Goal: Information Seeking & Learning: Learn about a topic

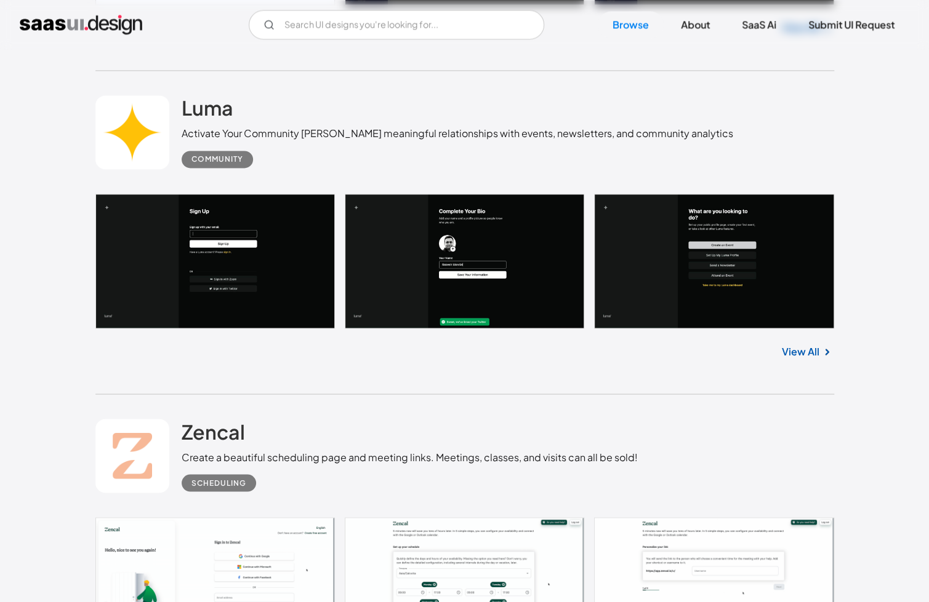
scroll to position [1046, 0]
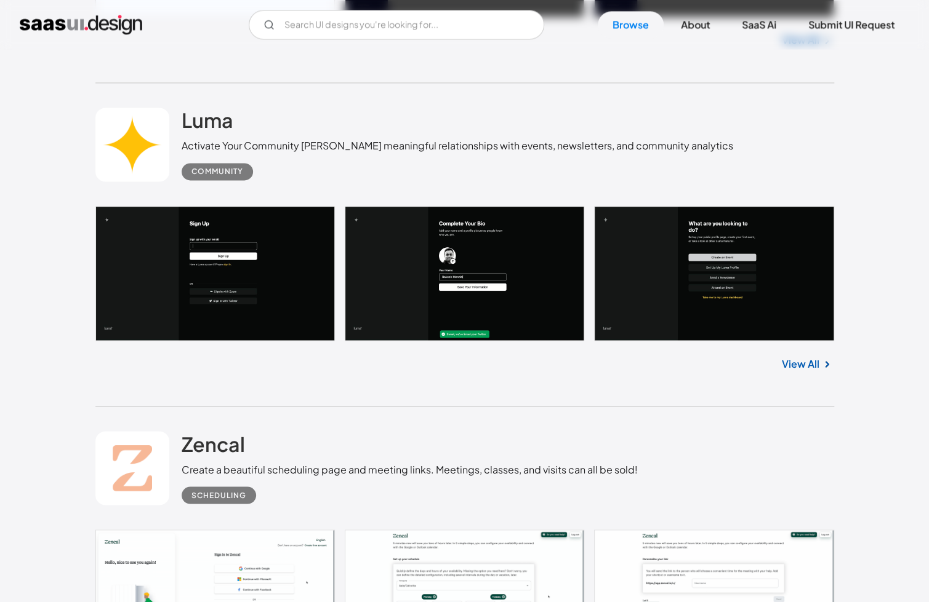
click at [809, 362] on link "View All" at bounding box center [801, 363] width 38 height 15
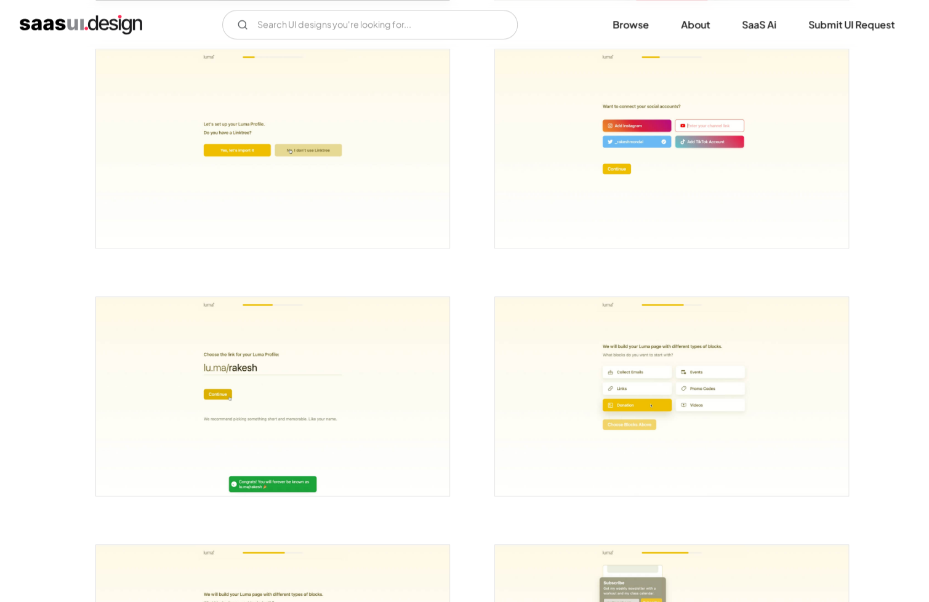
scroll to position [1108, 0]
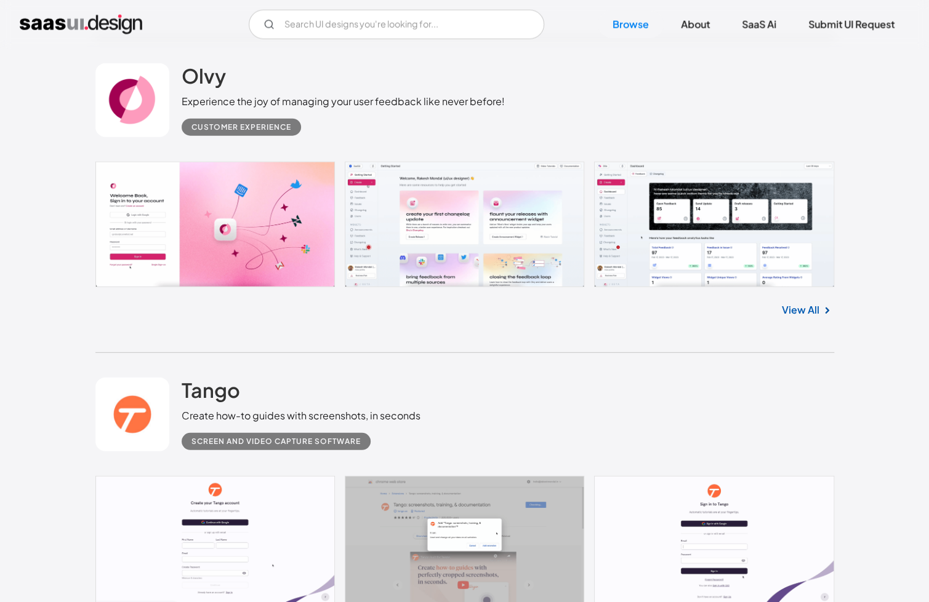
scroll to position [1723, 0]
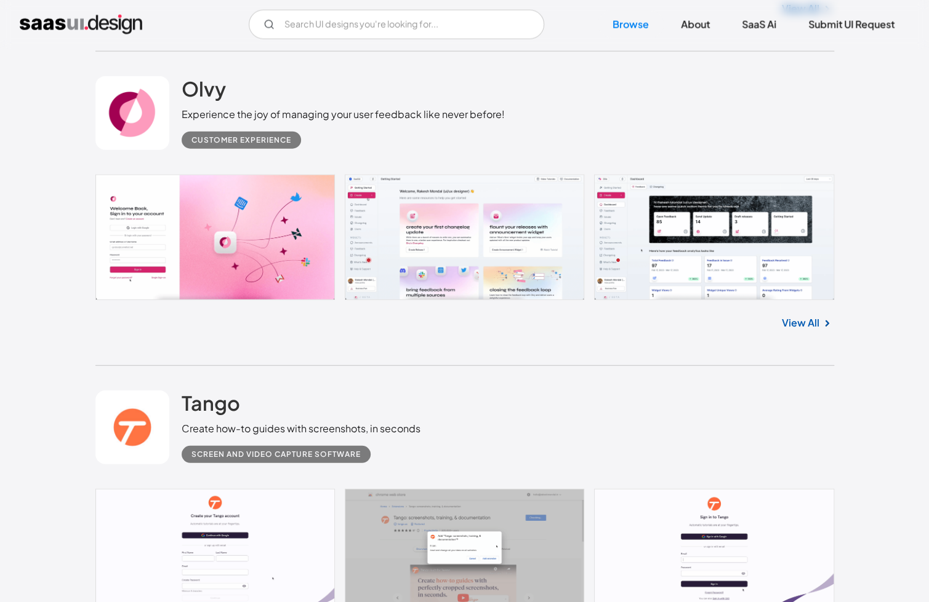
click at [806, 325] on link "View All" at bounding box center [801, 323] width 38 height 15
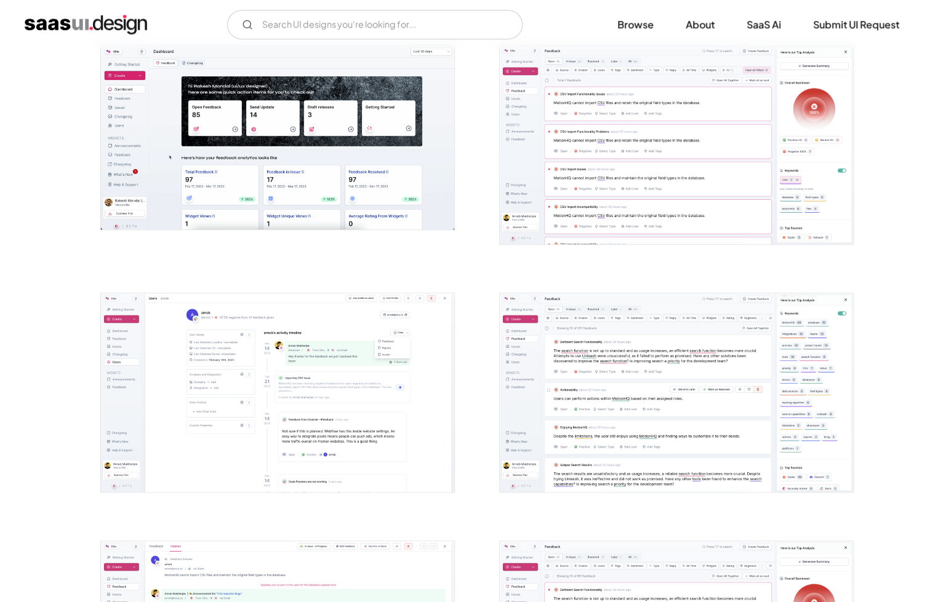
scroll to position [492, 0]
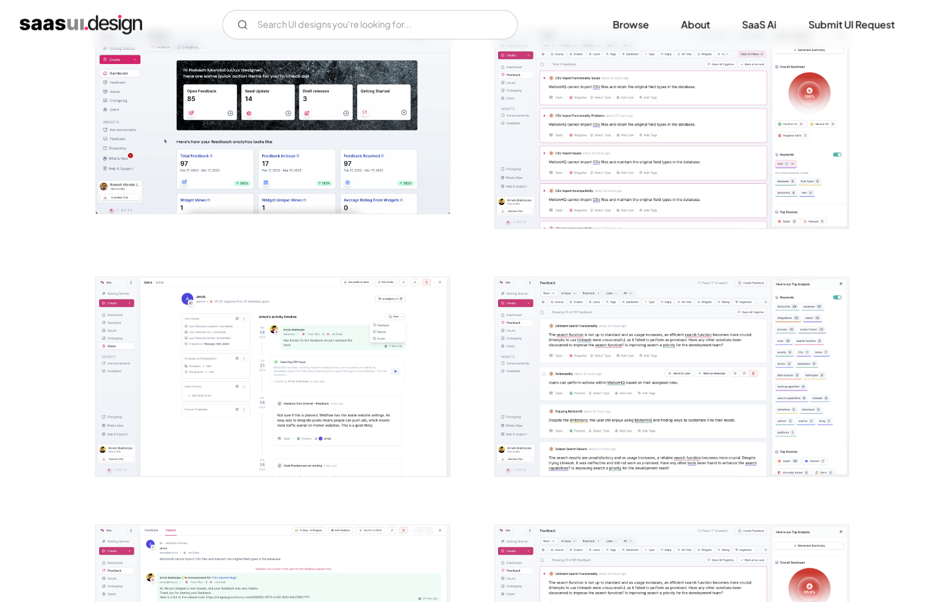
click at [655, 157] on img "open lightbox" at bounding box center [671, 129] width 353 height 199
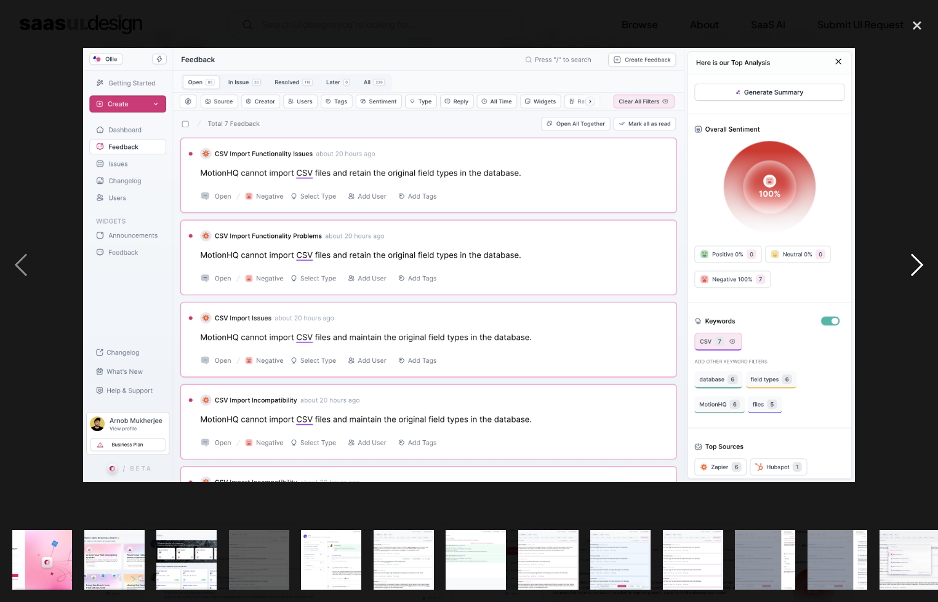
click at [902, 254] on div "next image" at bounding box center [917, 265] width 42 height 506
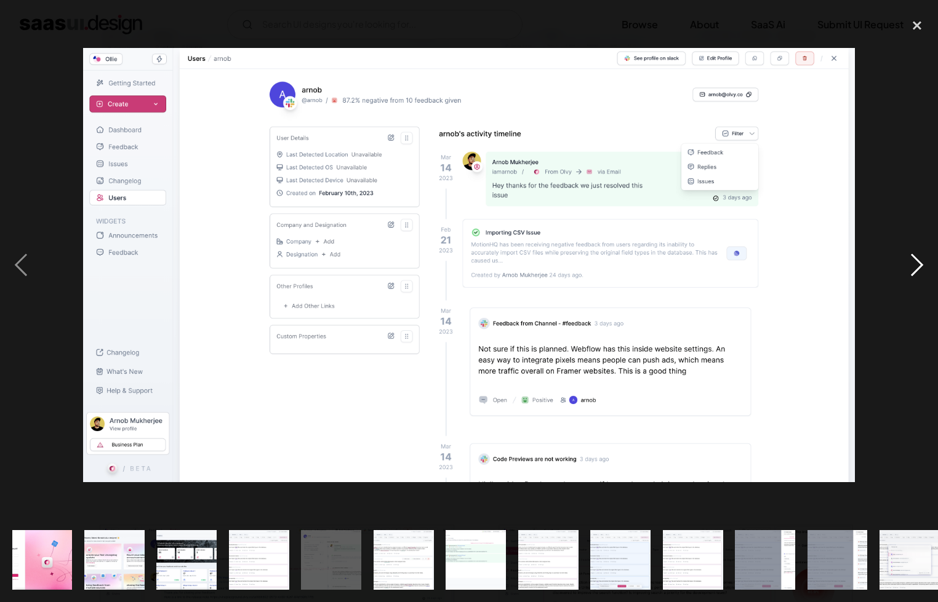
click at [902, 254] on div "next image" at bounding box center [917, 265] width 42 height 506
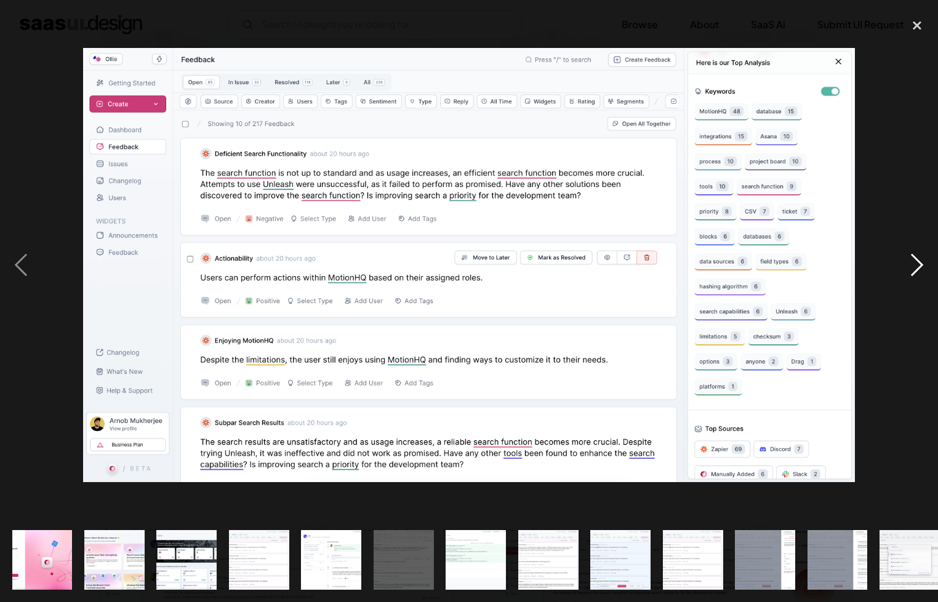
click at [901, 258] on div "next image" at bounding box center [917, 265] width 42 height 506
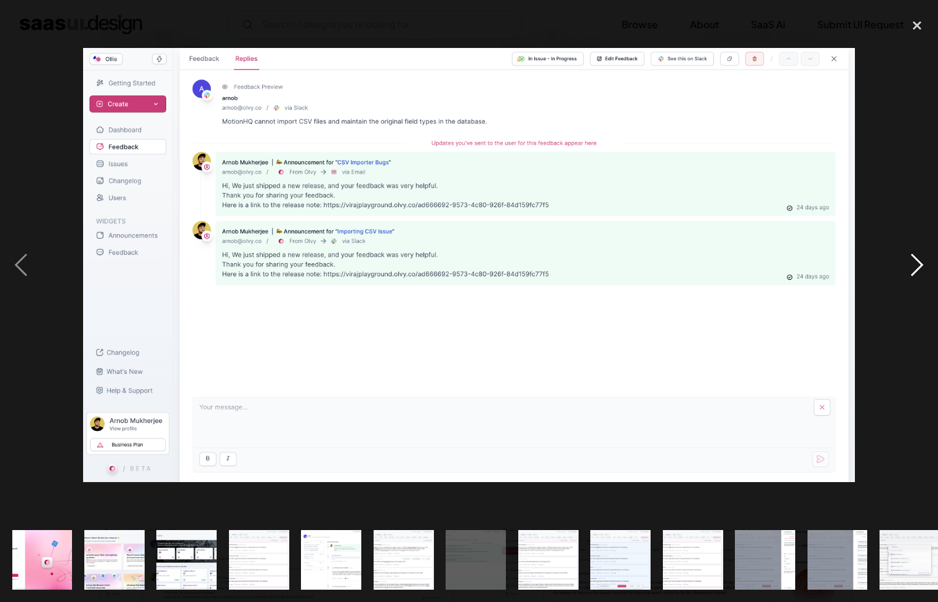
click at [901, 258] on div "next image" at bounding box center [917, 265] width 42 height 506
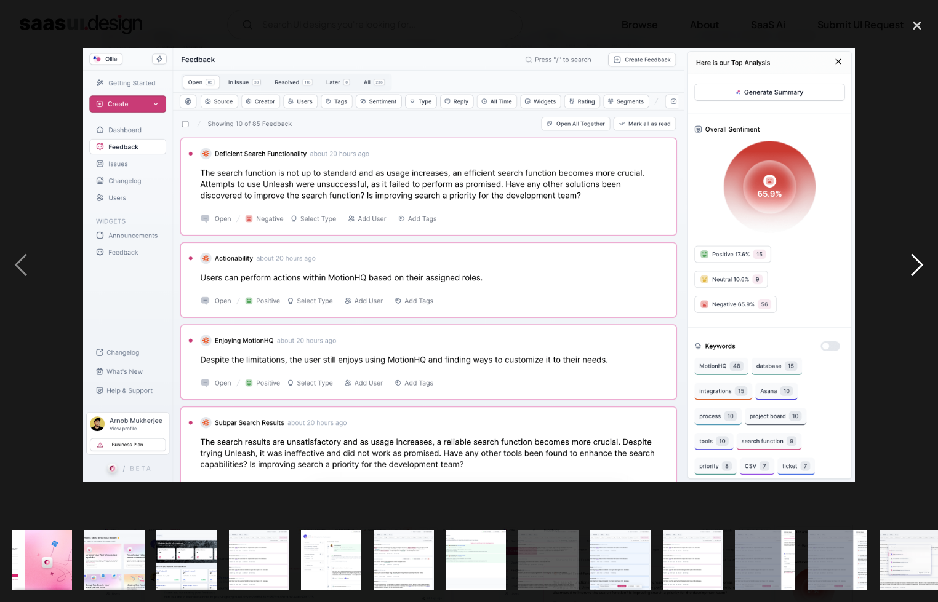
click at [901, 258] on div "next image" at bounding box center [917, 265] width 42 height 506
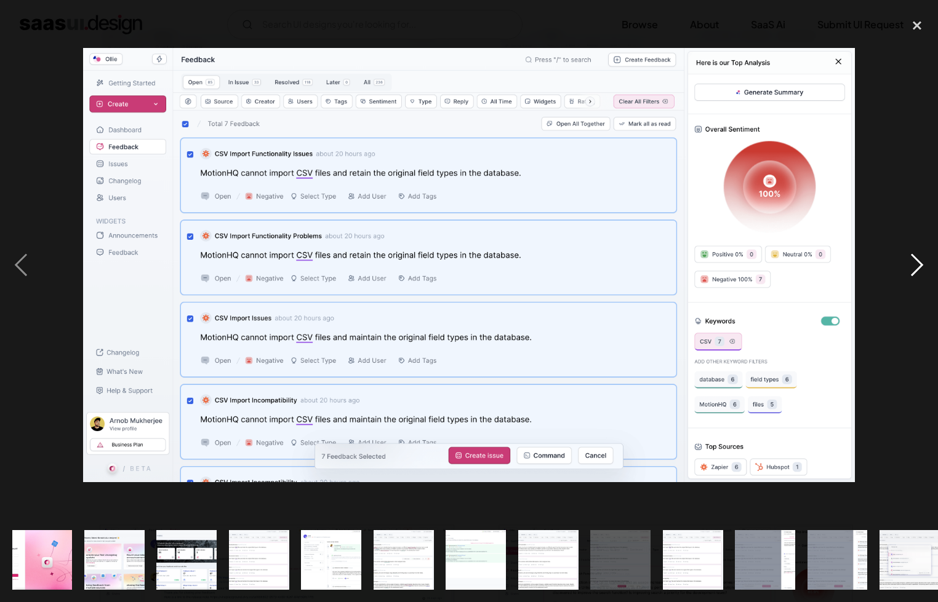
click at [901, 258] on div "next image" at bounding box center [917, 265] width 42 height 506
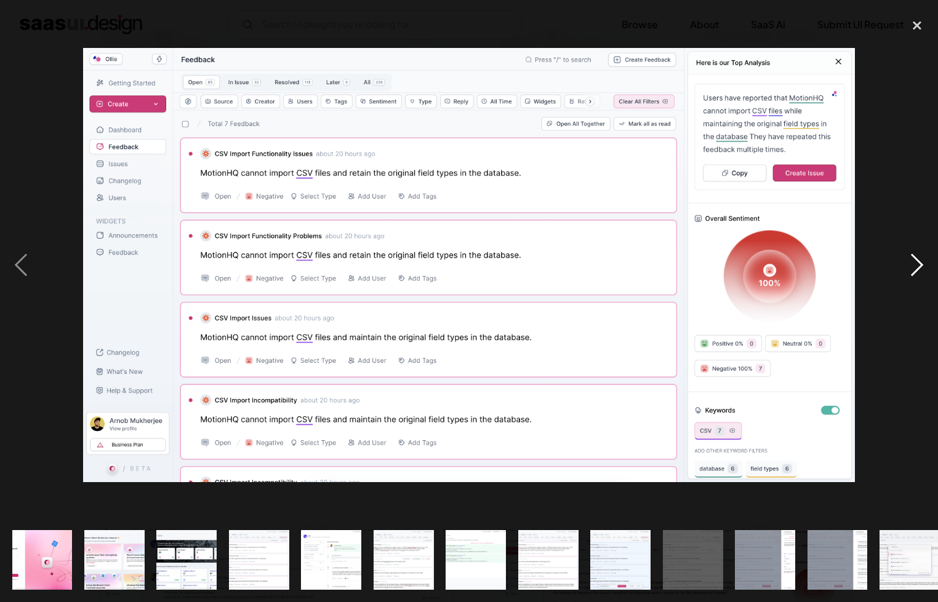
click at [901, 258] on div "next image" at bounding box center [917, 265] width 42 height 506
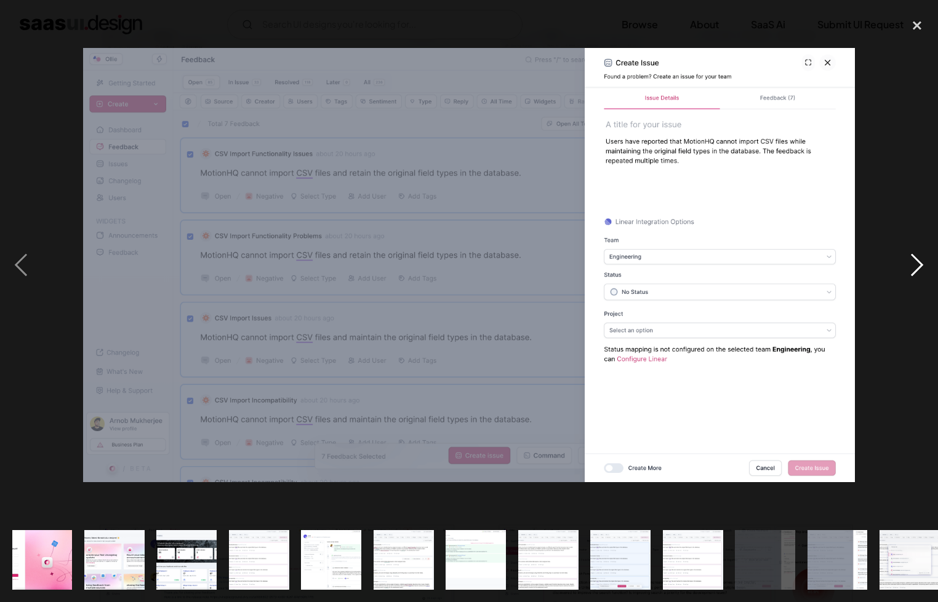
click at [901, 258] on div "next image" at bounding box center [917, 265] width 42 height 506
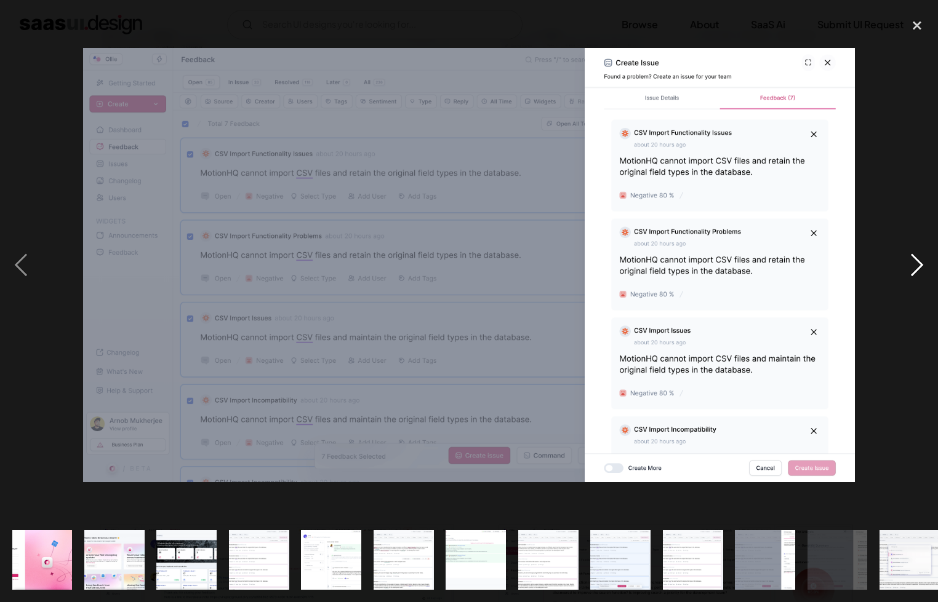
click at [901, 258] on div "next image" at bounding box center [917, 265] width 42 height 506
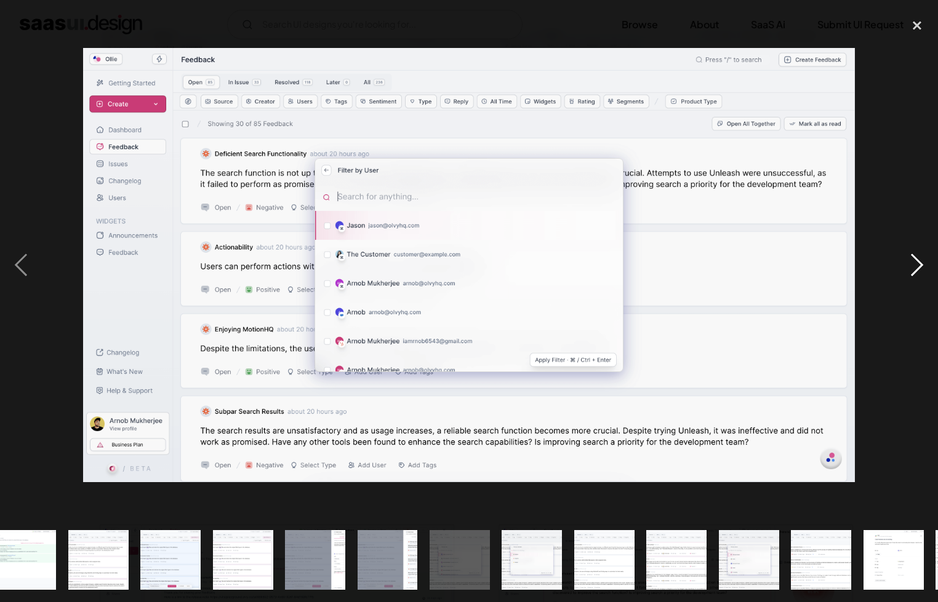
click at [901, 258] on div "next image" at bounding box center [917, 265] width 42 height 506
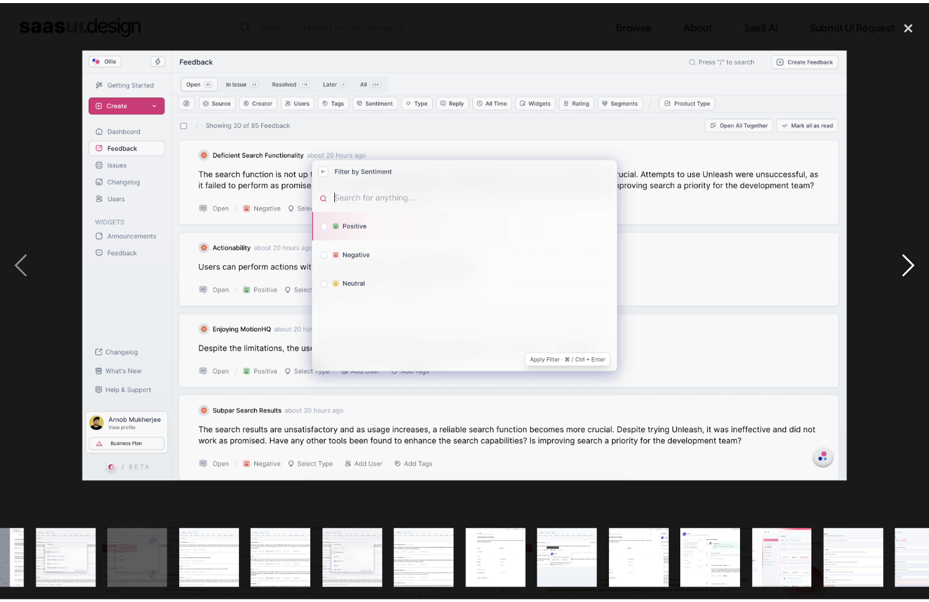
scroll to position [0, 874]
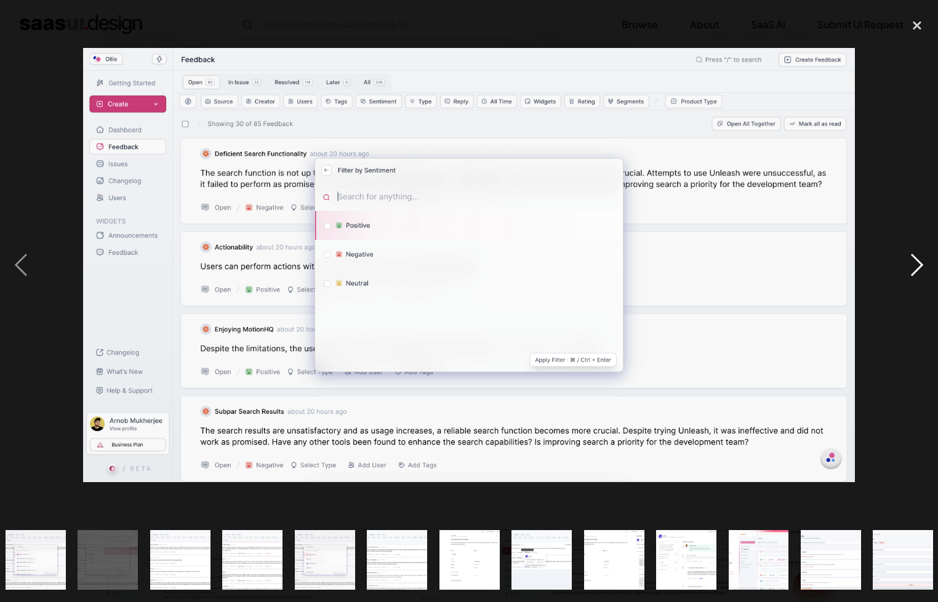
click at [901, 258] on div "next image" at bounding box center [917, 265] width 42 height 506
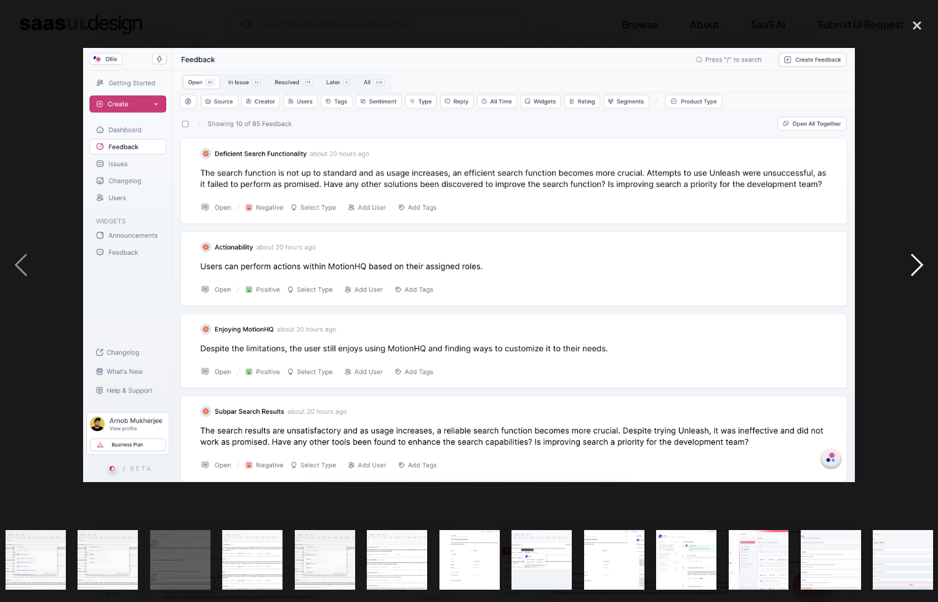
click at [901, 258] on div "next image" at bounding box center [917, 265] width 42 height 506
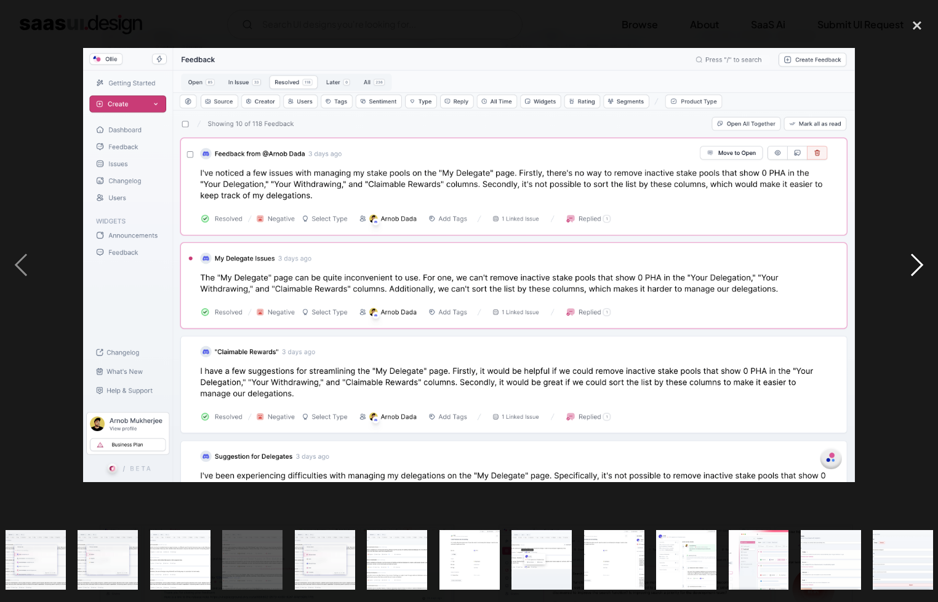
click at [901, 258] on div "next image" at bounding box center [917, 265] width 42 height 506
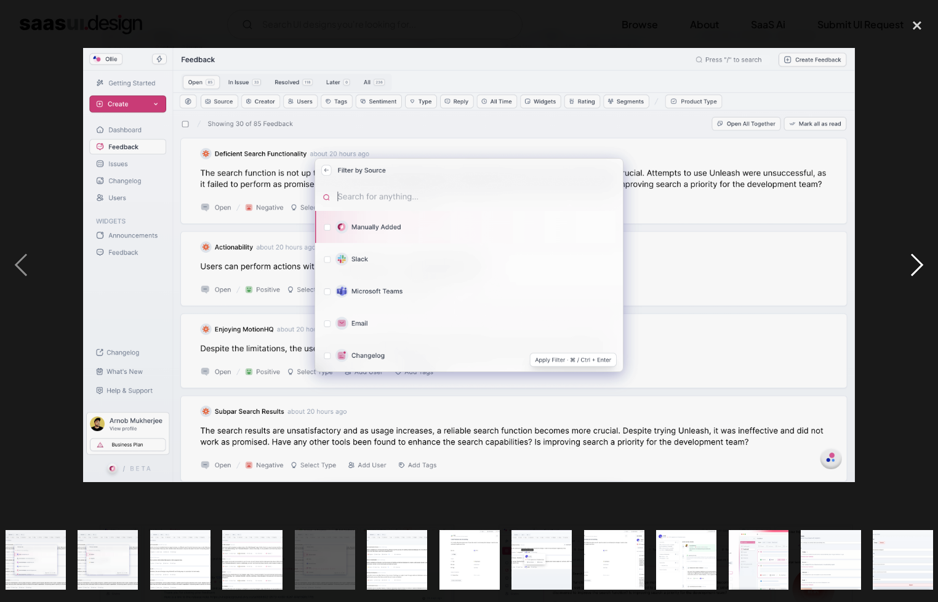
click at [901, 258] on div "next image" at bounding box center [917, 265] width 42 height 506
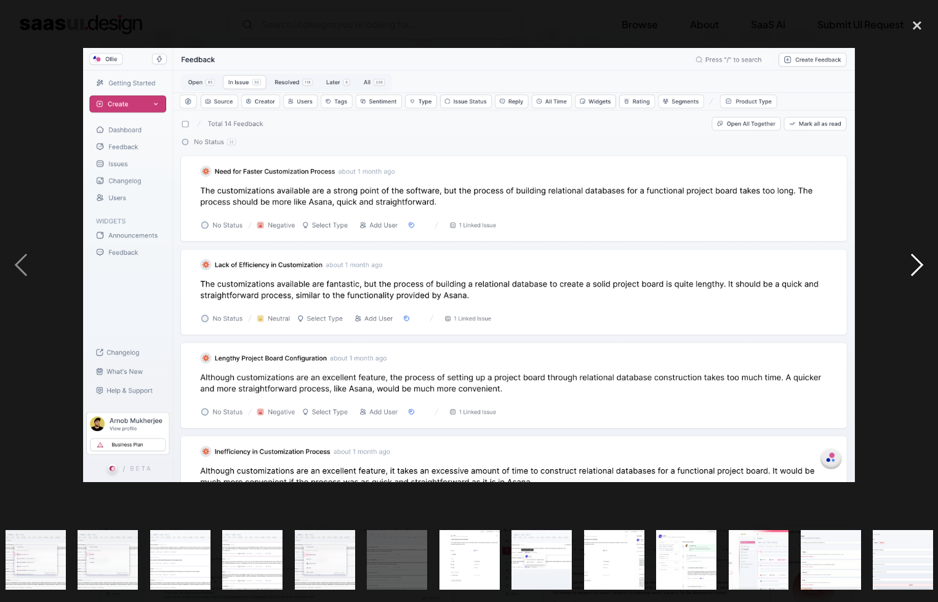
click at [901, 258] on div "next image" at bounding box center [917, 265] width 42 height 506
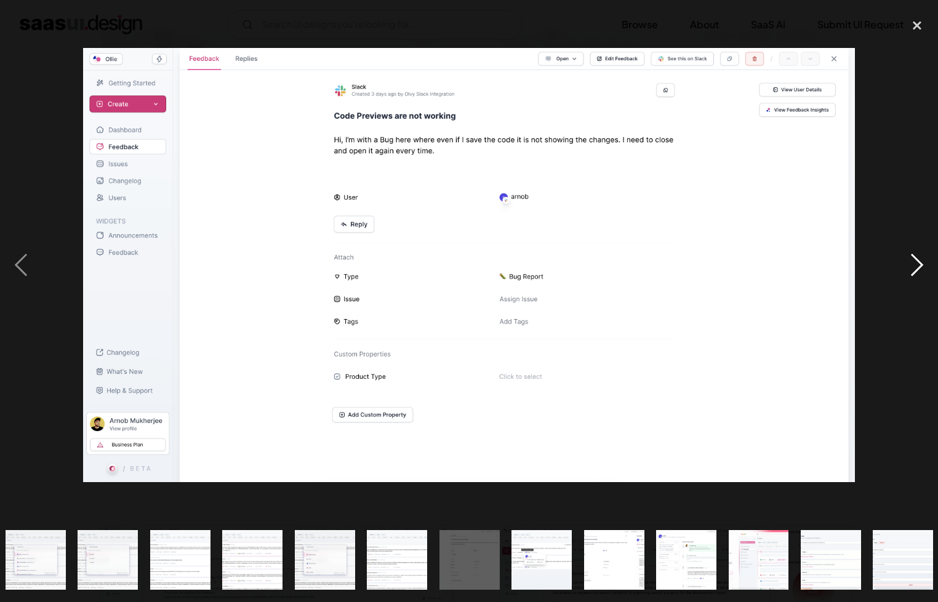
click at [901, 258] on div "next image" at bounding box center [917, 265] width 42 height 506
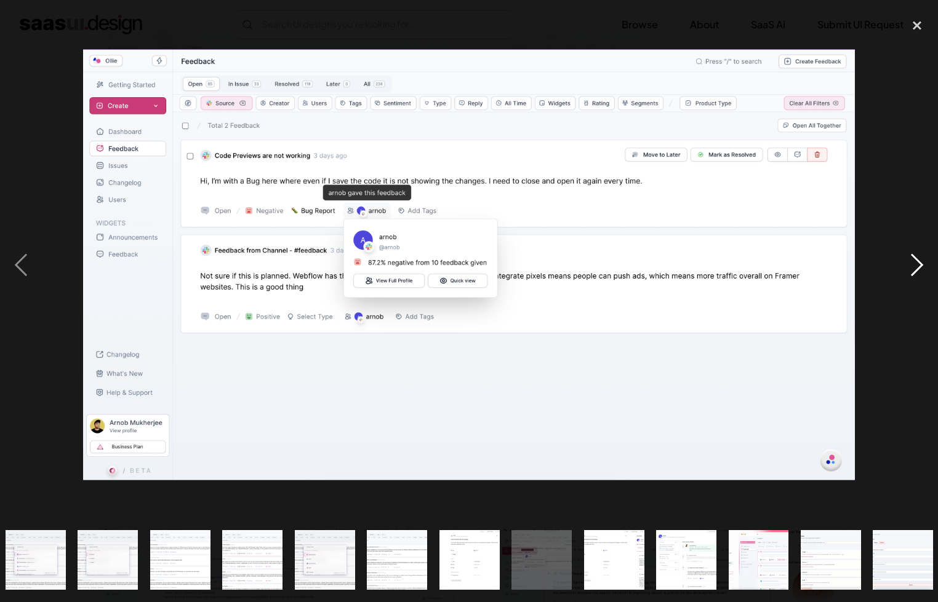
click at [901, 258] on div "next image" at bounding box center [917, 265] width 42 height 506
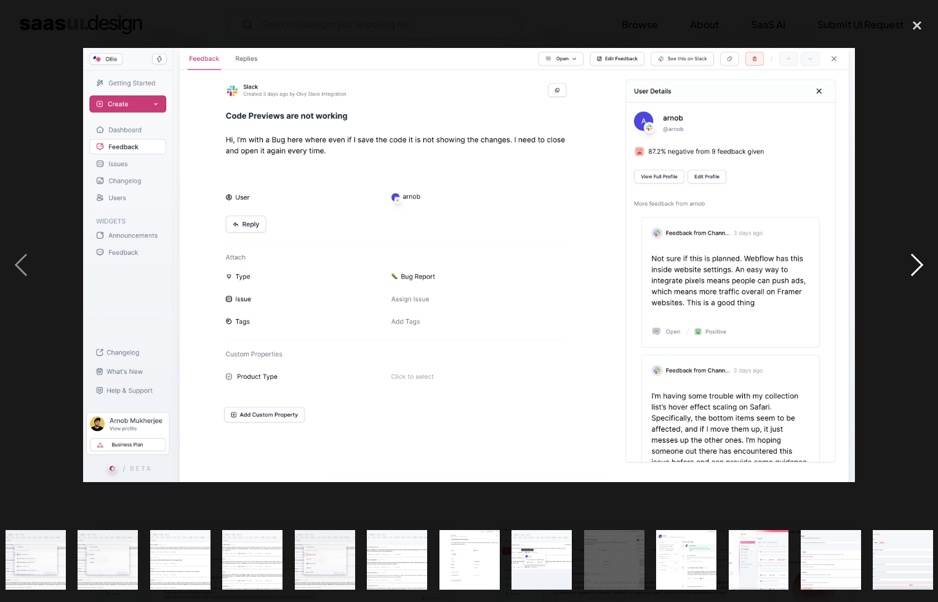
click at [901, 258] on div "next image" at bounding box center [917, 265] width 42 height 506
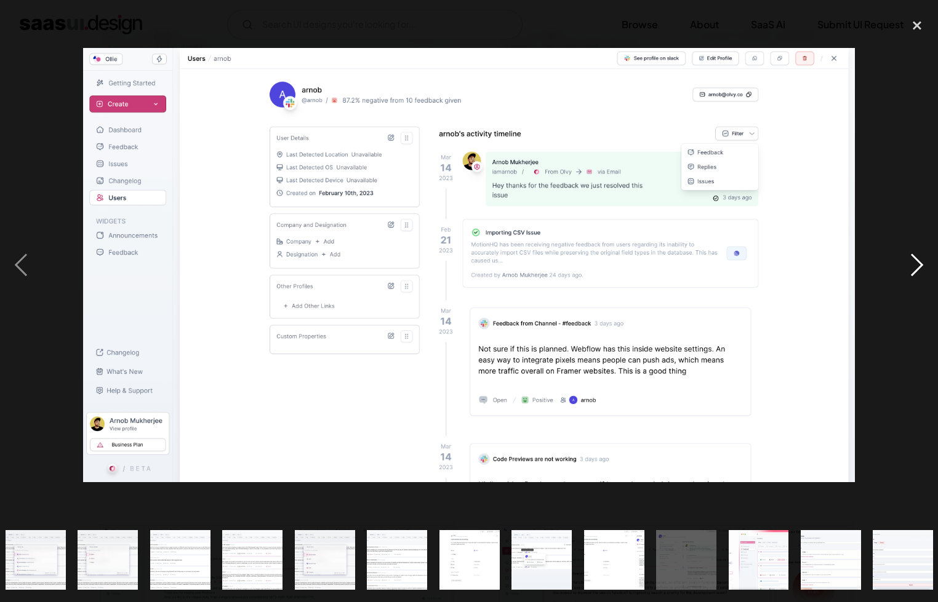
click at [901, 258] on div "next image" at bounding box center [917, 265] width 42 height 506
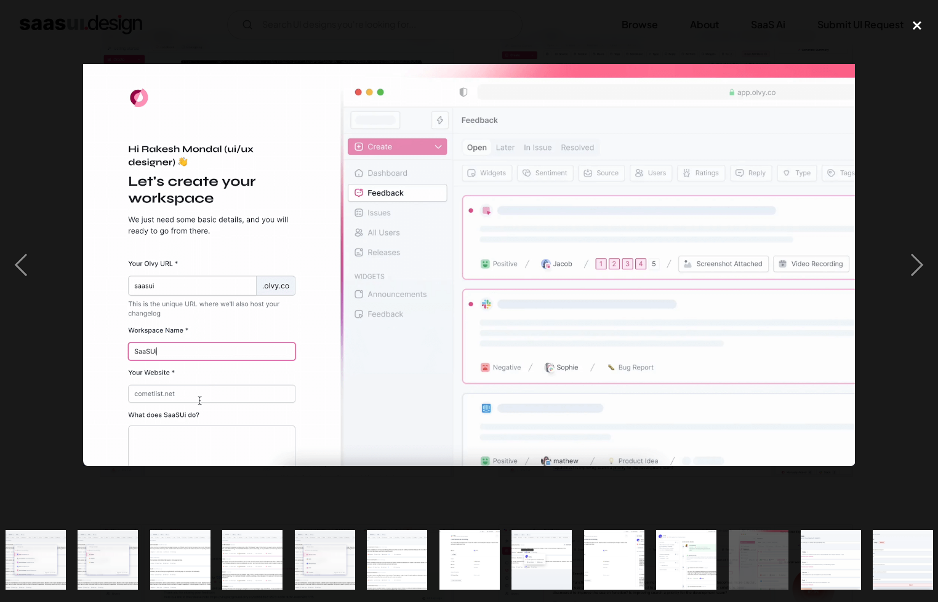
click at [917, 30] on div "close lightbox" at bounding box center [917, 25] width 42 height 27
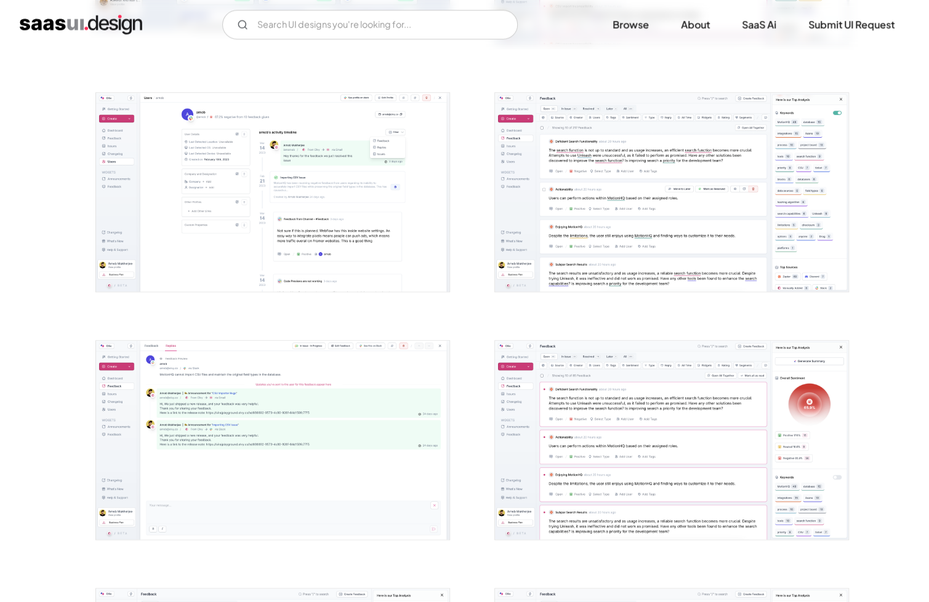
scroll to position [615, 0]
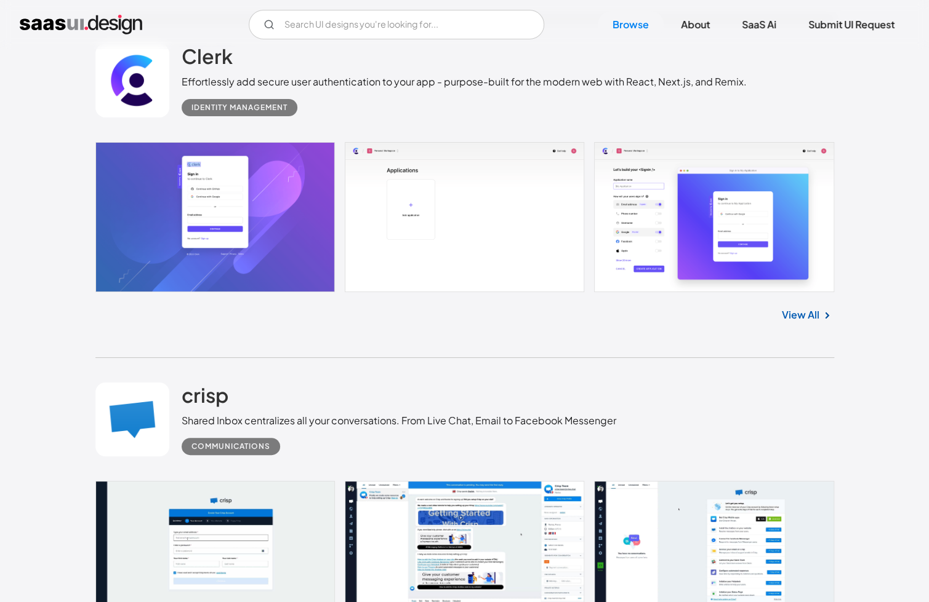
scroll to position [2708, 0]
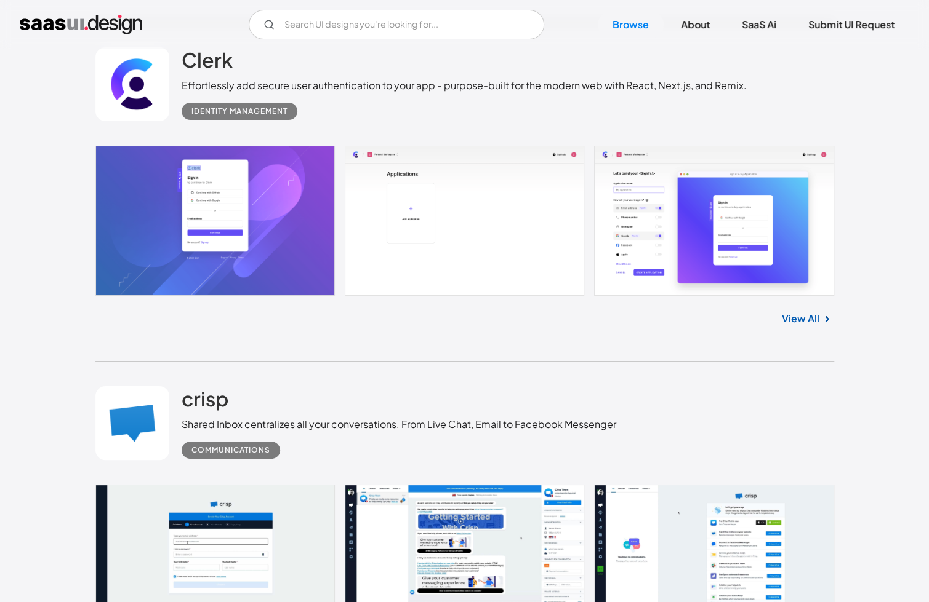
click at [256, 239] on link at bounding box center [464, 221] width 738 height 150
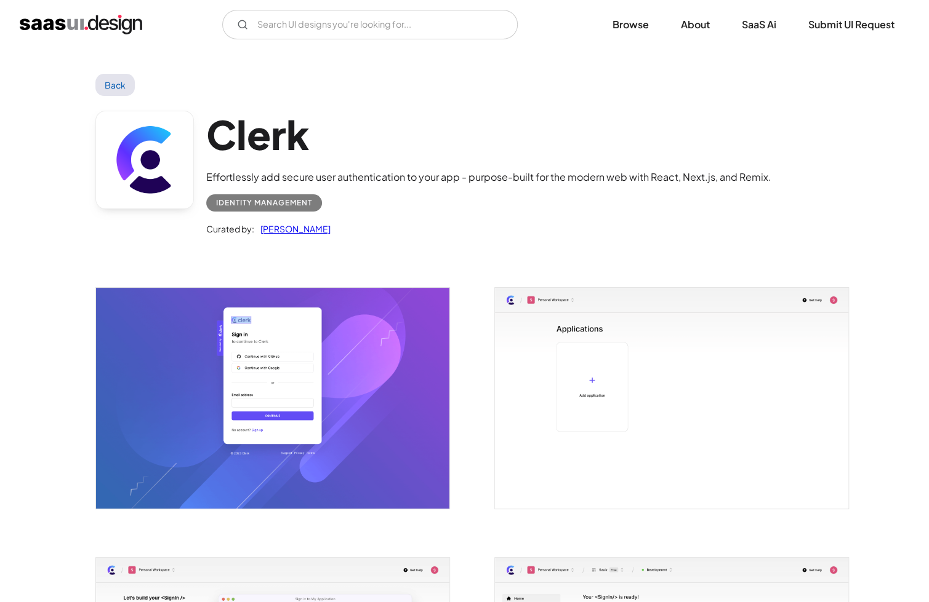
click at [681, 426] on img "open lightbox" at bounding box center [671, 398] width 353 height 221
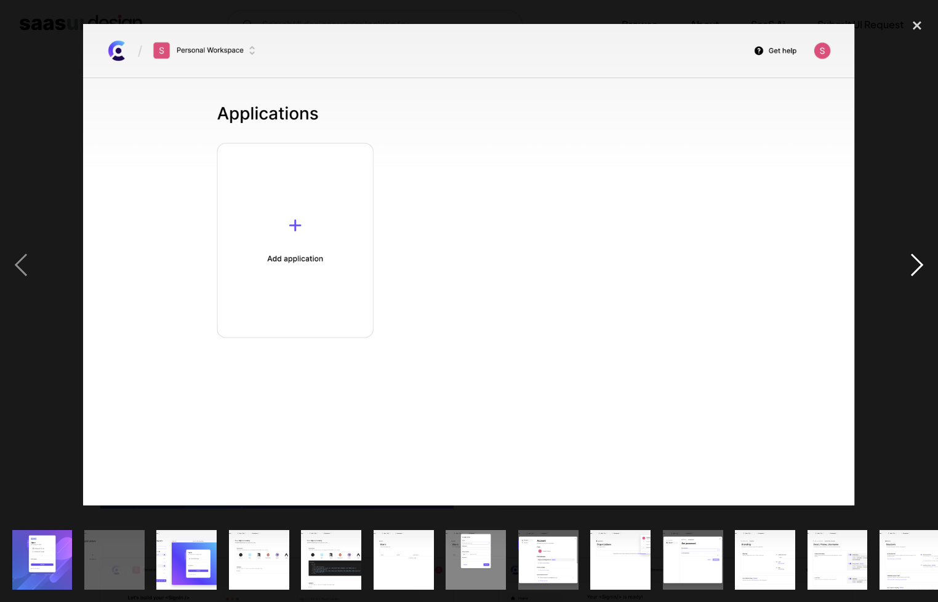
click at [905, 265] on div "next image" at bounding box center [917, 265] width 42 height 506
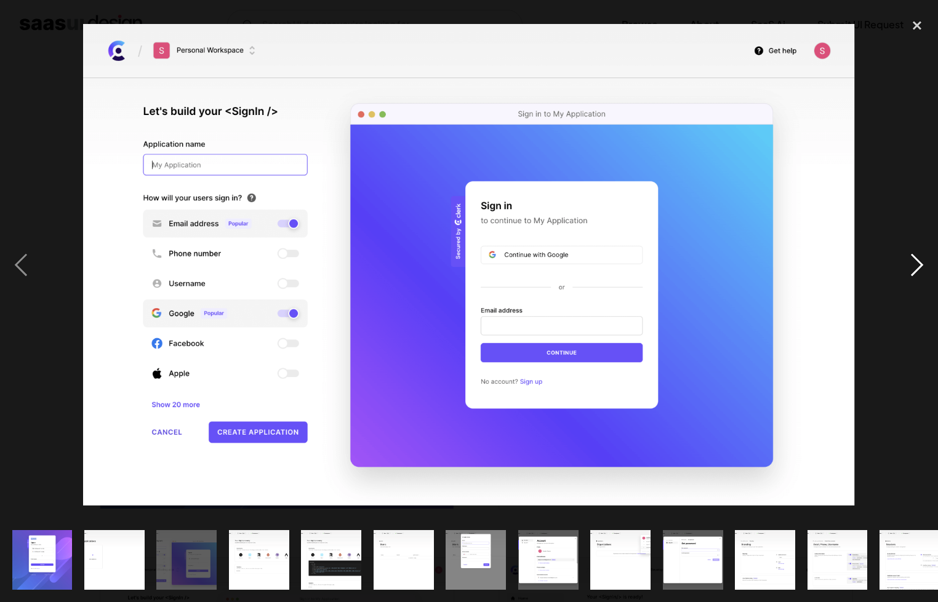
click at [905, 265] on div "next image" at bounding box center [917, 265] width 42 height 506
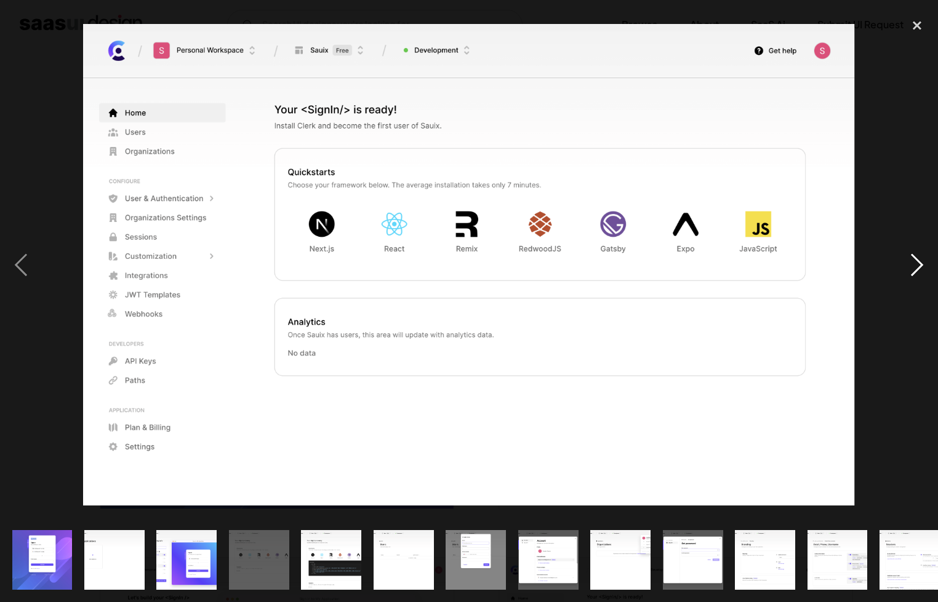
click at [905, 265] on div "next image" at bounding box center [917, 265] width 42 height 506
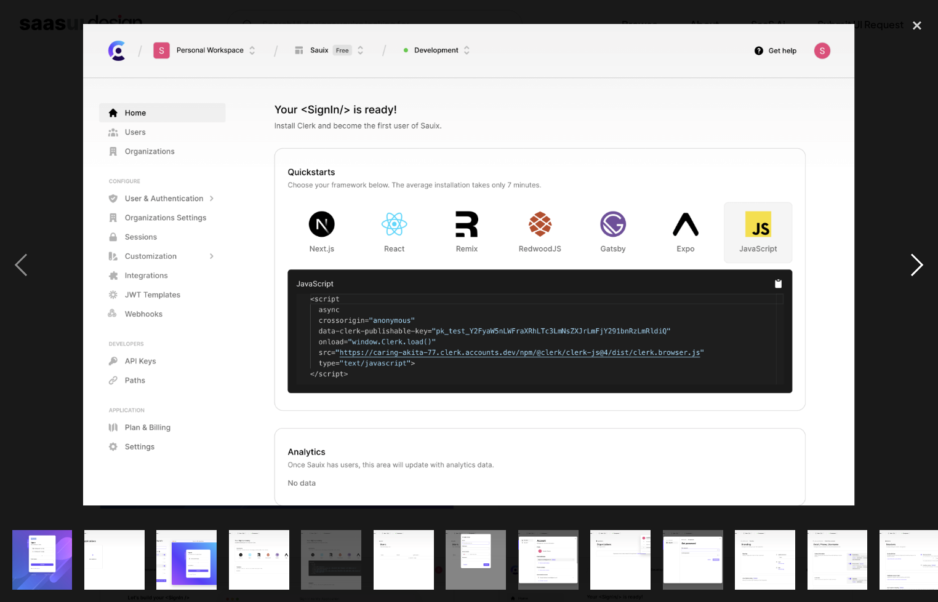
click at [905, 265] on div "next image" at bounding box center [917, 265] width 42 height 506
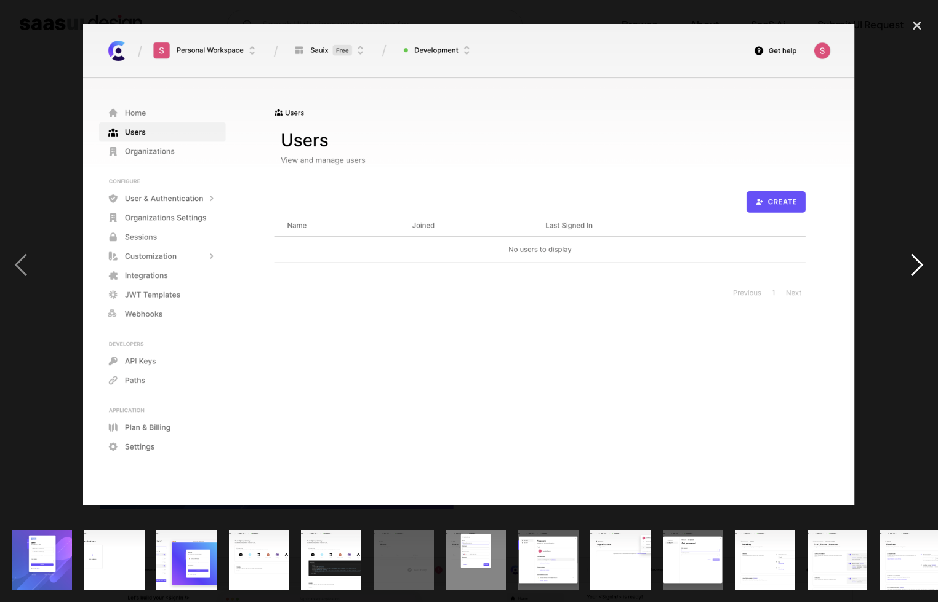
click at [905, 265] on div "next image" at bounding box center [917, 265] width 42 height 506
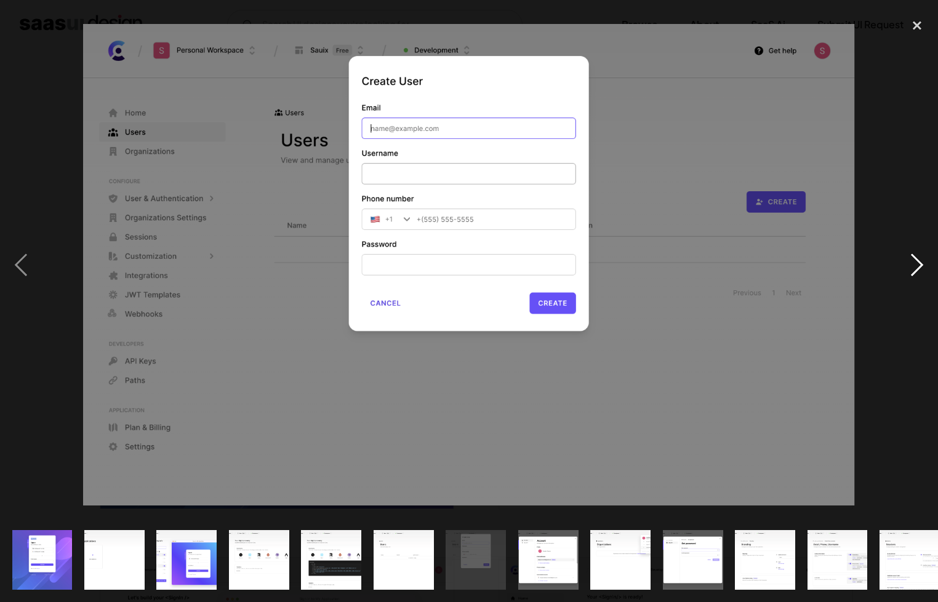
click at [905, 265] on div "next image" at bounding box center [917, 265] width 42 height 506
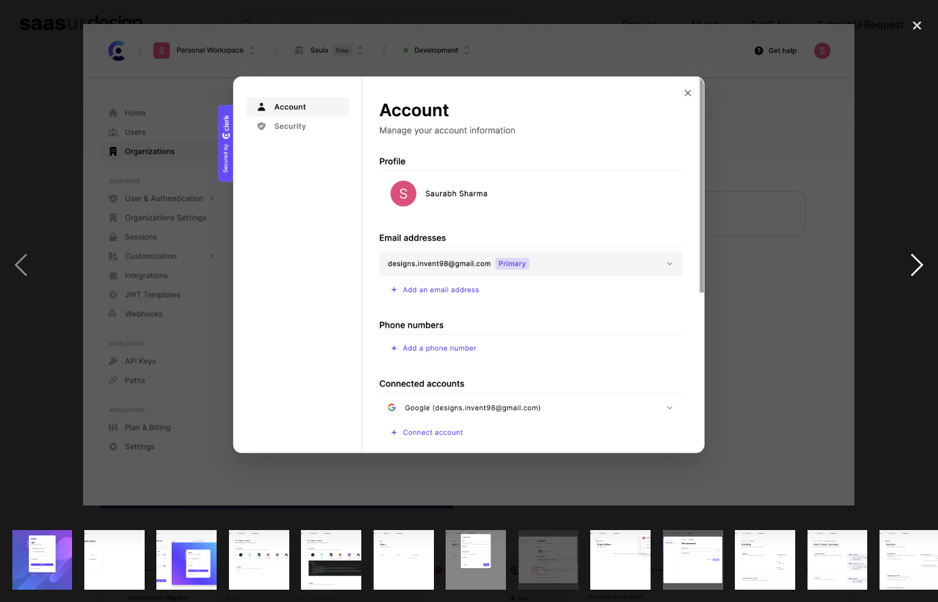
click at [905, 265] on div "next image" at bounding box center [917, 265] width 42 height 506
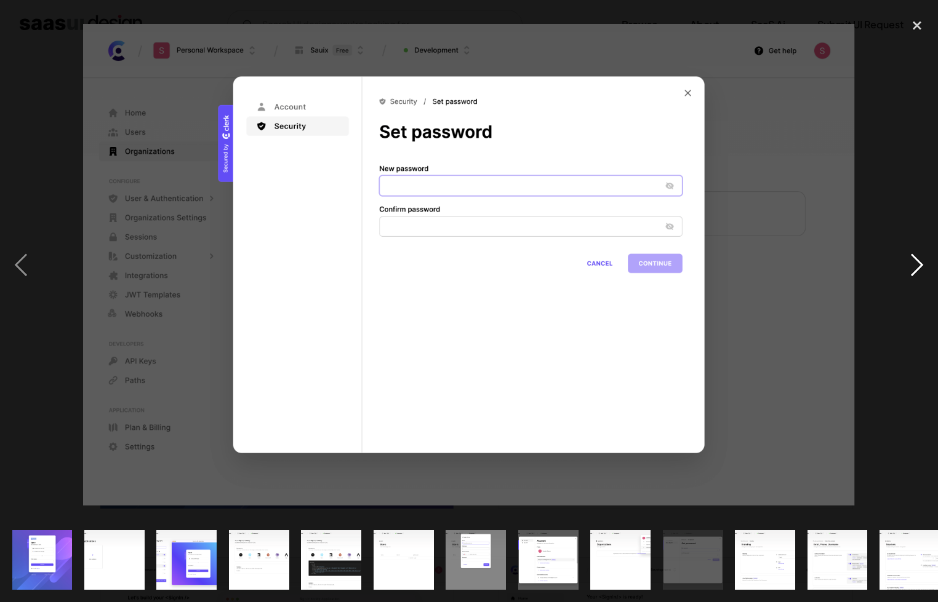
click at [905, 265] on div "next image" at bounding box center [917, 265] width 42 height 506
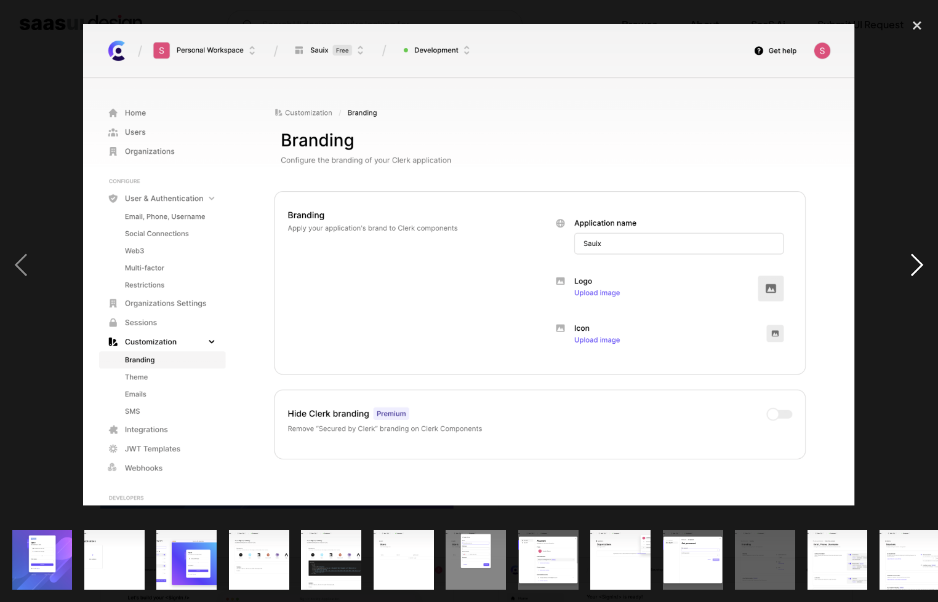
click at [905, 265] on div "next image" at bounding box center [917, 265] width 42 height 506
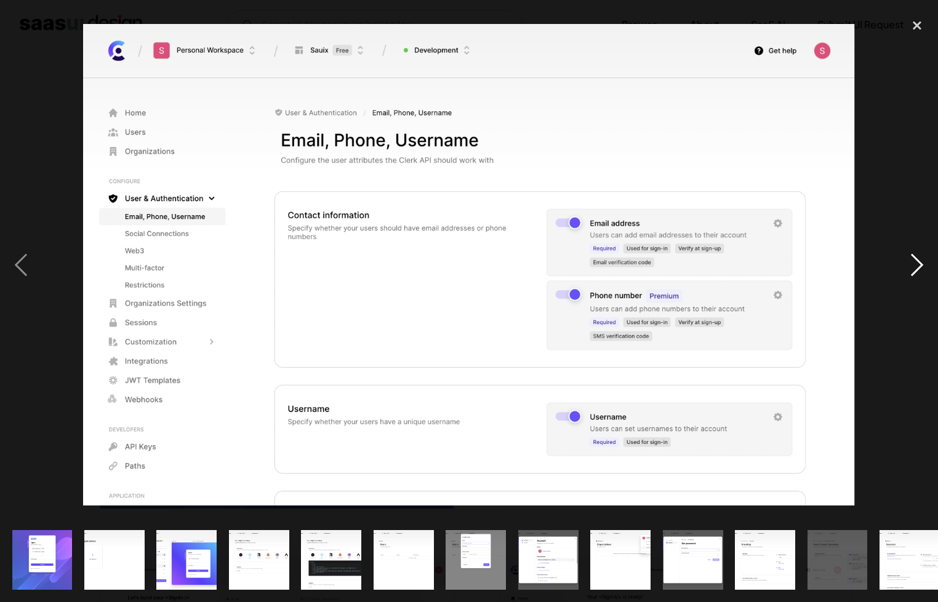
click at [905, 265] on div "next image" at bounding box center [917, 265] width 42 height 506
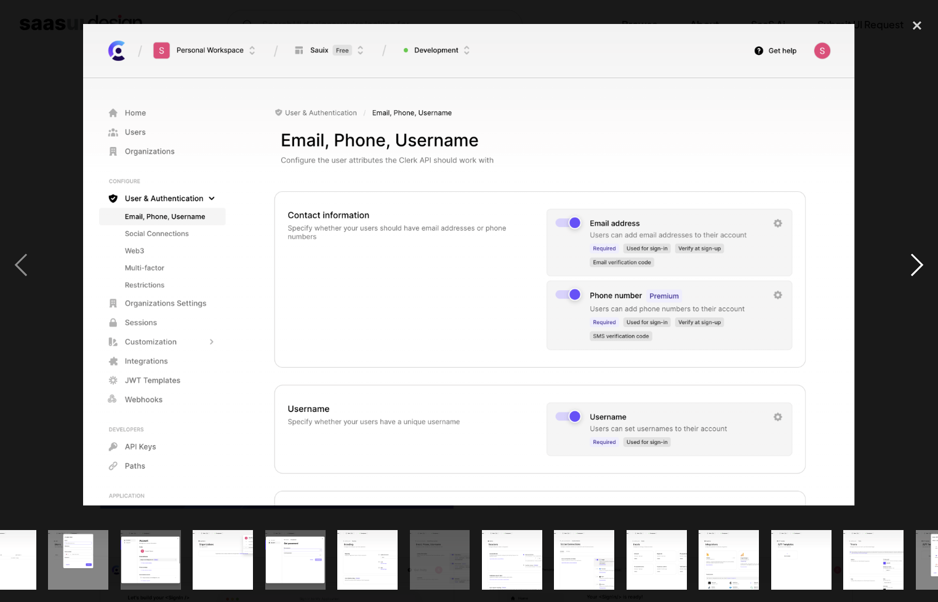
click at [905, 265] on div "next image" at bounding box center [917, 265] width 42 height 506
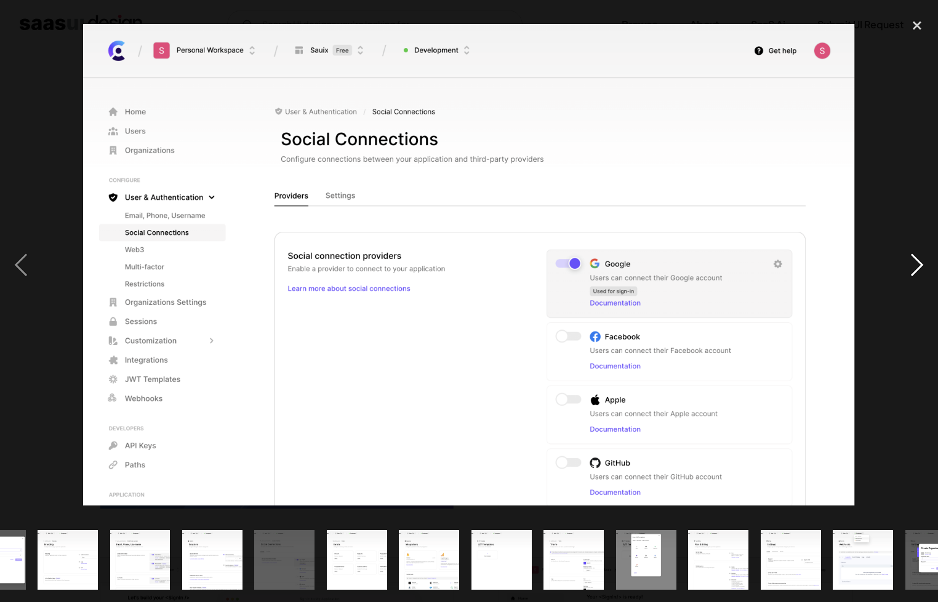
click at [905, 265] on div "next image" at bounding box center [917, 265] width 42 height 506
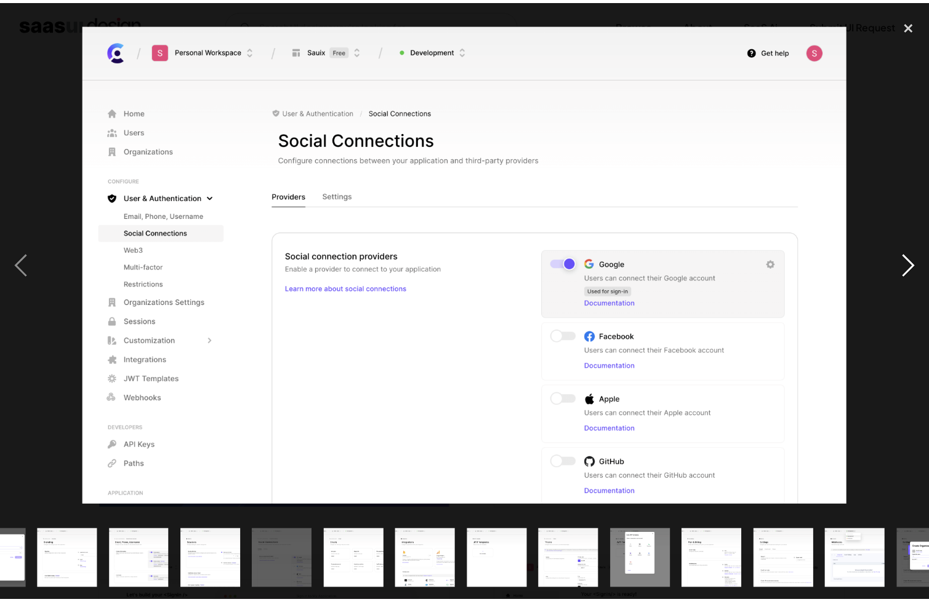
scroll to position [0, 737]
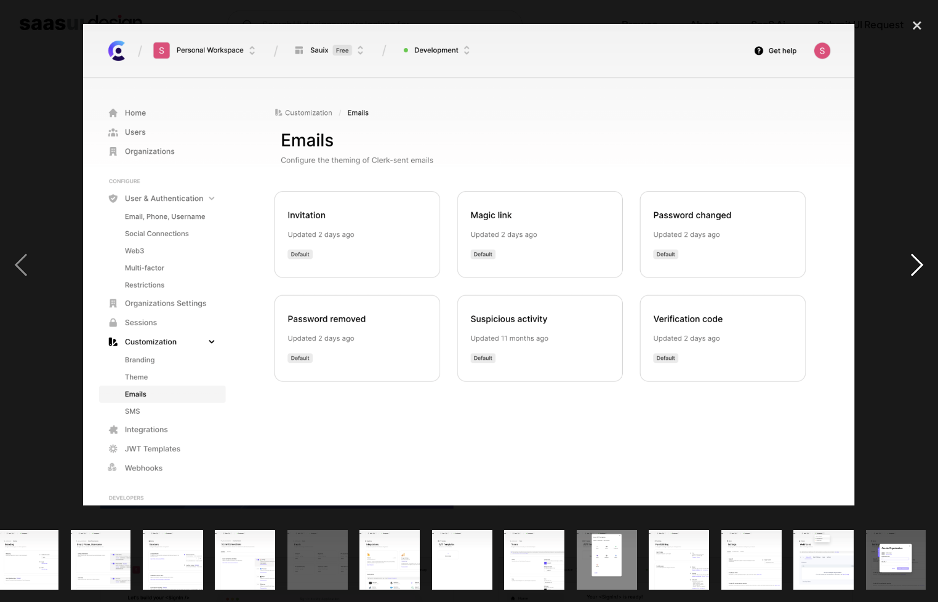
click at [905, 265] on div "next image" at bounding box center [917, 265] width 42 height 506
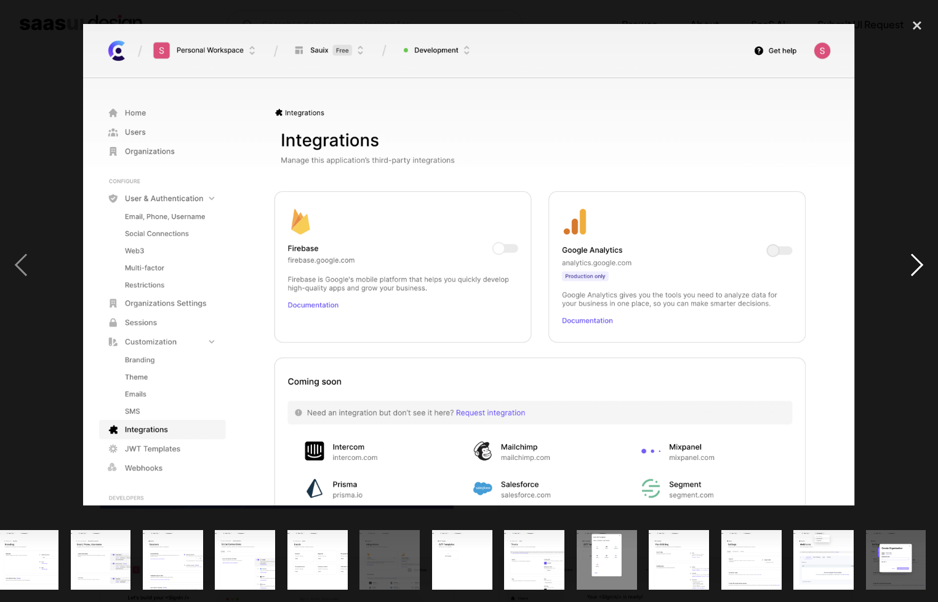
click at [905, 265] on div "next image" at bounding box center [917, 265] width 42 height 506
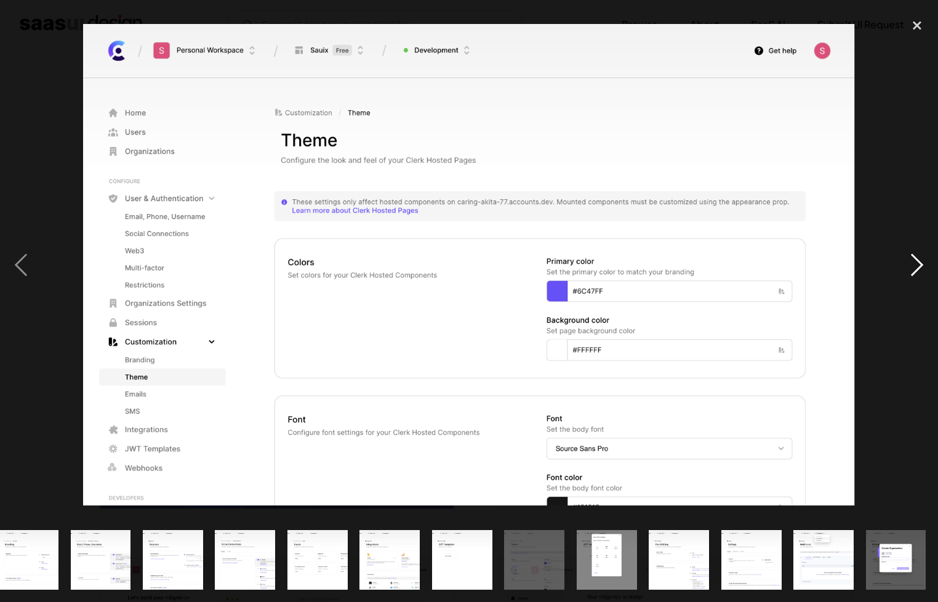
click at [905, 265] on div "next image" at bounding box center [917, 265] width 42 height 506
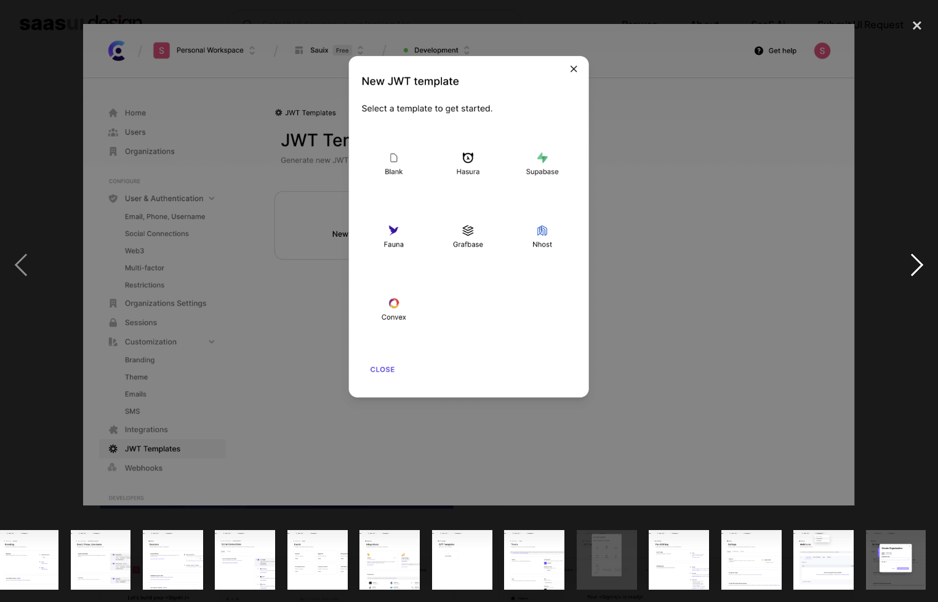
click at [905, 265] on div "next image" at bounding box center [917, 265] width 42 height 506
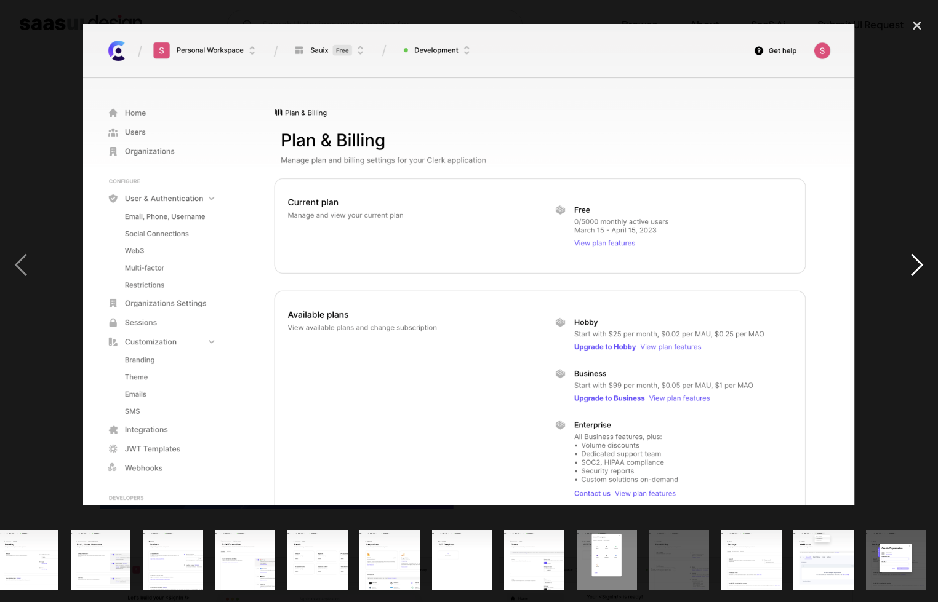
click at [905, 265] on div "next image" at bounding box center [917, 265] width 42 height 506
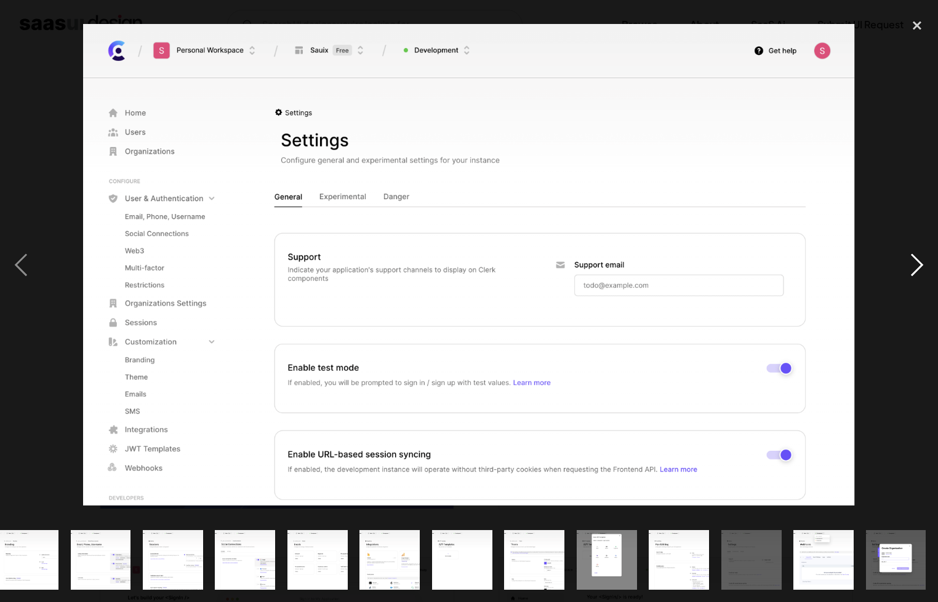
click at [905, 265] on div "next image" at bounding box center [917, 265] width 42 height 506
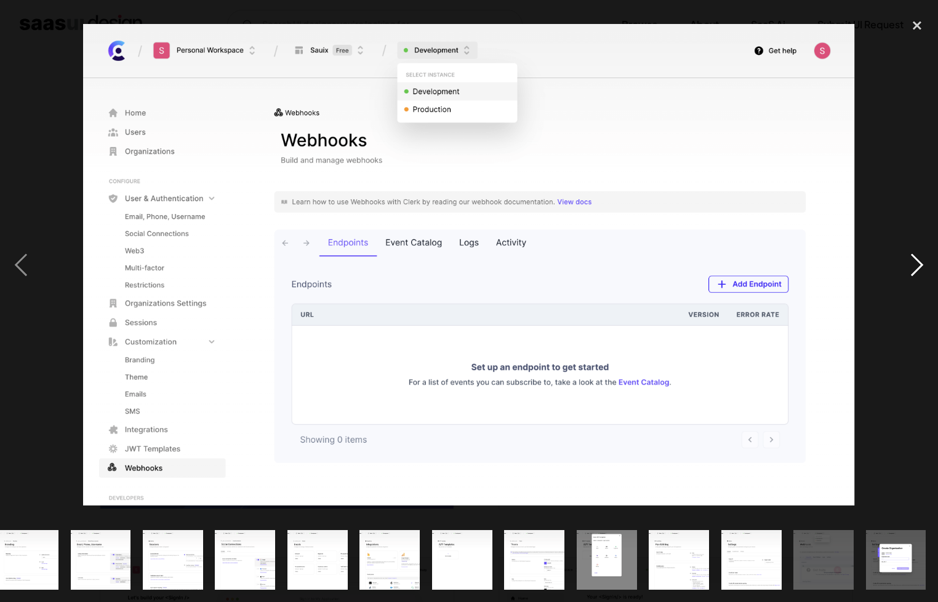
click at [905, 265] on div "next image" at bounding box center [917, 265] width 42 height 506
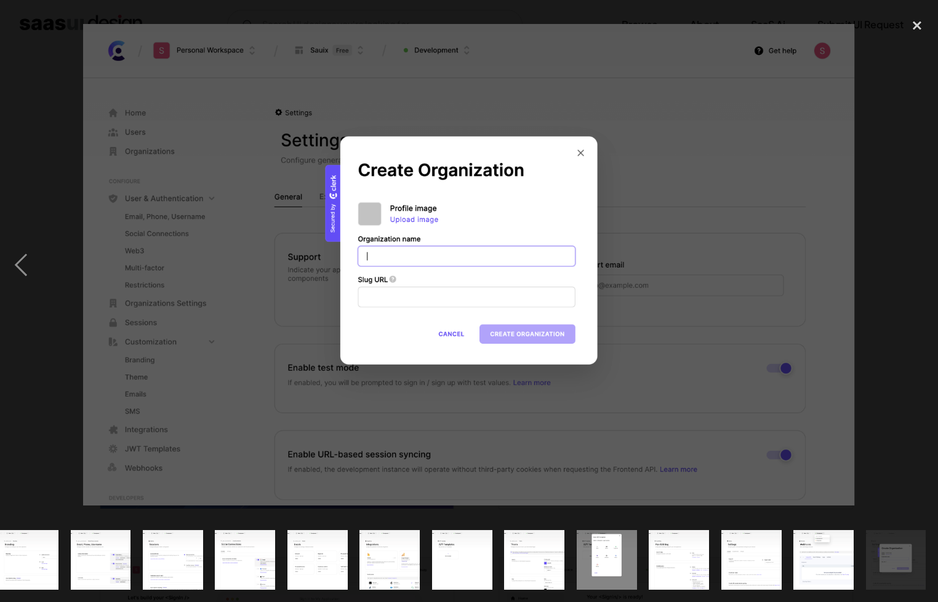
click at [905, 265] on div "next image" at bounding box center [917, 265] width 42 height 506
click at [918, 28] on div "close lightbox" at bounding box center [917, 25] width 42 height 27
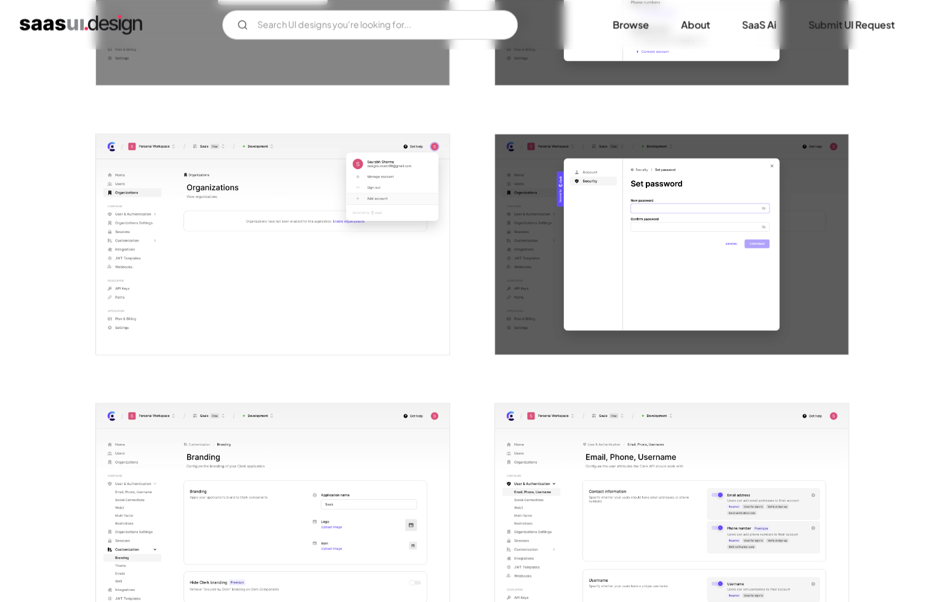
scroll to position [1538, 0]
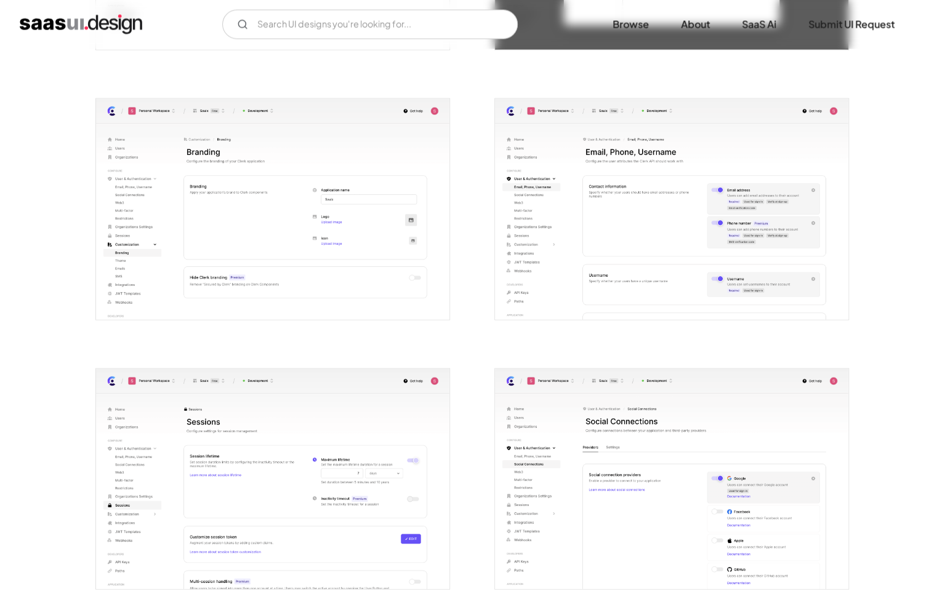
click at [628, 434] on img "open lightbox" at bounding box center [671, 479] width 353 height 221
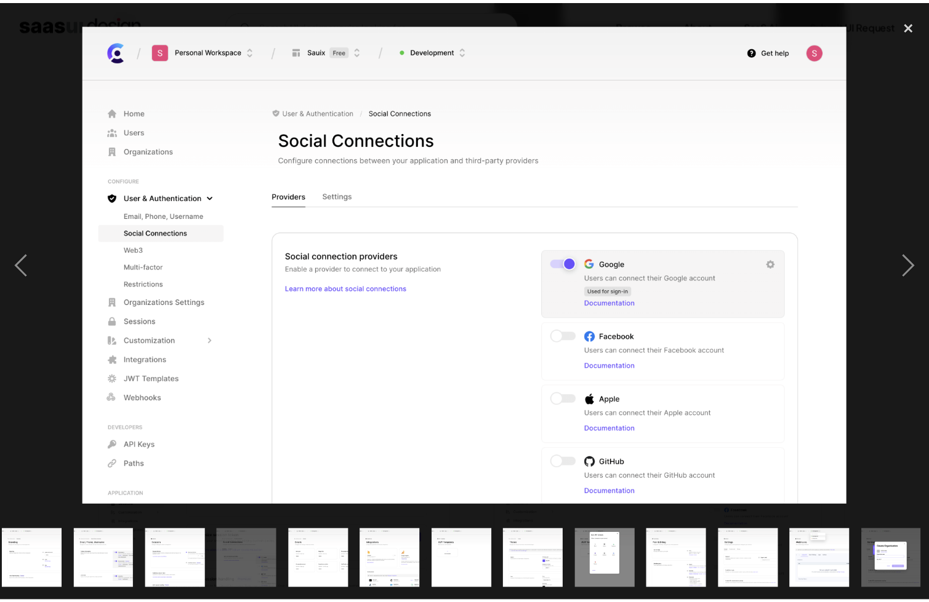
scroll to position [0, 737]
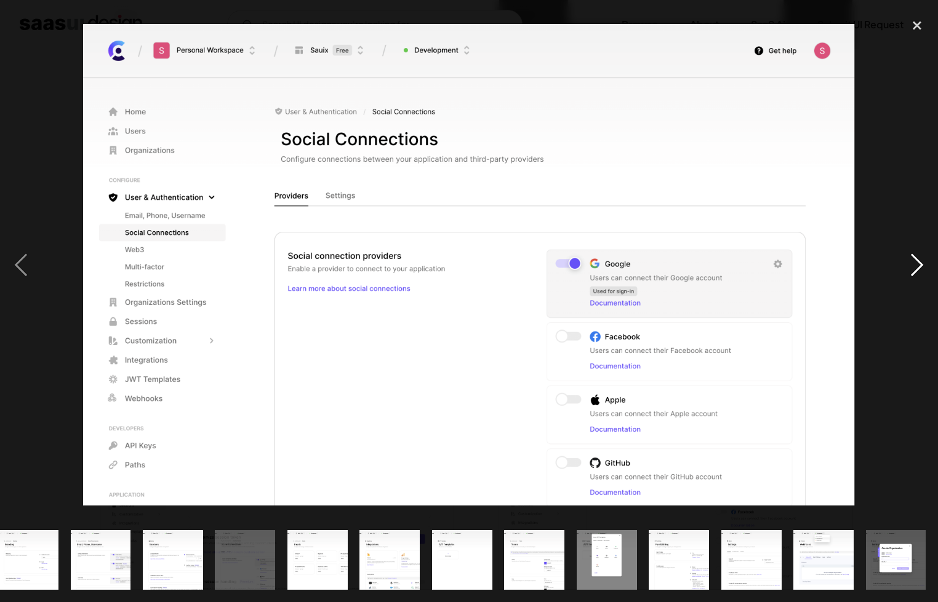
click at [909, 271] on div "next image" at bounding box center [917, 265] width 42 height 506
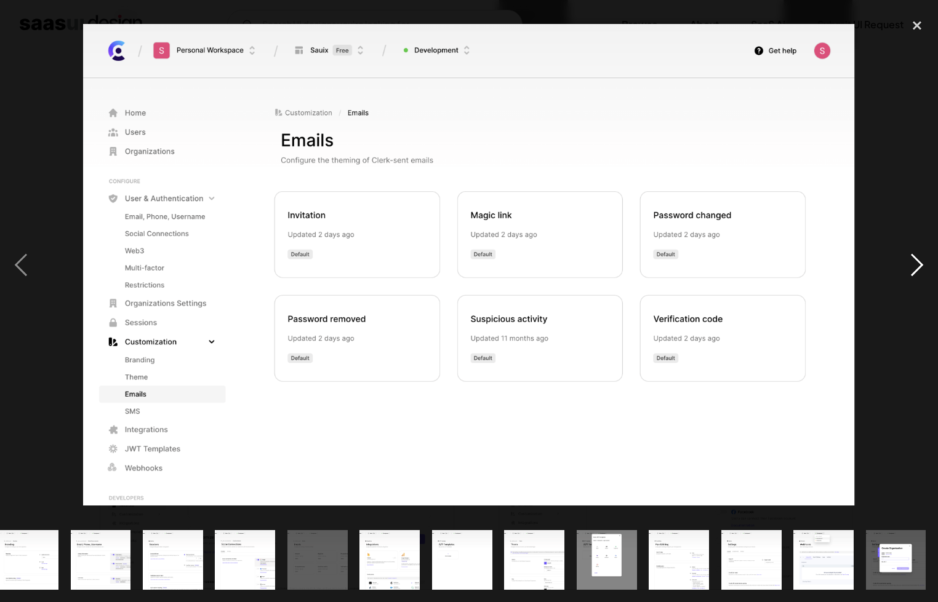
click at [908, 271] on div "next image" at bounding box center [917, 265] width 42 height 506
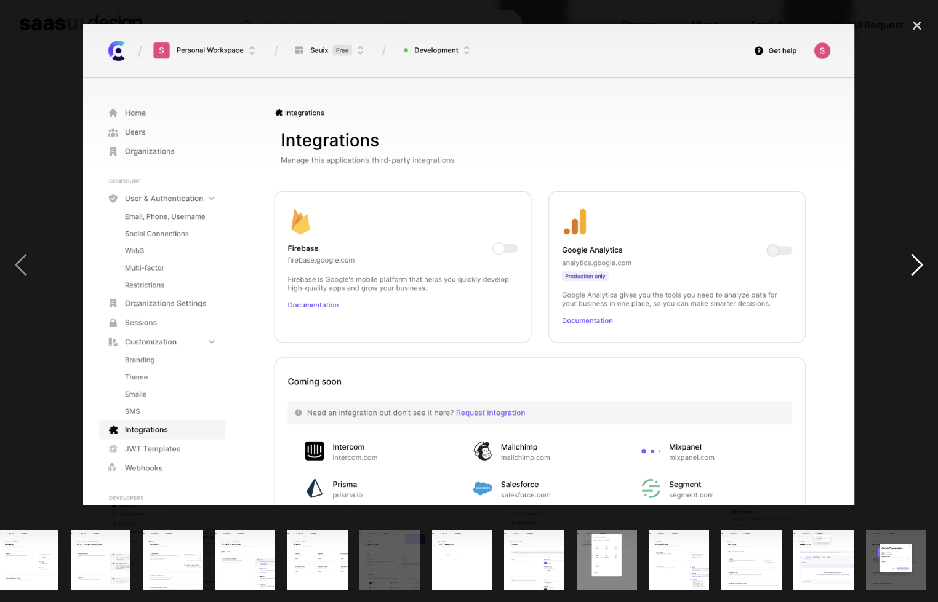
click at [908, 271] on div "next image" at bounding box center [917, 265] width 42 height 506
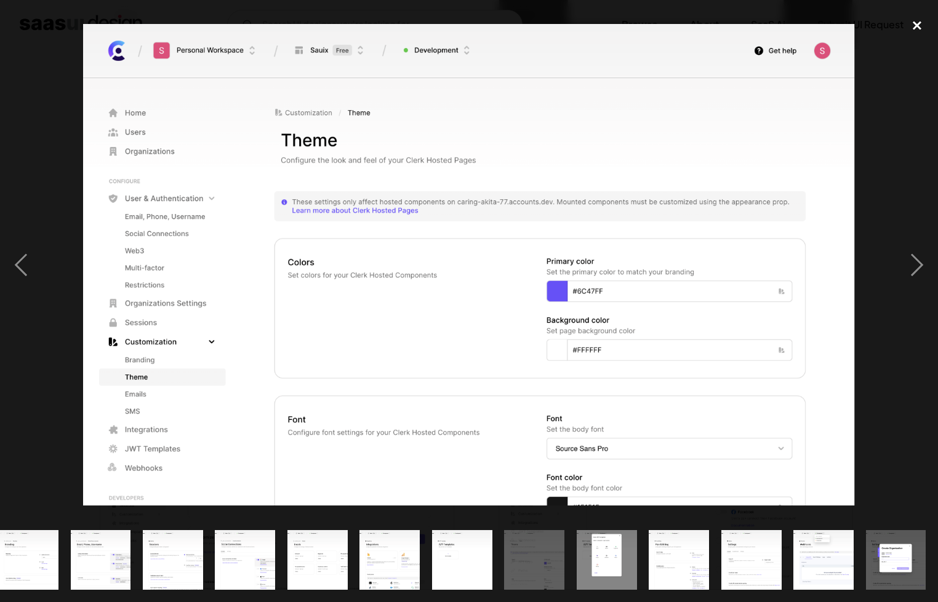
click at [927, 24] on div "close lightbox" at bounding box center [917, 25] width 42 height 27
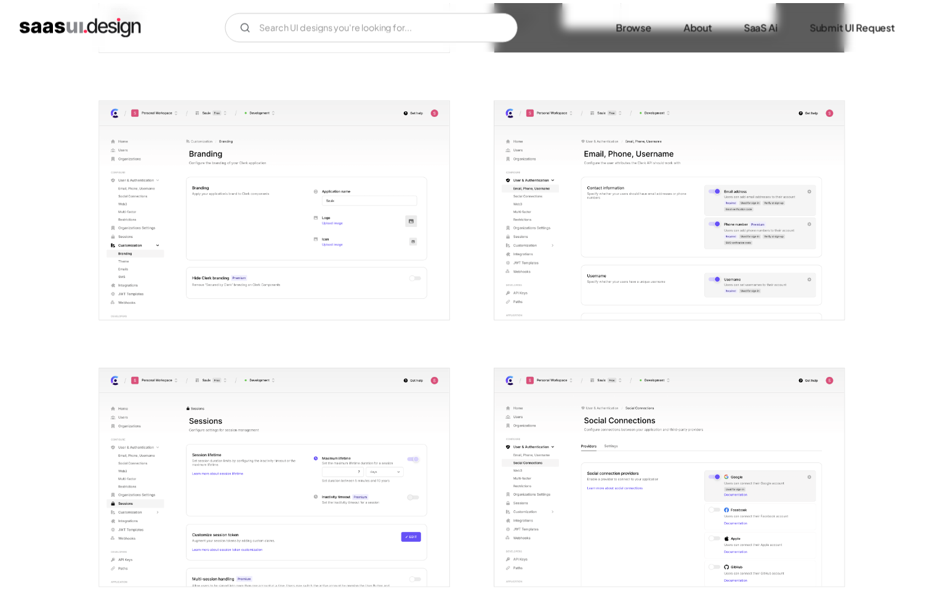
scroll to position [0, 0]
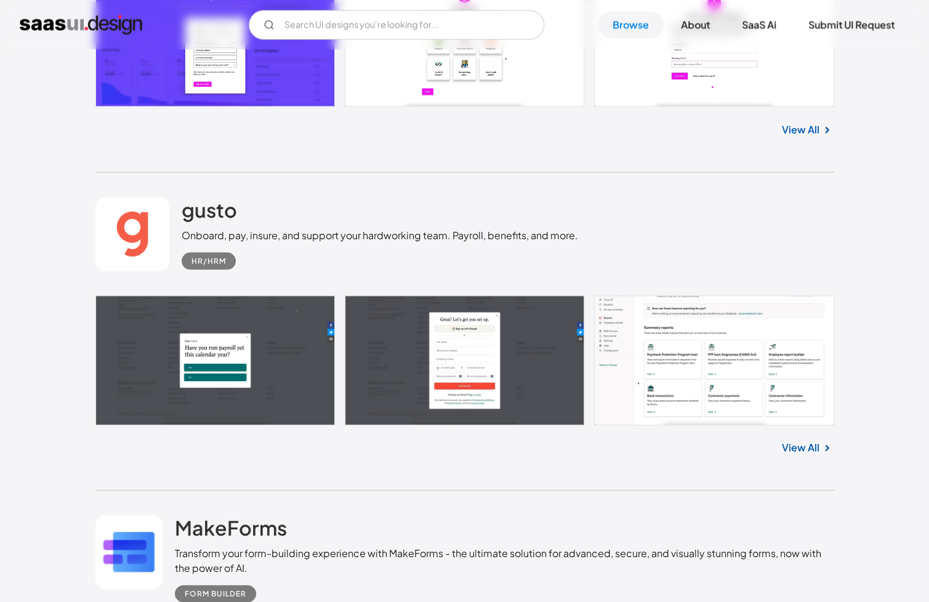
scroll to position [4183, 0]
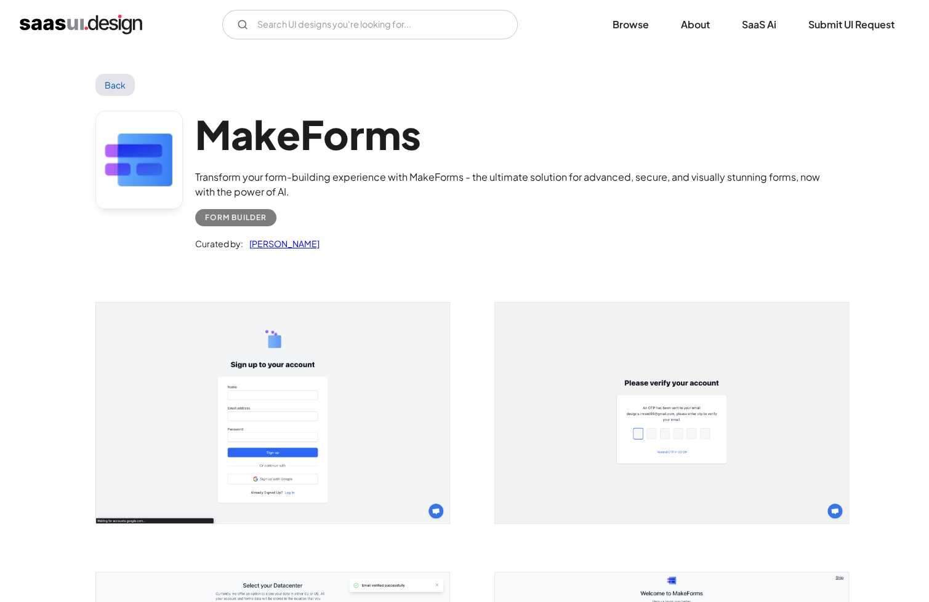
click at [709, 382] on img "open lightbox" at bounding box center [671, 413] width 353 height 221
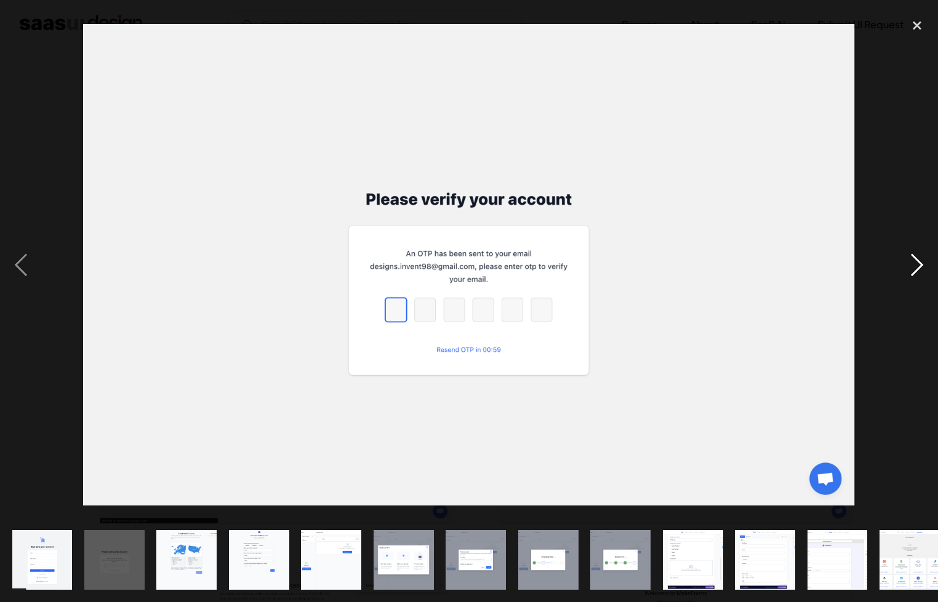
click at [922, 254] on div "next image" at bounding box center [917, 265] width 42 height 506
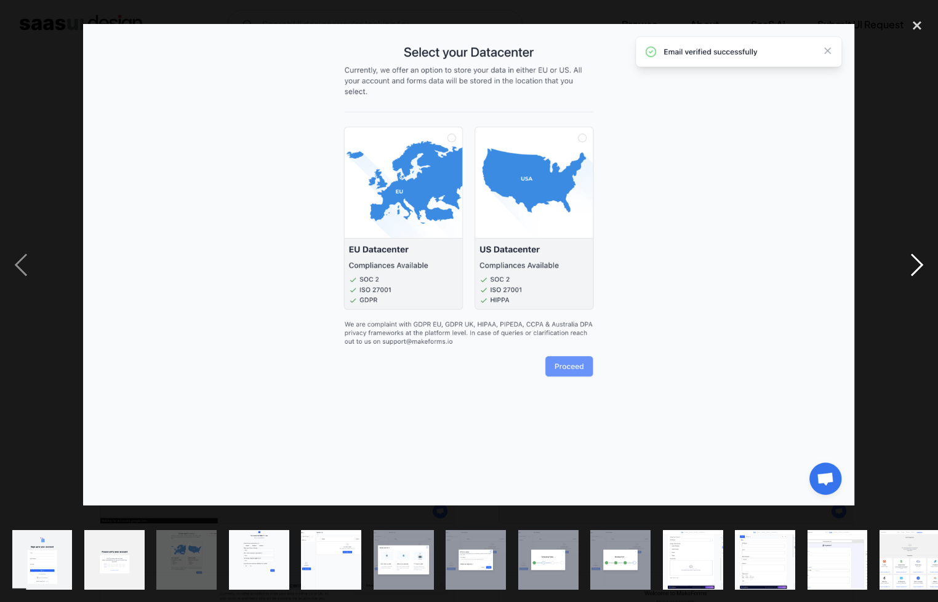
click at [922, 254] on div "next image" at bounding box center [917, 265] width 42 height 506
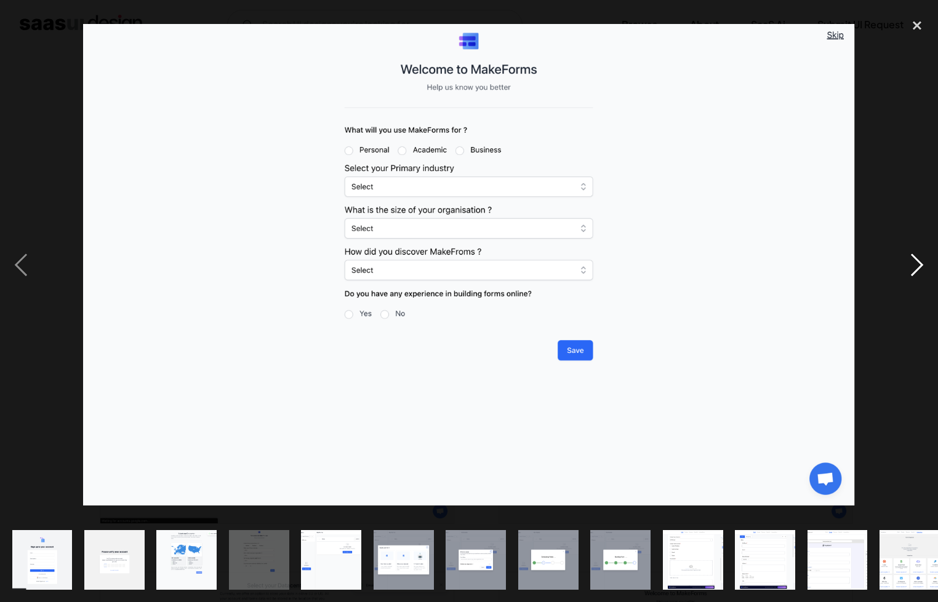
click at [922, 254] on div "next image" at bounding box center [917, 265] width 42 height 506
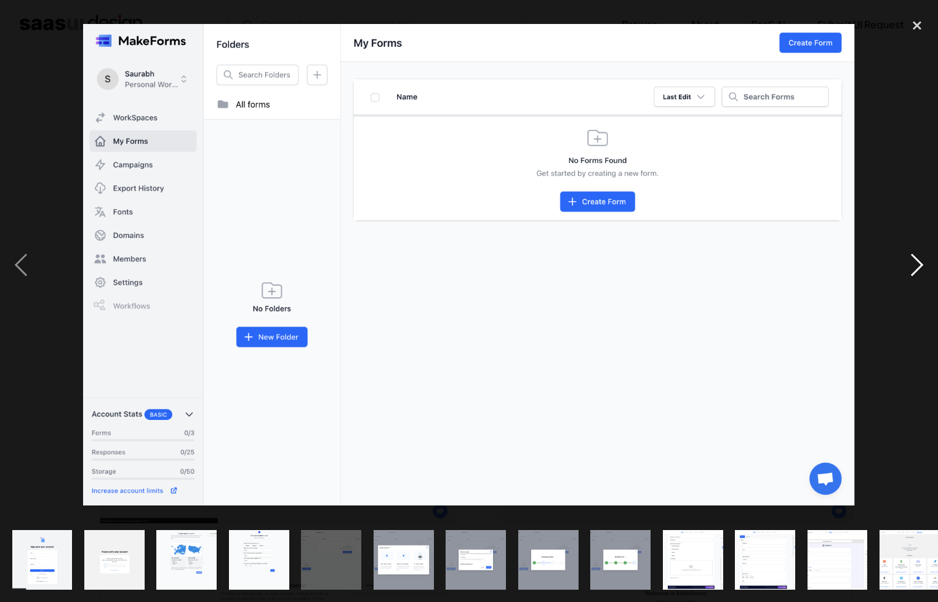
click at [922, 254] on div "next image" at bounding box center [917, 265] width 42 height 506
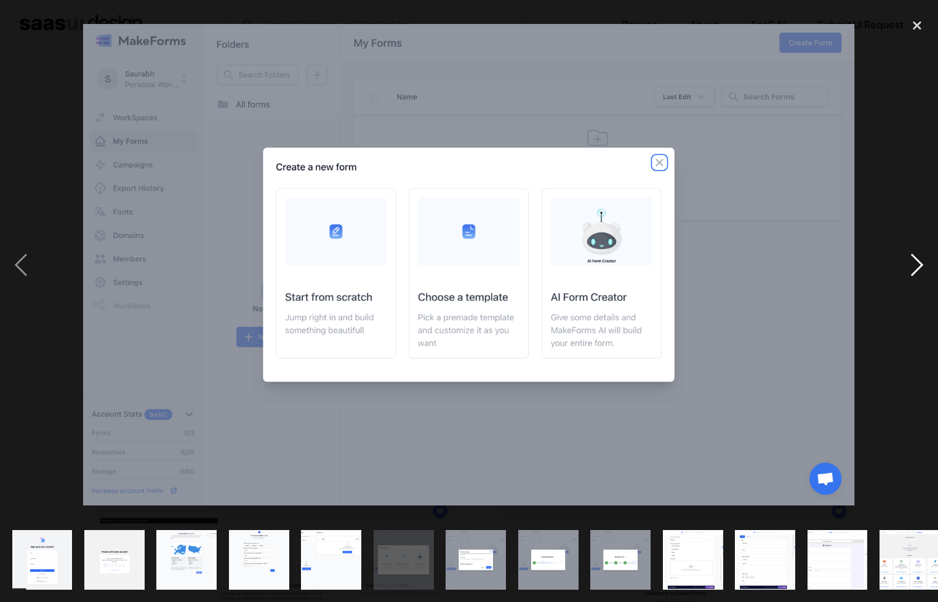
click at [922, 254] on div "next image" at bounding box center [917, 265] width 42 height 506
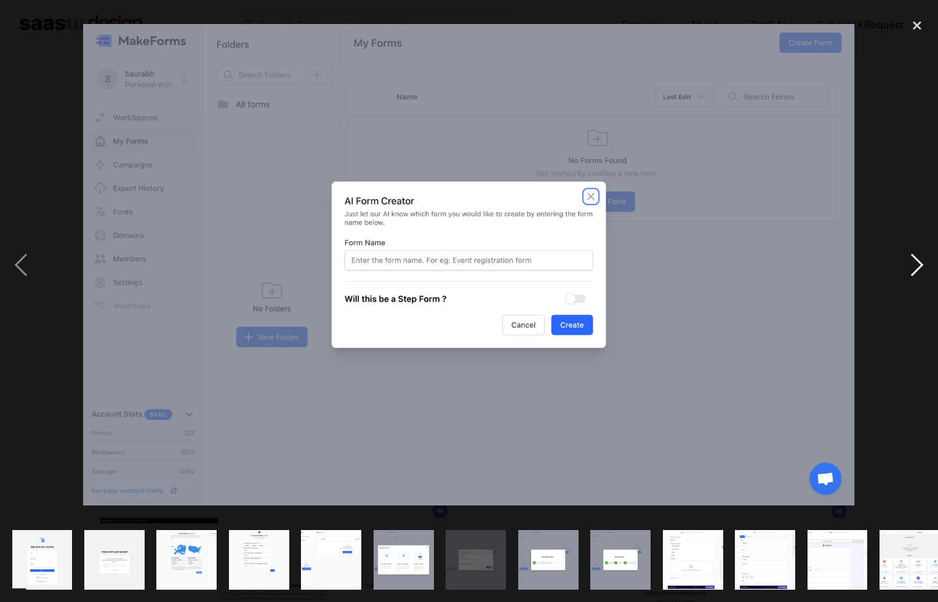
click at [922, 254] on div "next image" at bounding box center [917, 265] width 42 height 506
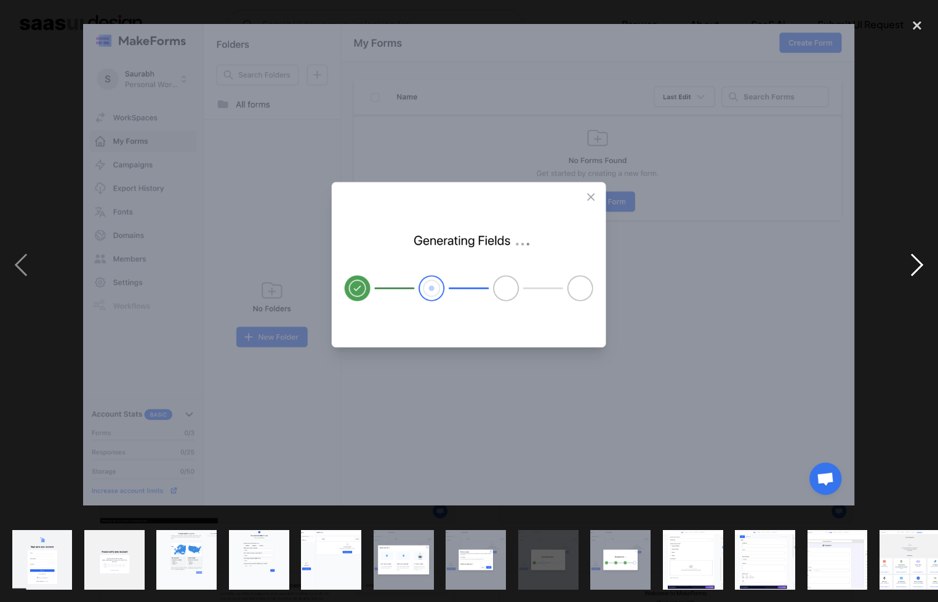
click at [922, 254] on div "next image" at bounding box center [917, 265] width 42 height 506
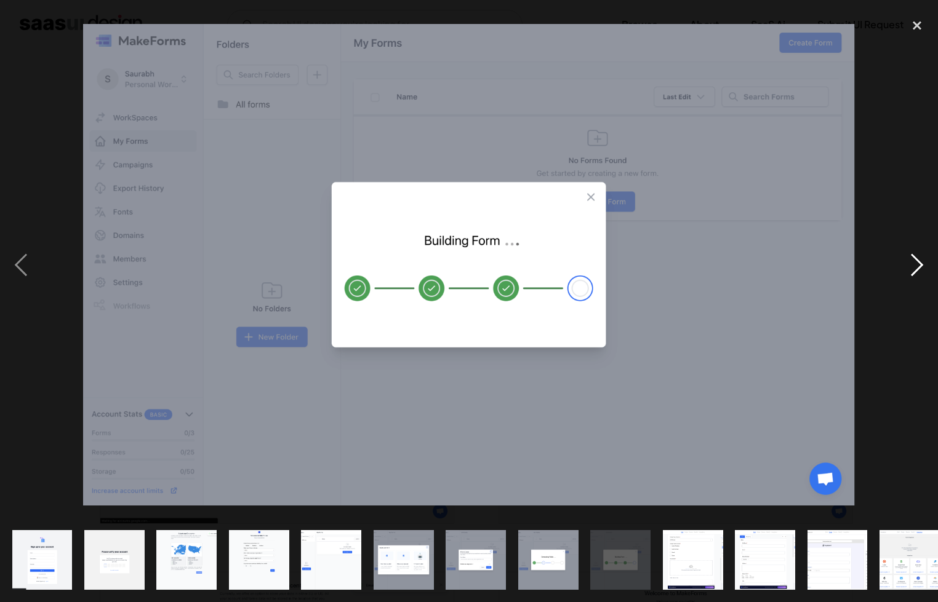
click at [922, 254] on div "next image" at bounding box center [917, 265] width 42 height 506
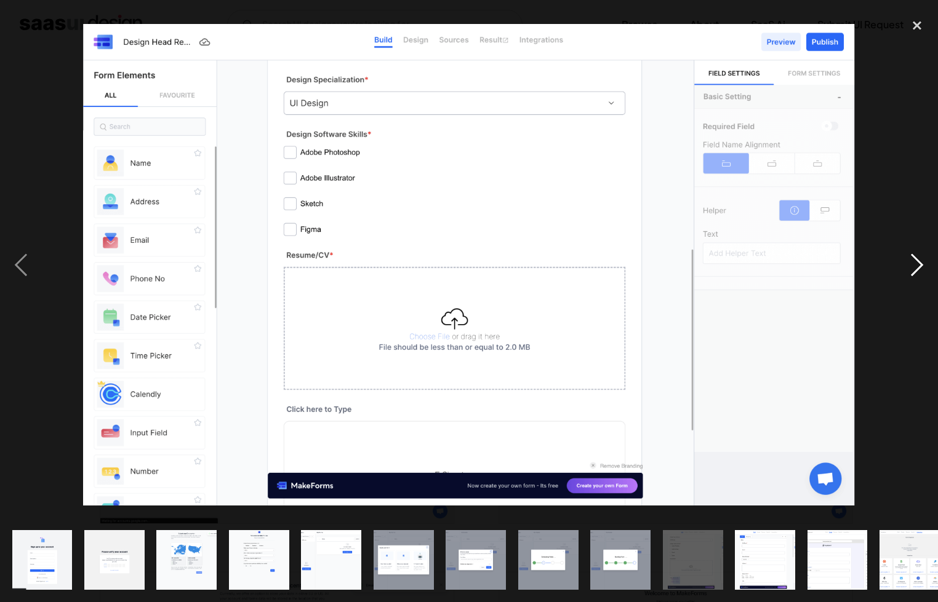
click at [922, 254] on div "next image" at bounding box center [917, 265] width 42 height 506
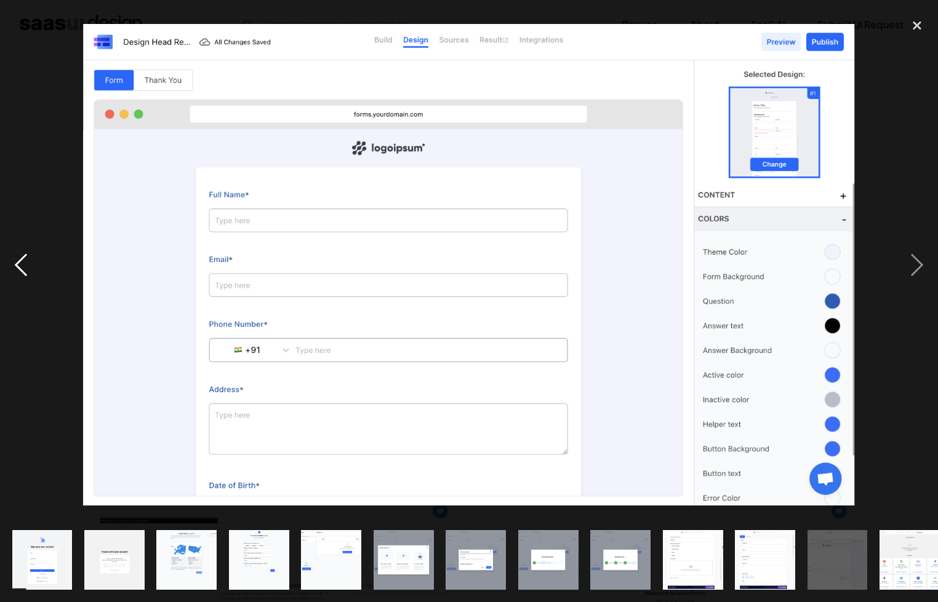
click at [15, 261] on div "previous image" at bounding box center [21, 265] width 42 height 506
click at [15, 260] on div "previous image" at bounding box center [21, 265] width 42 height 506
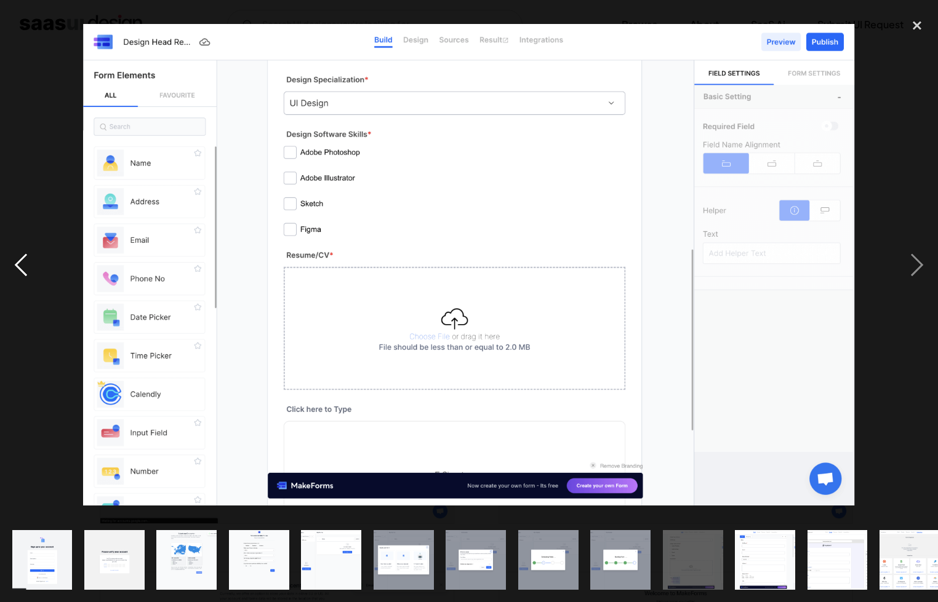
click at [15, 260] on div "previous image" at bounding box center [21, 265] width 42 height 506
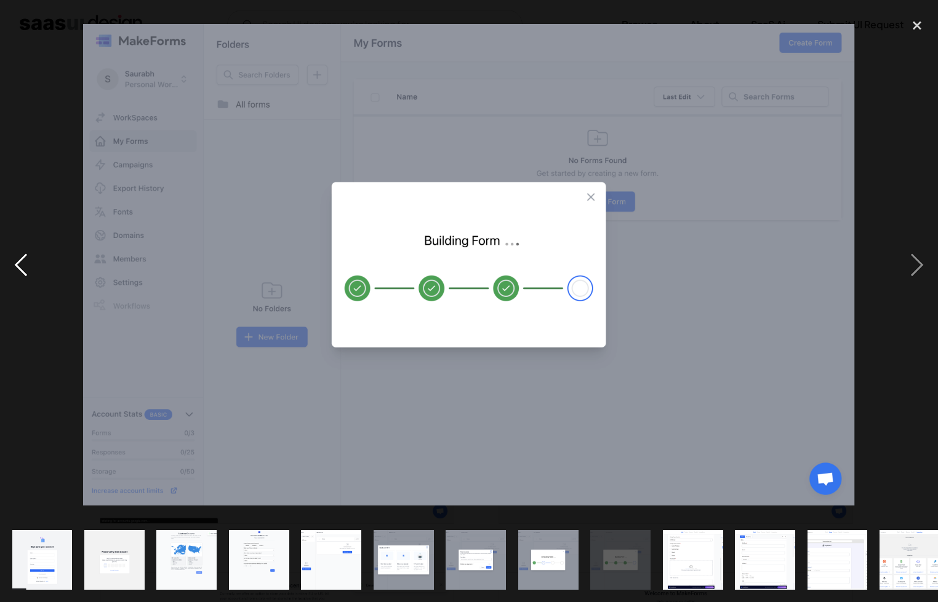
click at [15, 260] on div "previous image" at bounding box center [21, 265] width 42 height 506
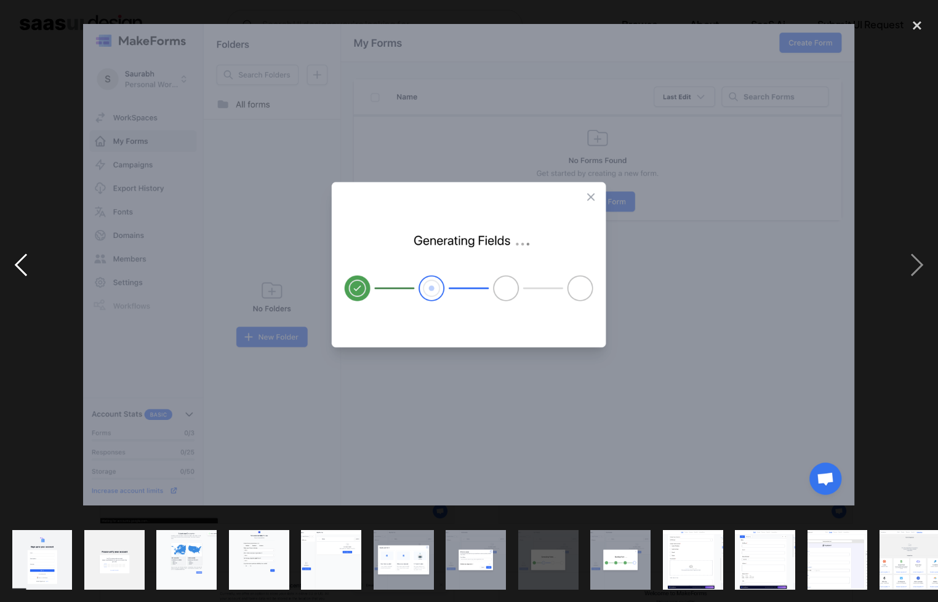
click at [15, 260] on div "previous image" at bounding box center [21, 265] width 42 height 506
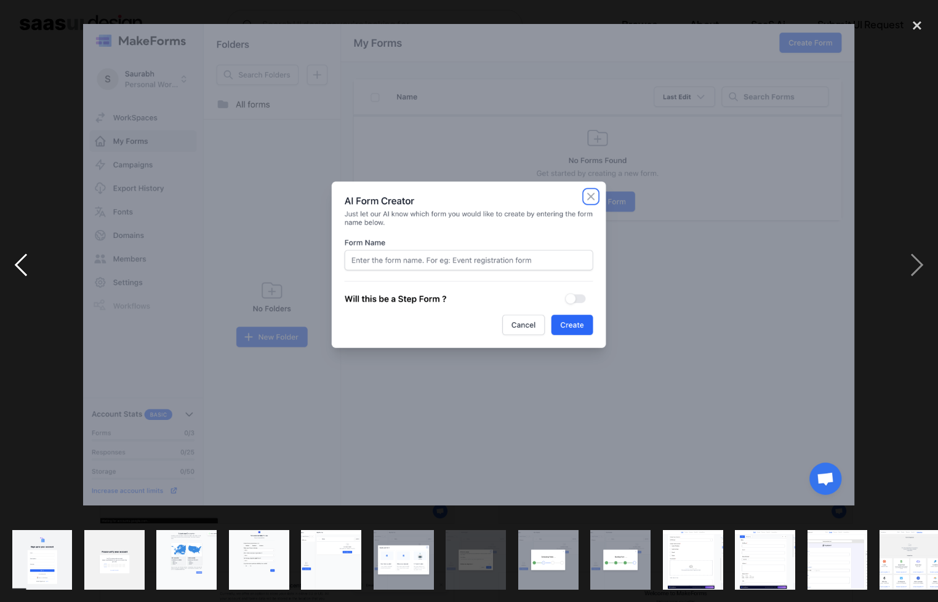
click at [14, 258] on div "previous image" at bounding box center [21, 265] width 42 height 506
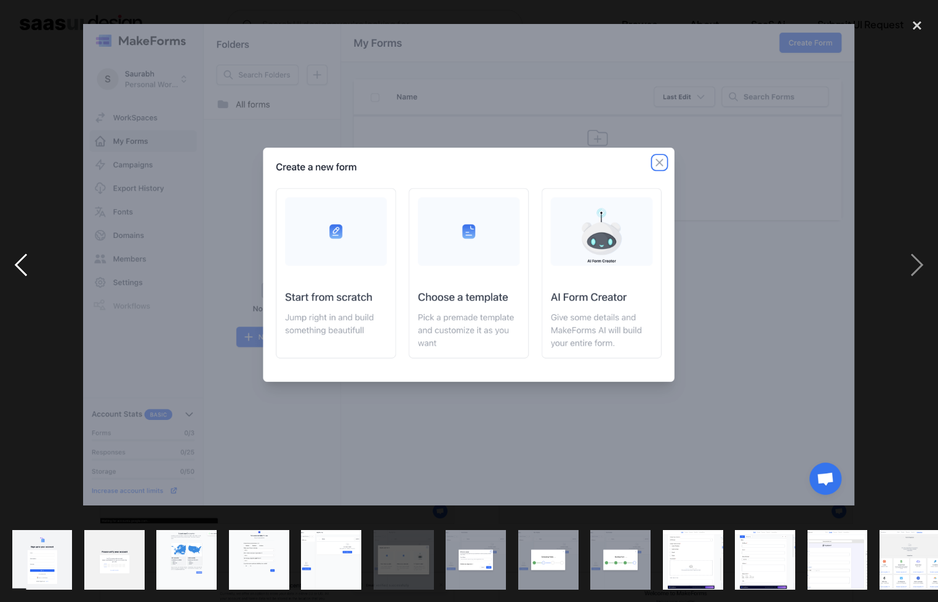
click at [14, 258] on div "previous image" at bounding box center [21, 265] width 42 height 506
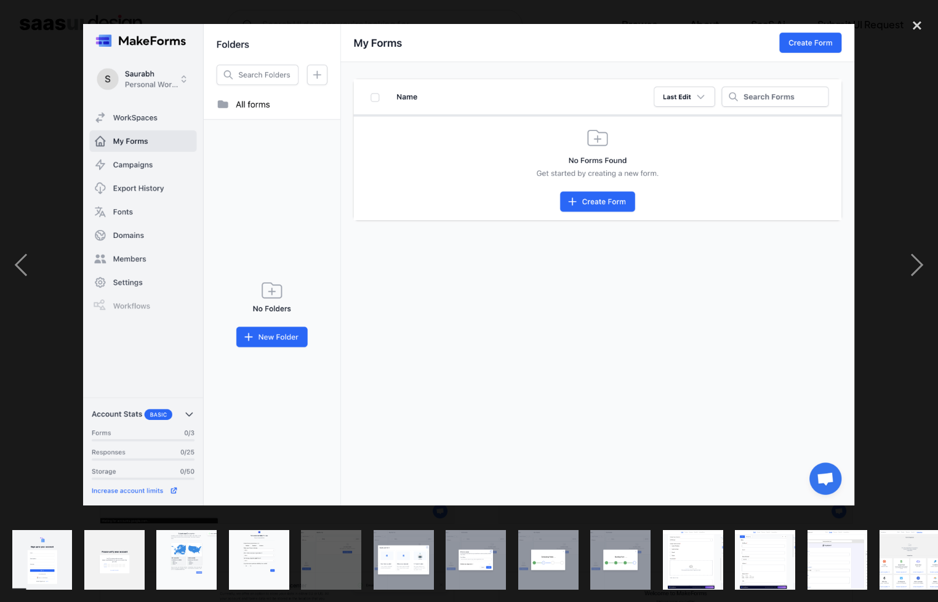
drag, startPoint x: 921, startPoint y: 29, endPoint x: 882, endPoint y: 23, distance: 39.8
click at [921, 28] on div "close lightbox" at bounding box center [917, 25] width 42 height 27
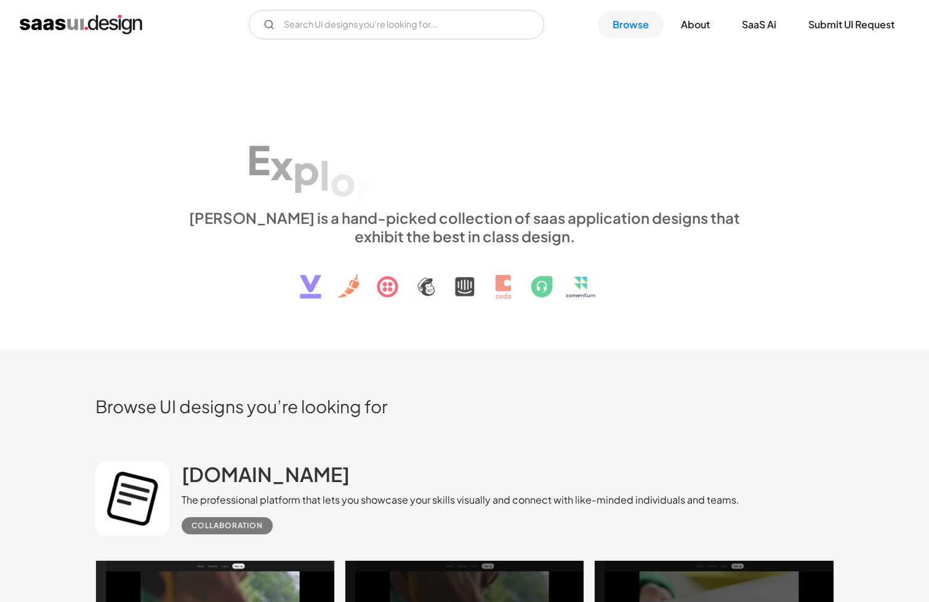
scroll to position [5046, 0]
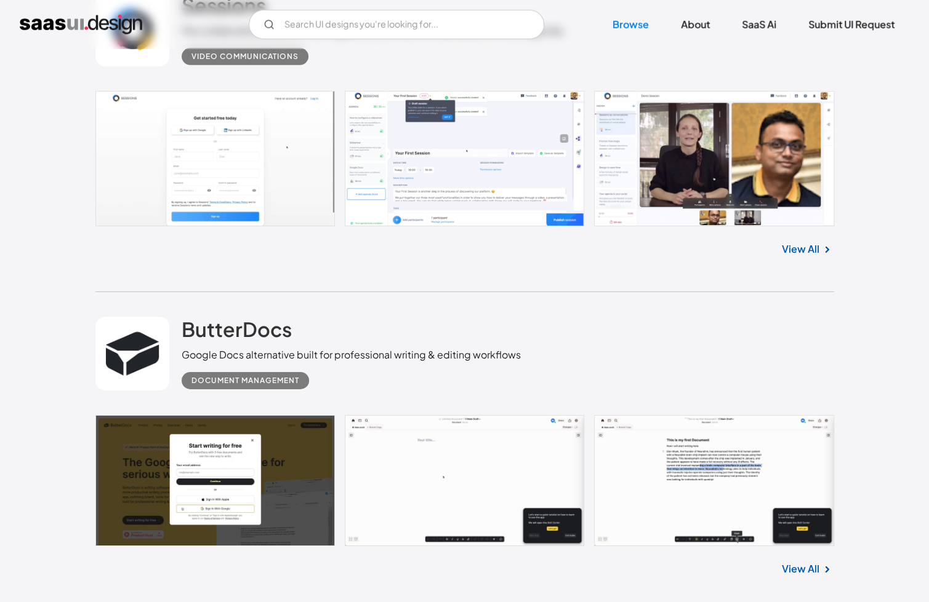
click at [486, 491] on link at bounding box center [464, 481] width 738 height 132
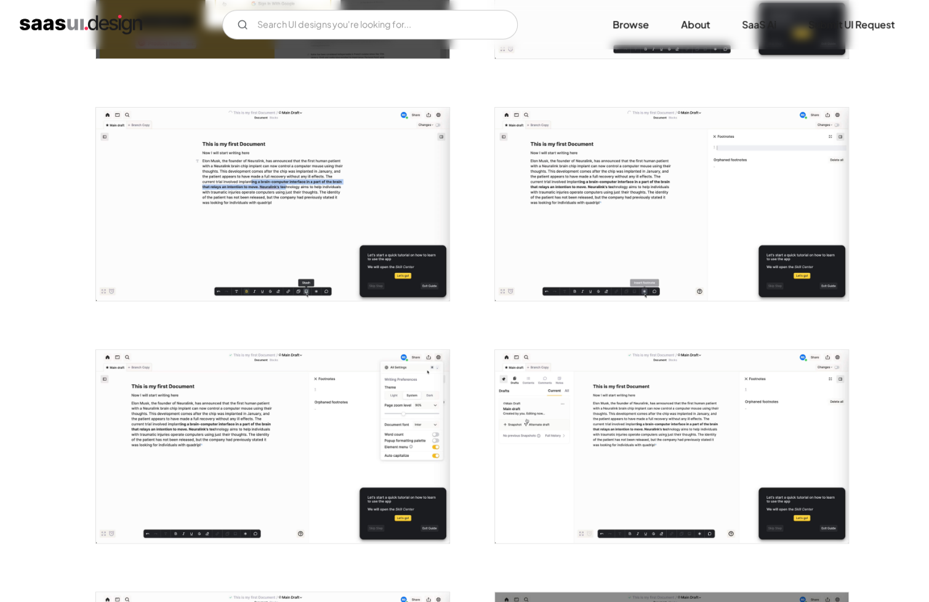
scroll to position [431, 0]
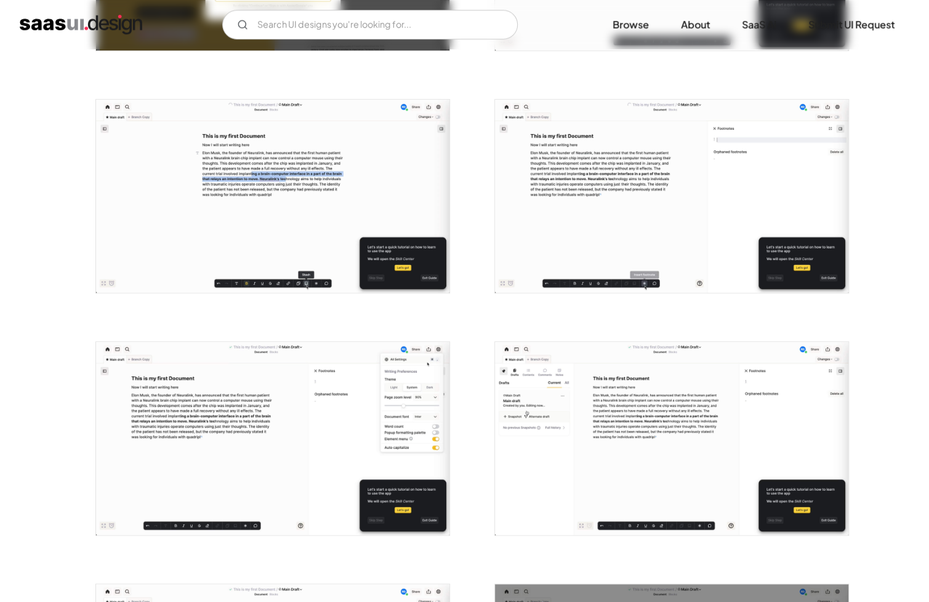
click at [800, 395] on img "open lightbox" at bounding box center [671, 438] width 353 height 193
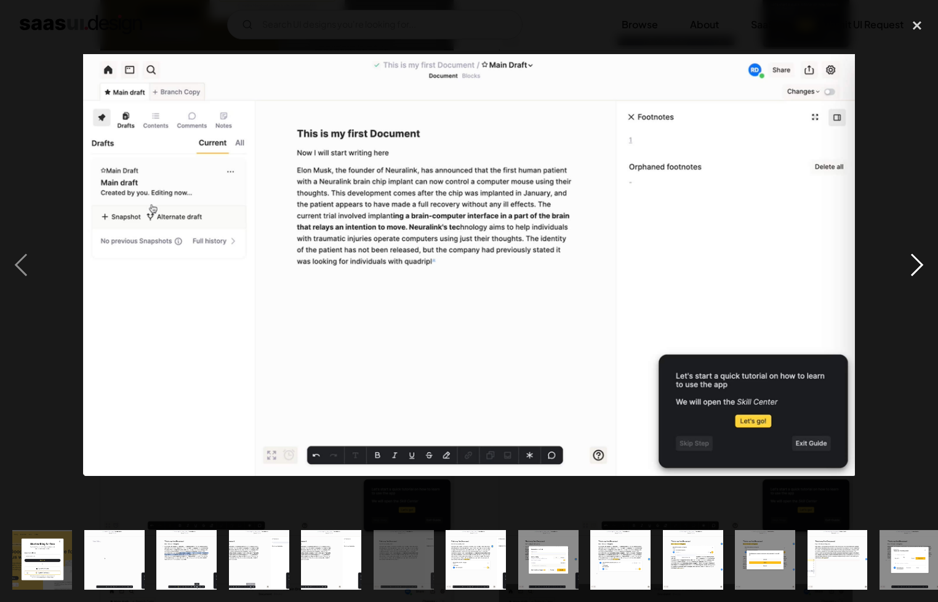
click at [907, 269] on div "next image" at bounding box center [917, 265] width 42 height 506
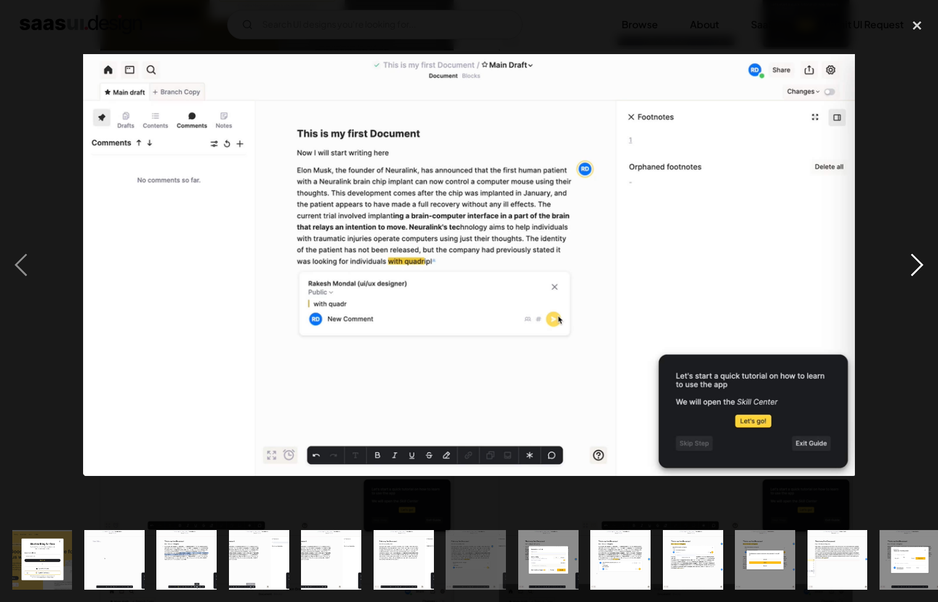
click at [907, 269] on div "next image" at bounding box center [917, 265] width 42 height 506
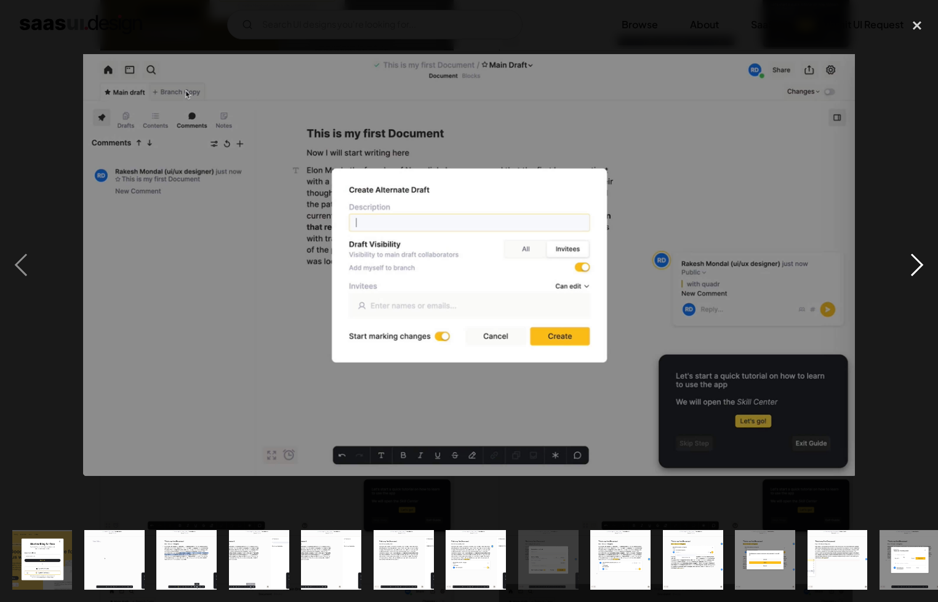
click at [907, 269] on div "next image" at bounding box center [917, 265] width 42 height 506
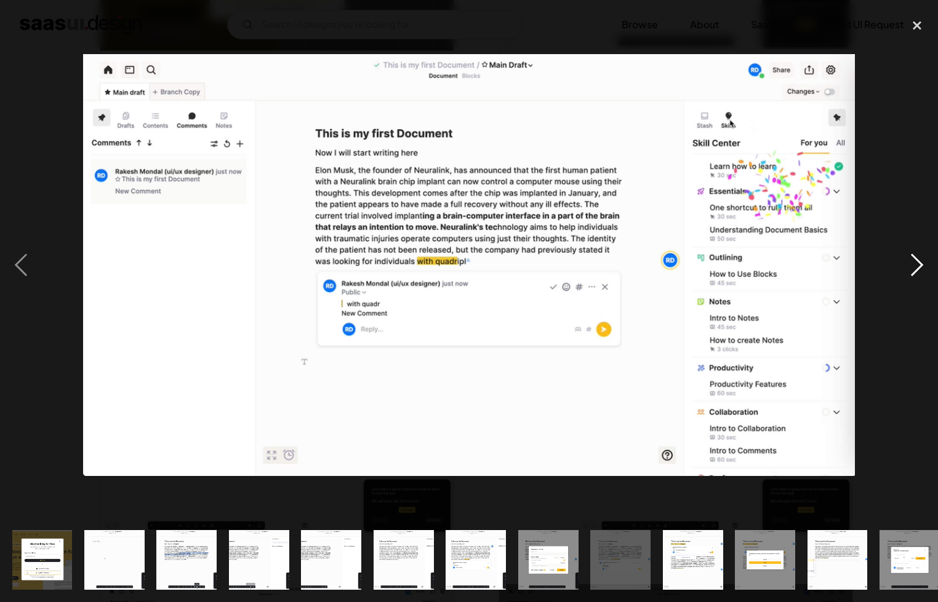
click at [907, 269] on div "next image" at bounding box center [917, 265] width 42 height 506
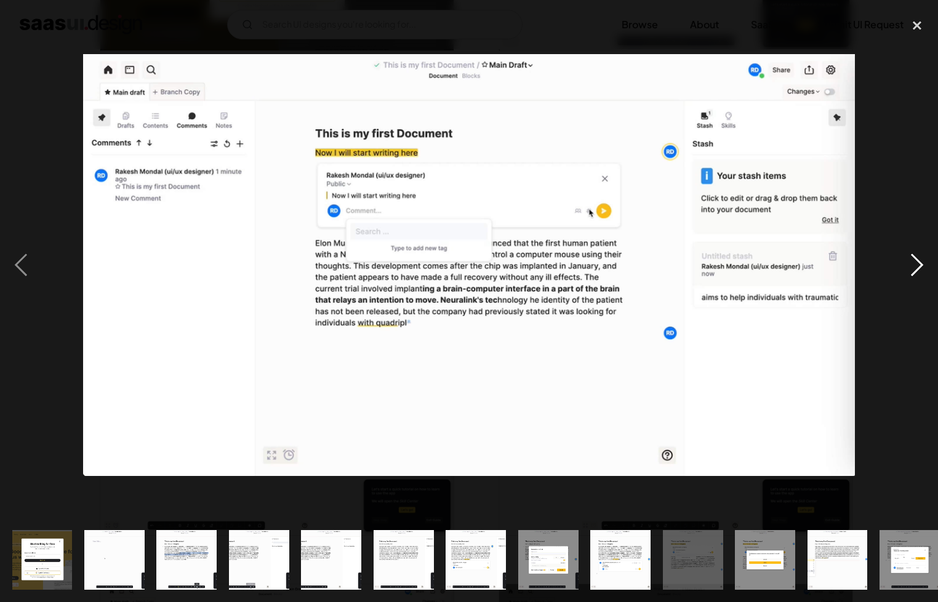
click at [907, 269] on div "next image" at bounding box center [917, 265] width 42 height 506
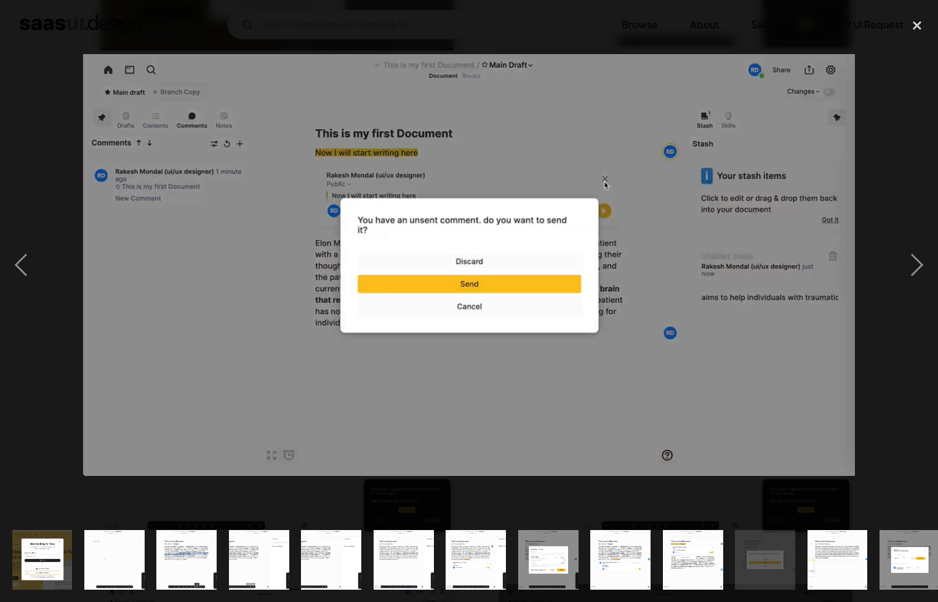
click at [478, 24] on div at bounding box center [469, 265] width 938 height 506
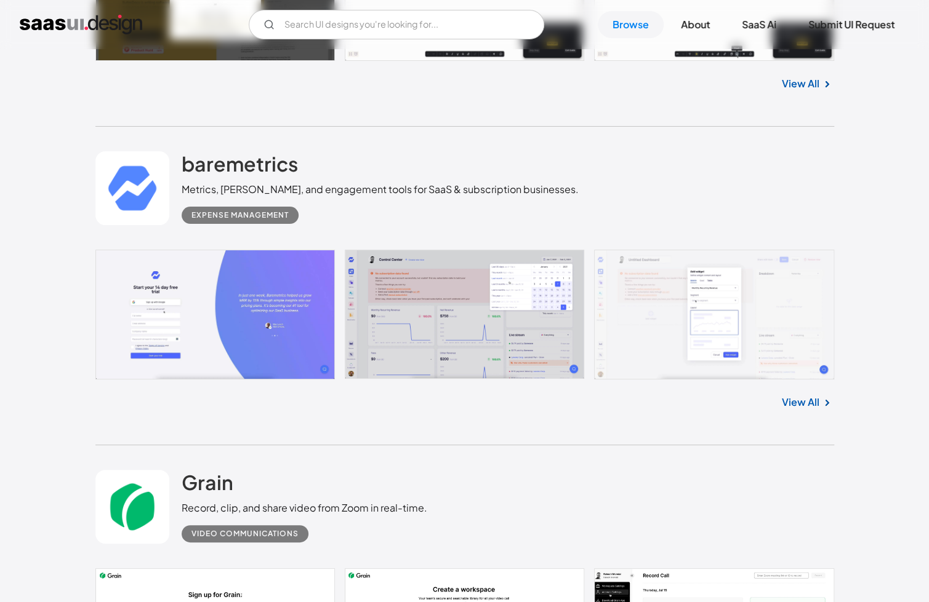
scroll to position [5538, 0]
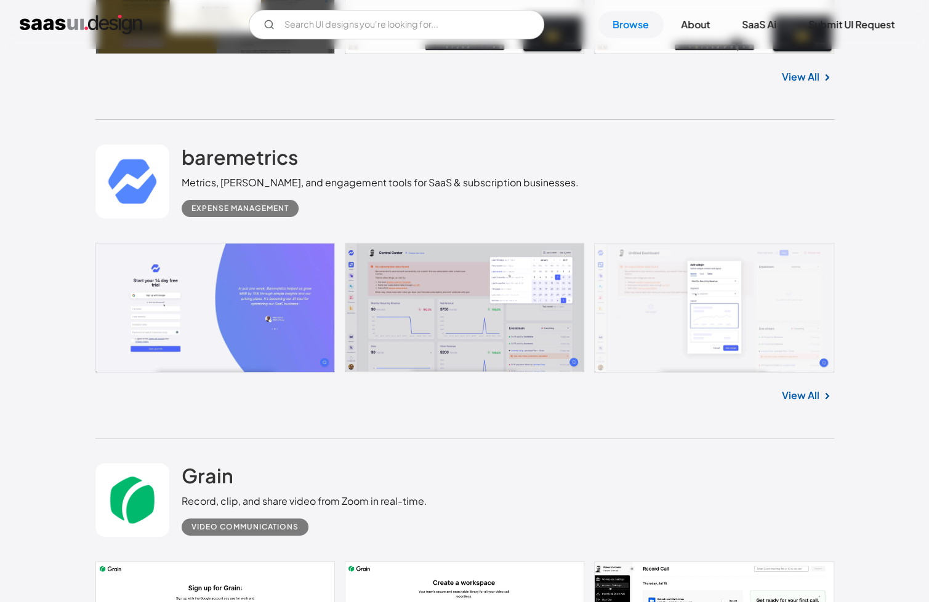
click at [749, 292] on link at bounding box center [464, 308] width 738 height 130
click at [750, 292] on link at bounding box center [464, 308] width 738 height 130
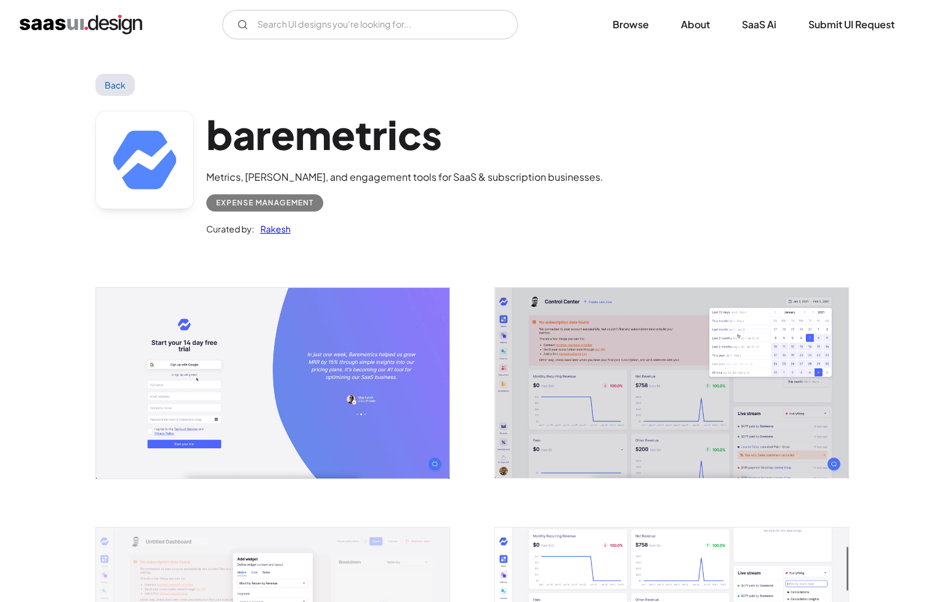
click at [495, 381] on img "open lightbox" at bounding box center [671, 383] width 353 height 190
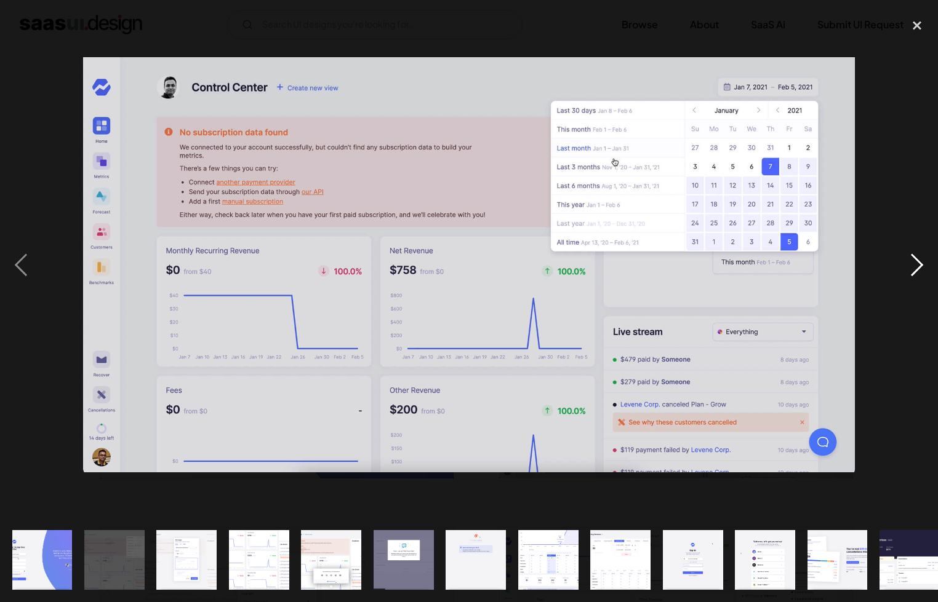
click at [907, 255] on div "next image" at bounding box center [917, 265] width 42 height 506
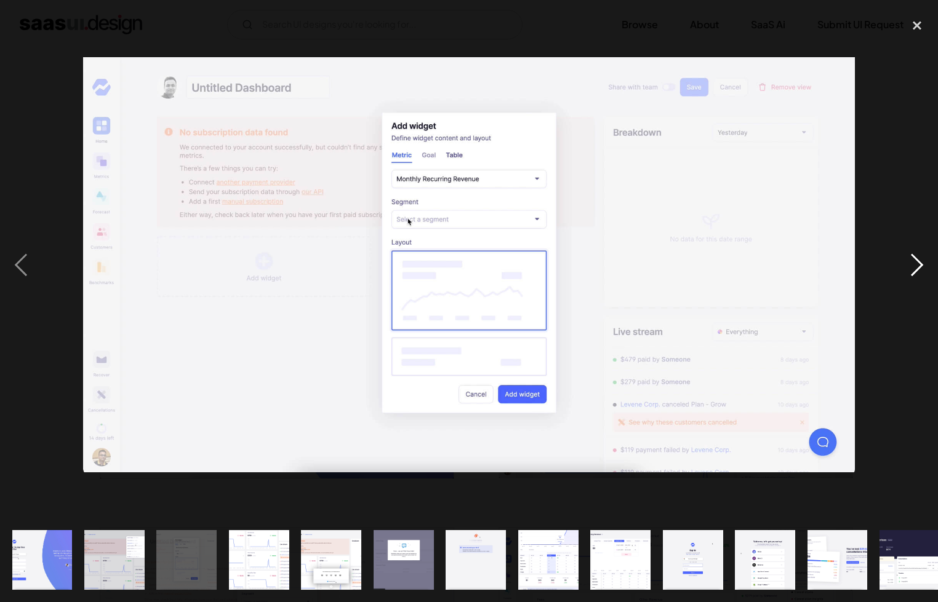
click at [908, 255] on div "next image" at bounding box center [917, 265] width 42 height 506
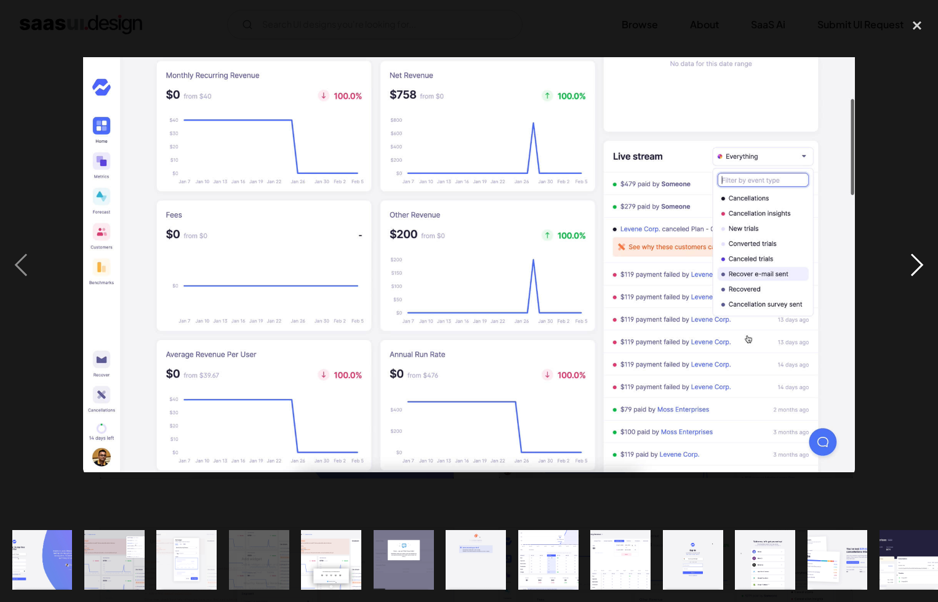
click at [908, 255] on div "next image" at bounding box center [917, 265] width 42 height 506
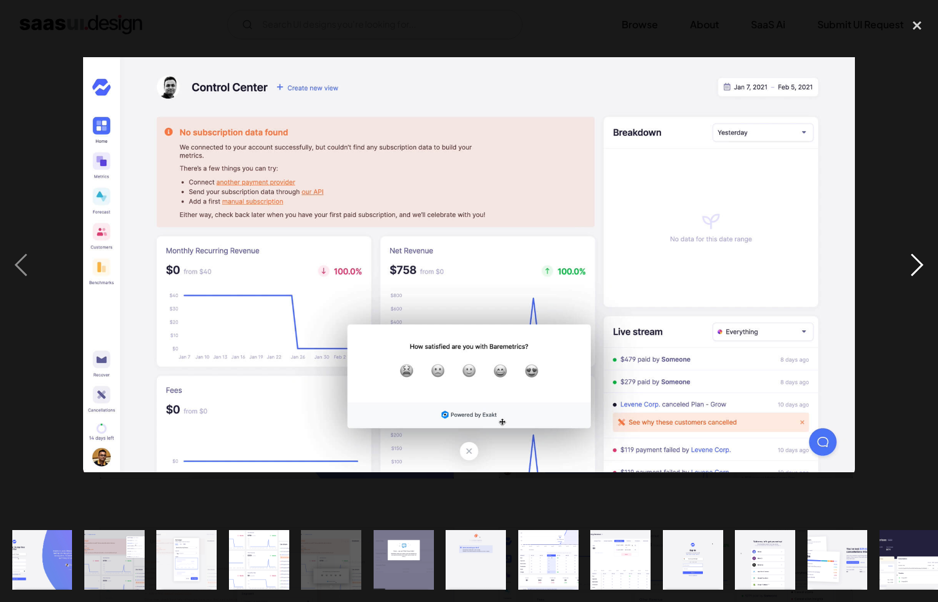
click at [908, 255] on div "next image" at bounding box center [917, 265] width 42 height 506
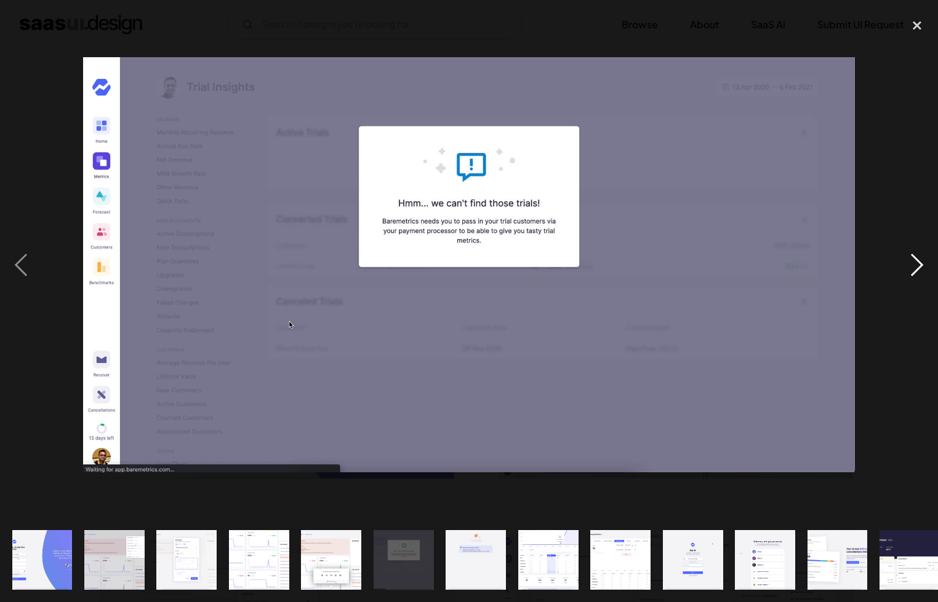
click at [908, 255] on div "next image" at bounding box center [917, 265] width 42 height 506
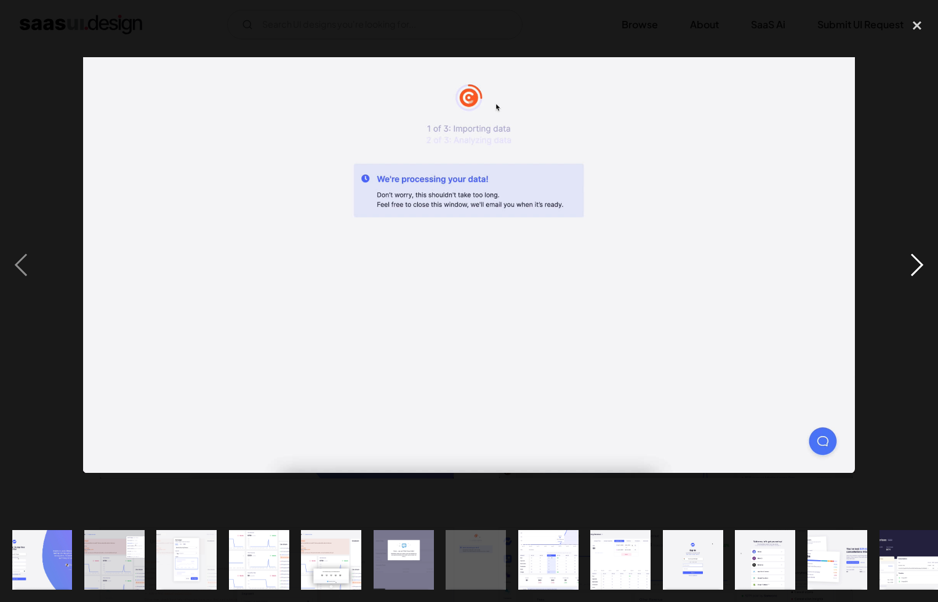
click at [908, 255] on div "next image" at bounding box center [917, 265] width 42 height 506
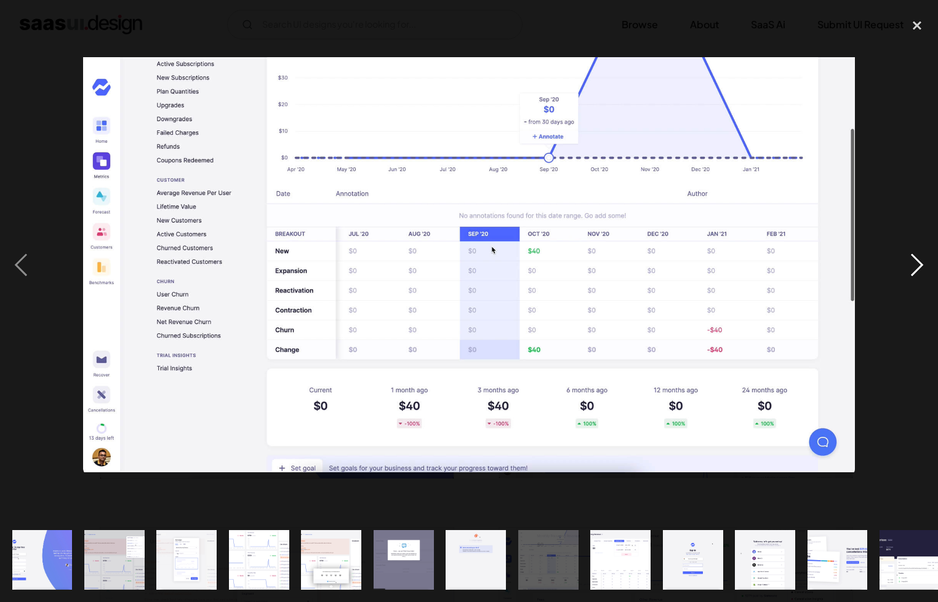
click at [908, 255] on div "next image" at bounding box center [917, 265] width 42 height 506
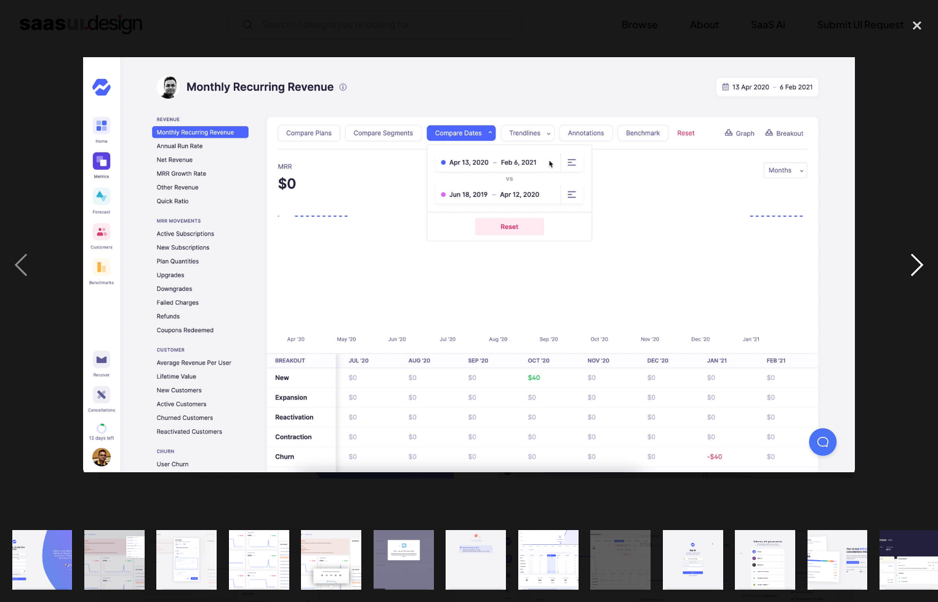
click at [908, 255] on div "next image" at bounding box center [917, 265] width 42 height 506
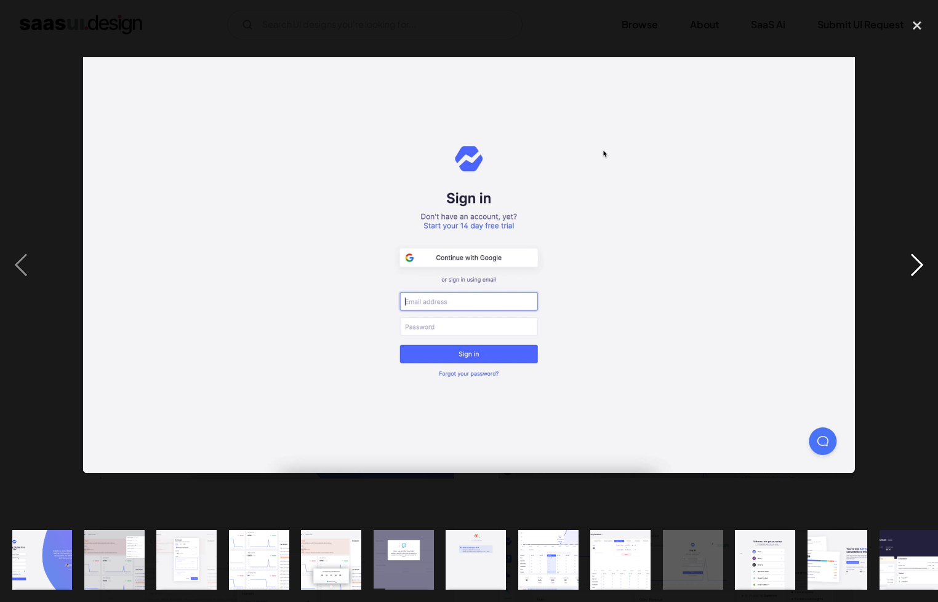
click at [908, 255] on div "next image" at bounding box center [917, 265] width 42 height 506
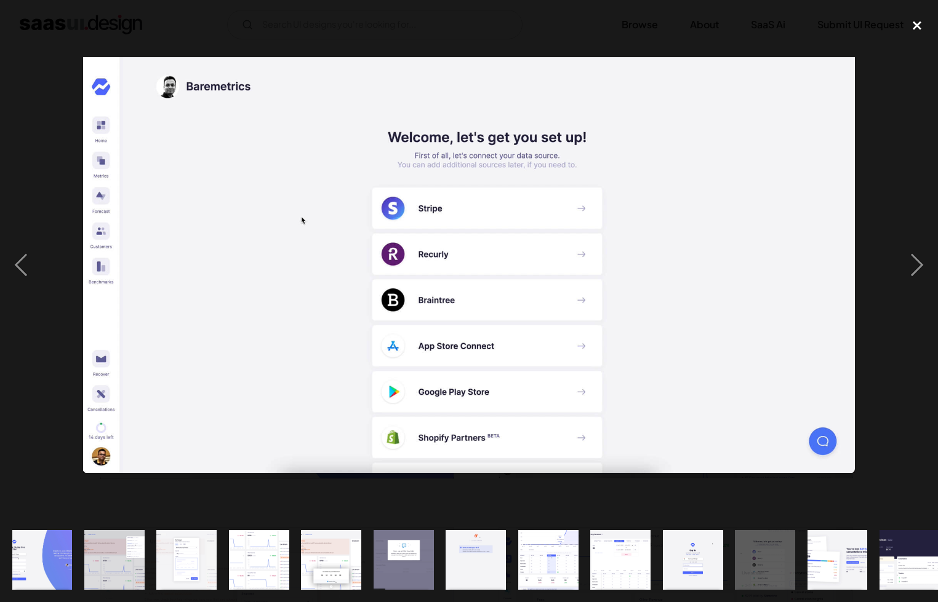
click at [920, 25] on div "close lightbox" at bounding box center [917, 25] width 42 height 27
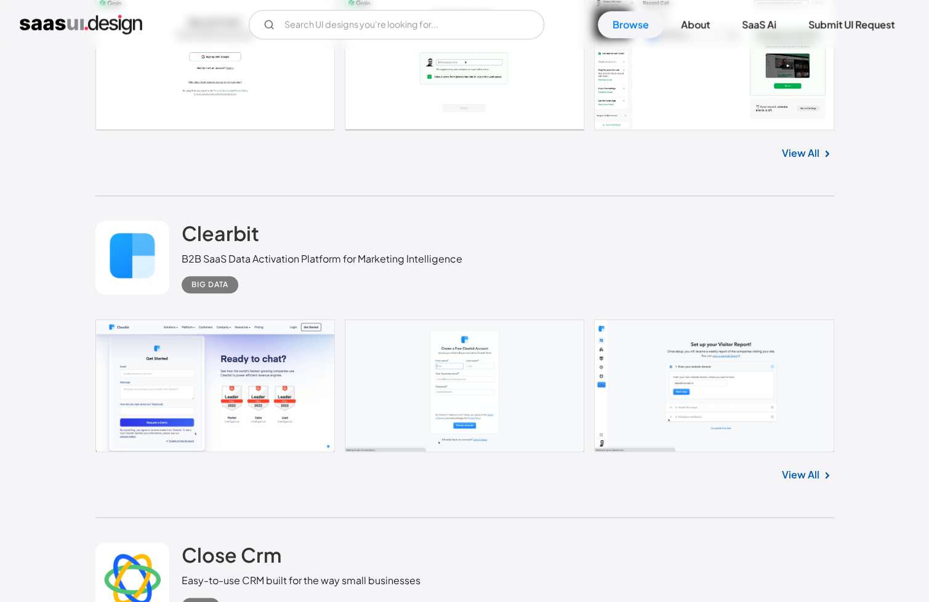
scroll to position [6031, 0]
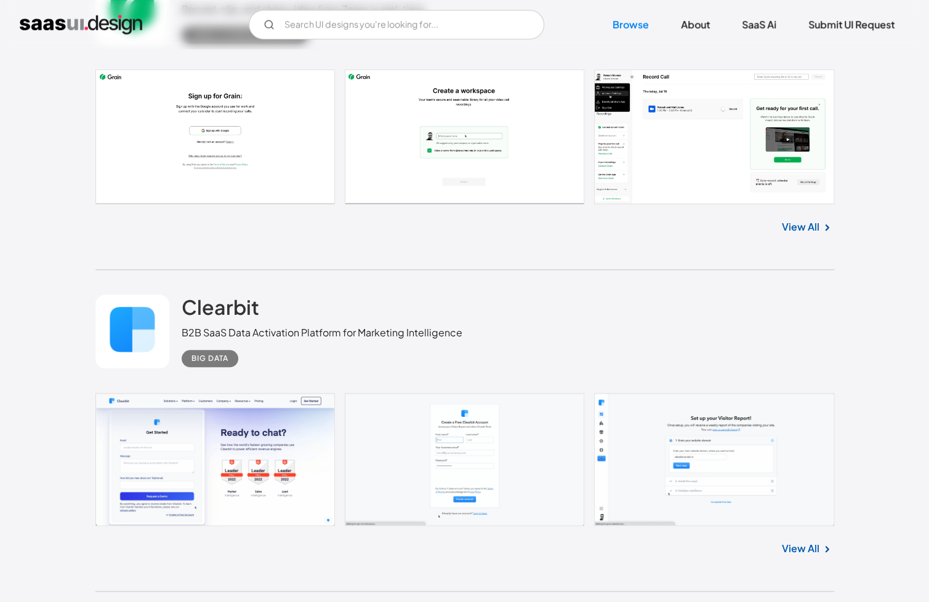
click at [708, 146] on link at bounding box center [464, 137] width 738 height 135
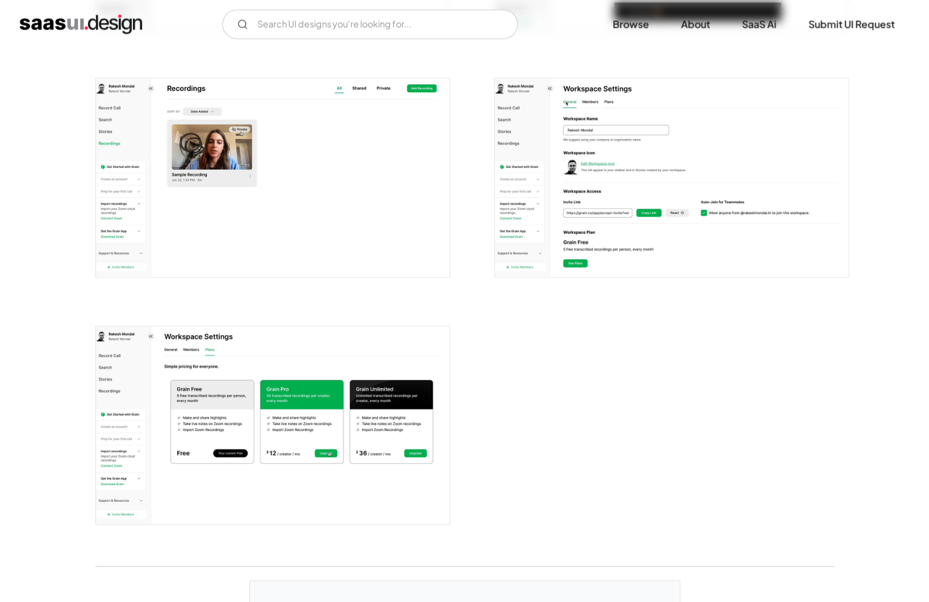
scroll to position [1231, 0]
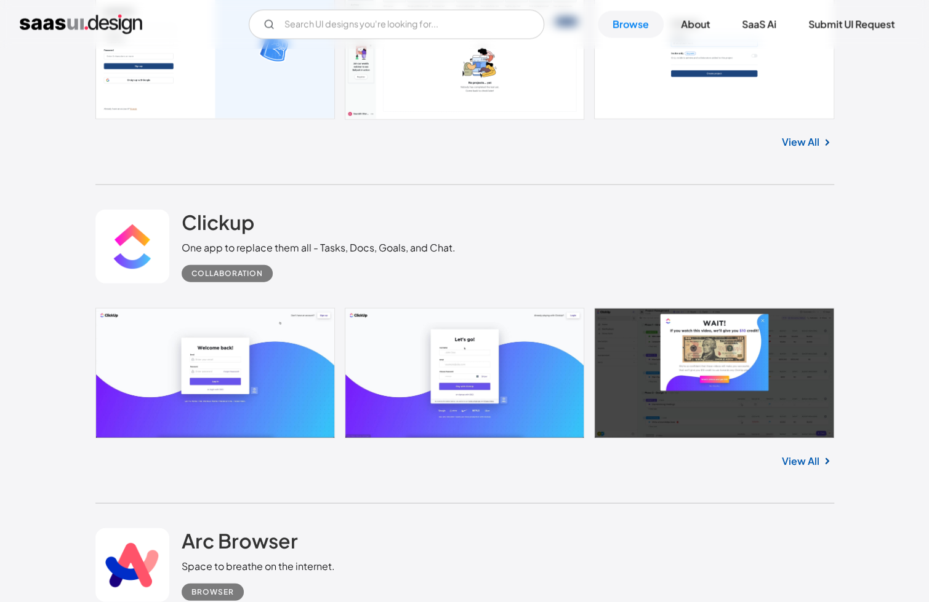
scroll to position [7446, 0]
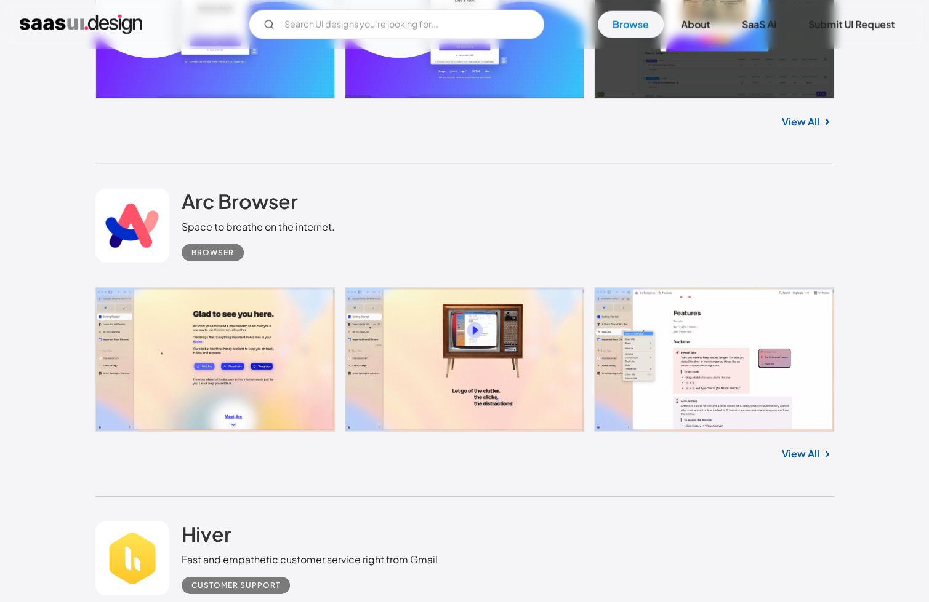
click at [498, 479] on div "Arc Browser Space to breathe on the internet. Browser No items found. View All" at bounding box center [464, 330] width 738 height 333
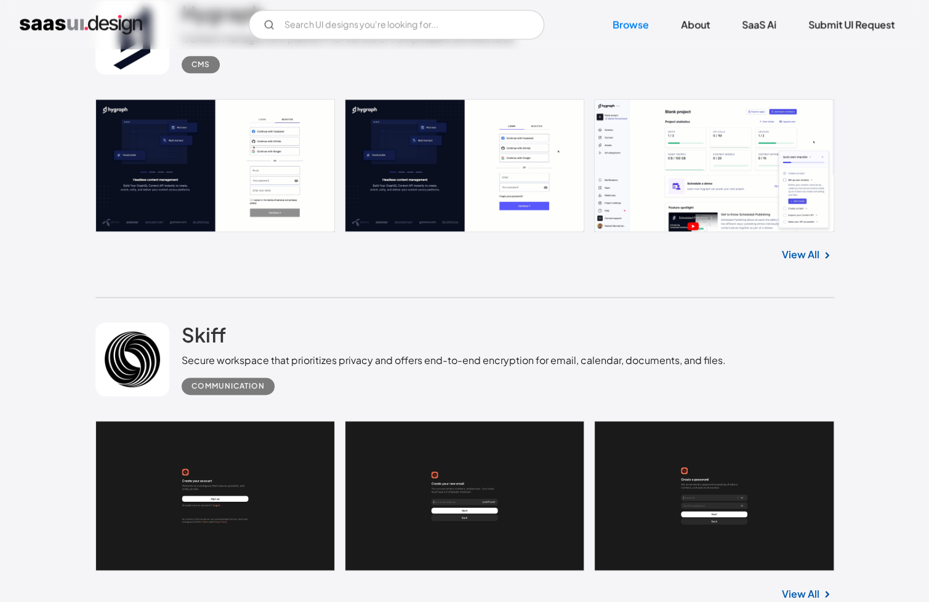
scroll to position [9292, 0]
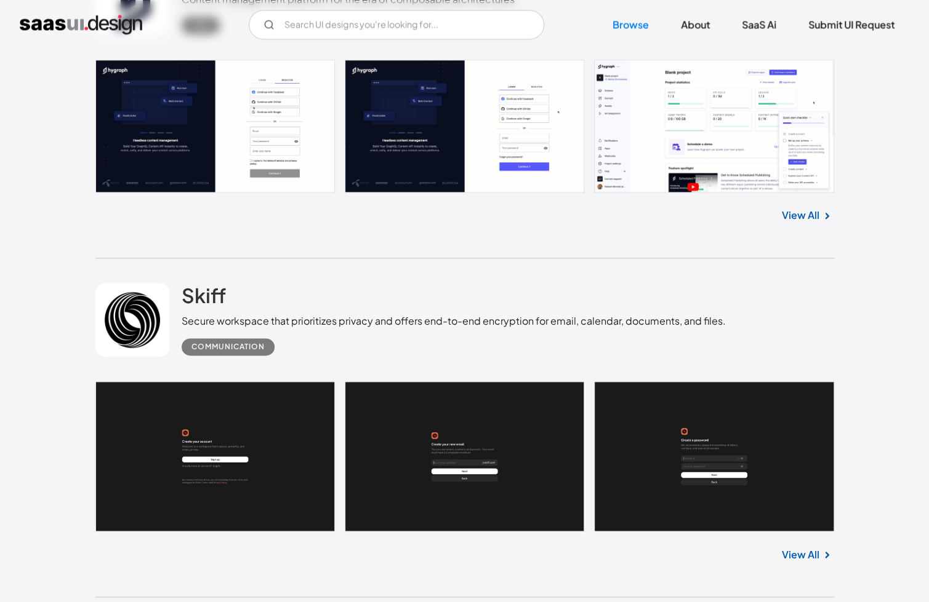
click at [225, 159] on link at bounding box center [464, 126] width 738 height 133
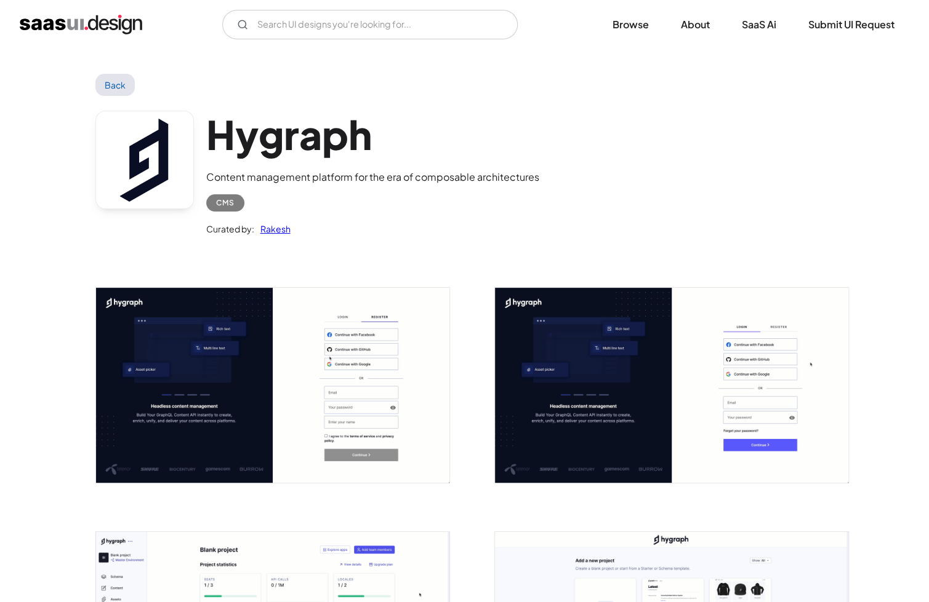
click at [772, 420] on img "open lightbox" at bounding box center [671, 385] width 353 height 195
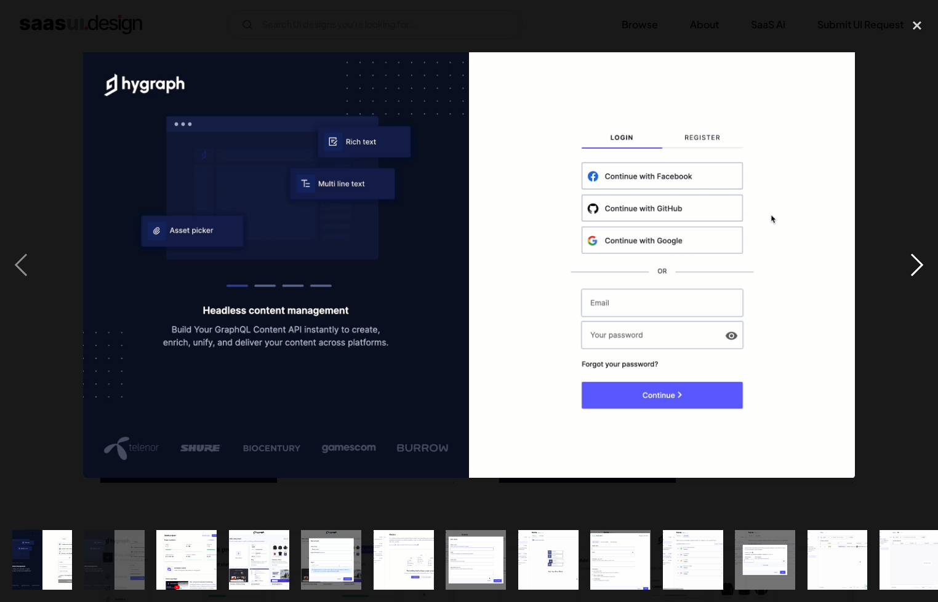
click at [902, 260] on div "next image" at bounding box center [917, 265] width 42 height 506
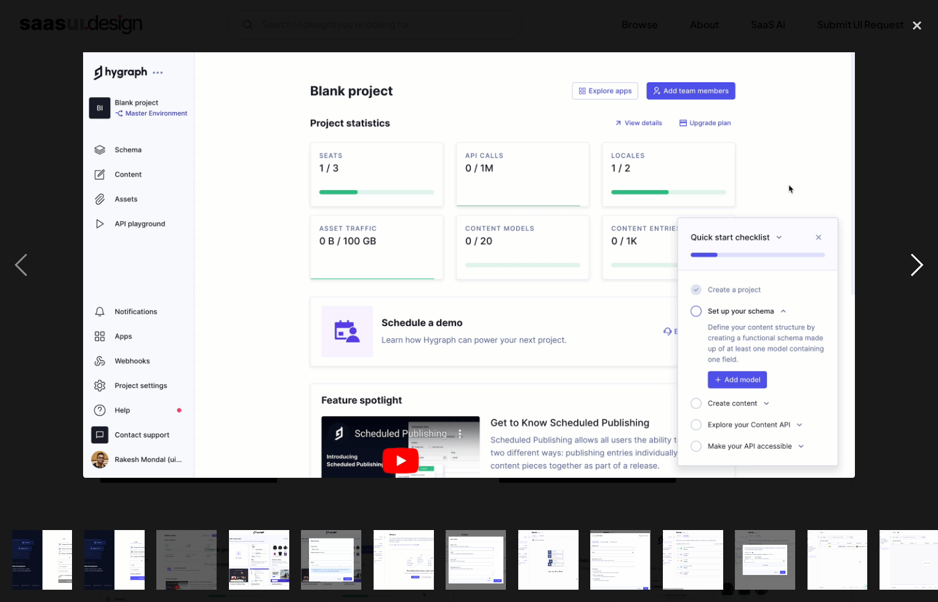
click at [905, 258] on div "next image" at bounding box center [917, 265] width 42 height 506
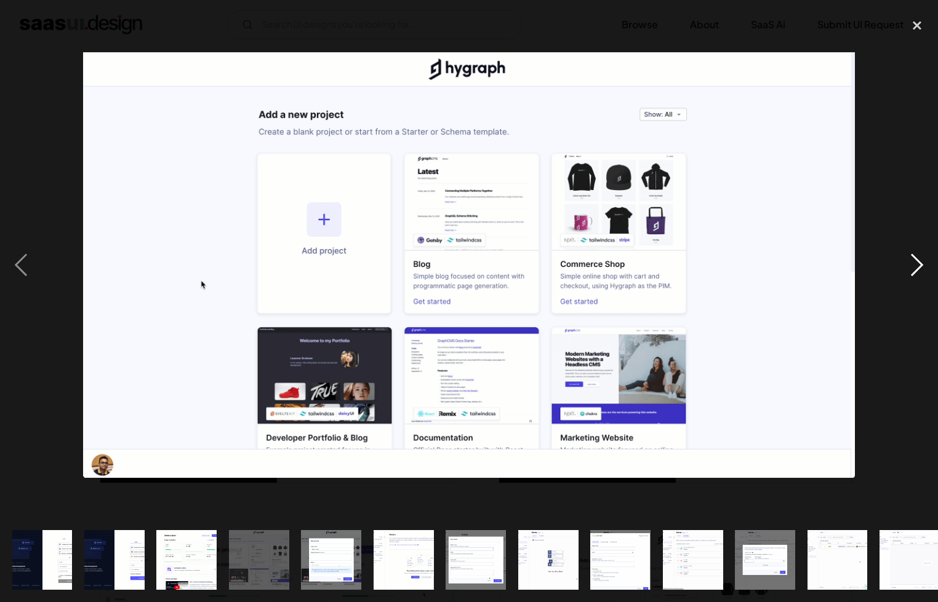
click at [905, 258] on div "next image" at bounding box center [917, 265] width 42 height 506
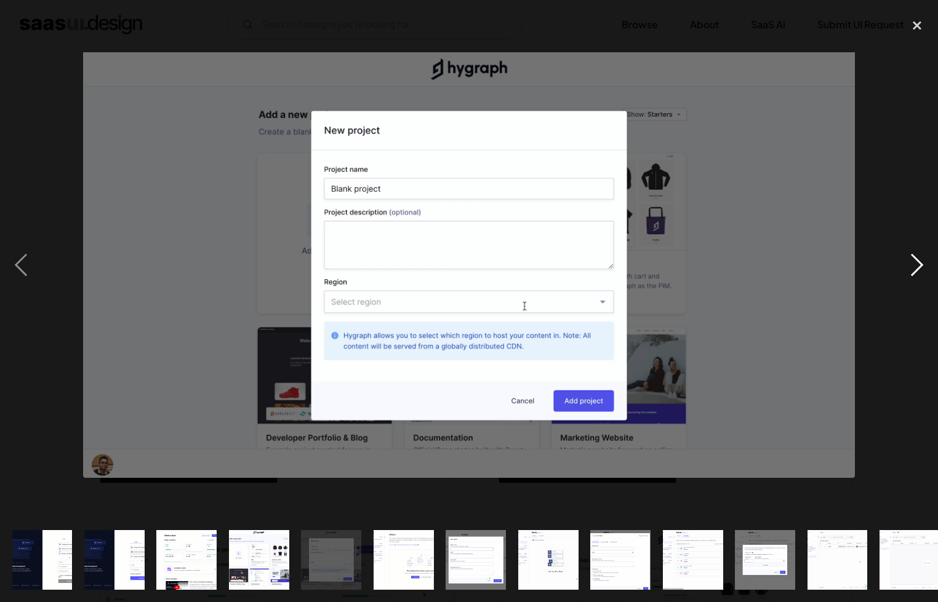
click at [905, 258] on div "next image" at bounding box center [917, 265] width 42 height 506
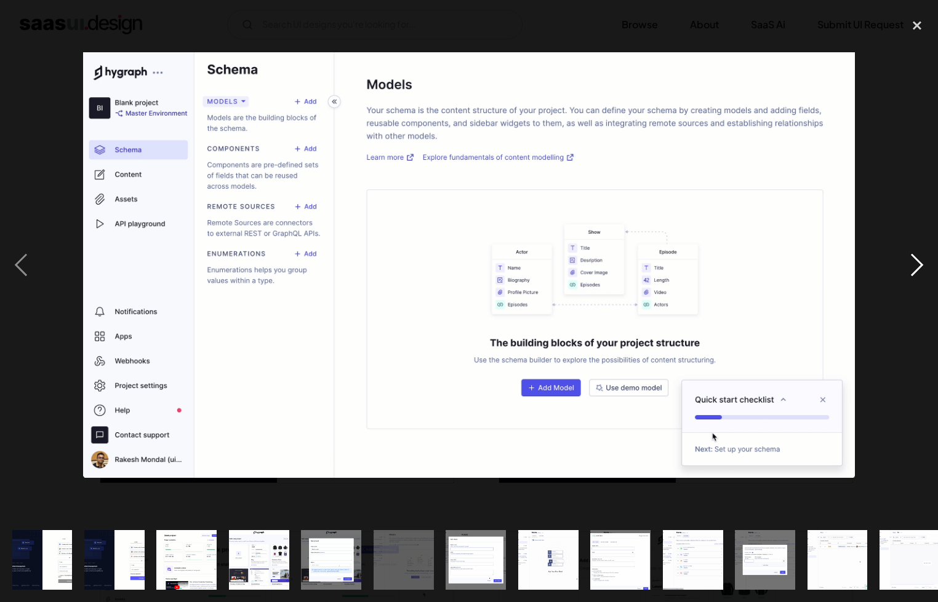
click at [905, 258] on div "next image" at bounding box center [917, 265] width 42 height 506
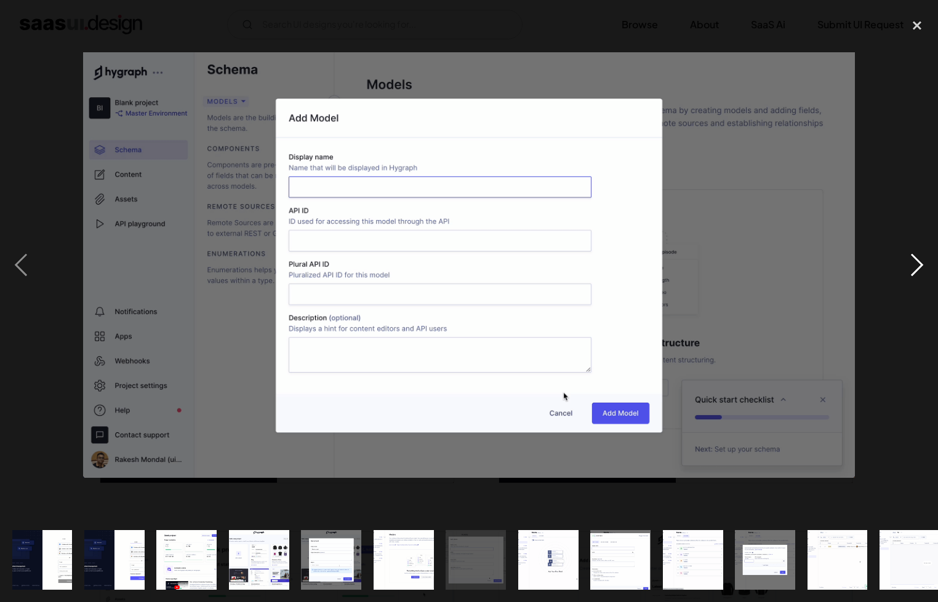
click at [905, 258] on div "next image" at bounding box center [917, 265] width 42 height 506
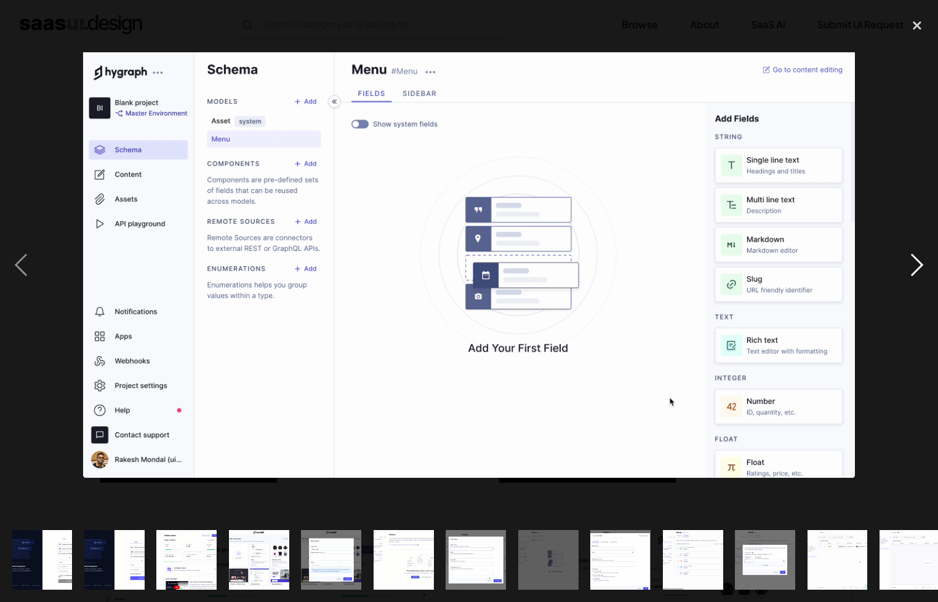
click at [905, 258] on div "next image" at bounding box center [917, 265] width 42 height 506
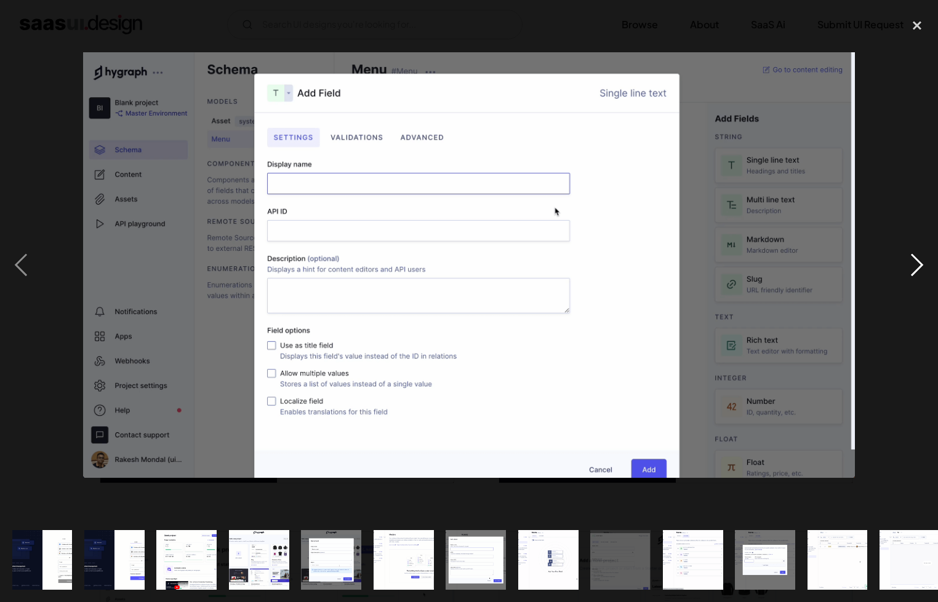
click at [905, 258] on div "next image" at bounding box center [917, 265] width 42 height 506
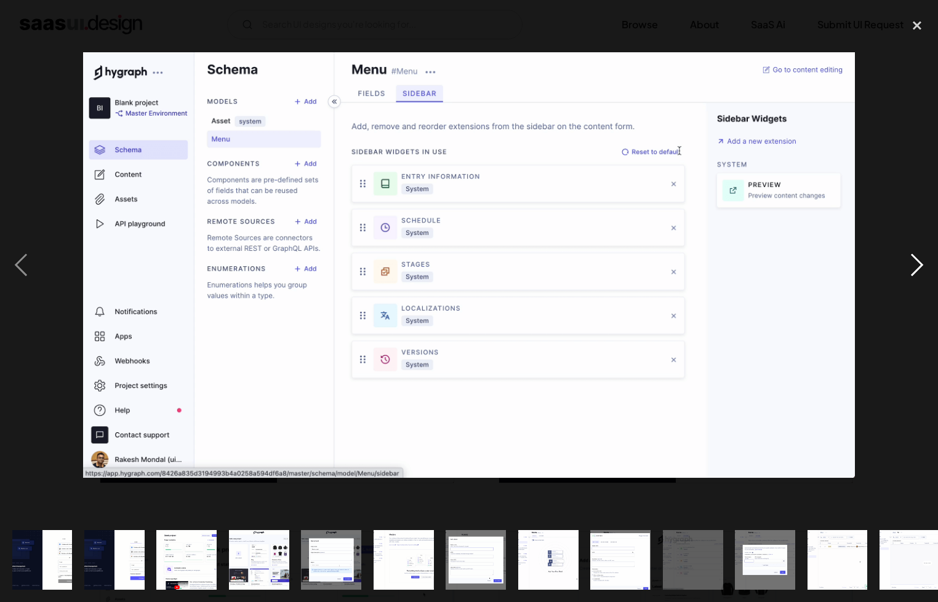
click at [905, 258] on div "next image" at bounding box center [917, 265] width 42 height 506
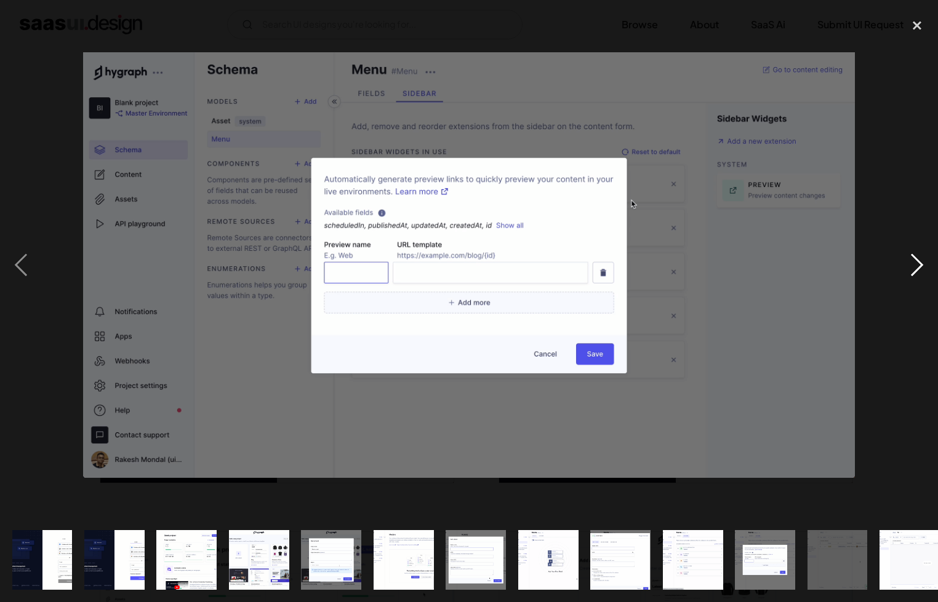
click at [905, 258] on div "next image" at bounding box center [917, 265] width 42 height 506
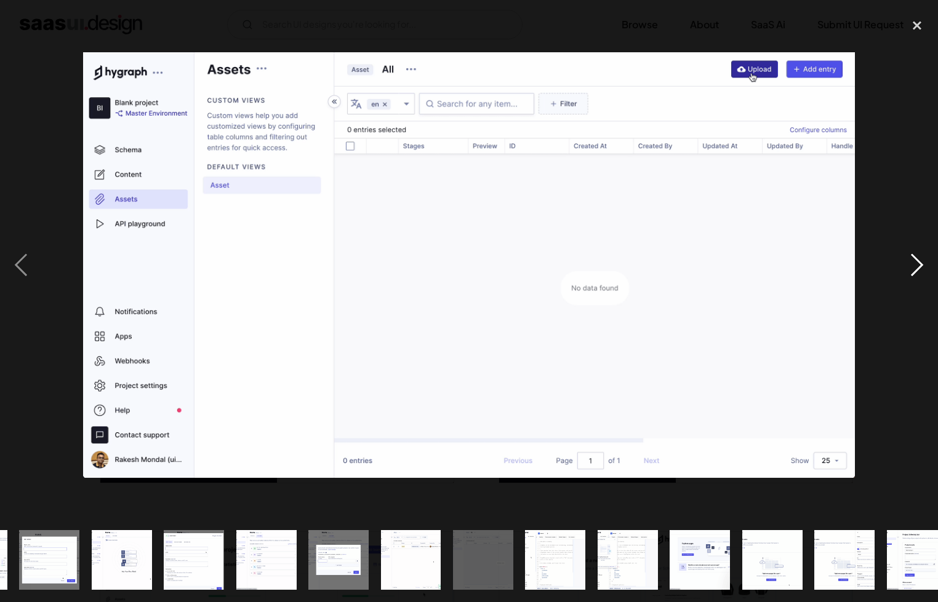
click at [905, 258] on div "next image" at bounding box center [917, 265] width 42 height 506
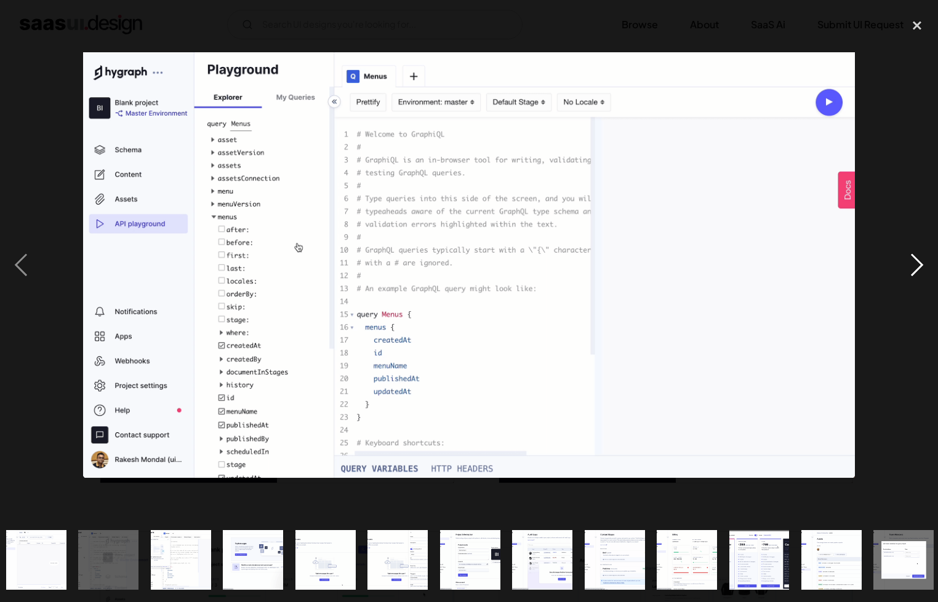
scroll to position [0, 874]
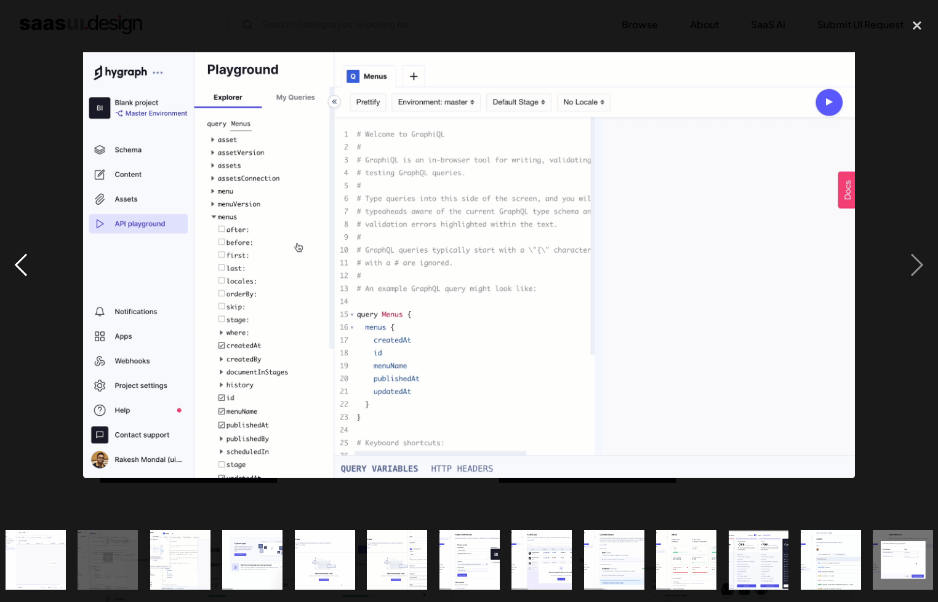
click at [5, 257] on div "previous image" at bounding box center [21, 265] width 42 height 506
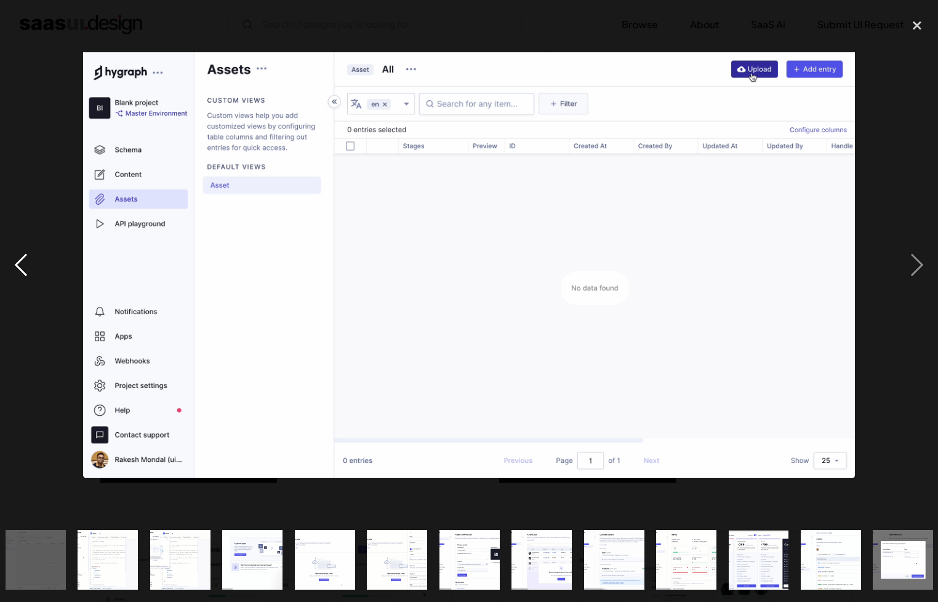
click at [20, 257] on div "previous image" at bounding box center [21, 265] width 42 height 506
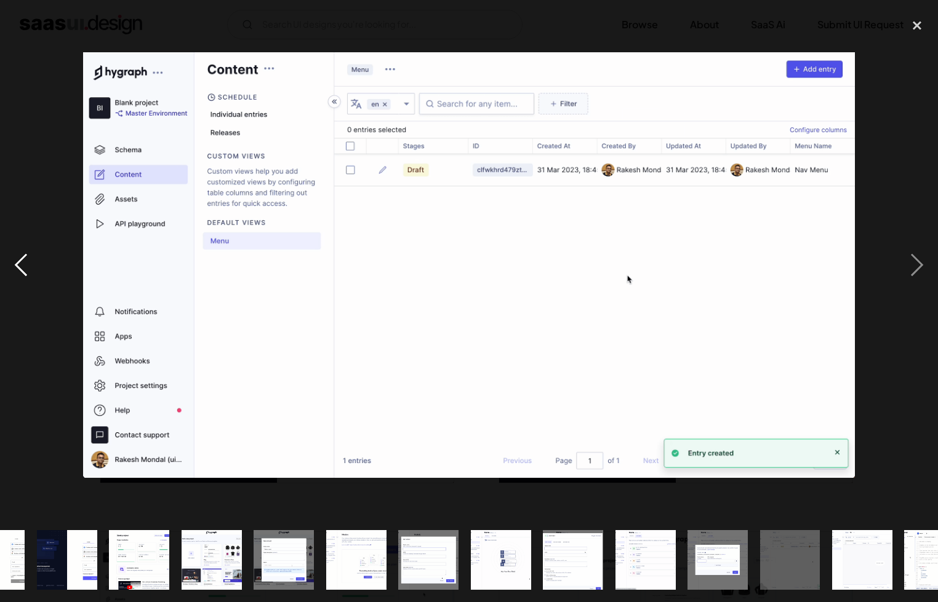
scroll to position [0, 0]
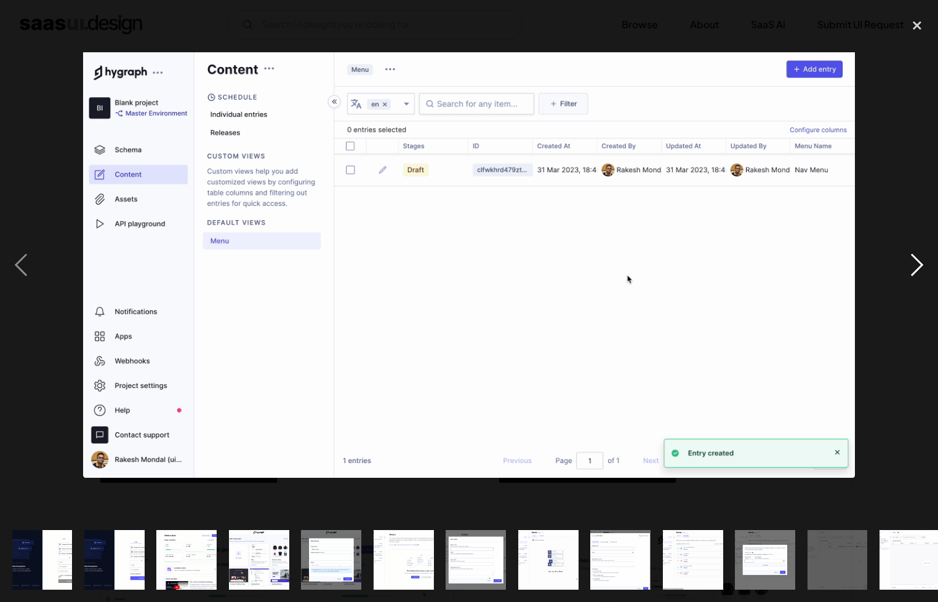
click at [910, 263] on div "next image" at bounding box center [917, 265] width 42 height 506
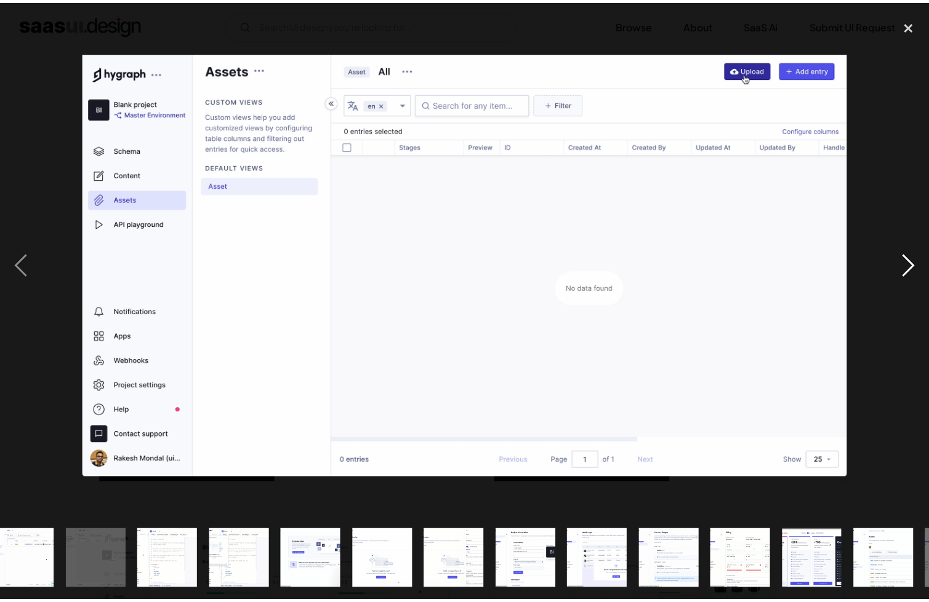
scroll to position [0, 874]
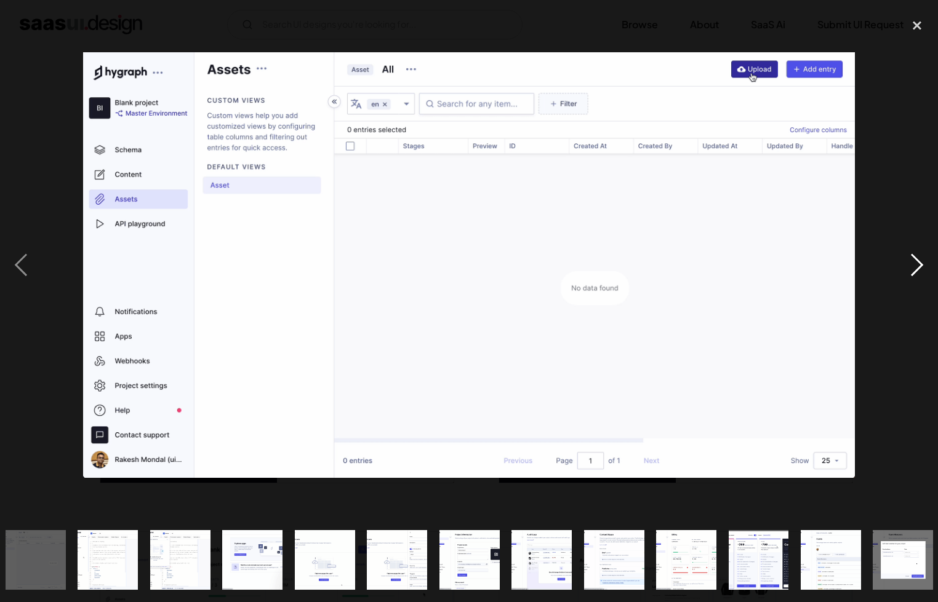
drag, startPoint x: 894, startPoint y: 263, endPoint x: 903, endPoint y: 262, distance: 9.3
click at [894, 263] on div at bounding box center [469, 265] width 938 height 506
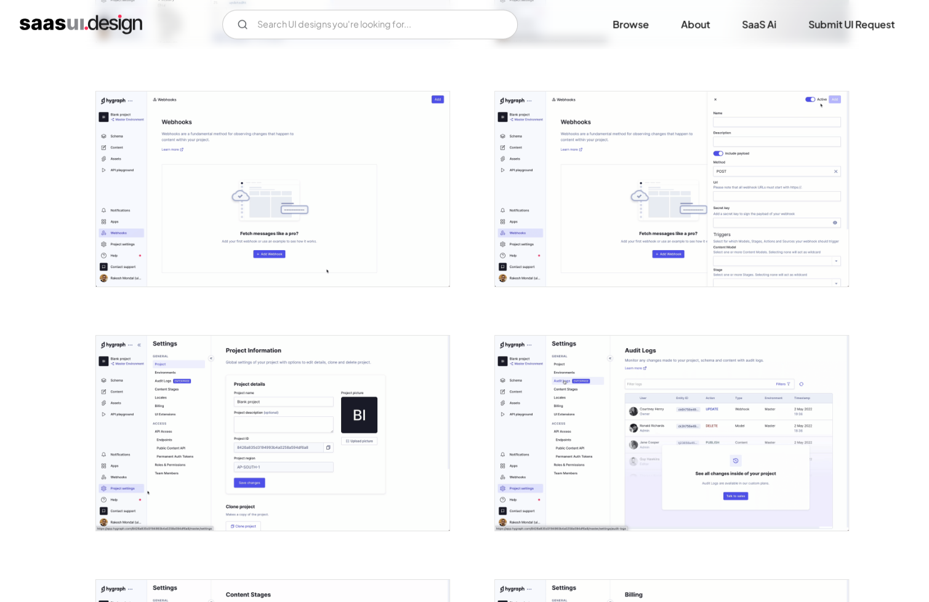
scroll to position [2154, 0]
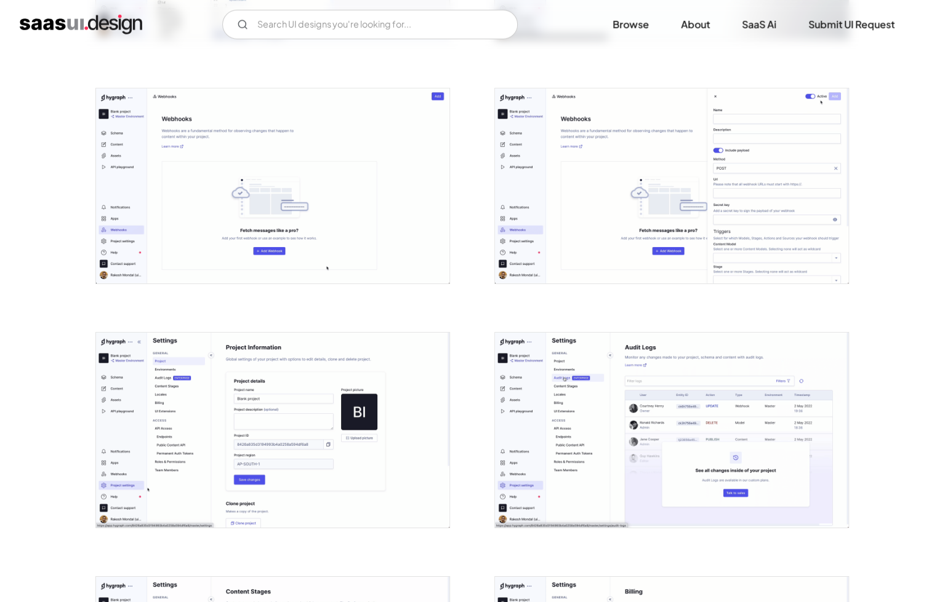
click at [658, 166] on img "open lightbox" at bounding box center [671, 186] width 353 height 195
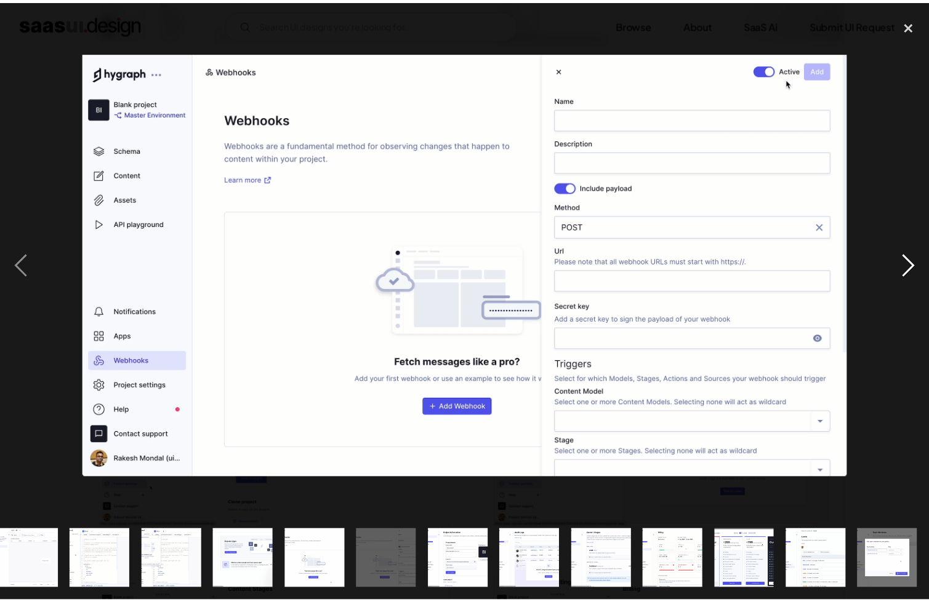
scroll to position [0, 882]
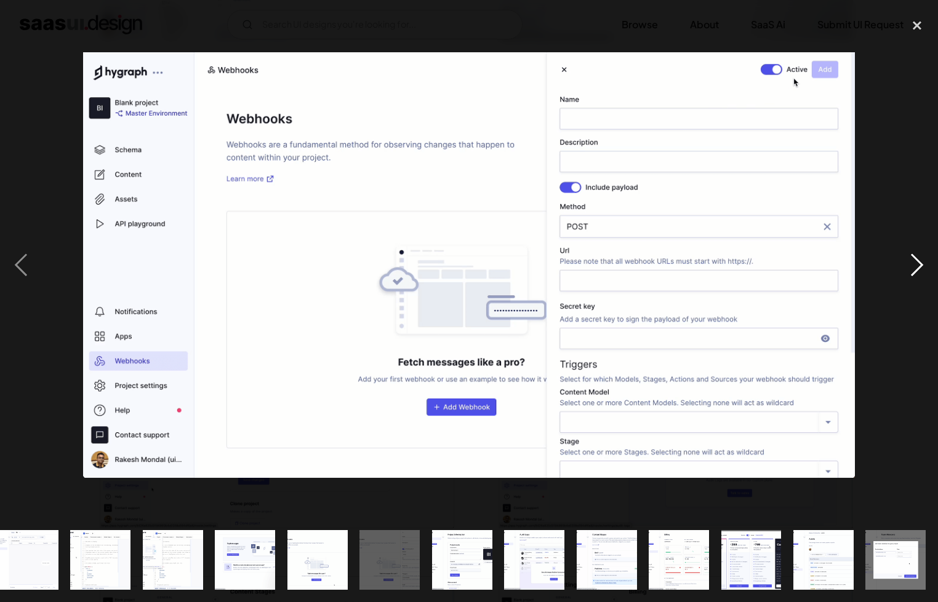
click at [917, 254] on div "next image" at bounding box center [917, 265] width 42 height 506
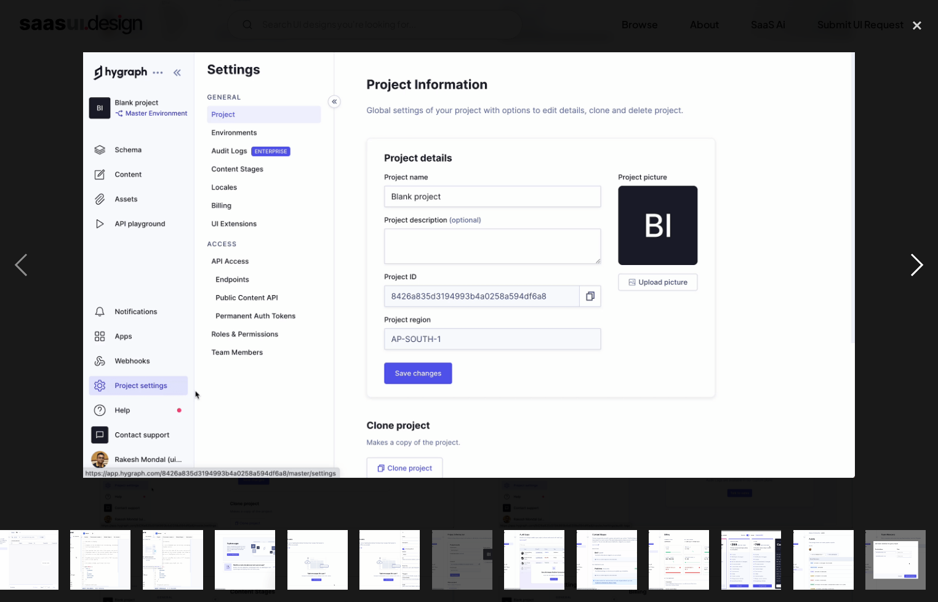
click at [917, 254] on div "next image" at bounding box center [917, 265] width 42 height 506
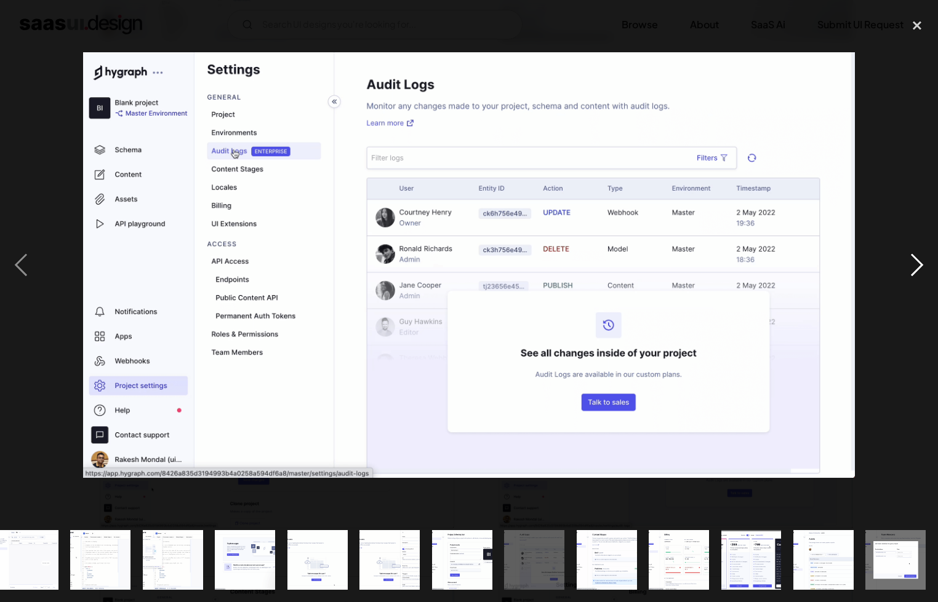
click at [917, 254] on div "next image" at bounding box center [917, 265] width 42 height 506
click at [916, 254] on div "next image" at bounding box center [917, 265] width 42 height 506
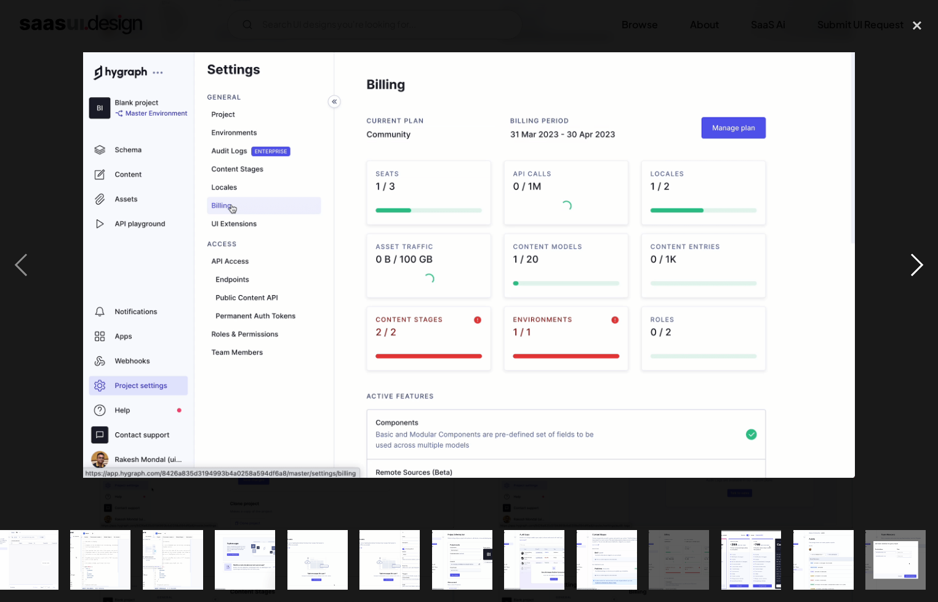
click at [916, 254] on div "next image" at bounding box center [917, 265] width 42 height 506
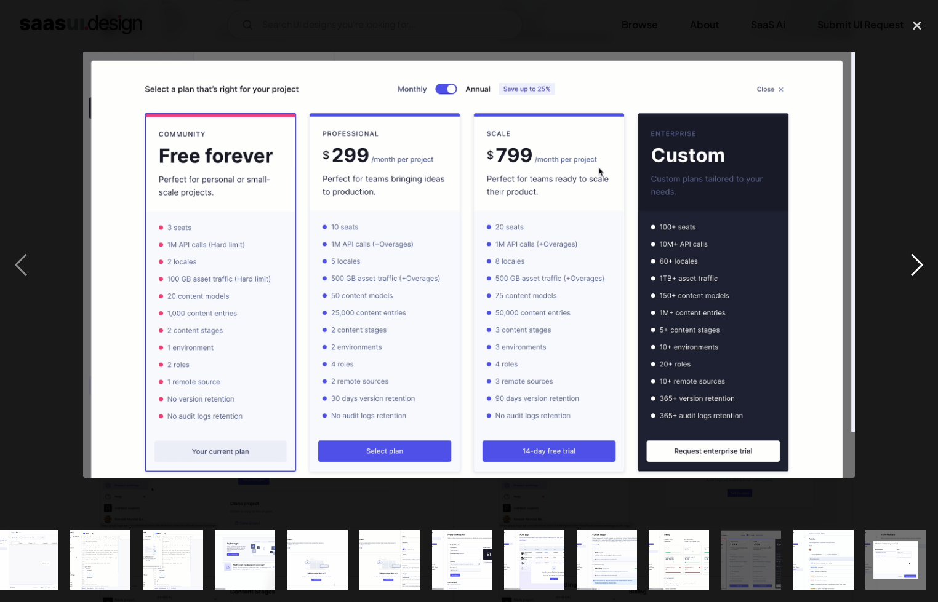
click at [916, 254] on div "next image" at bounding box center [917, 265] width 42 height 506
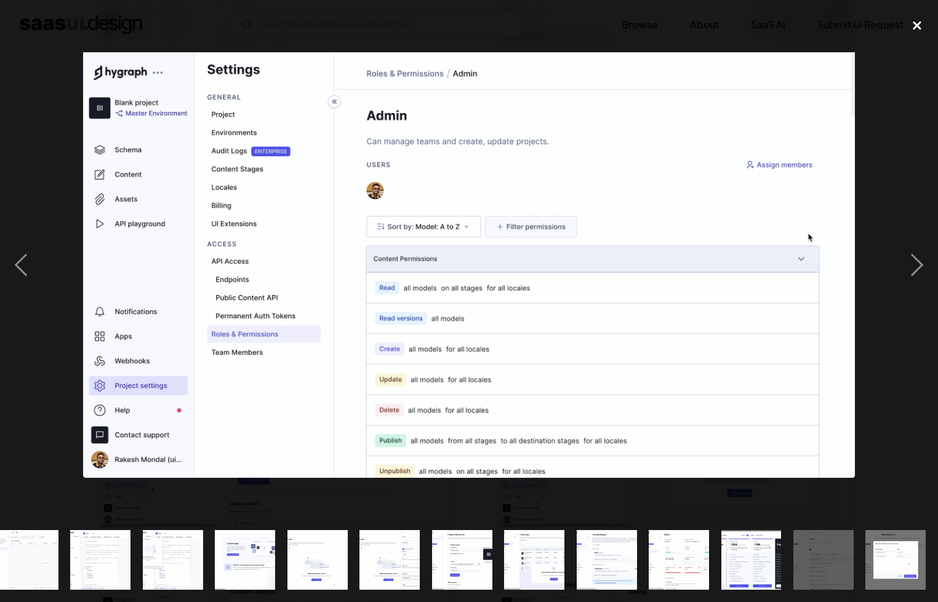
click at [927, 12] on div "close lightbox" at bounding box center [917, 25] width 42 height 27
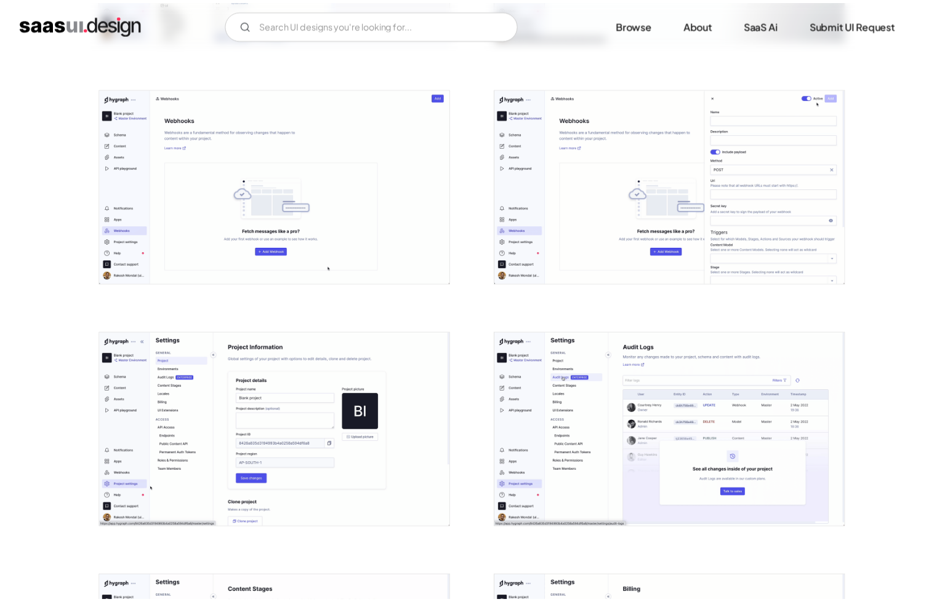
scroll to position [0, 0]
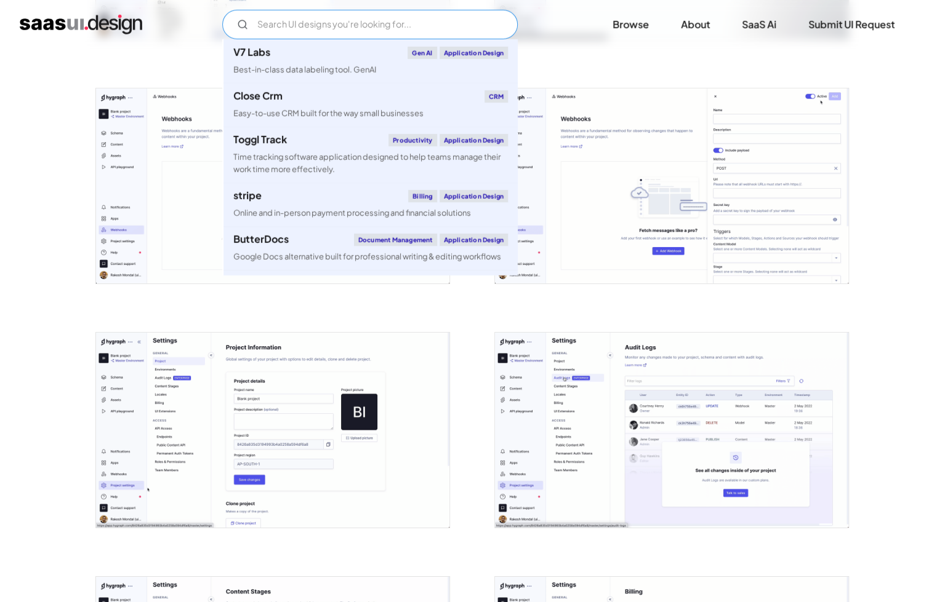
click at [321, 19] on input "Email Form" at bounding box center [369, 25] width 295 height 30
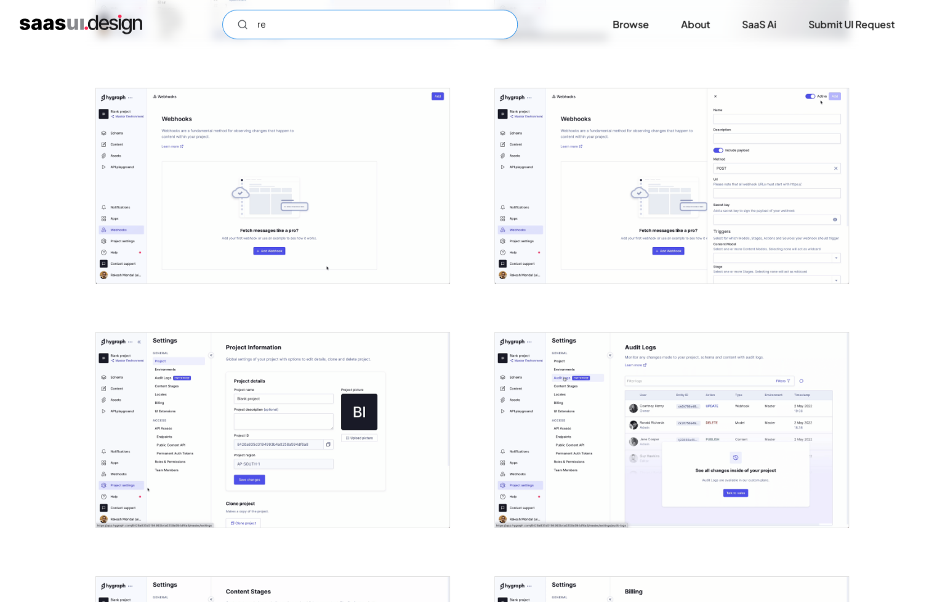
type input "r"
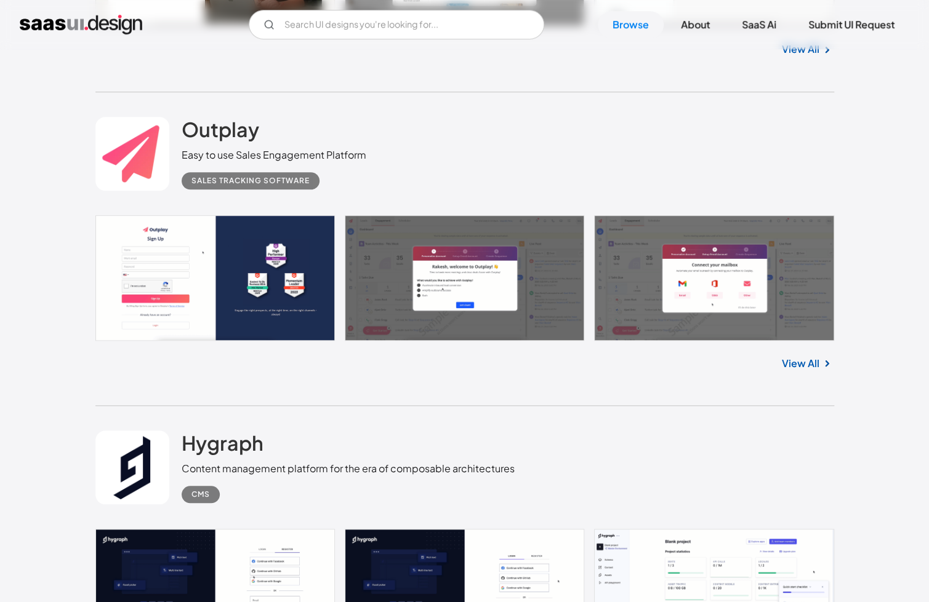
scroll to position [8821, 0]
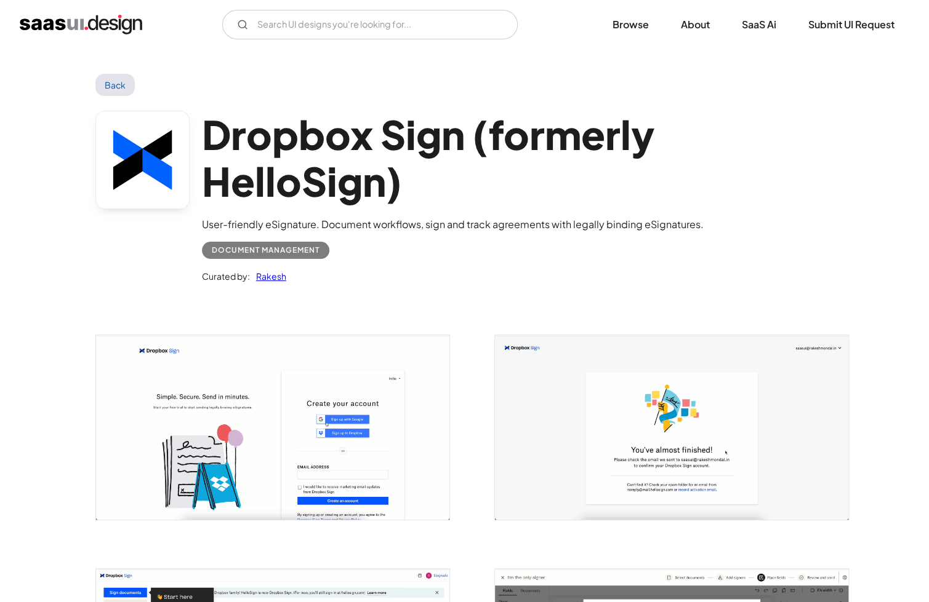
click at [792, 441] on img "open lightbox" at bounding box center [671, 427] width 353 height 185
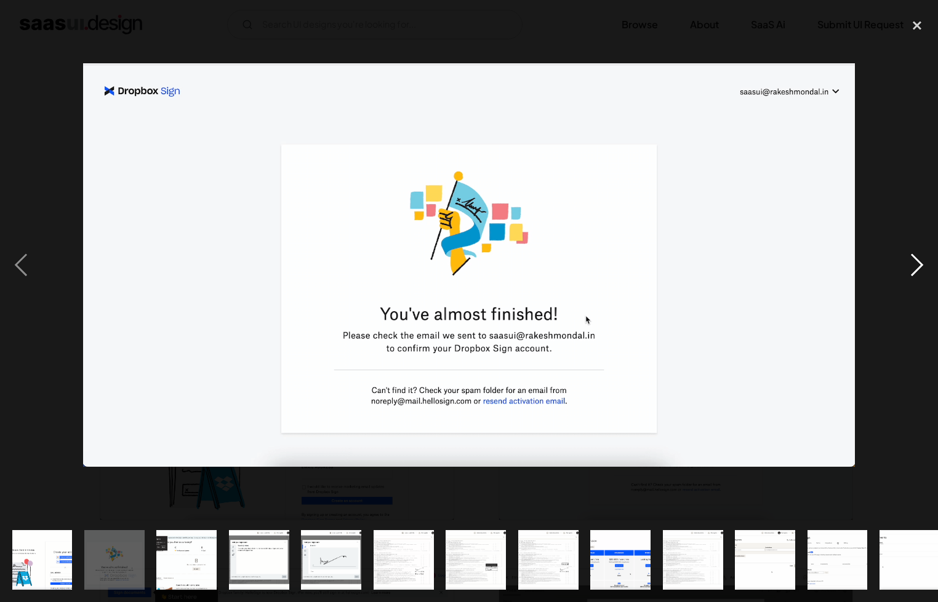
click at [909, 263] on div "next image" at bounding box center [917, 265] width 42 height 506
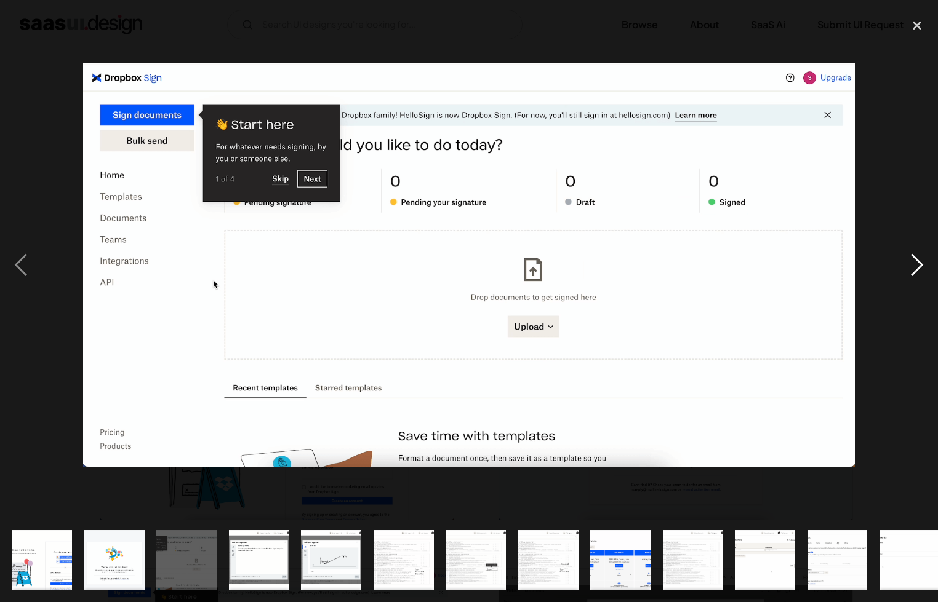
click at [909, 263] on div "next image" at bounding box center [917, 265] width 42 height 506
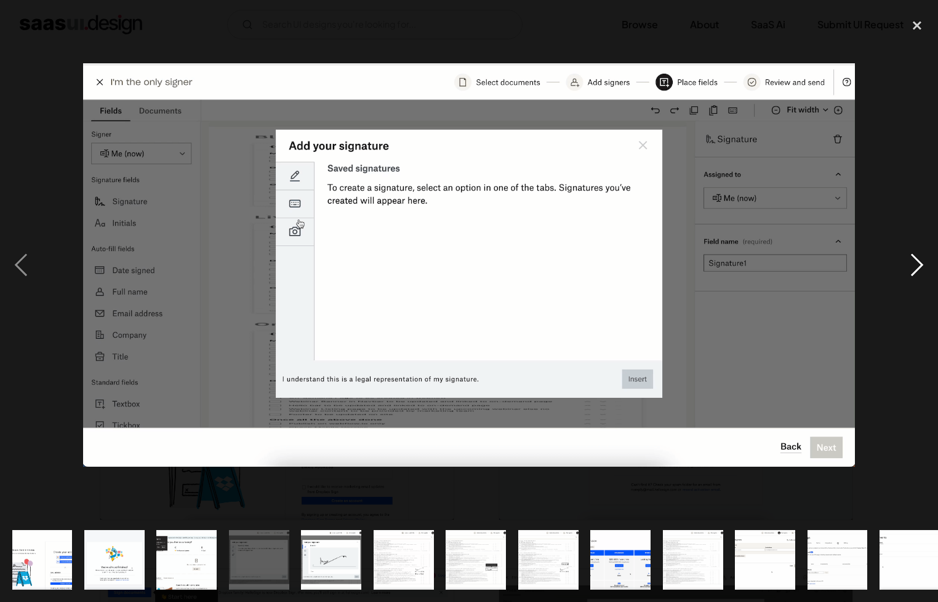
click at [909, 263] on div "next image" at bounding box center [917, 265] width 42 height 506
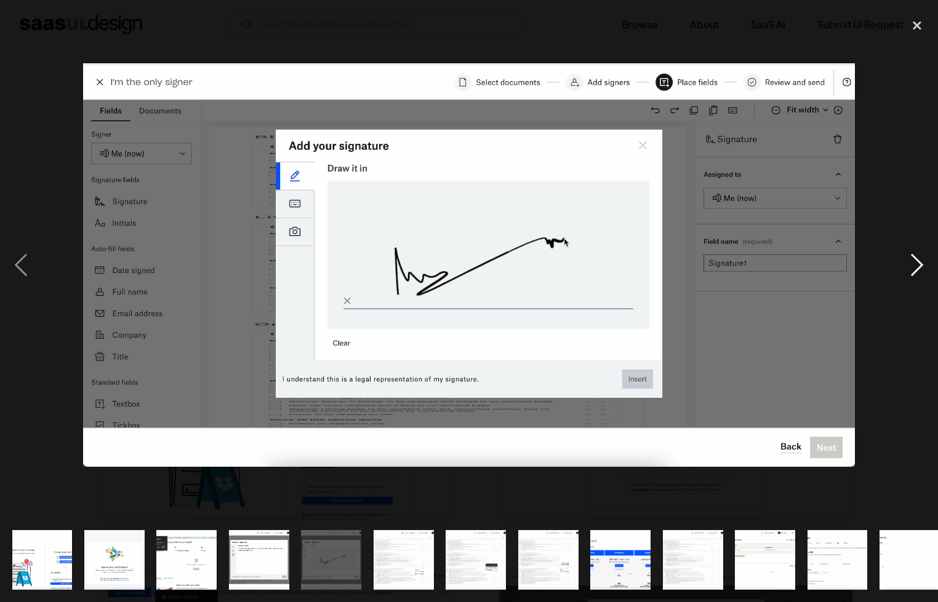
click at [909, 263] on div "next image" at bounding box center [917, 265] width 42 height 506
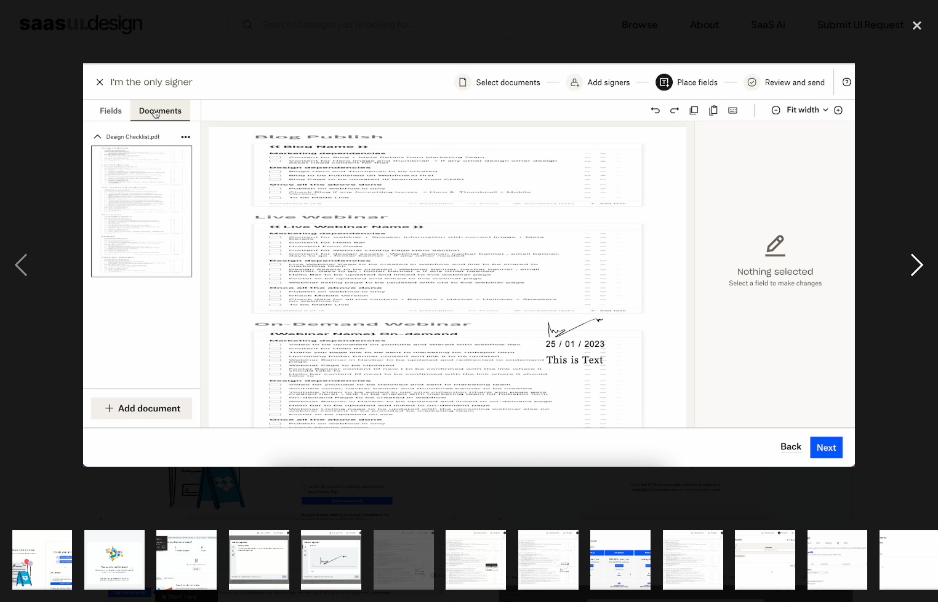
click at [909, 263] on div "next image" at bounding box center [917, 265] width 42 height 506
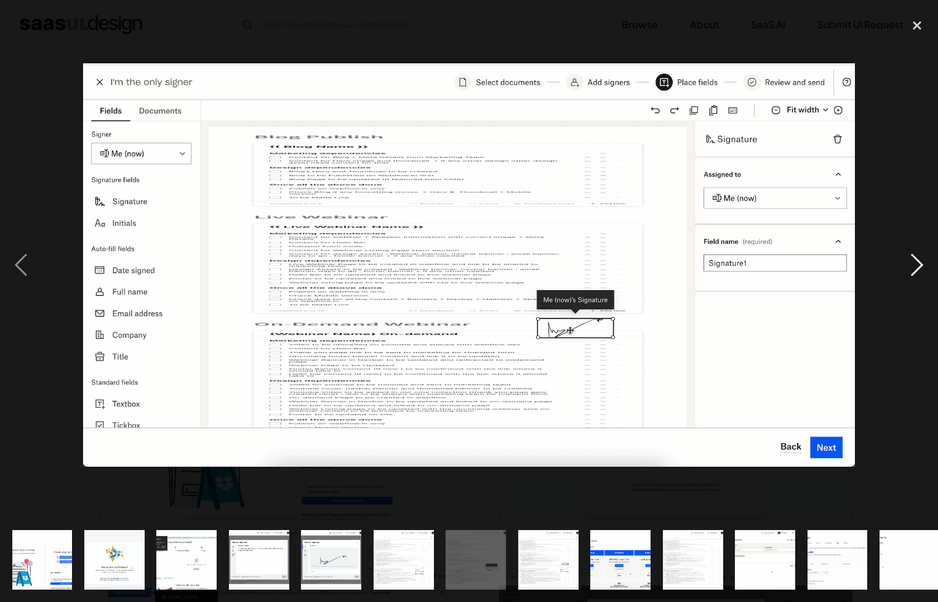
click at [909, 263] on div "next image" at bounding box center [917, 265] width 42 height 506
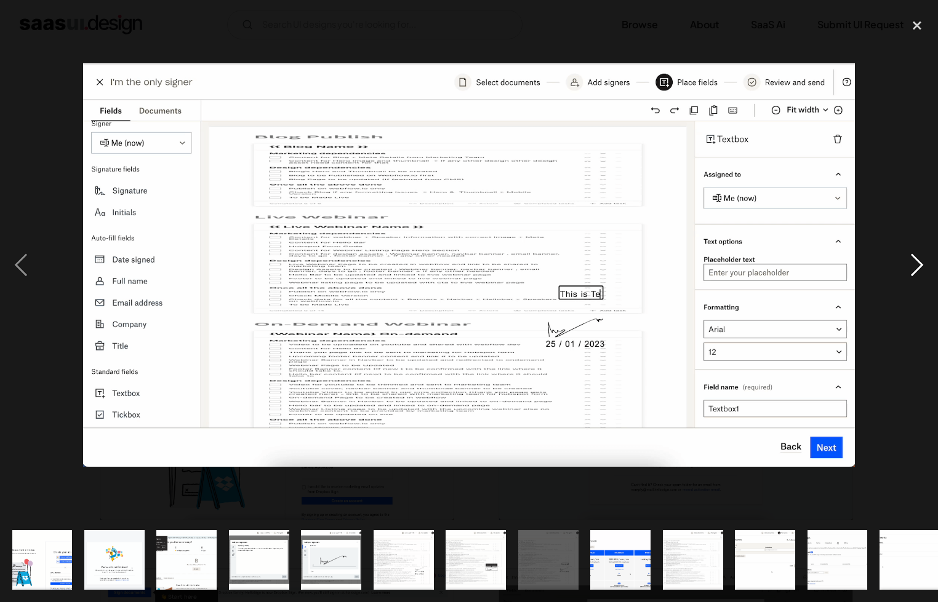
click at [909, 263] on div "next image" at bounding box center [917, 265] width 42 height 506
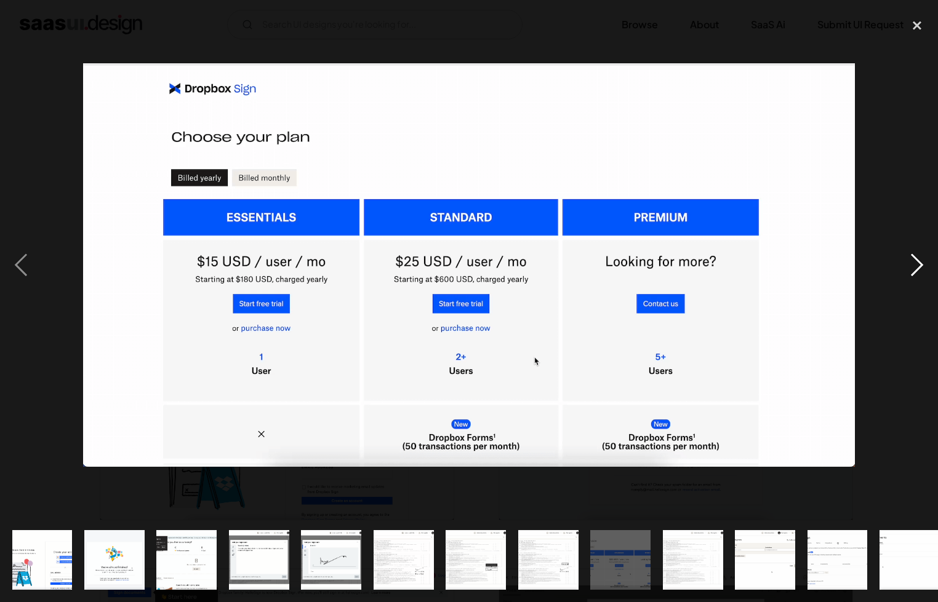
click at [909, 263] on div "next image" at bounding box center [917, 265] width 42 height 506
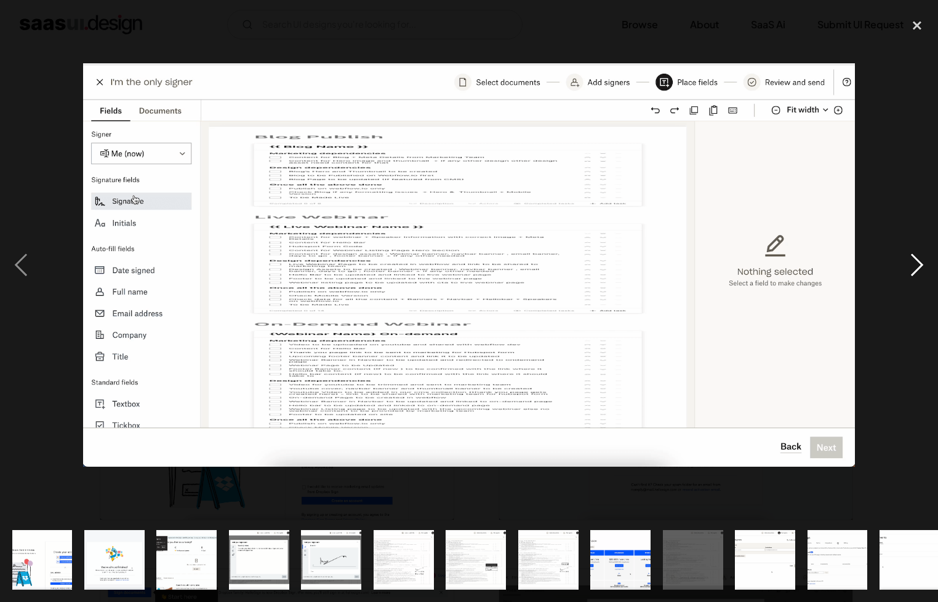
click at [909, 263] on div "next image" at bounding box center [917, 265] width 42 height 506
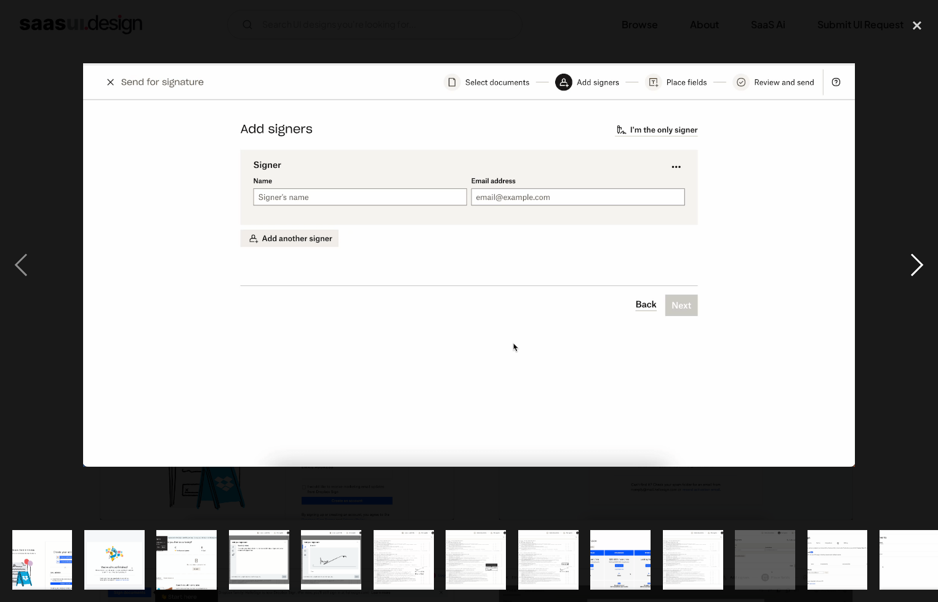
click at [909, 263] on div "next image" at bounding box center [917, 265] width 42 height 506
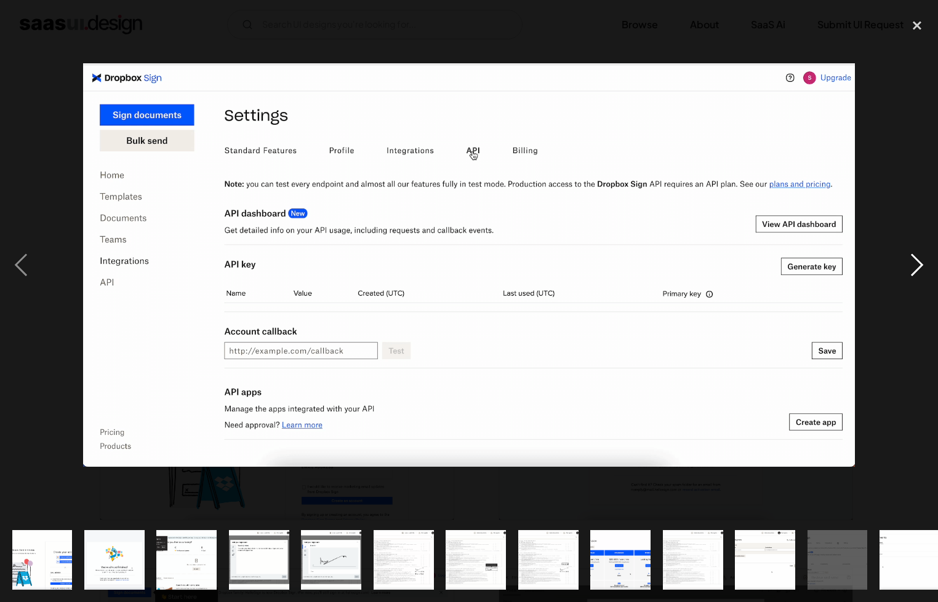
click at [909, 263] on div "next image" at bounding box center [917, 265] width 42 height 506
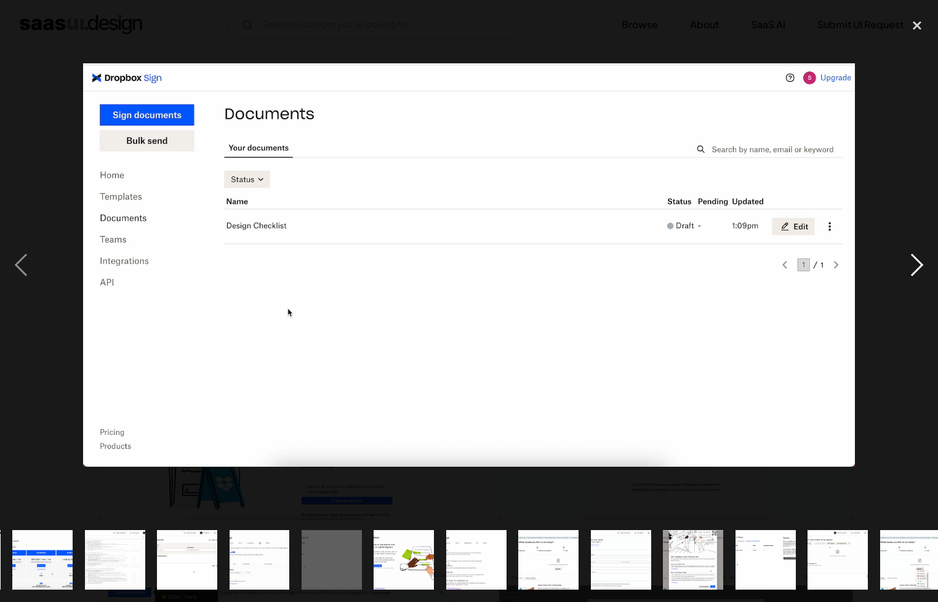
scroll to position [0, 593]
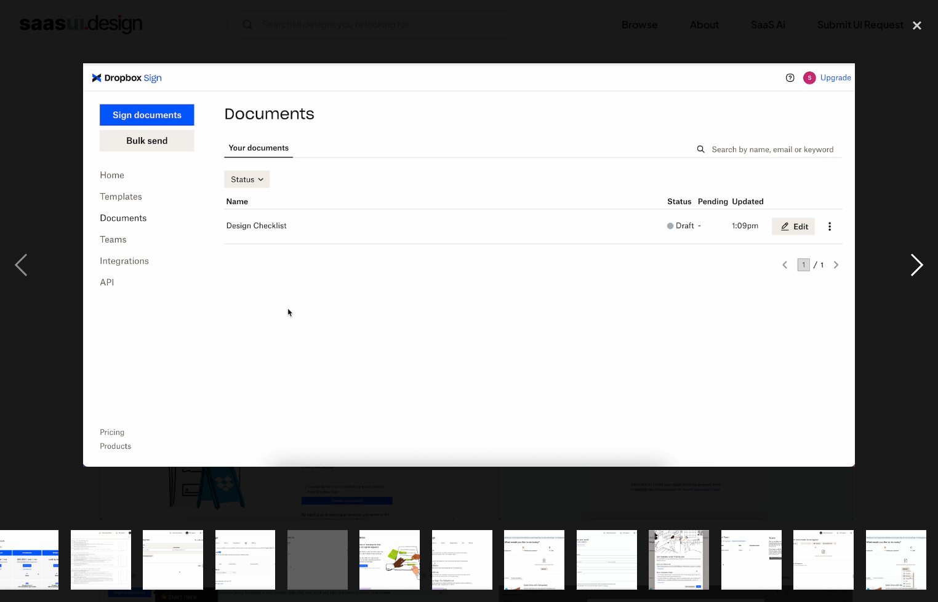
click at [909, 263] on div "next image" at bounding box center [917, 265] width 42 height 506
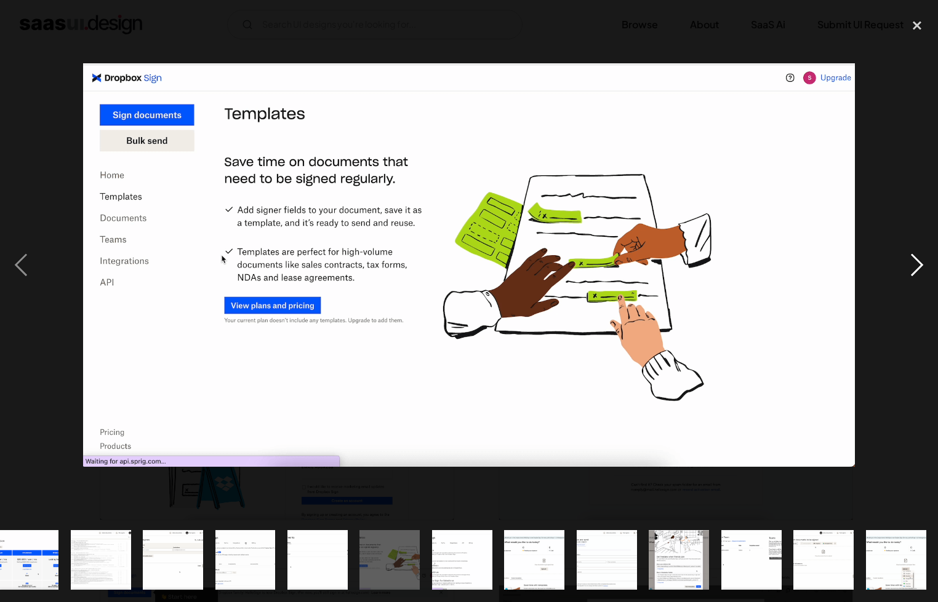
click at [909, 263] on div "next image" at bounding box center [917, 265] width 42 height 506
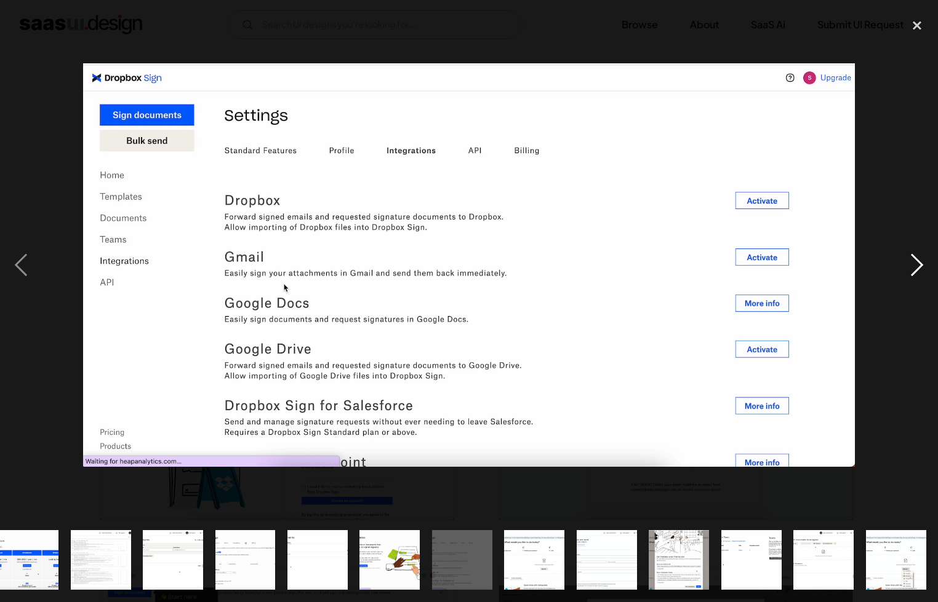
click at [909, 263] on div "next image" at bounding box center [917, 265] width 42 height 506
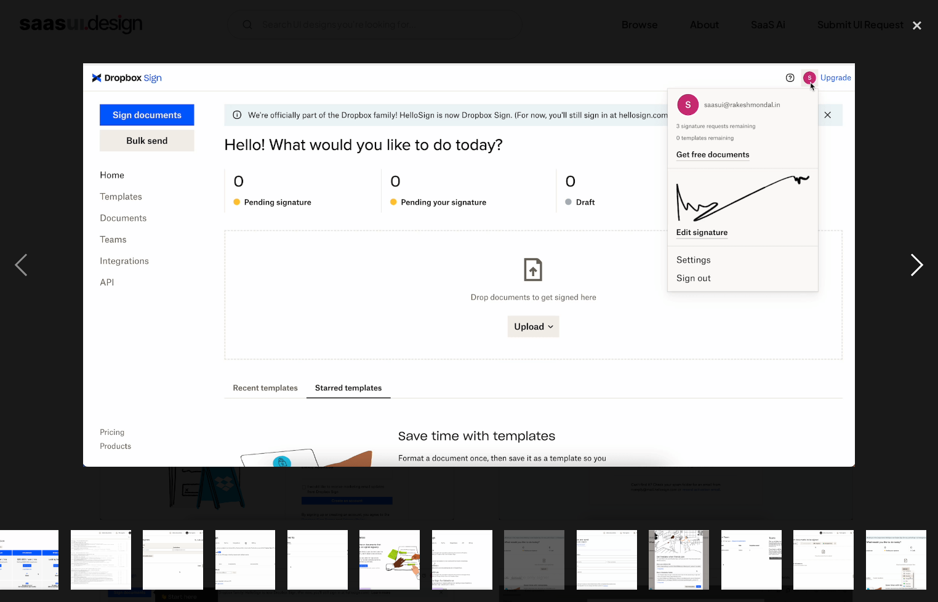
click at [909, 263] on div "next image" at bounding box center [917, 265] width 42 height 506
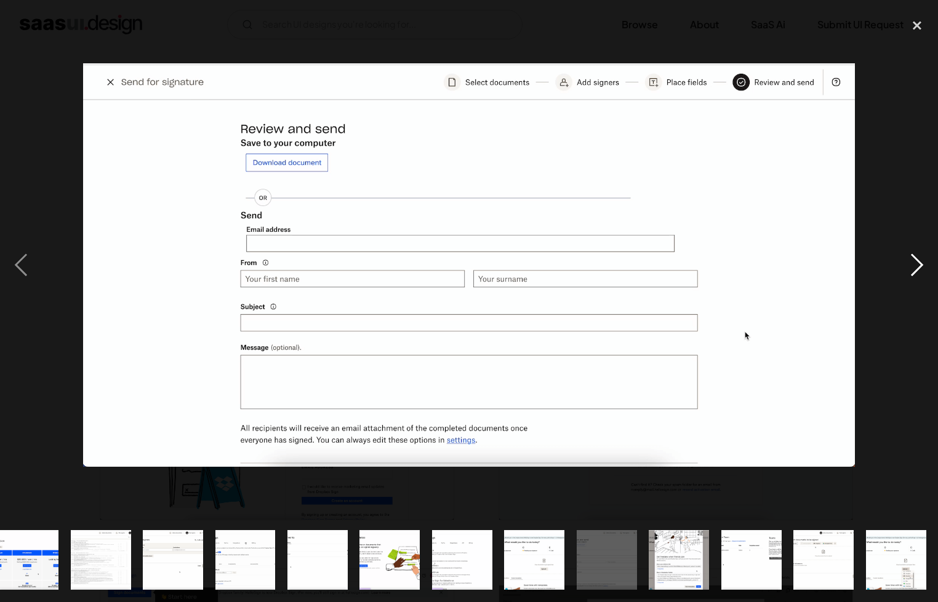
click at [909, 263] on div "next image" at bounding box center [917, 265] width 42 height 506
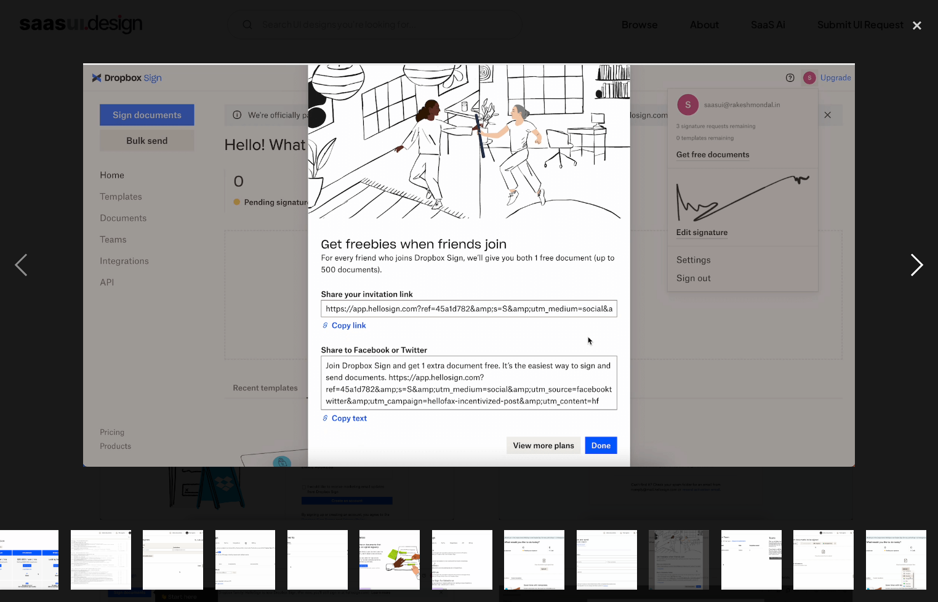
click at [909, 263] on div "next image" at bounding box center [917, 265] width 42 height 506
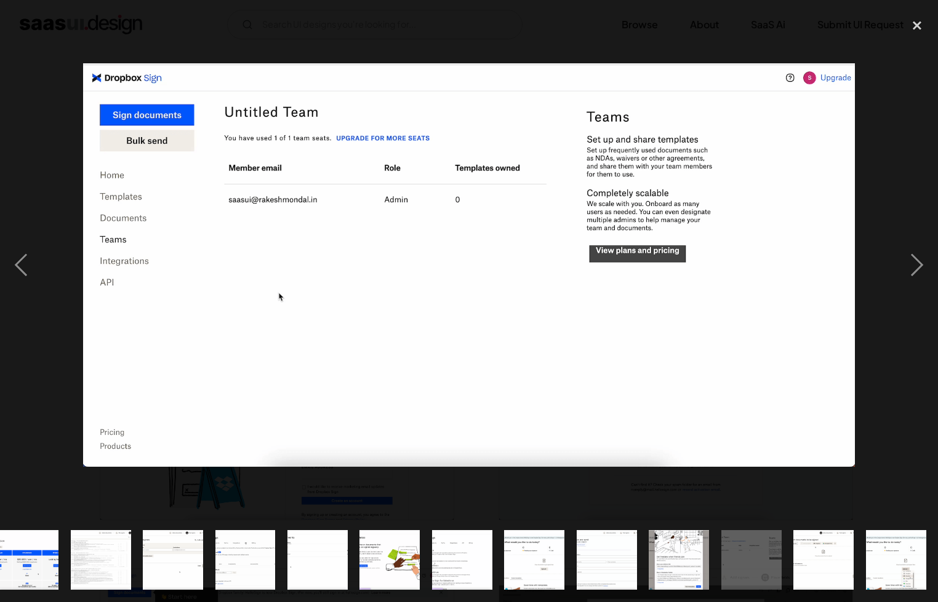
drag, startPoint x: 914, startPoint y: 23, endPoint x: 873, endPoint y: 129, distance: 113.6
click at [914, 23] on div "close lightbox" at bounding box center [917, 25] width 42 height 27
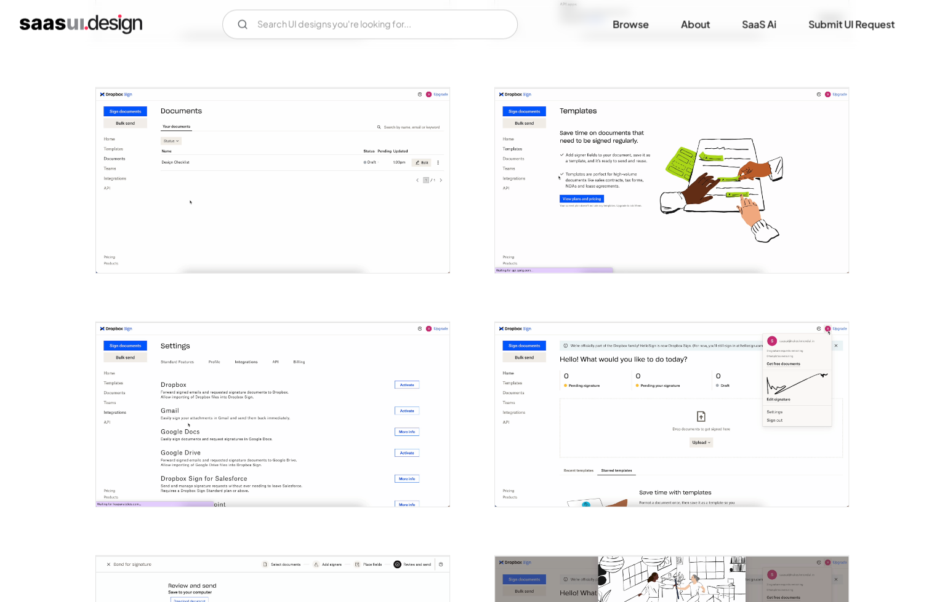
scroll to position [1661, 0]
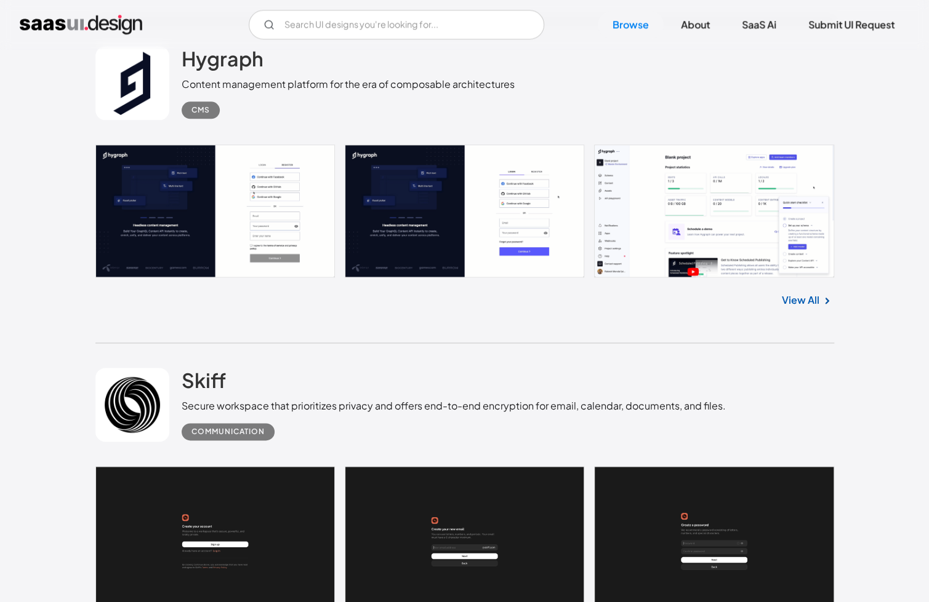
scroll to position [9199, 0]
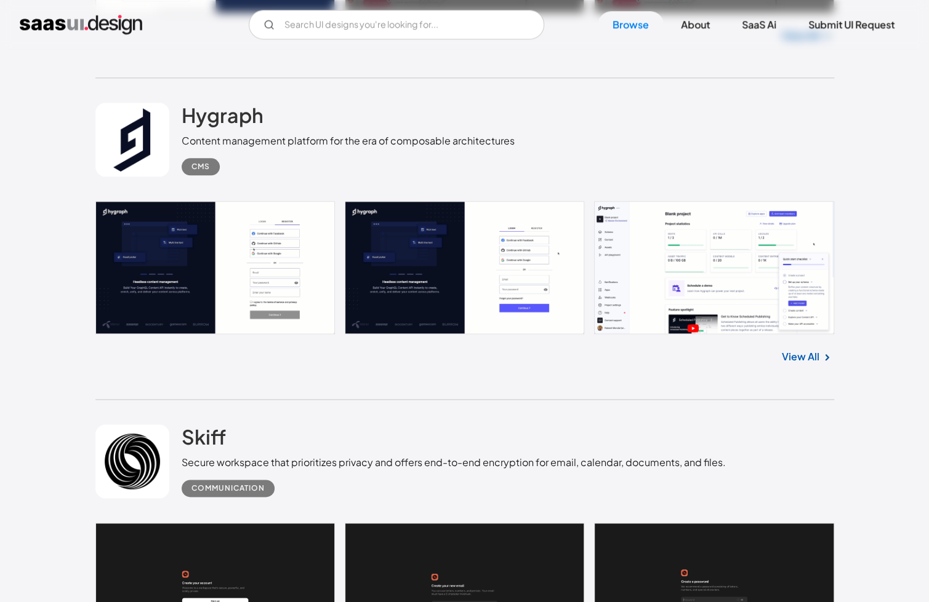
scroll to position [9138, 0]
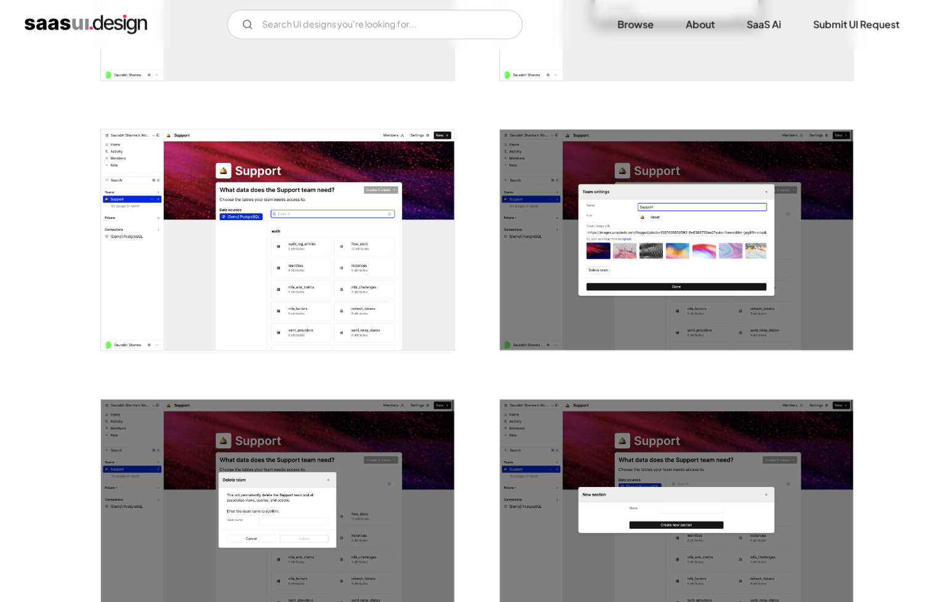
scroll to position [1969, 0]
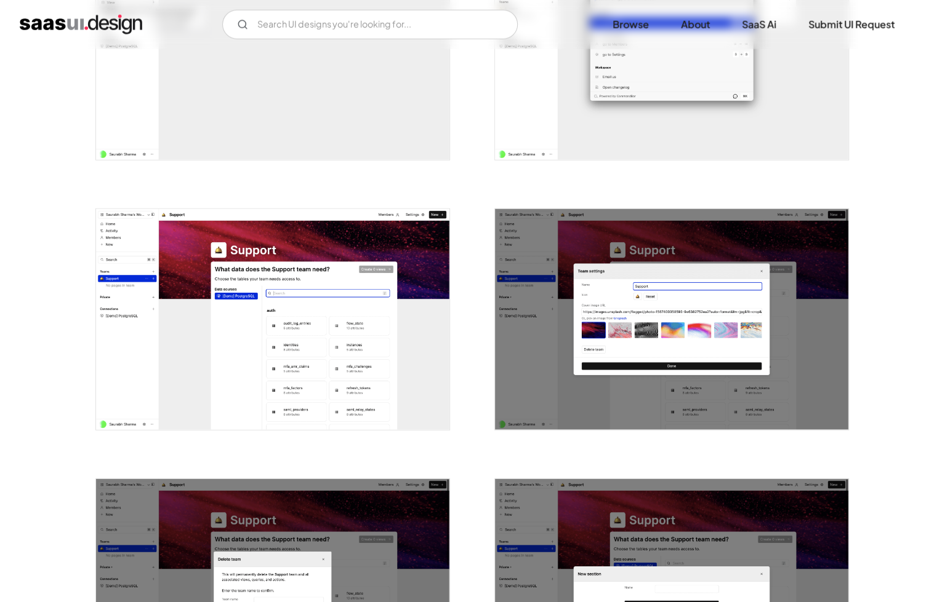
click at [324, 367] on img "open lightbox" at bounding box center [272, 319] width 353 height 221
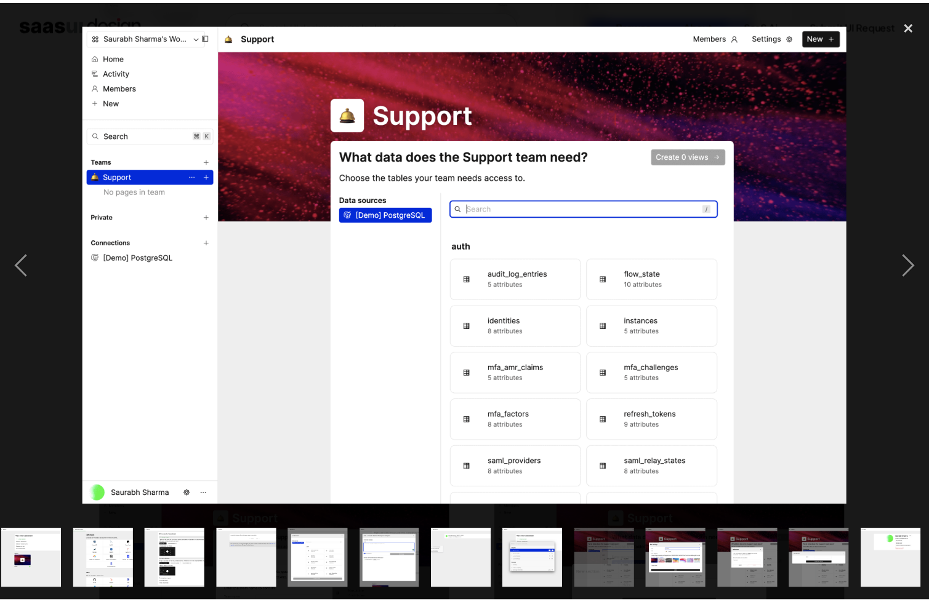
scroll to position [0, 448]
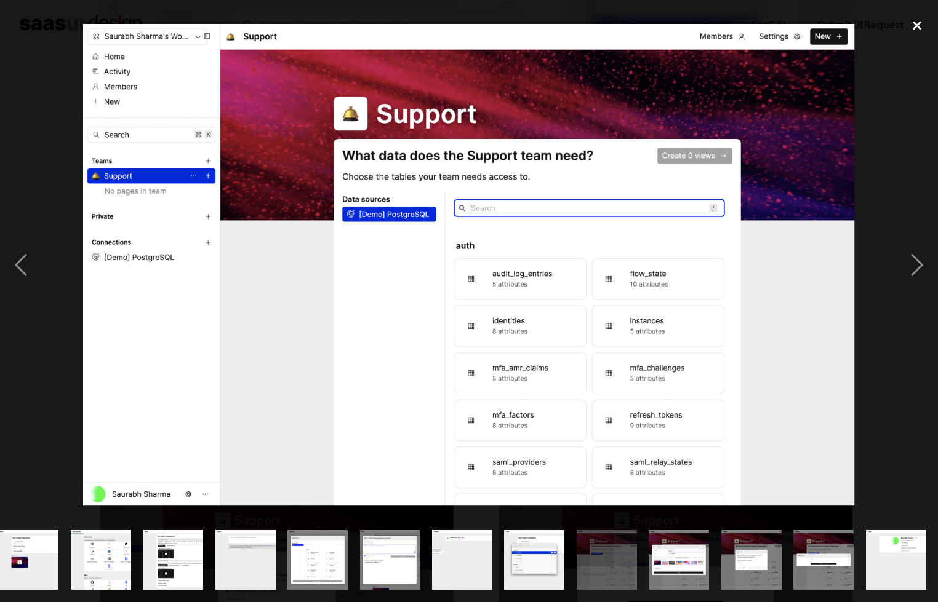
click at [911, 28] on div "close lightbox" at bounding box center [917, 25] width 42 height 27
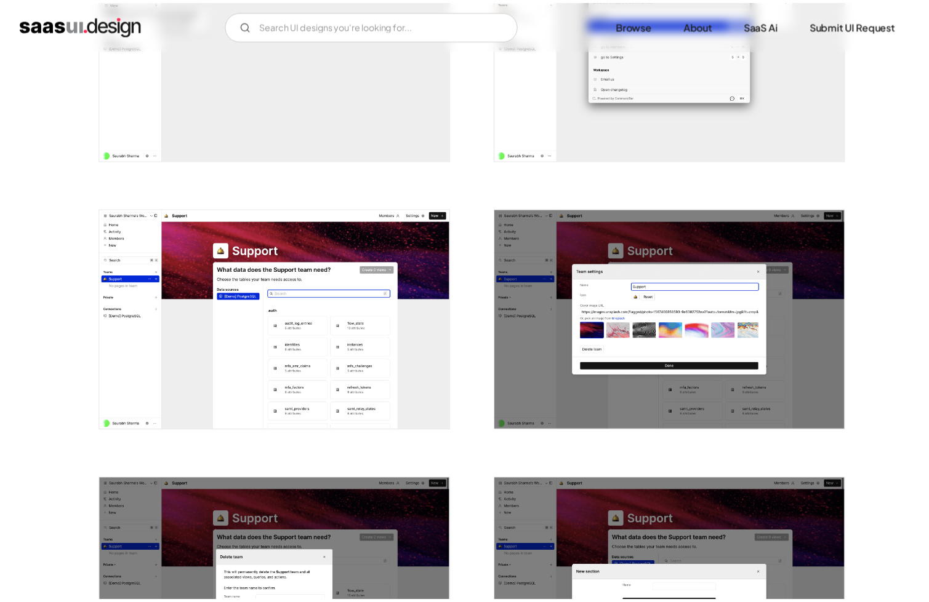
scroll to position [0, 0]
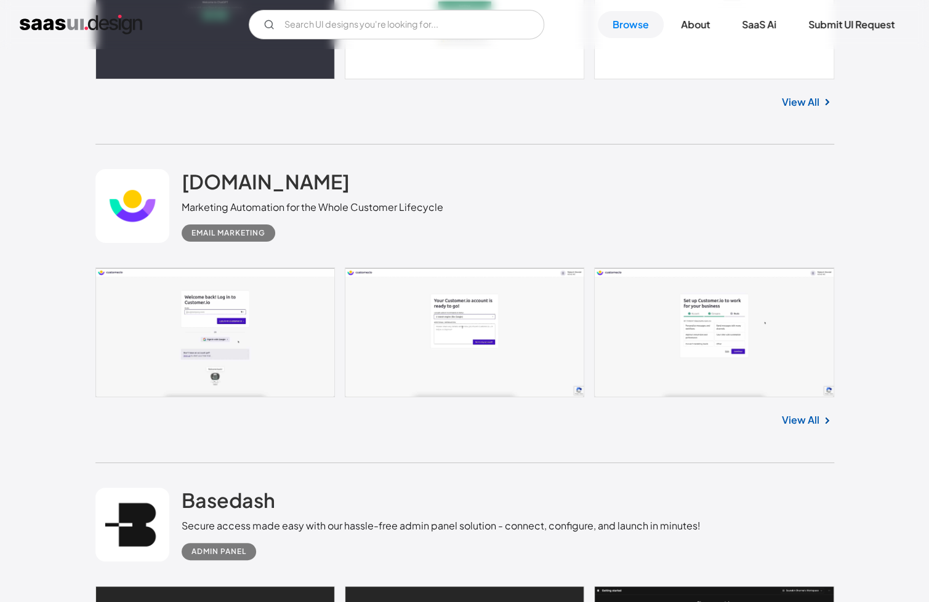
scroll to position [11047, 0]
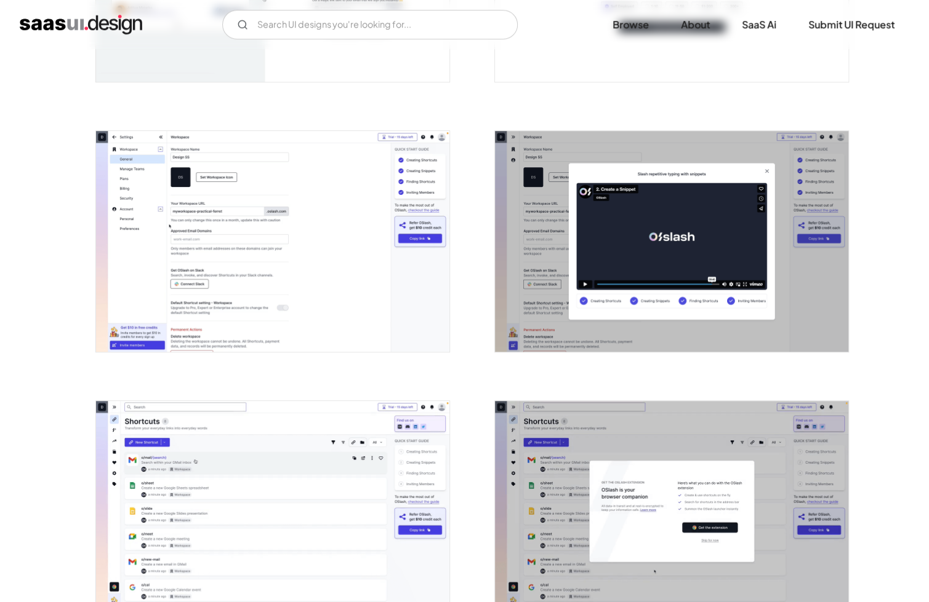
scroll to position [431, 0]
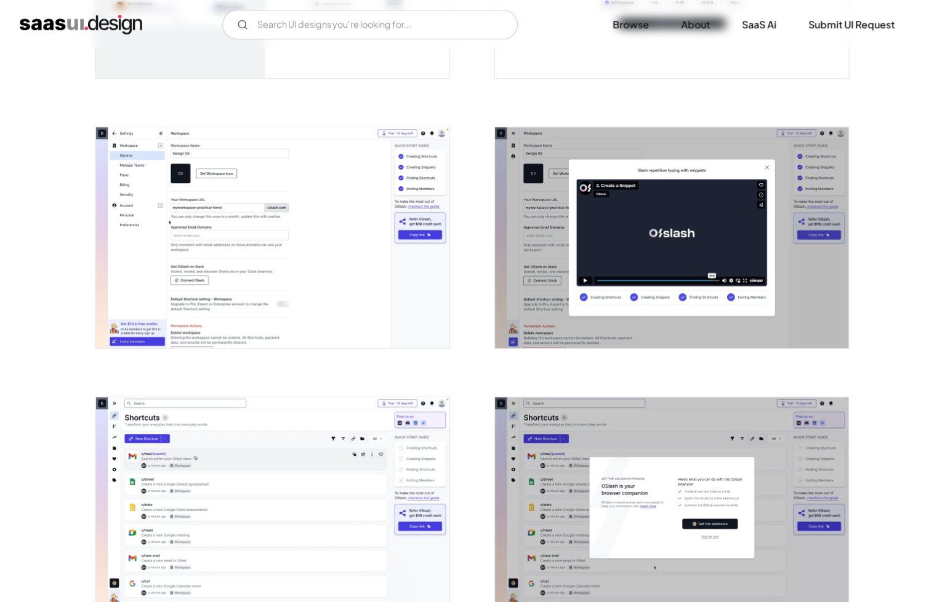
click at [530, 234] on img "open lightbox" at bounding box center [671, 237] width 353 height 221
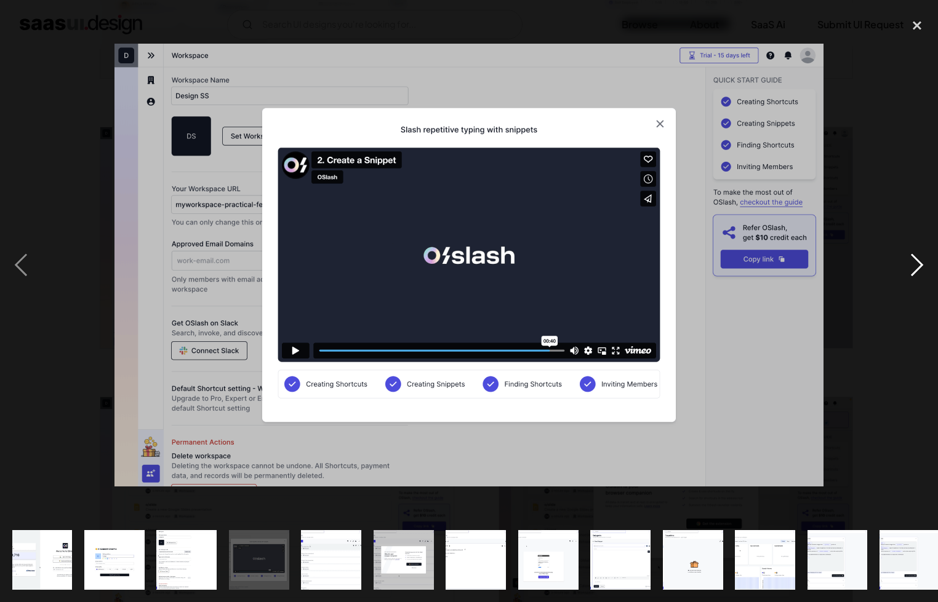
click at [914, 270] on div "next image" at bounding box center [917, 265] width 42 height 506
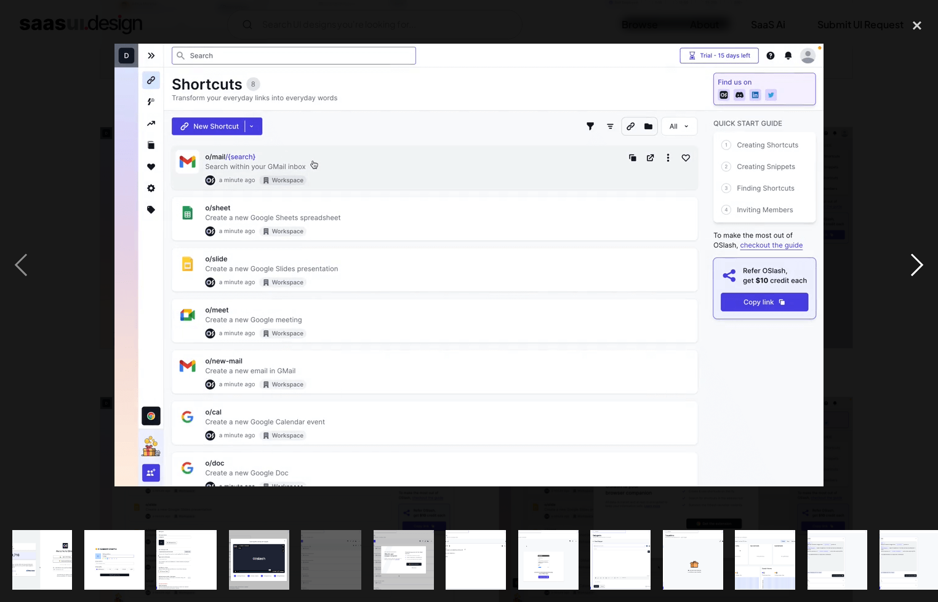
click at [914, 270] on div "next image" at bounding box center [917, 265] width 42 height 506
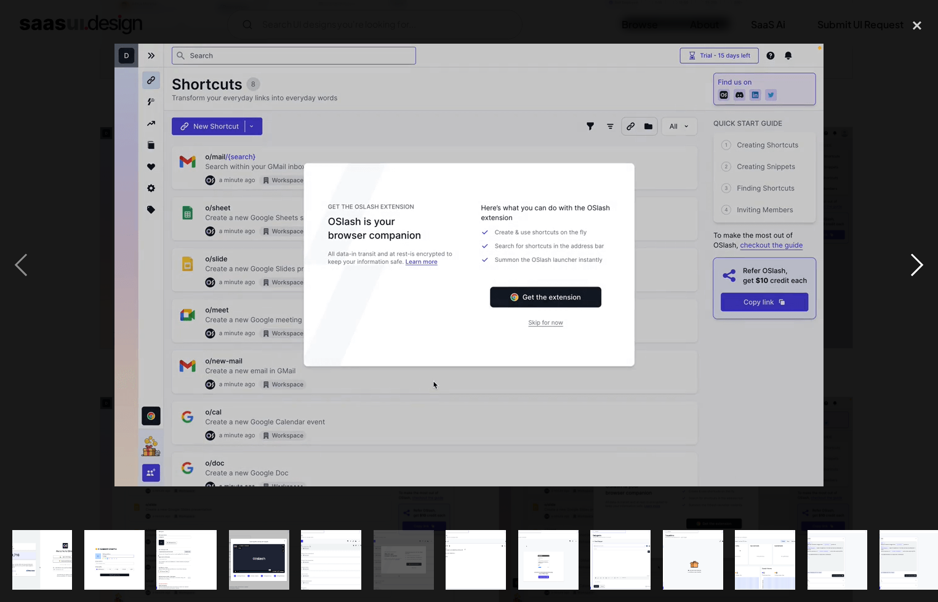
click at [914, 270] on div "next image" at bounding box center [917, 265] width 42 height 506
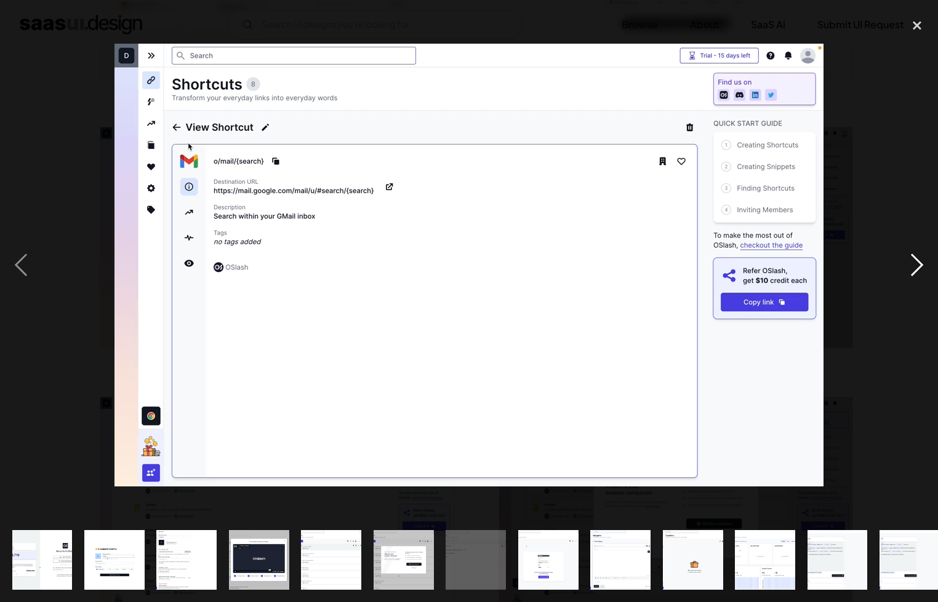
click at [914, 270] on div "next image" at bounding box center [917, 265] width 42 height 506
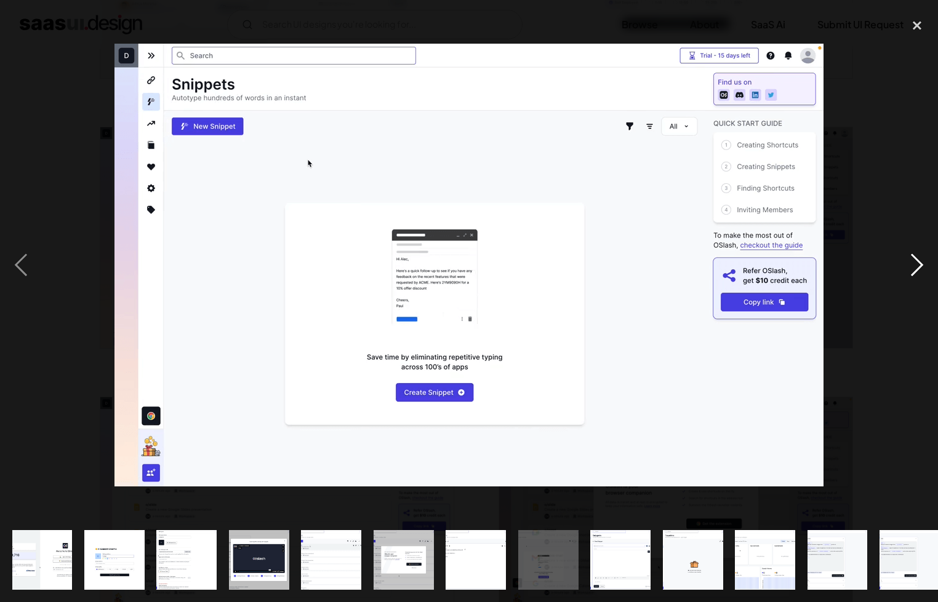
click at [914, 270] on div "next image" at bounding box center [917, 265] width 42 height 506
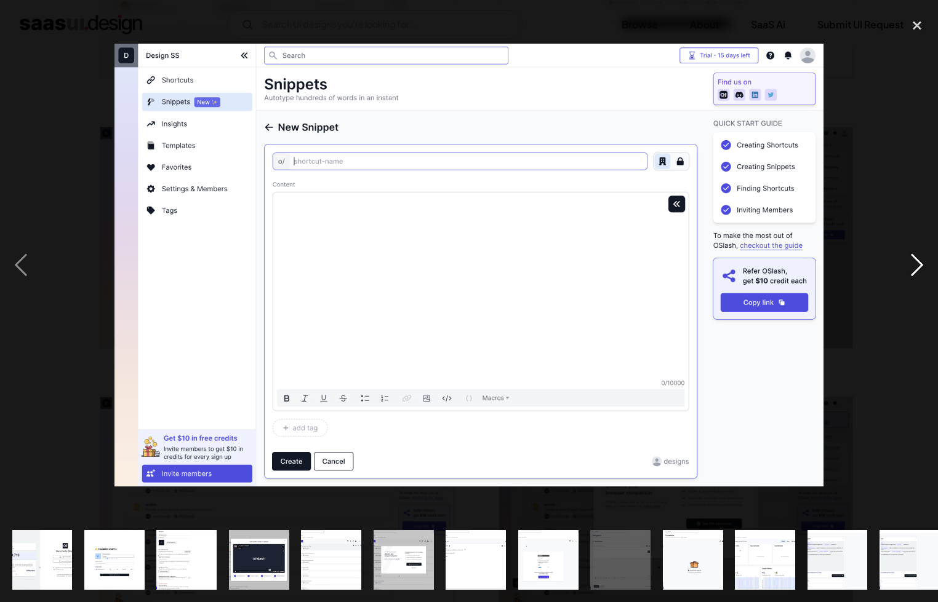
click at [914, 270] on div "next image" at bounding box center [917, 265] width 42 height 506
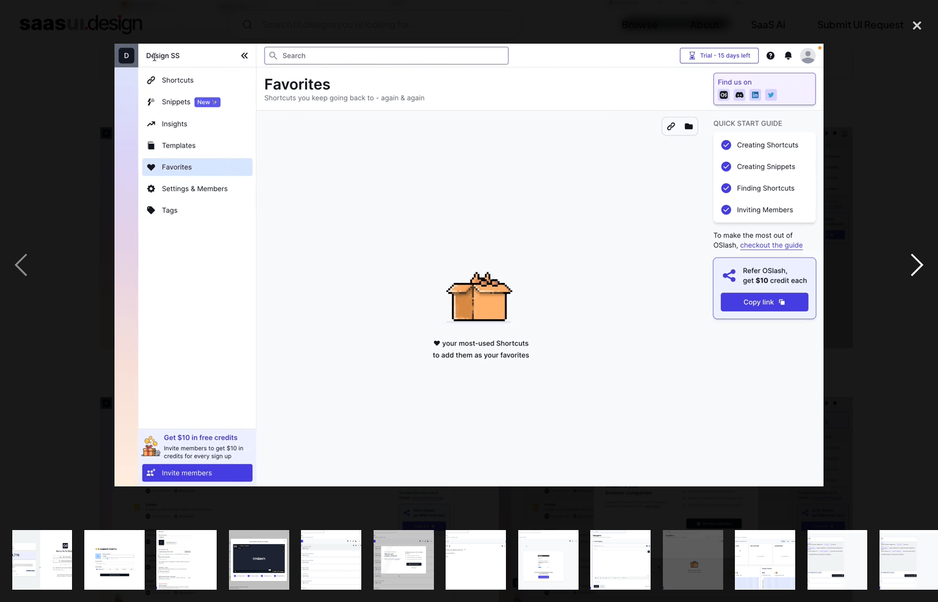
click at [914, 270] on div "next image" at bounding box center [917, 265] width 42 height 506
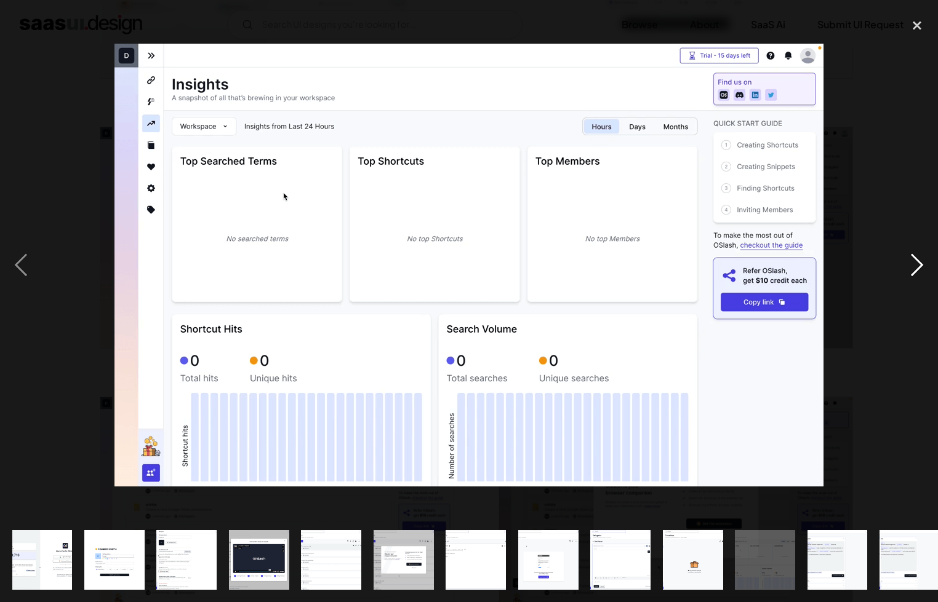
click at [914, 270] on div "next image" at bounding box center [917, 265] width 42 height 506
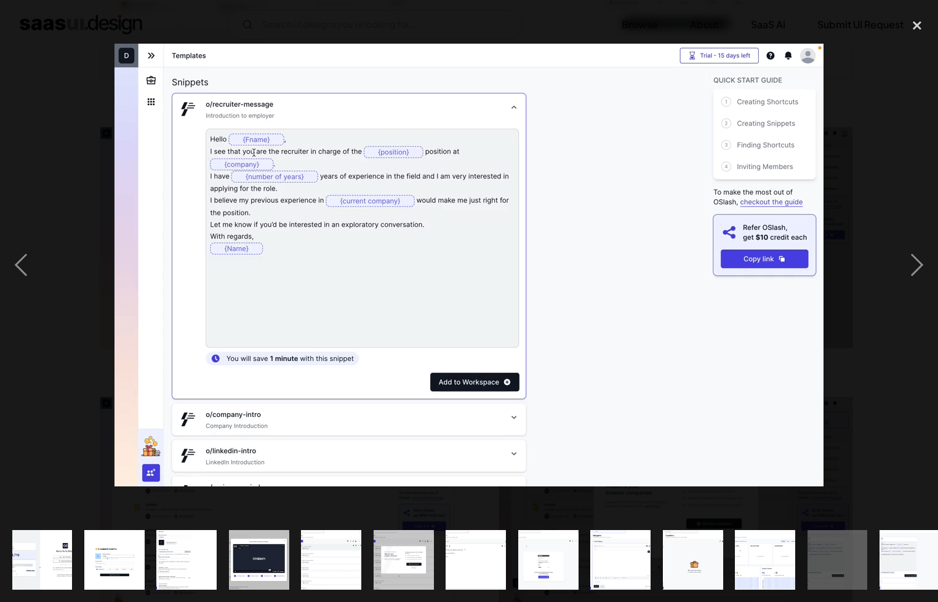
click at [503, 18] on div at bounding box center [469, 265] width 938 height 506
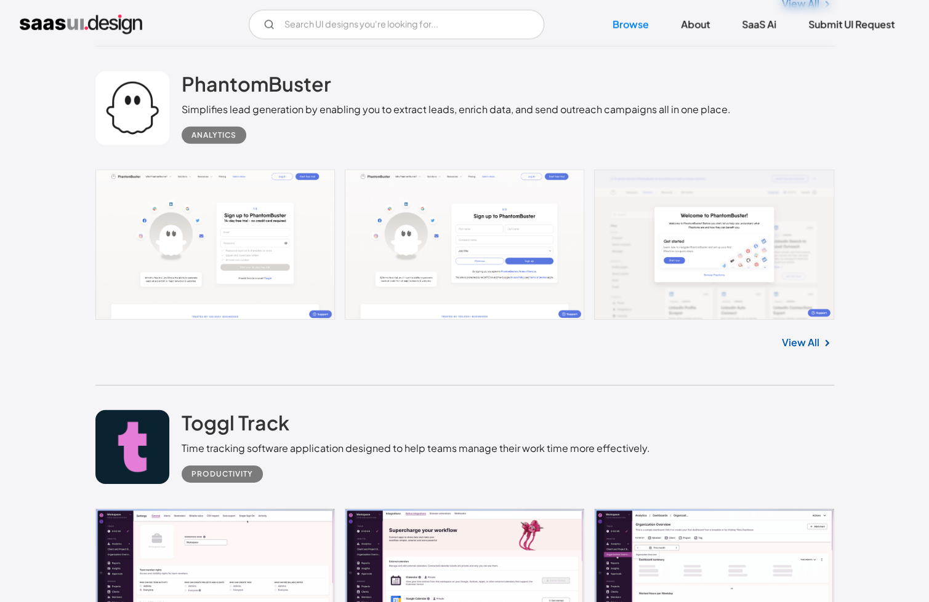
scroll to position [13139, 0]
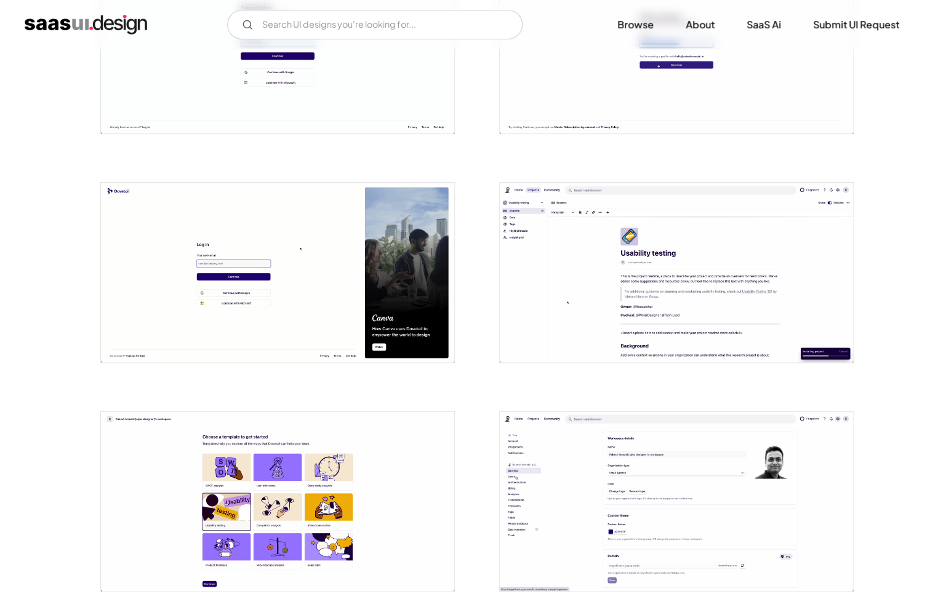
scroll to position [492, 0]
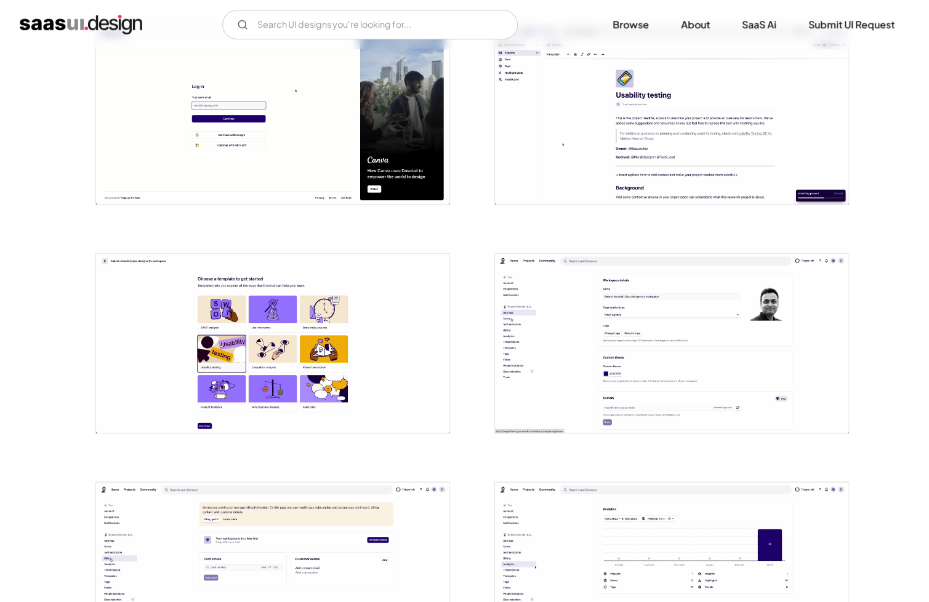
click at [639, 393] on img "open lightbox" at bounding box center [671, 344] width 353 height 180
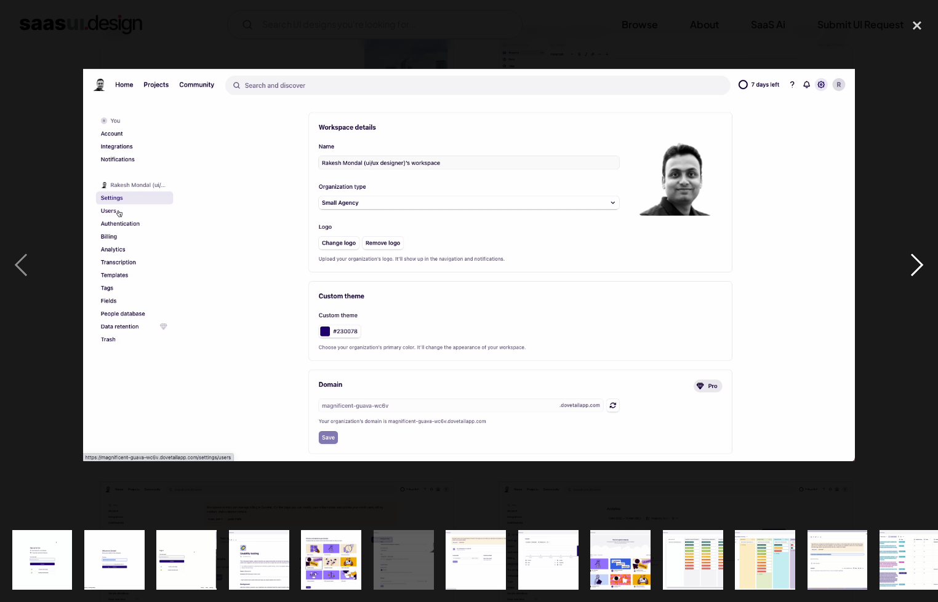
click at [921, 263] on div "next image" at bounding box center [917, 265] width 42 height 506
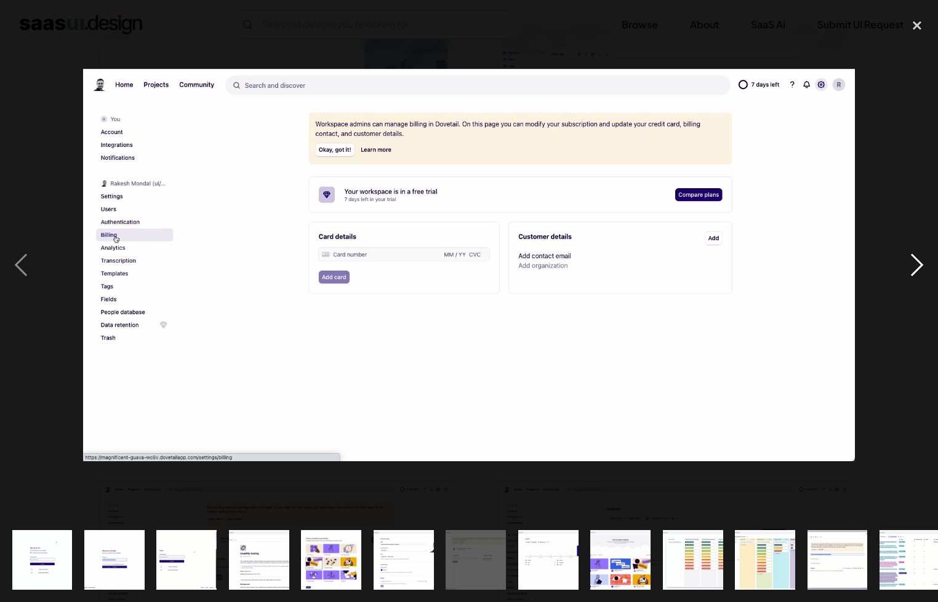
click at [921, 263] on div "next image" at bounding box center [917, 265] width 42 height 506
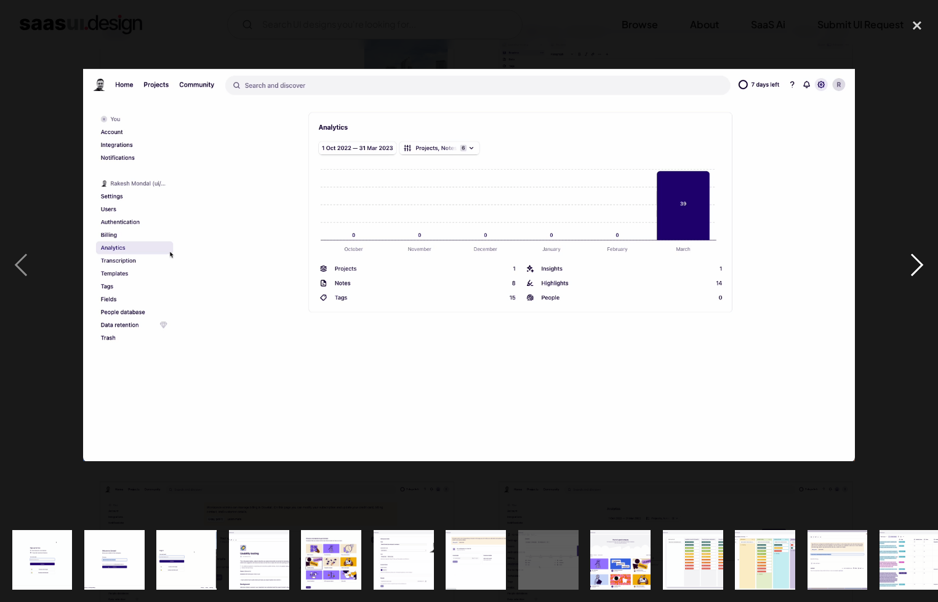
click at [921, 263] on div "next image" at bounding box center [917, 265] width 42 height 506
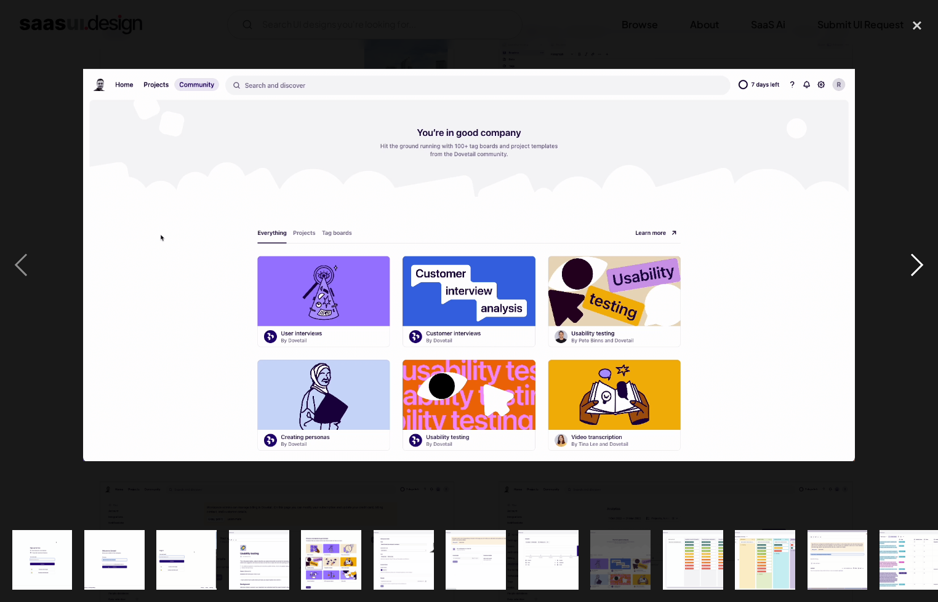
click at [921, 263] on div "next image" at bounding box center [917, 265] width 42 height 506
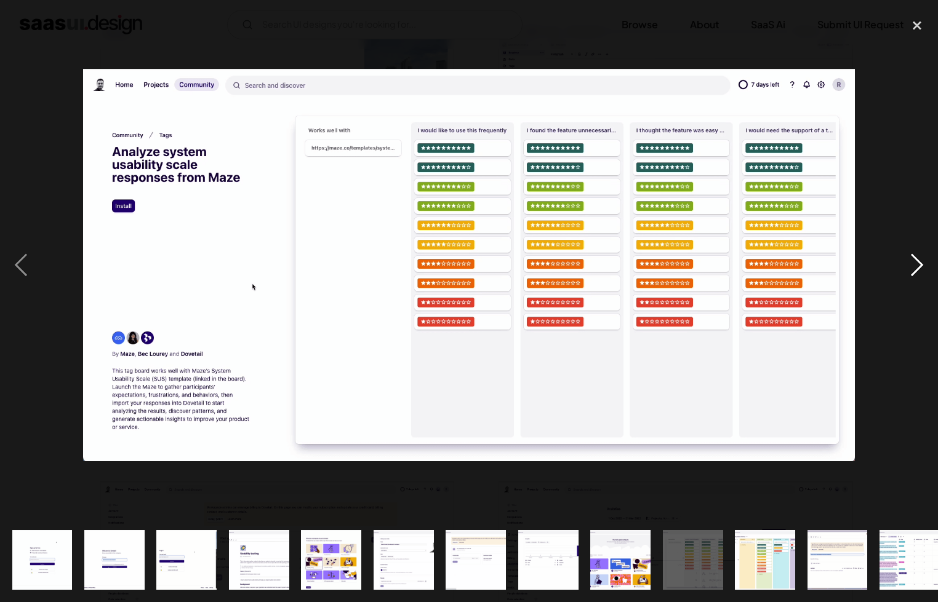
click at [921, 263] on div "next image" at bounding box center [917, 265] width 42 height 506
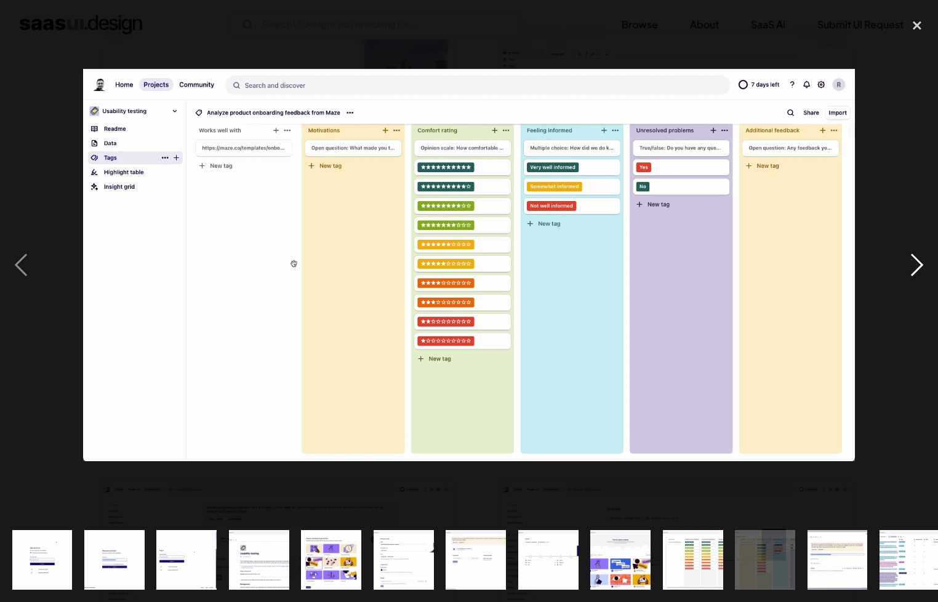
click at [921, 263] on div "next image" at bounding box center [917, 265] width 42 height 506
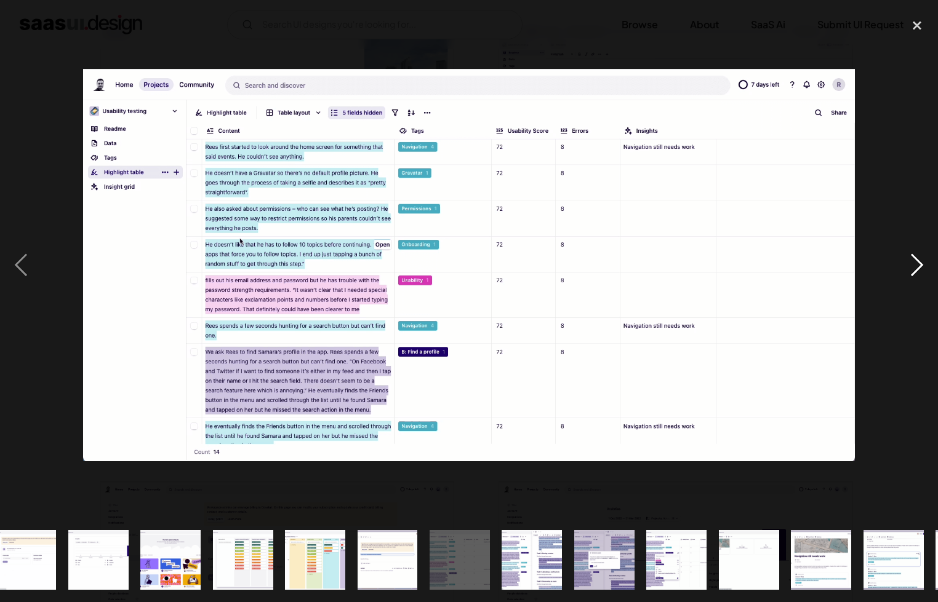
click at [921, 263] on div "next image" at bounding box center [917, 265] width 42 height 506
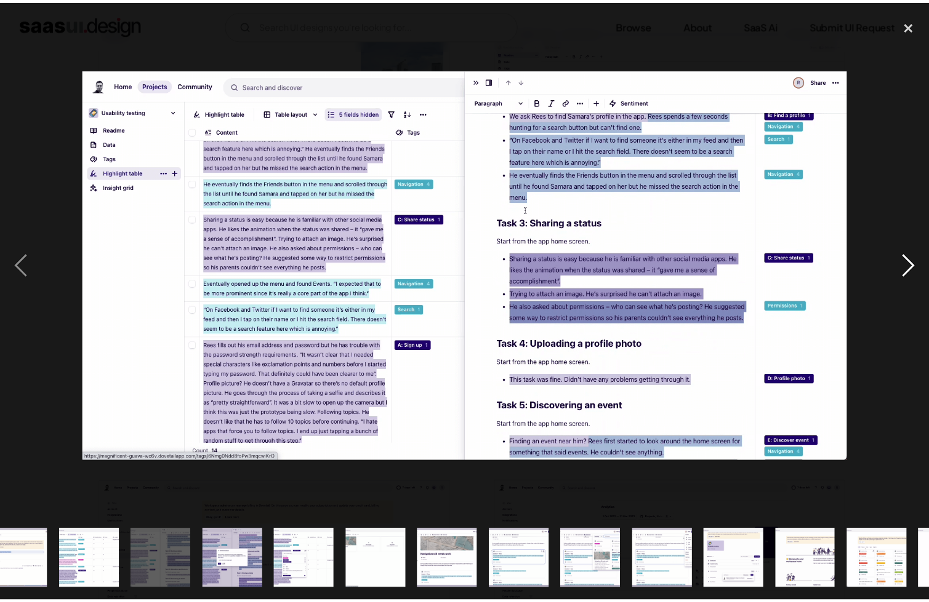
scroll to position [0, 874]
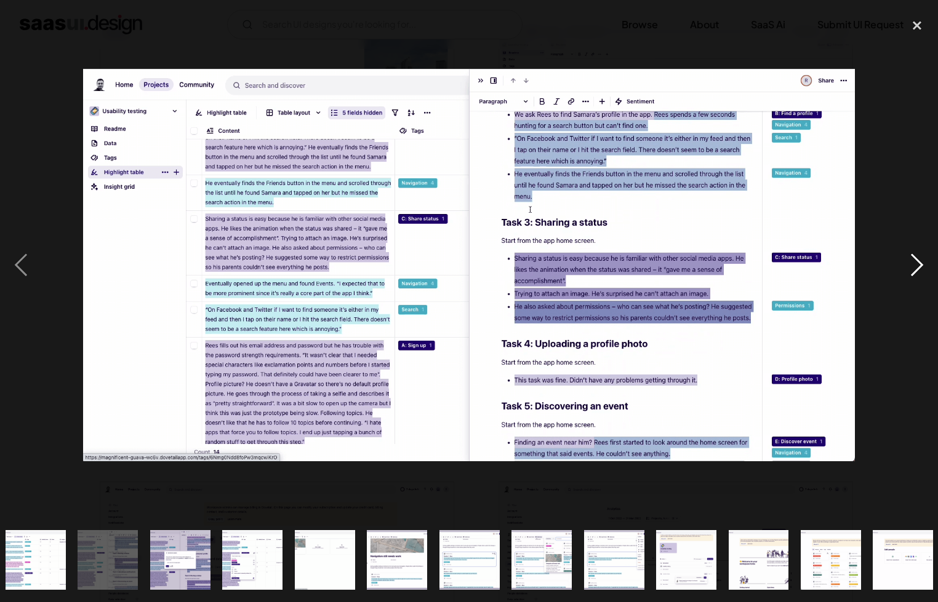
click at [921, 263] on div "next image" at bounding box center [917, 265] width 42 height 506
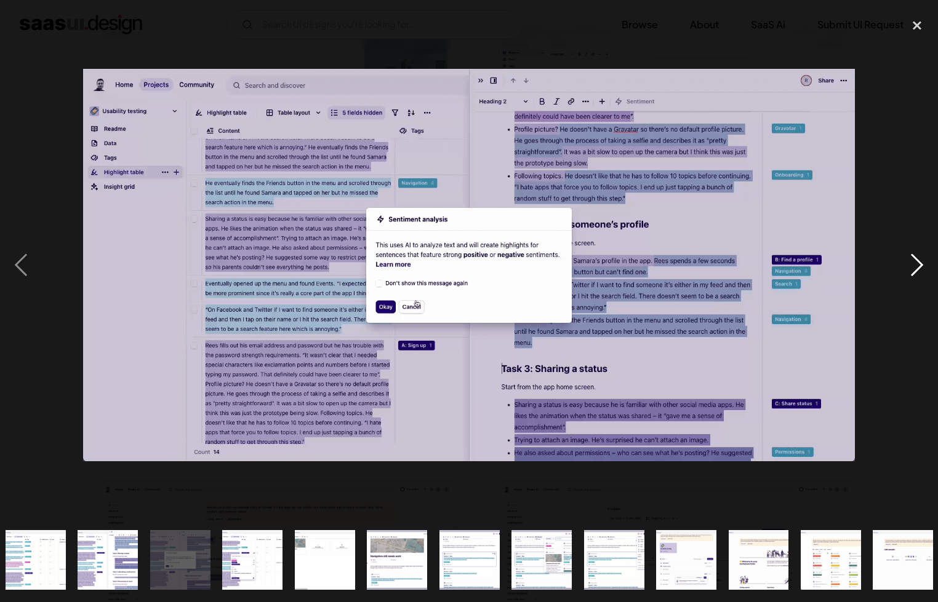
click at [921, 263] on div "next image" at bounding box center [917, 265] width 42 height 506
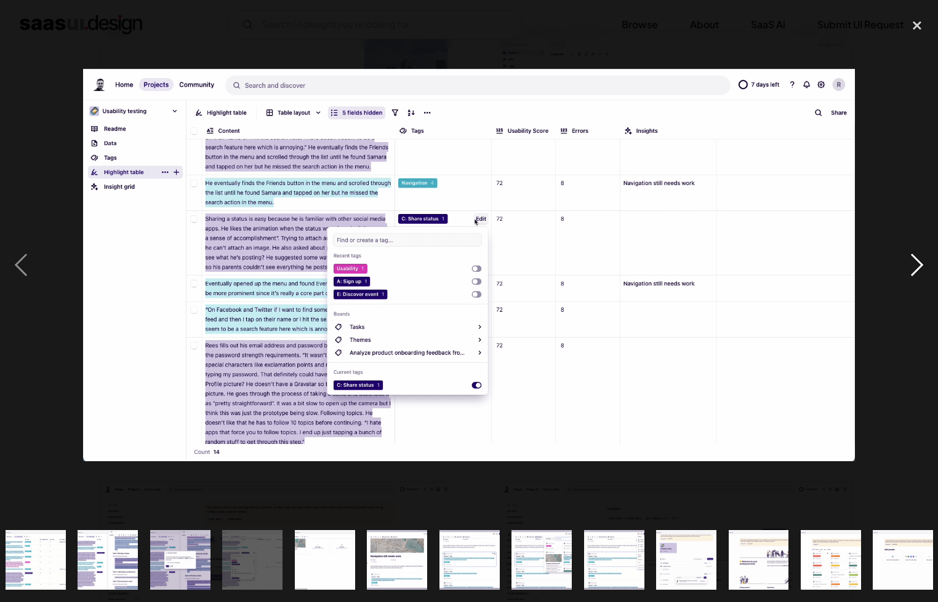
click at [921, 262] on div "next image" at bounding box center [917, 265] width 42 height 506
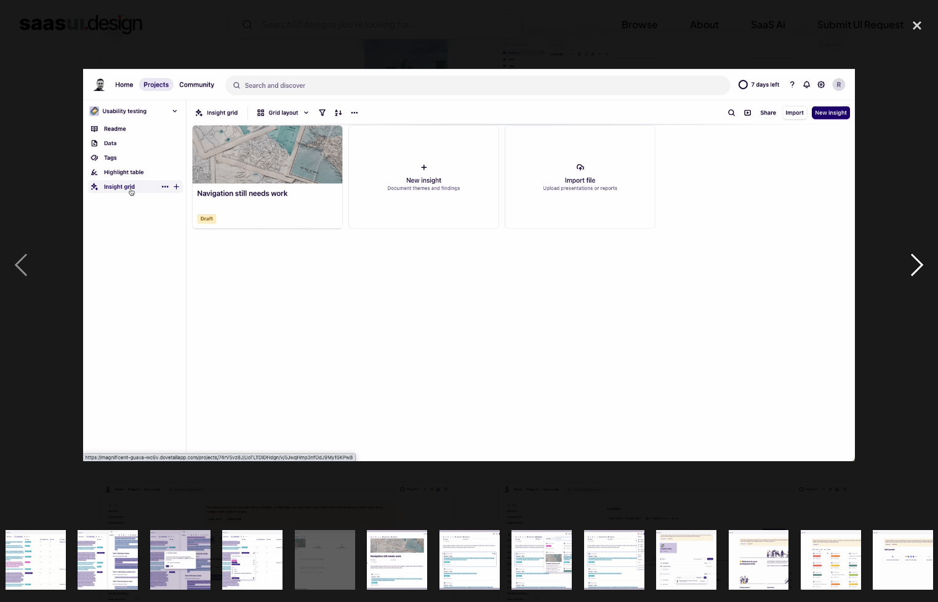
click at [921, 262] on div "next image" at bounding box center [917, 265] width 42 height 506
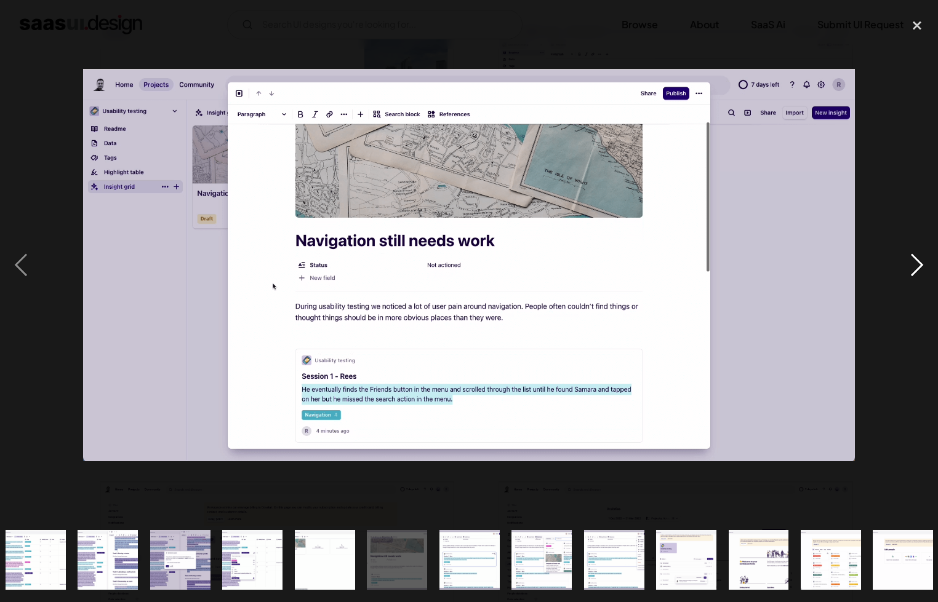
click at [921, 262] on div "next image" at bounding box center [917, 265] width 42 height 506
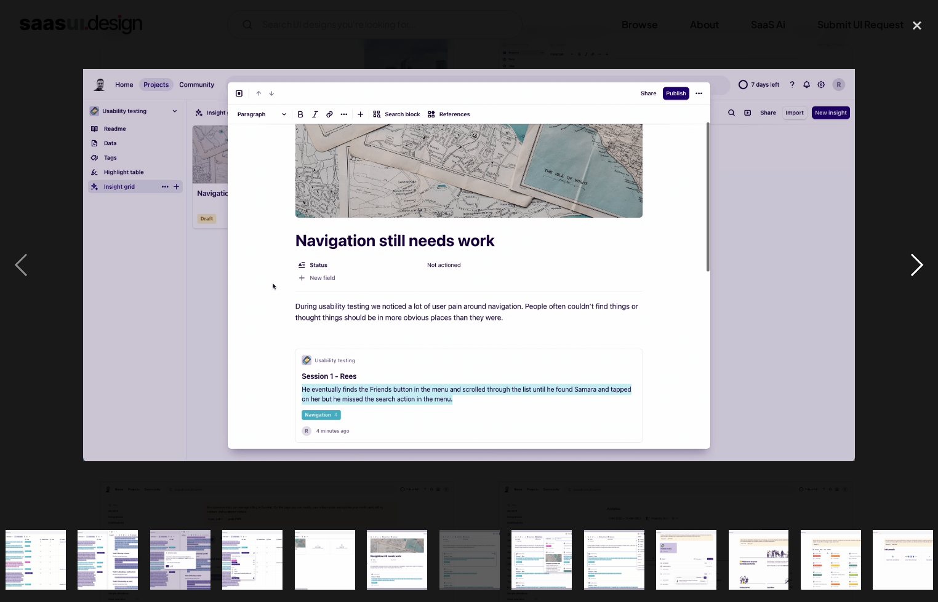
click at [921, 262] on div "next image" at bounding box center [917, 265] width 42 height 506
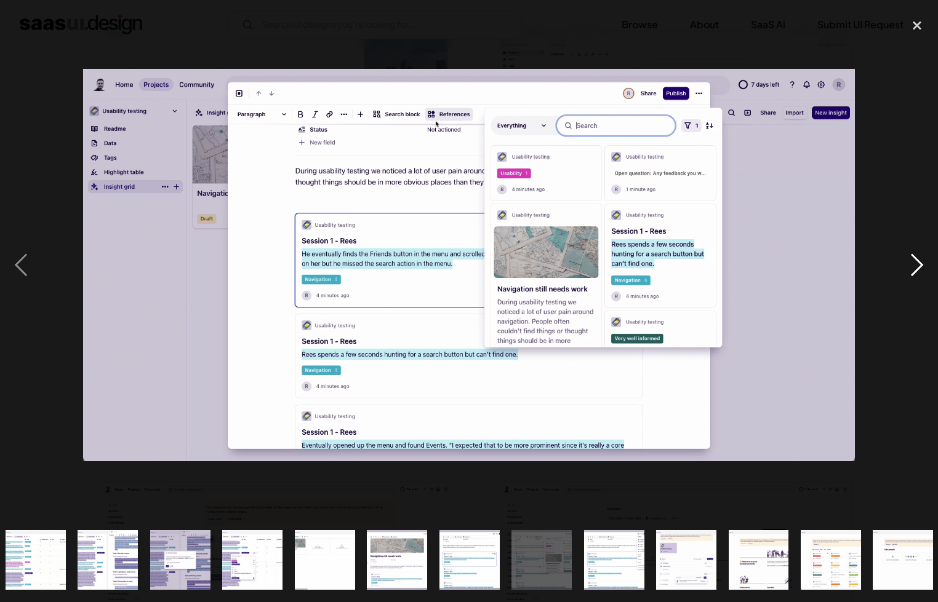
click at [921, 262] on div "next image" at bounding box center [917, 265] width 42 height 506
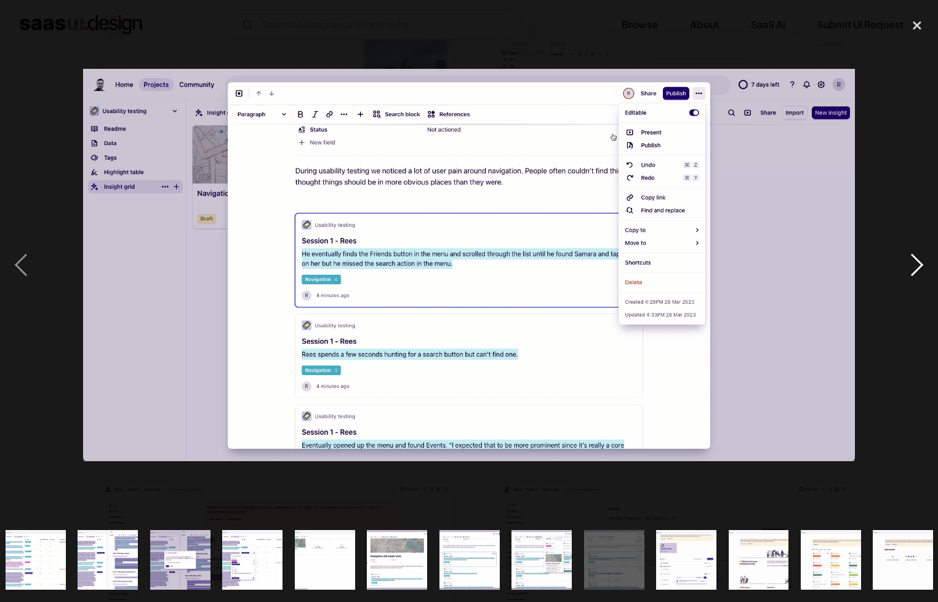
click at [921, 262] on div "next image" at bounding box center [917, 265] width 42 height 506
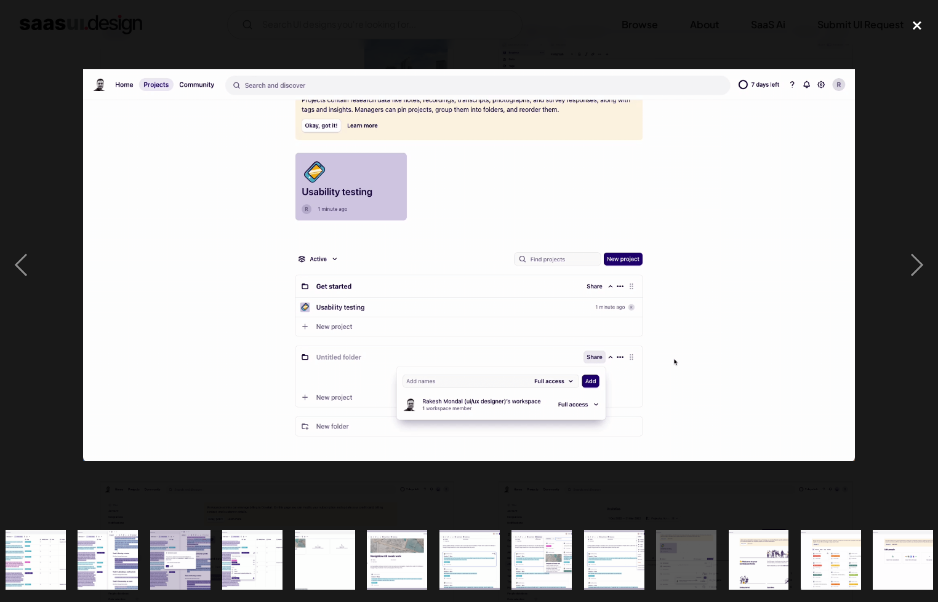
click at [924, 20] on div "close lightbox" at bounding box center [917, 25] width 42 height 27
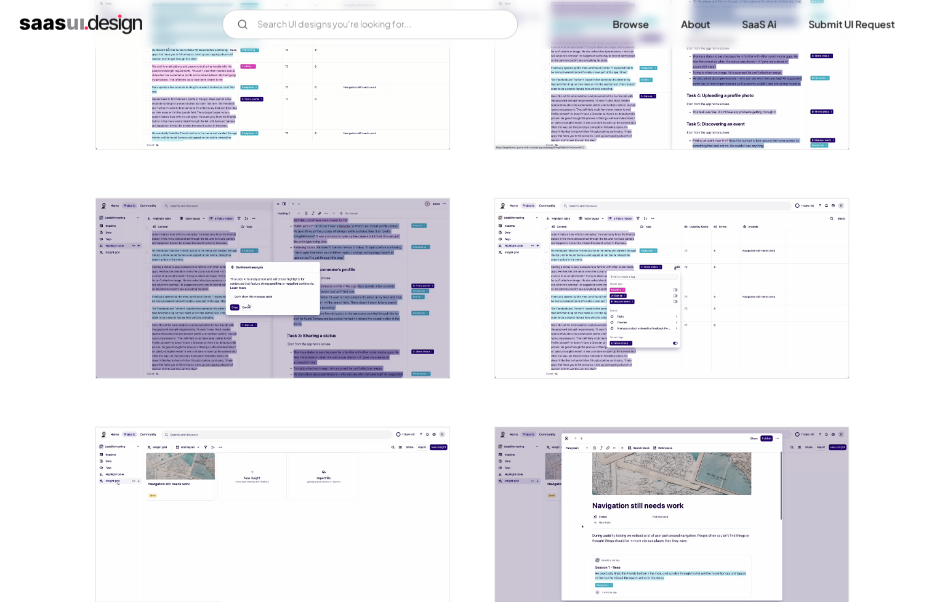
scroll to position [1908, 0]
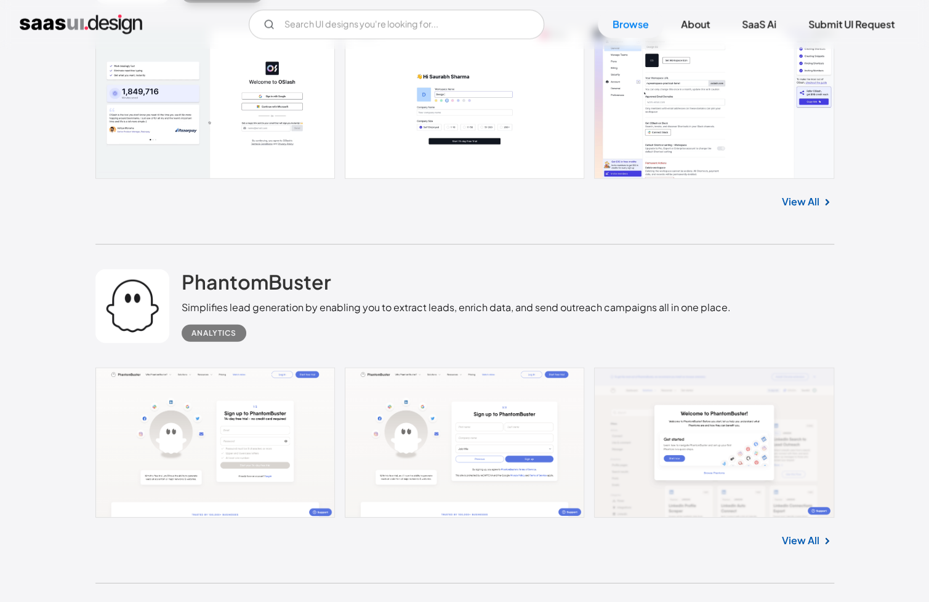
scroll to position [12938, 0]
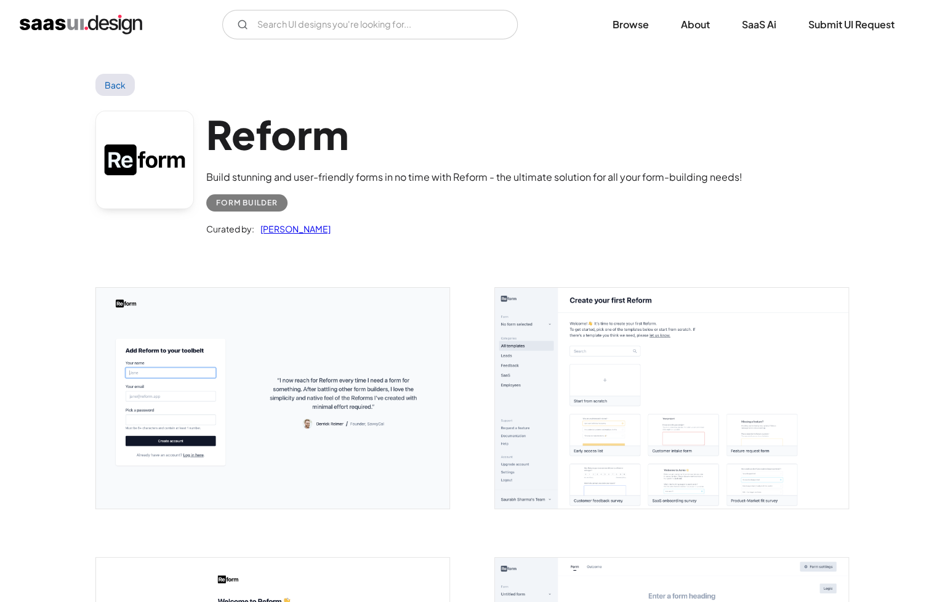
click at [773, 378] on img "open lightbox" at bounding box center [671, 398] width 353 height 221
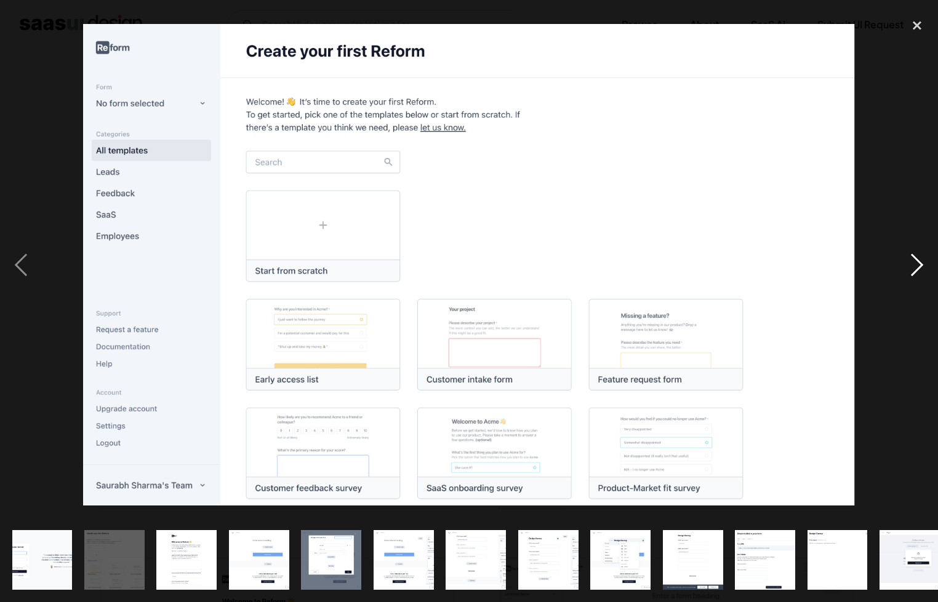
click at [914, 263] on div "next image" at bounding box center [917, 265] width 42 height 506
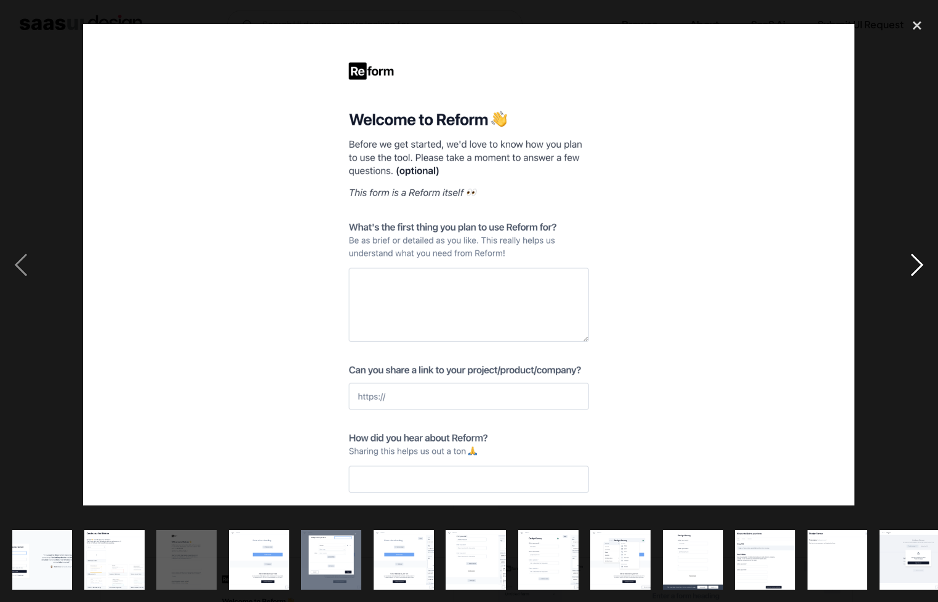
click at [913, 266] on div "next image" at bounding box center [917, 265] width 42 height 506
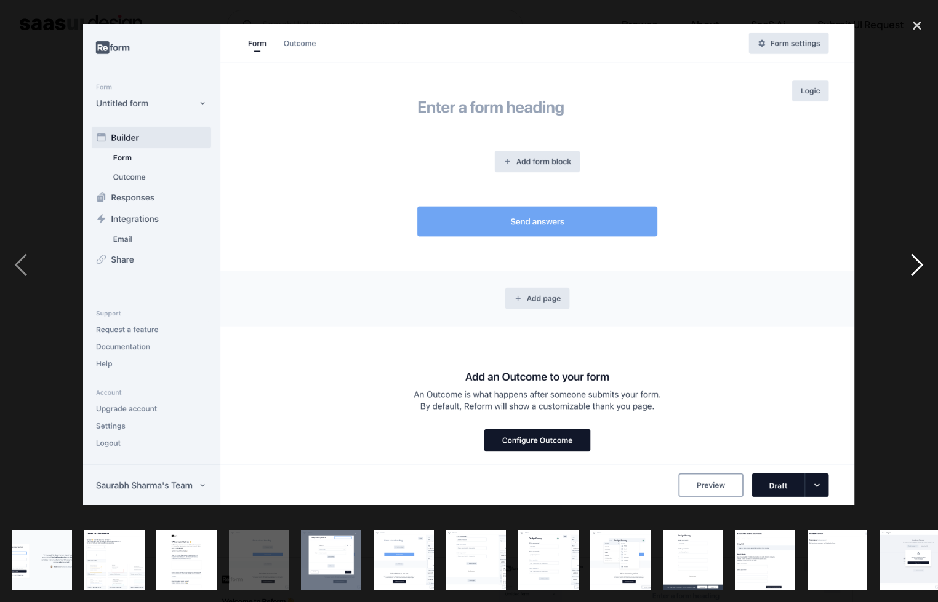
click at [913, 266] on div "next image" at bounding box center [917, 265] width 42 height 506
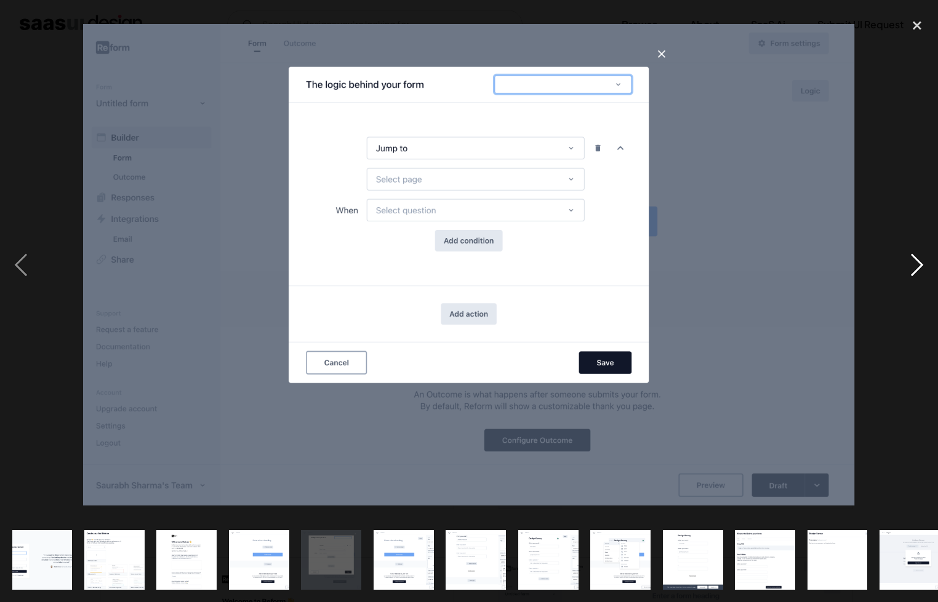
click at [913, 266] on div "next image" at bounding box center [917, 265] width 42 height 506
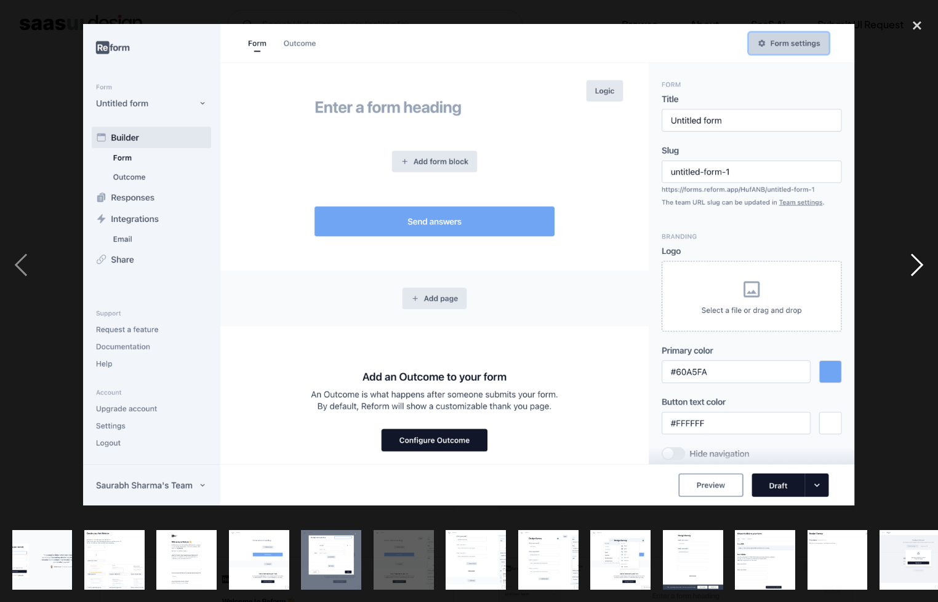
click at [913, 266] on div "next image" at bounding box center [917, 265] width 42 height 506
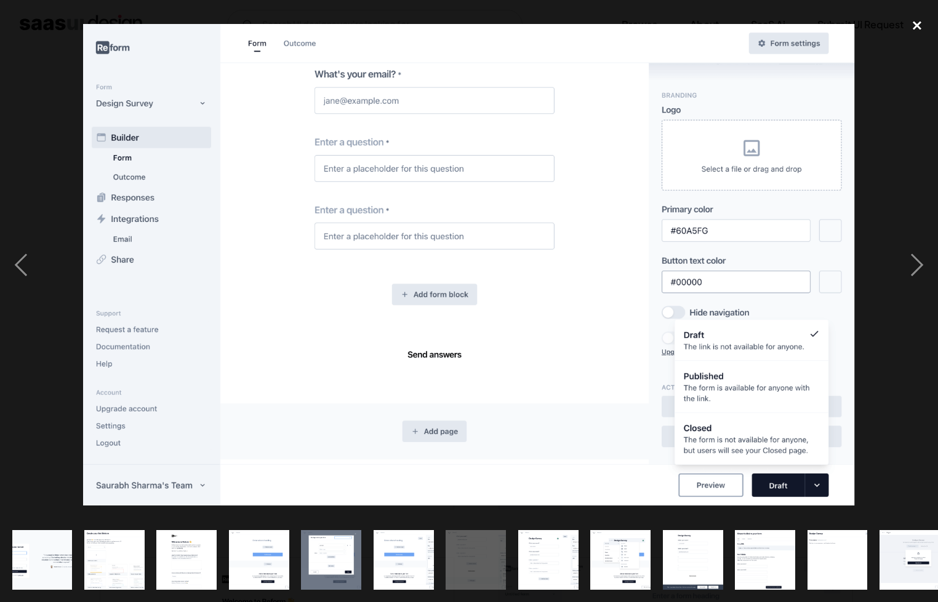
click at [922, 23] on div "close lightbox" at bounding box center [917, 25] width 42 height 27
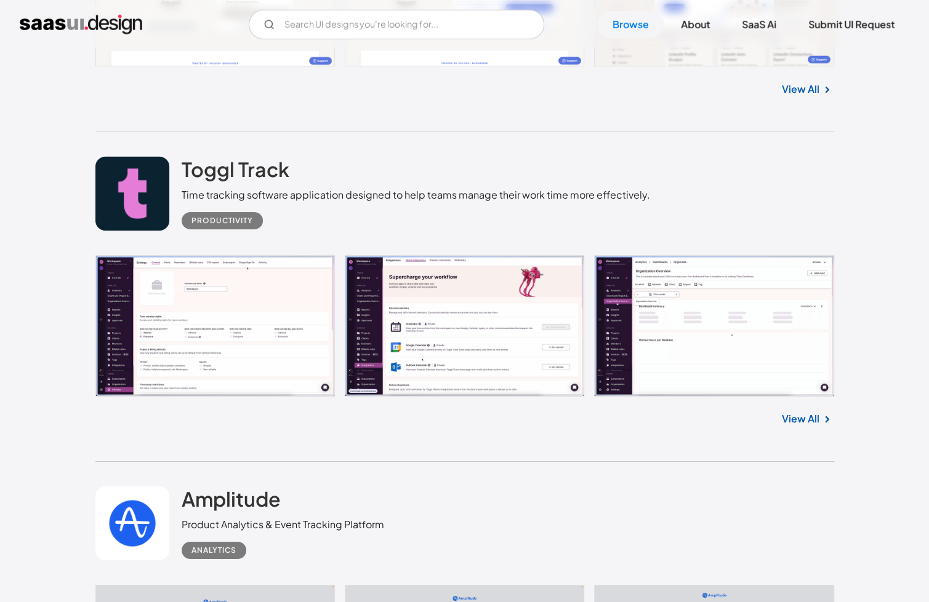
scroll to position [13430, 0]
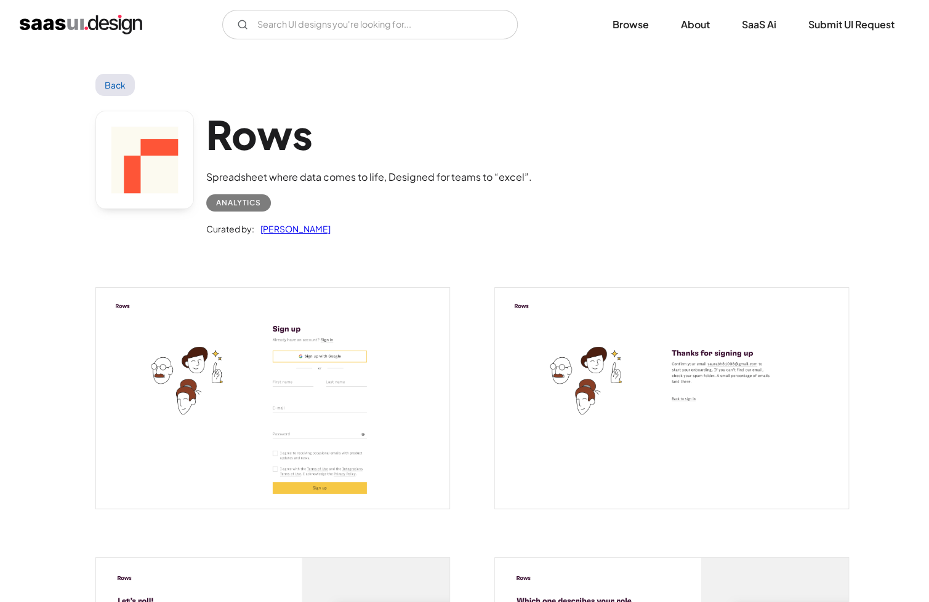
click at [654, 363] on img "open lightbox" at bounding box center [671, 398] width 353 height 221
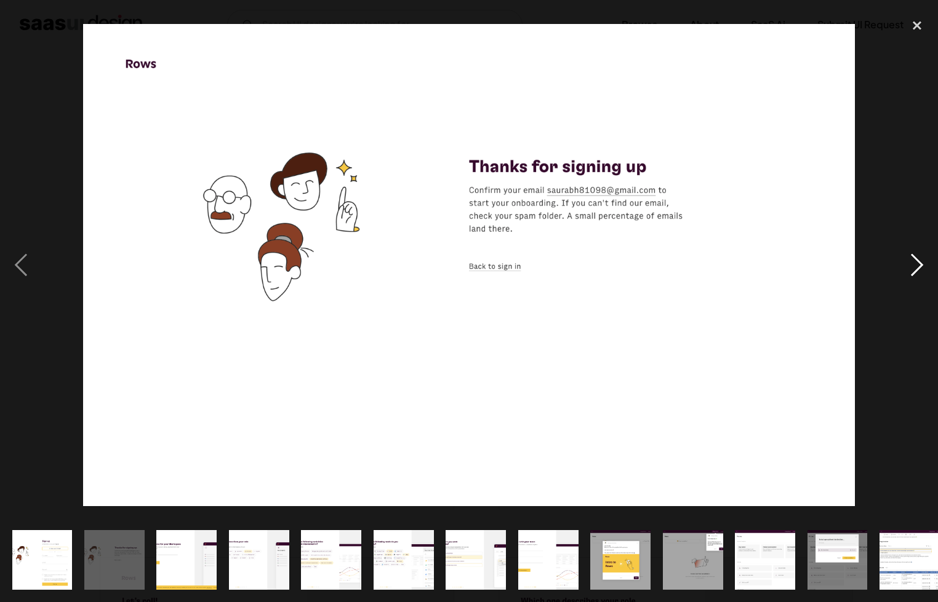
click at [897, 266] on div "next image" at bounding box center [917, 265] width 42 height 506
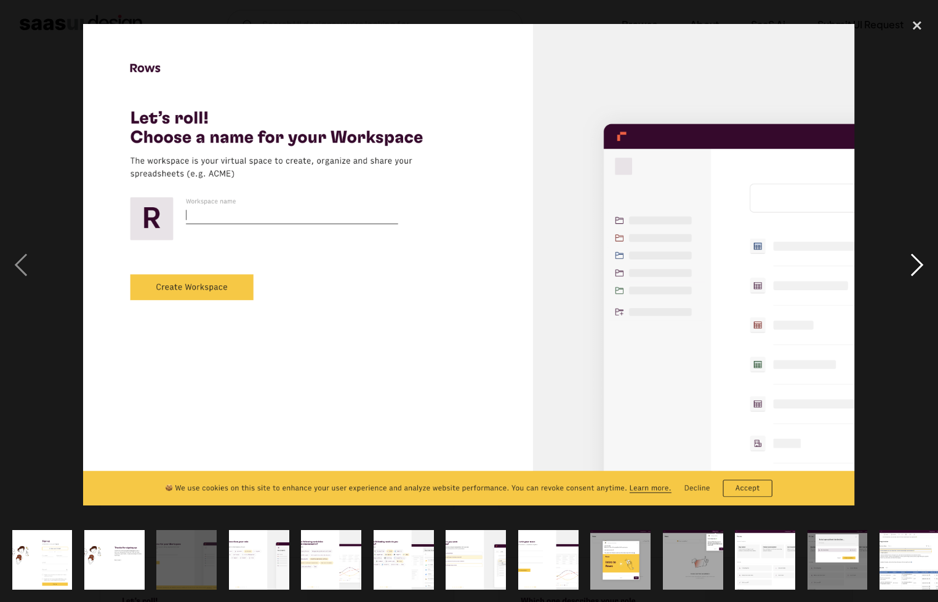
click at [897, 266] on div "next image" at bounding box center [917, 265] width 42 height 506
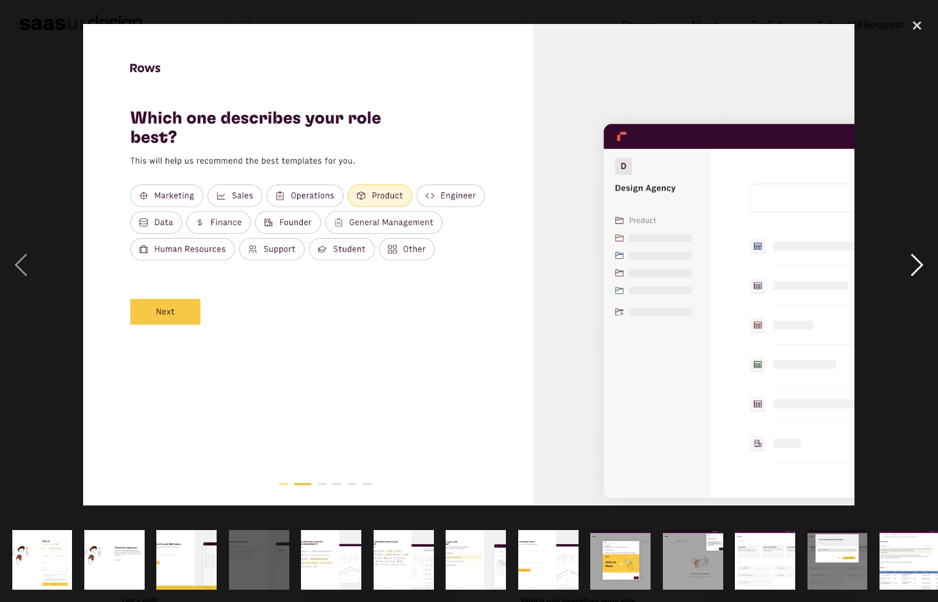
click at [897, 266] on div "next image" at bounding box center [917, 265] width 42 height 506
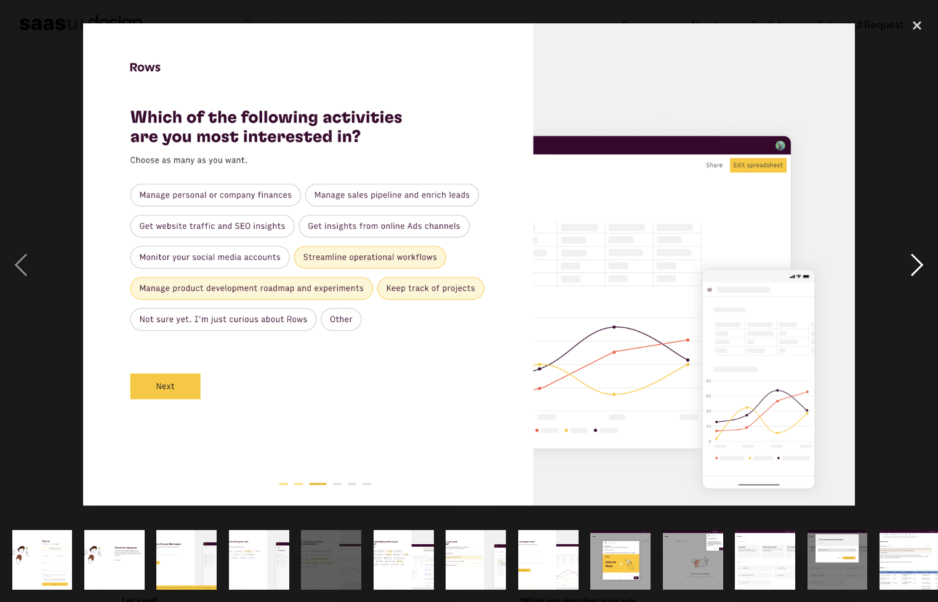
click at [897, 266] on div "next image" at bounding box center [917, 265] width 42 height 506
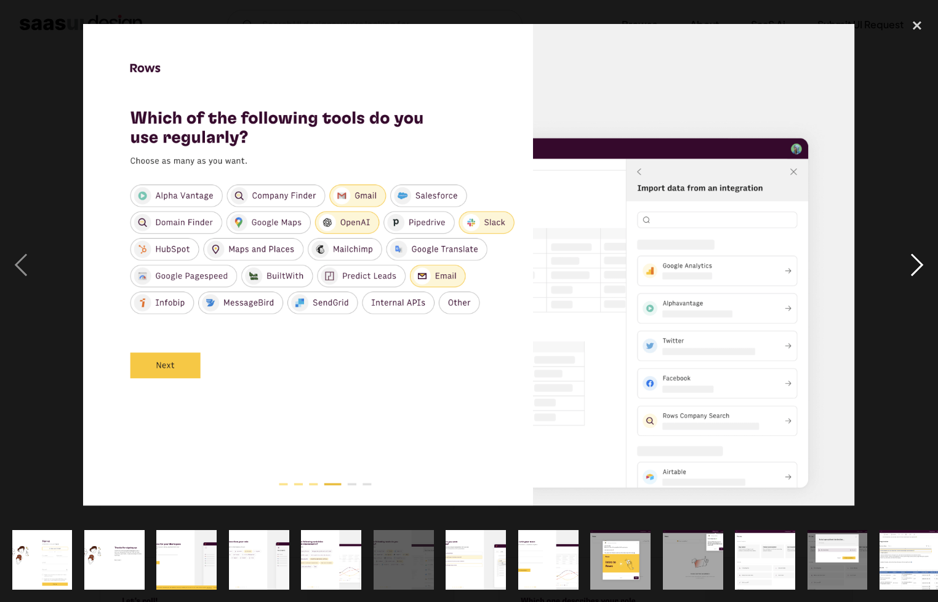
click at [897, 266] on div "next image" at bounding box center [917, 265] width 42 height 506
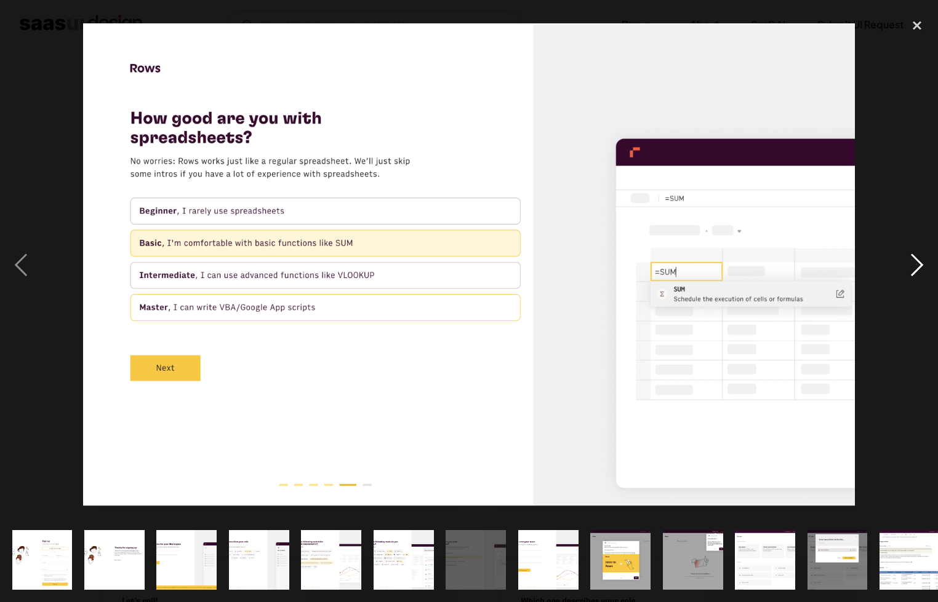
click at [897, 266] on div "next image" at bounding box center [917, 265] width 42 height 506
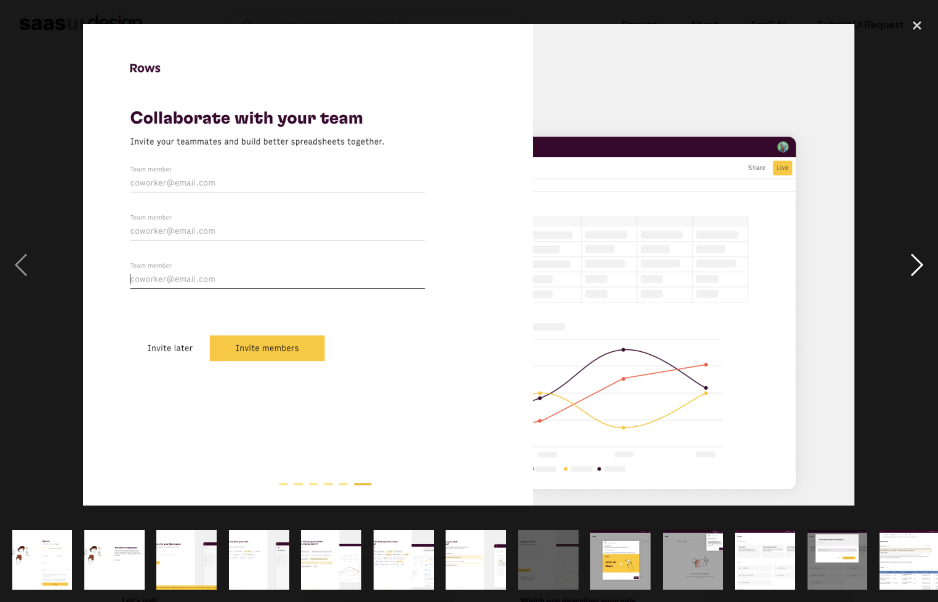
click at [897, 266] on div "next image" at bounding box center [917, 265] width 42 height 506
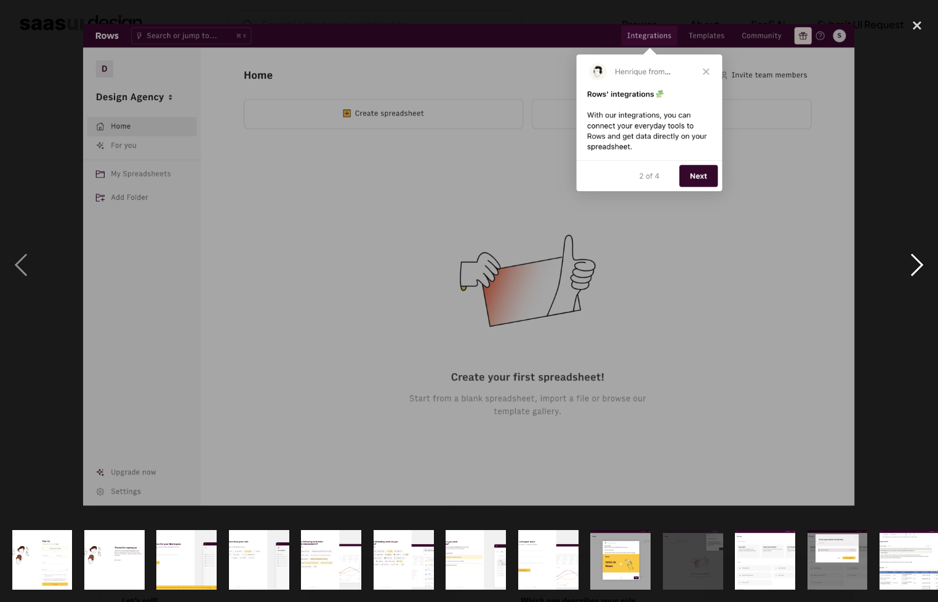
click at [898, 265] on div "next image" at bounding box center [917, 265] width 42 height 506
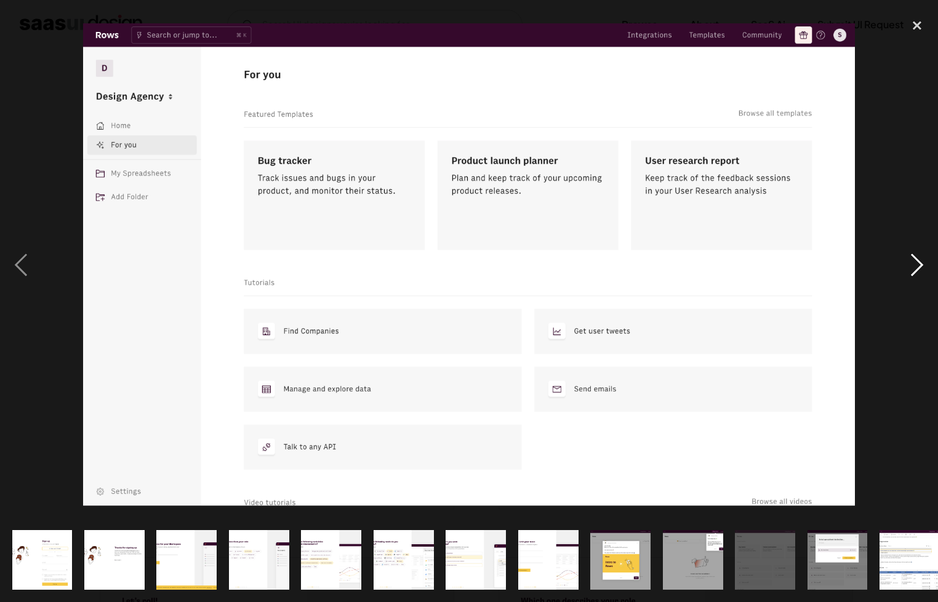
click at [898, 265] on div "next image" at bounding box center [917, 265] width 42 height 506
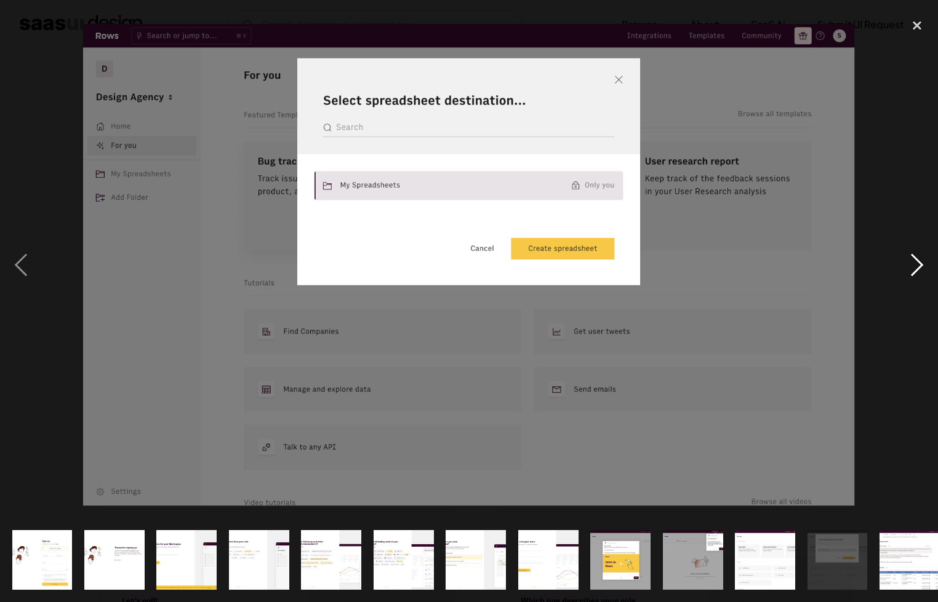
click at [898, 264] on div "next image" at bounding box center [917, 265] width 42 height 506
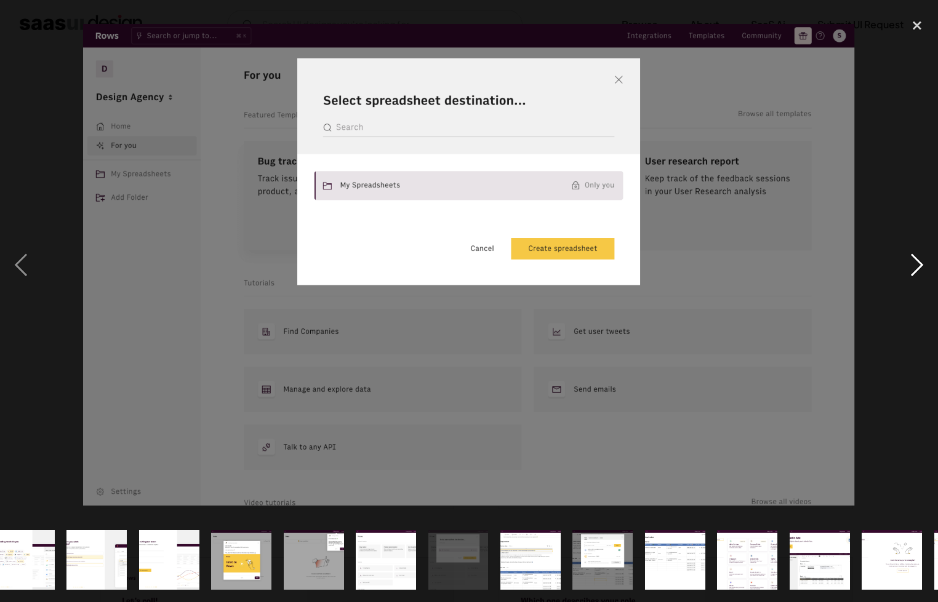
click at [898, 264] on div "next image" at bounding box center [917, 265] width 42 height 506
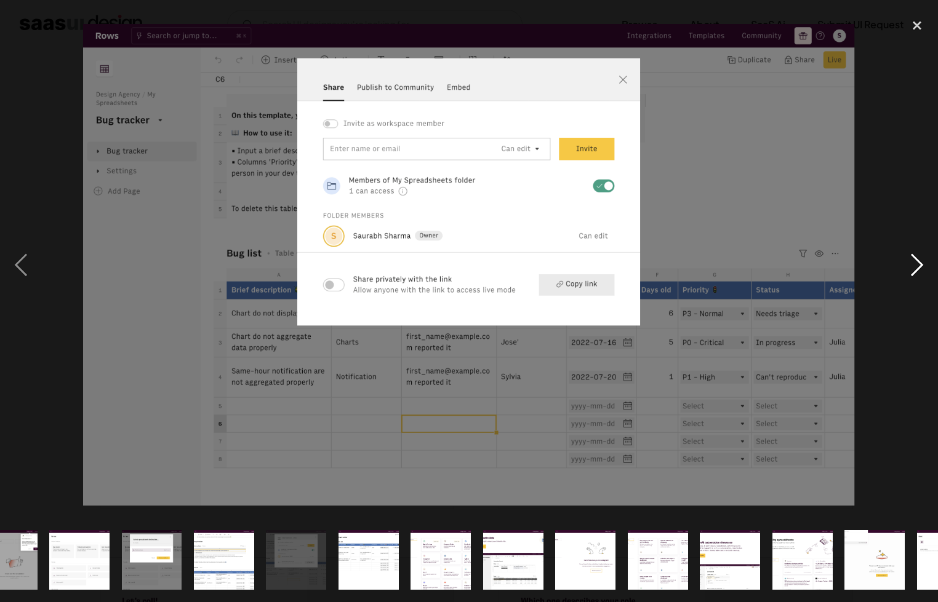
click at [898, 264] on div "next image" at bounding box center [917, 265] width 42 height 506
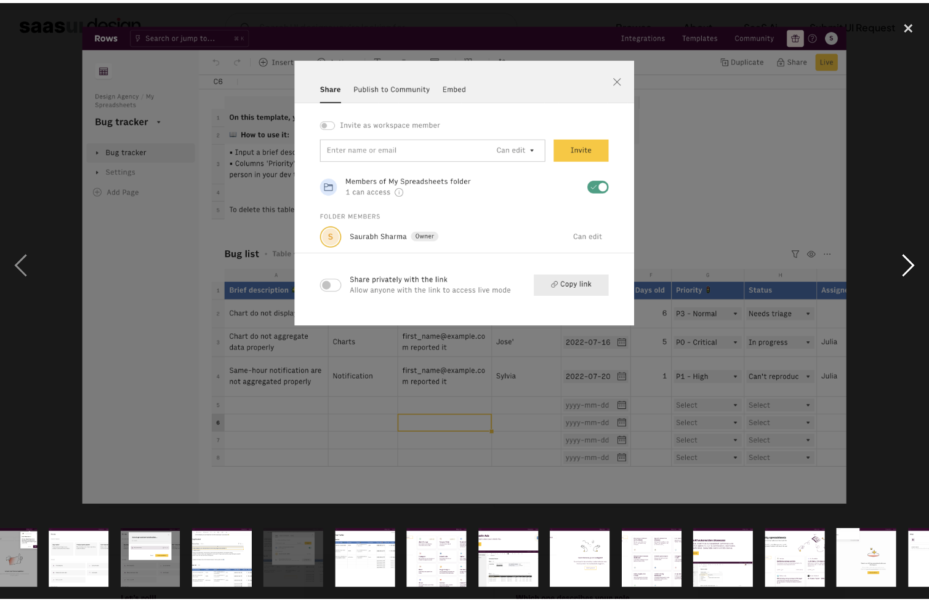
scroll to position [0, 737]
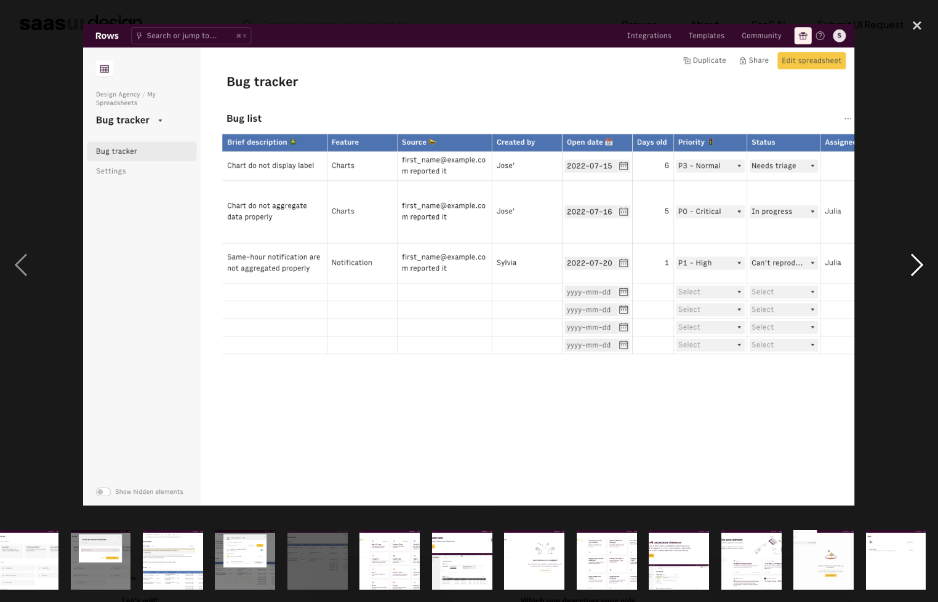
click at [898, 264] on div "next image" at bounding box center [917, 265] width 42 height 506
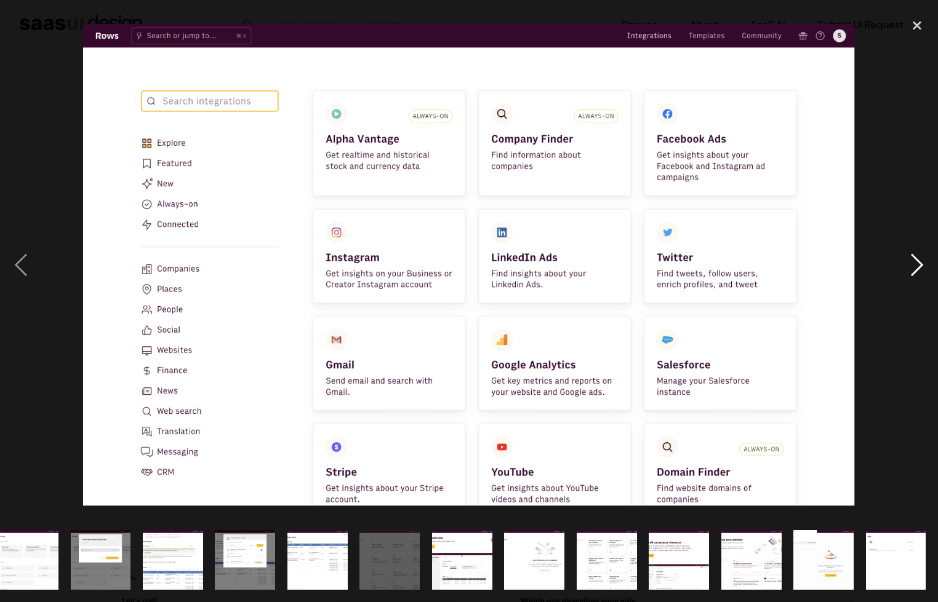
click at [898, 263] on div "next image" at bounding box center [917, 265] width 42 height 506
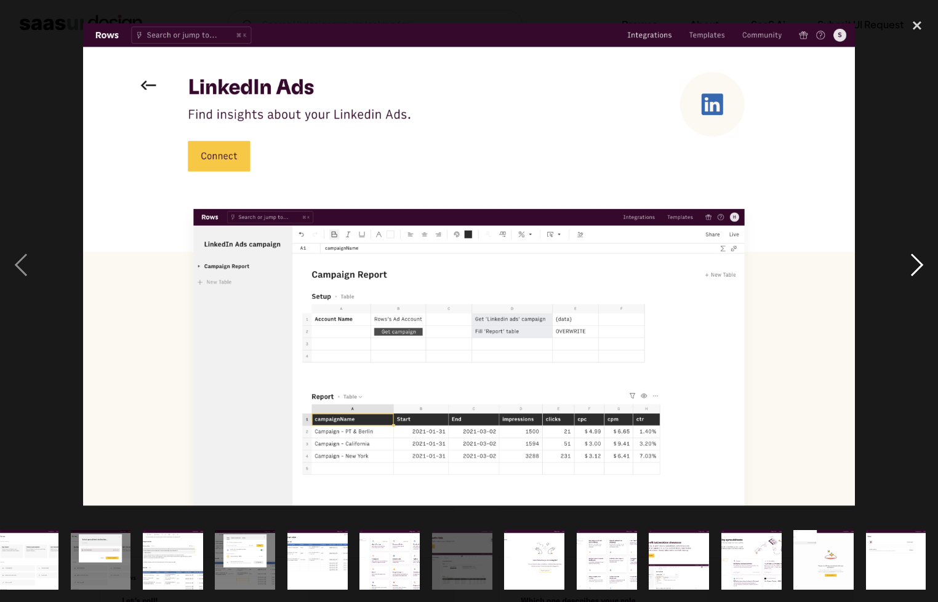
click at [898, 263] on div "next image" at bounding box center [917, 265] width 42 height 506
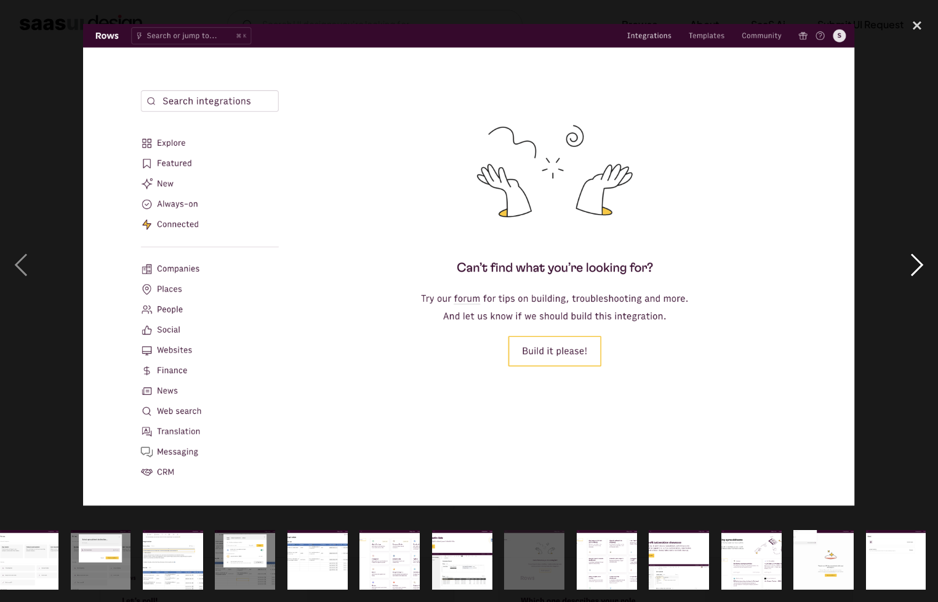
click at [898, 263] on div "next image" at bounding box center [917, 265] width 42 height 506
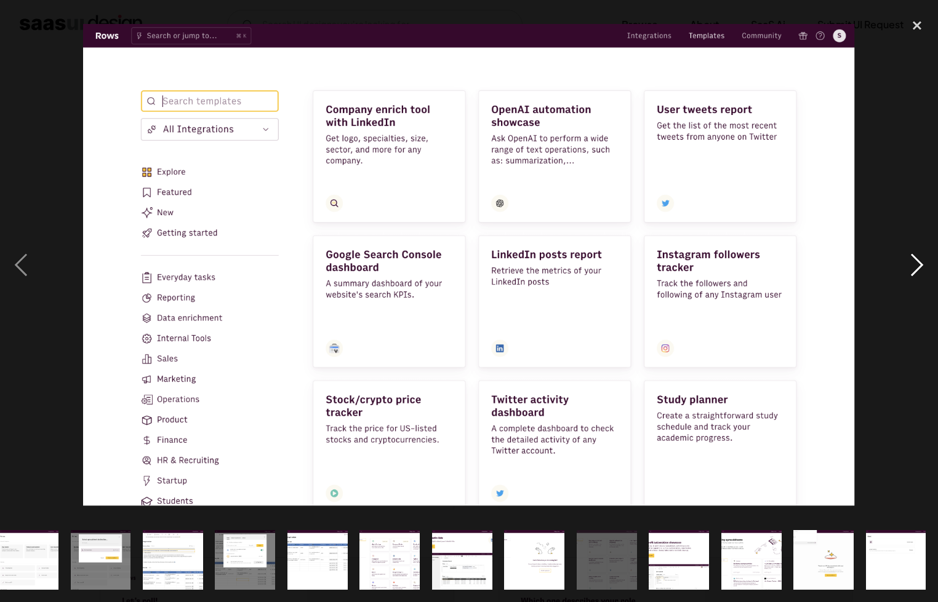
click at [898, 263] on div "next image" at bounding box center [917, 265] width 42 height 506
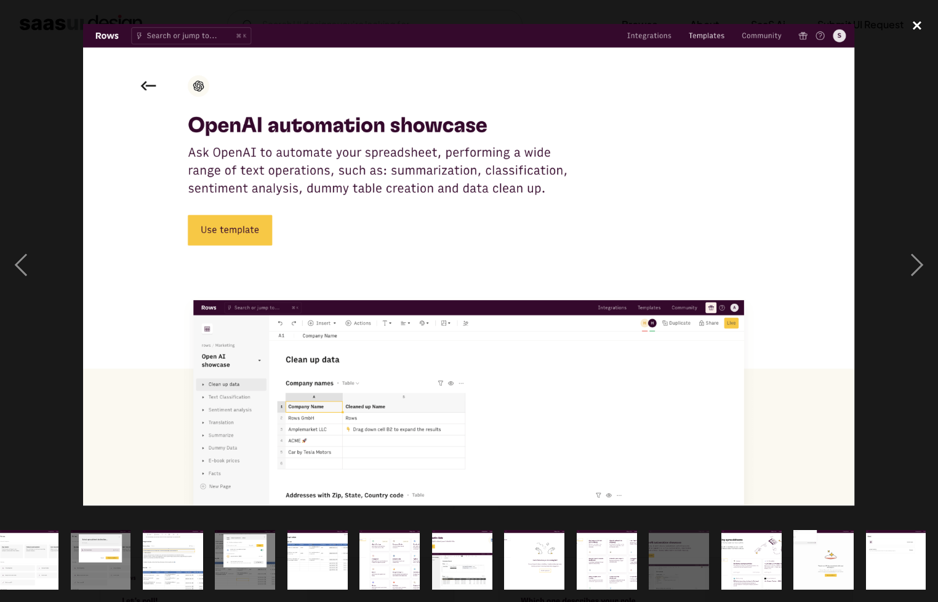
click at [911, 24] on div "close lightbox" at bounding box center [917, 25] width 42 height 27
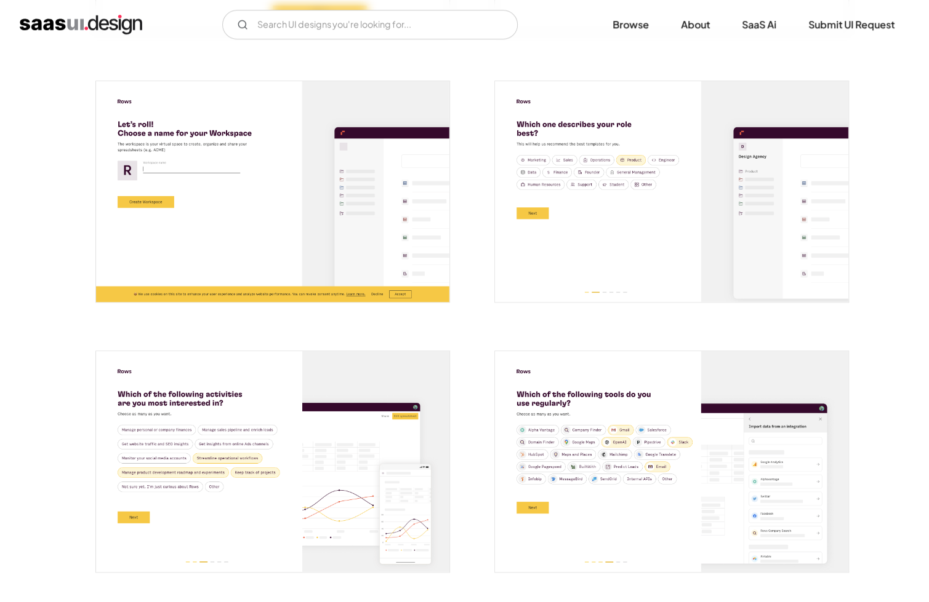
scroll to position [492, 0]
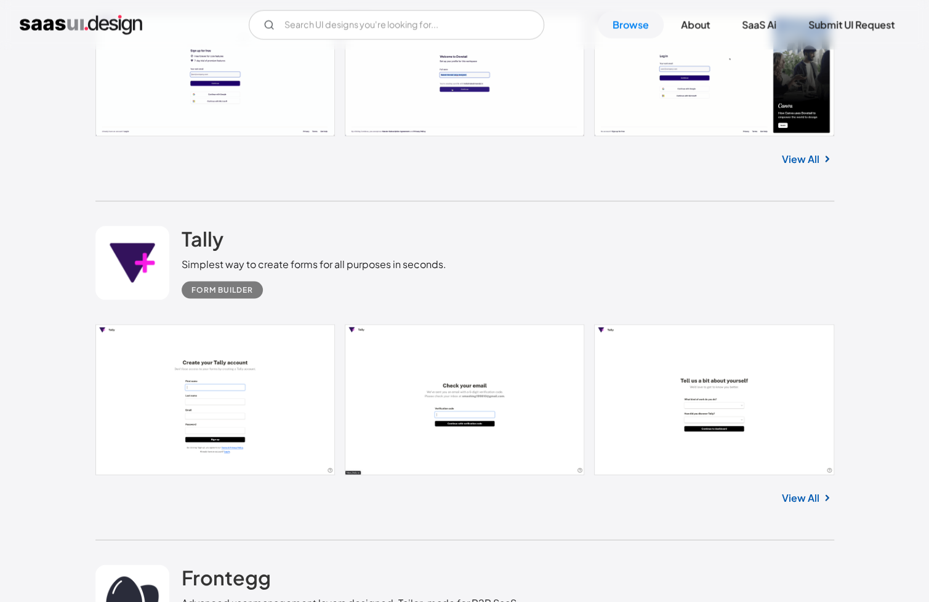
scroll to position [15707, 0]
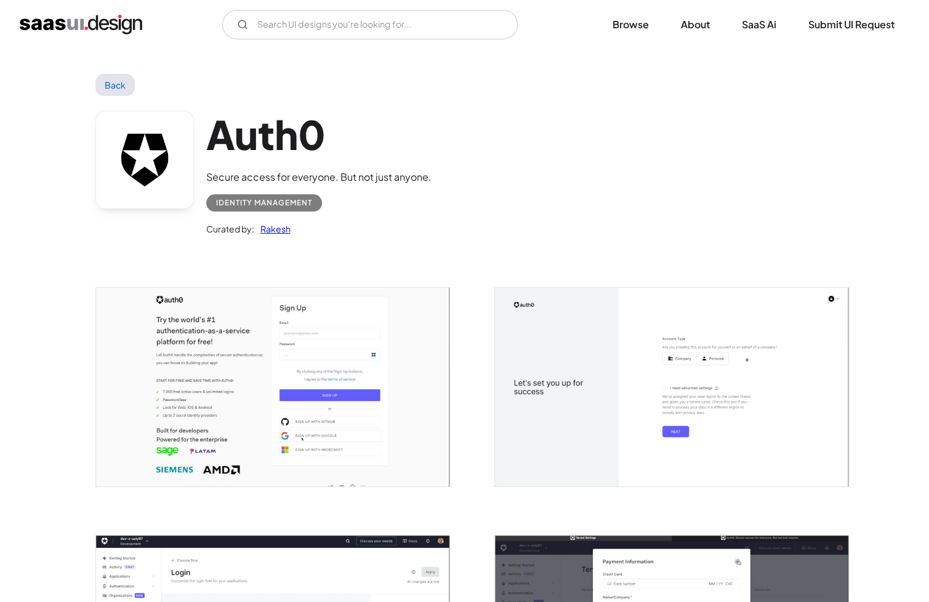
click at [740, 380] on img "open lightbox" at bounding box center [671, 387] width 353 height 199
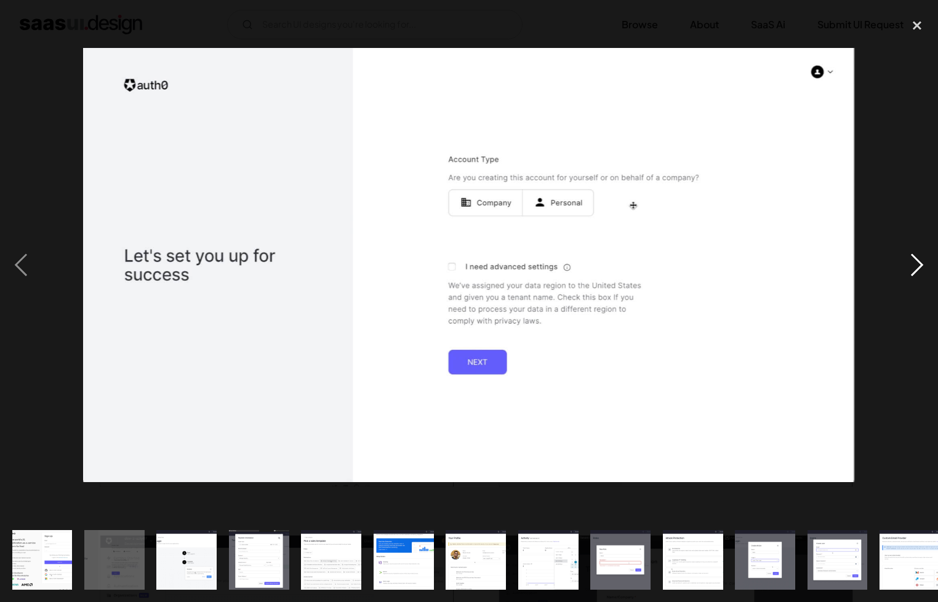
click at [913, 271] on div "next image" at bounding box center [917, 265] width 42 height 506
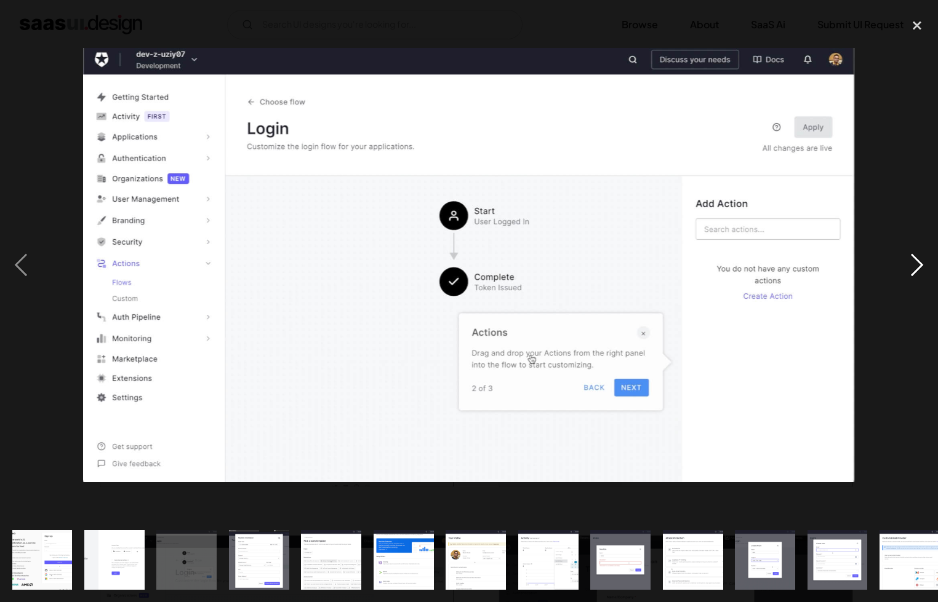
click at [913, 271] on div "next image" at bounding box center [917, 265] width 42 height 506
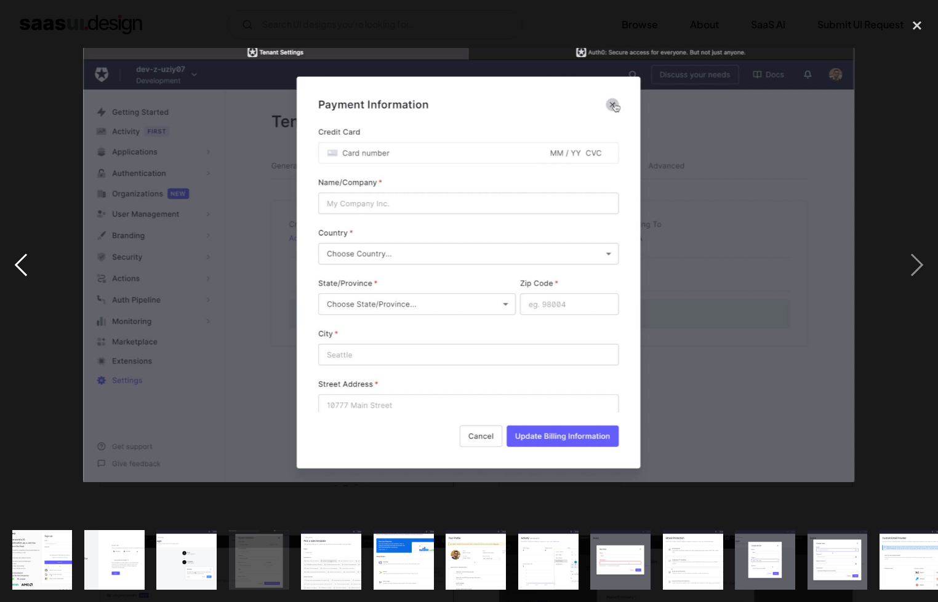
click at [10, 268] on div "previous image" at bounding box center [21, 265] width 42 height 506
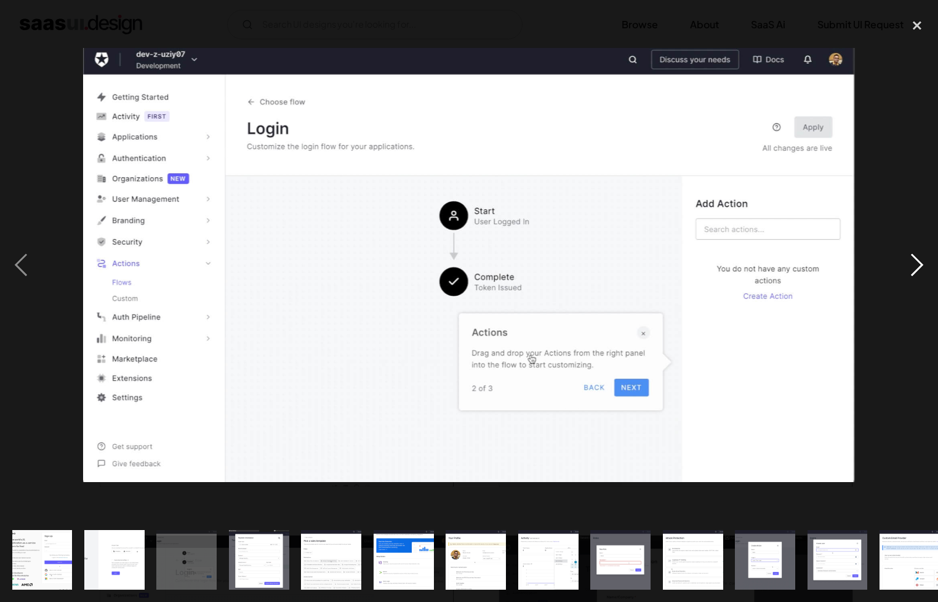
click at [913, 270] on div "next image" at bounding box center [917, 265] width 42 height 506
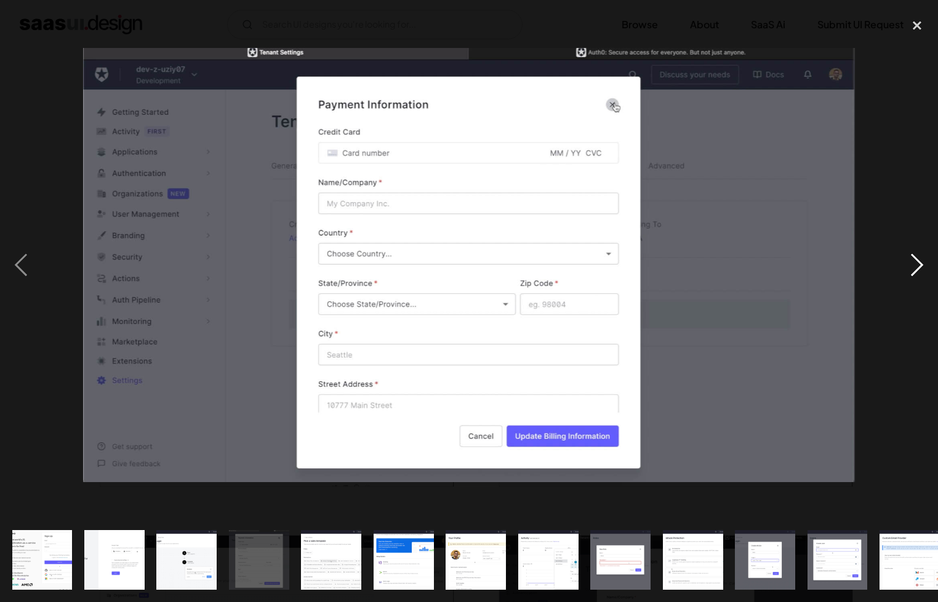
click at [913, 270] on div "next image" at bounding box center [917, 265] width 42 height 506
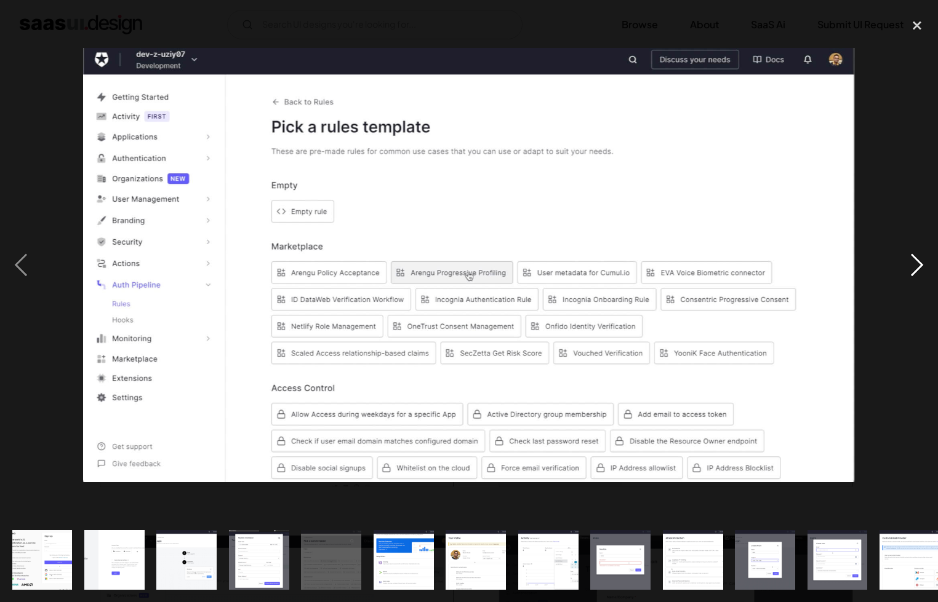
click at [913, 270] on div "next image" at bounding box center [917, 265] width 42 height 506
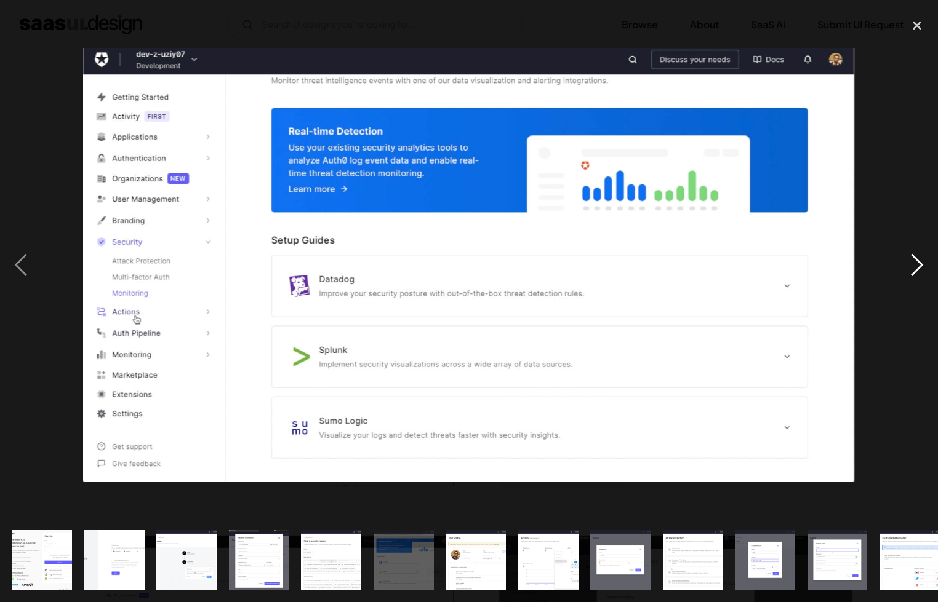
click at [913, 270] on div "next image" at bounding box center [917, 265] width 42 height 506
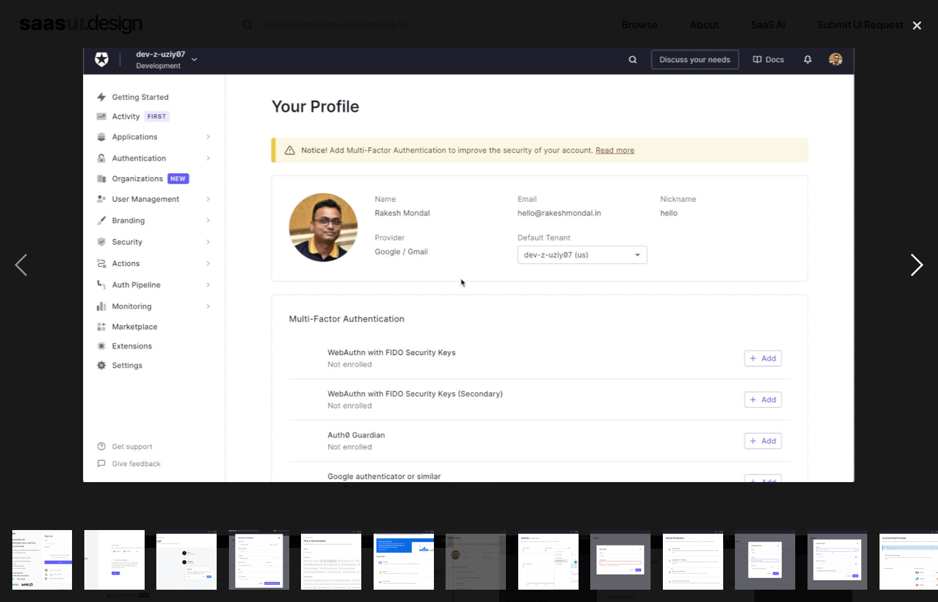
click at [913, 270] on div "next image" at bounding box center [917, 265] width 42 height 506
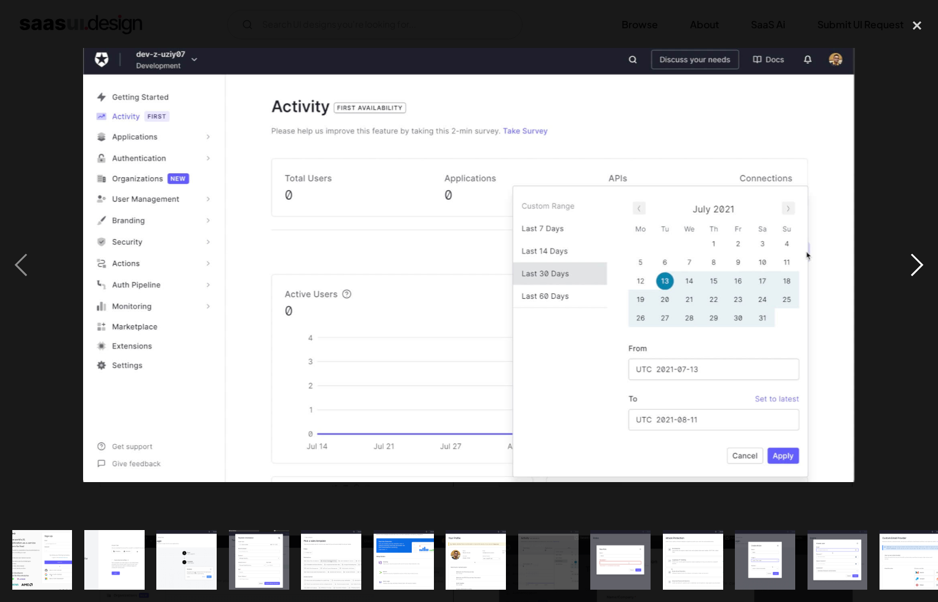
click at [913, 270] on div "next image" at bounding box center [917, 265] width 42 height 506
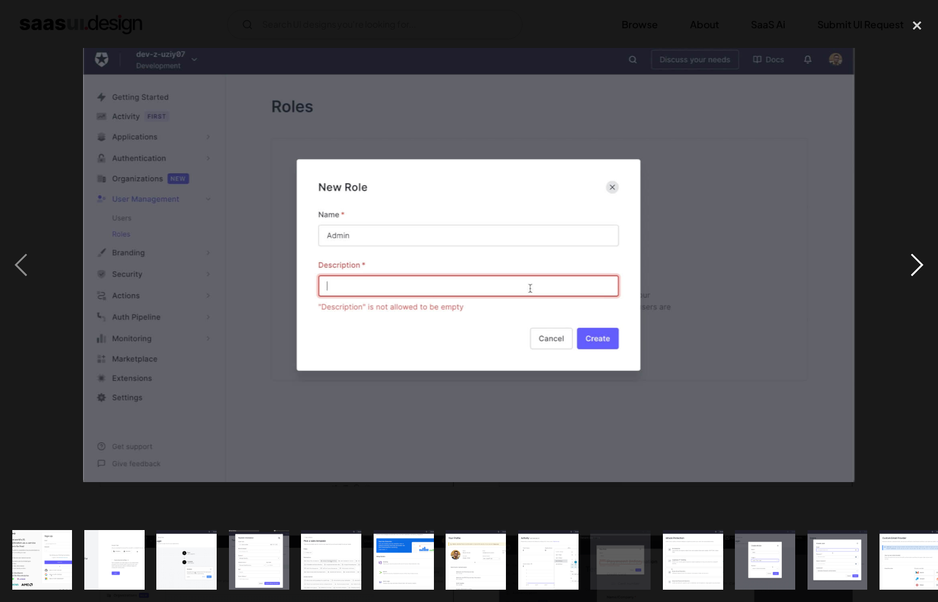
click at [913, 270] on div "next image" at bounding box center [917, 265] width 42 height 506
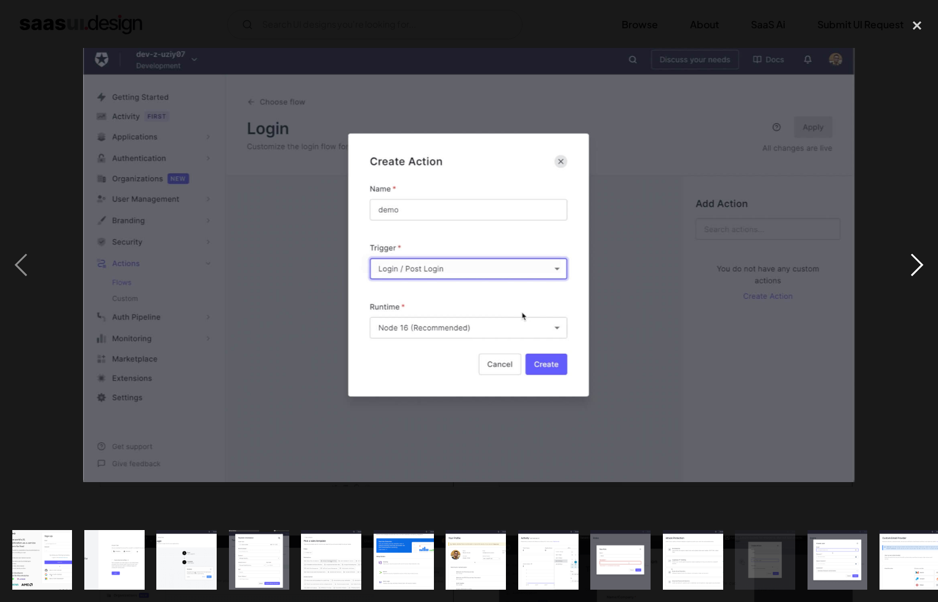
click at [912, 267] on div "next image" at bounding box center [917, 265] width 42 height 506
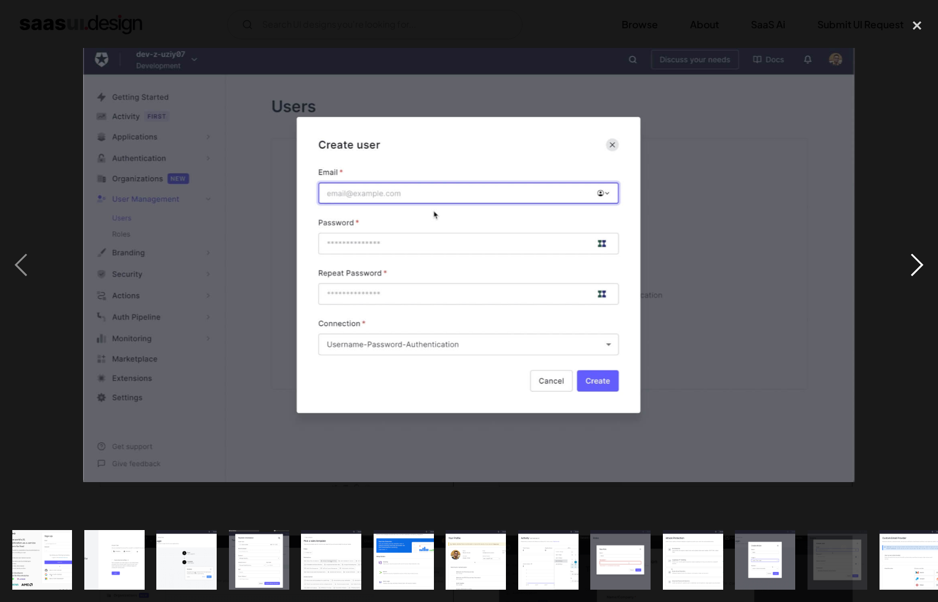
click at [912, 267] on div "next image" at bounding box center [917, 265] width 42 height 506
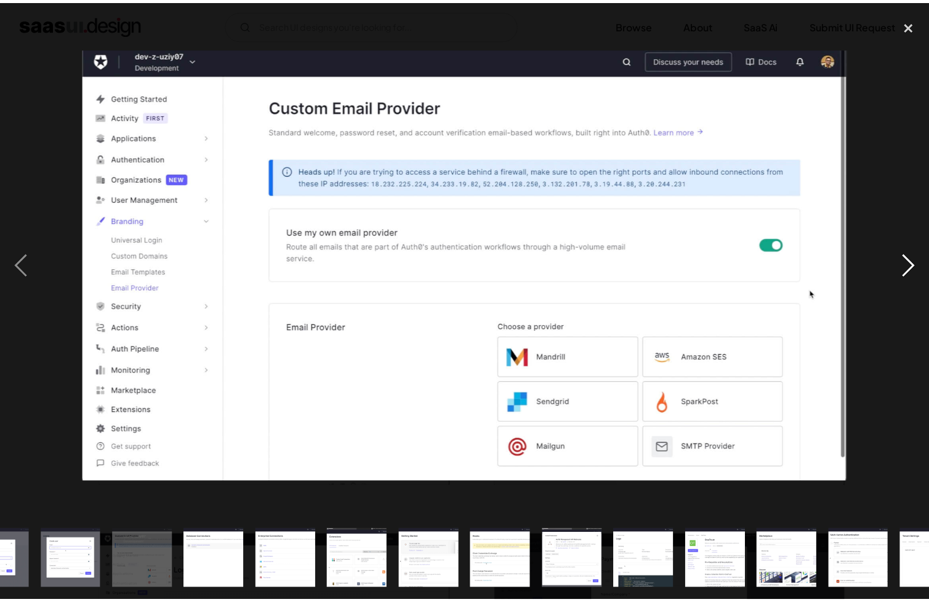
scroll to position [0, 810]
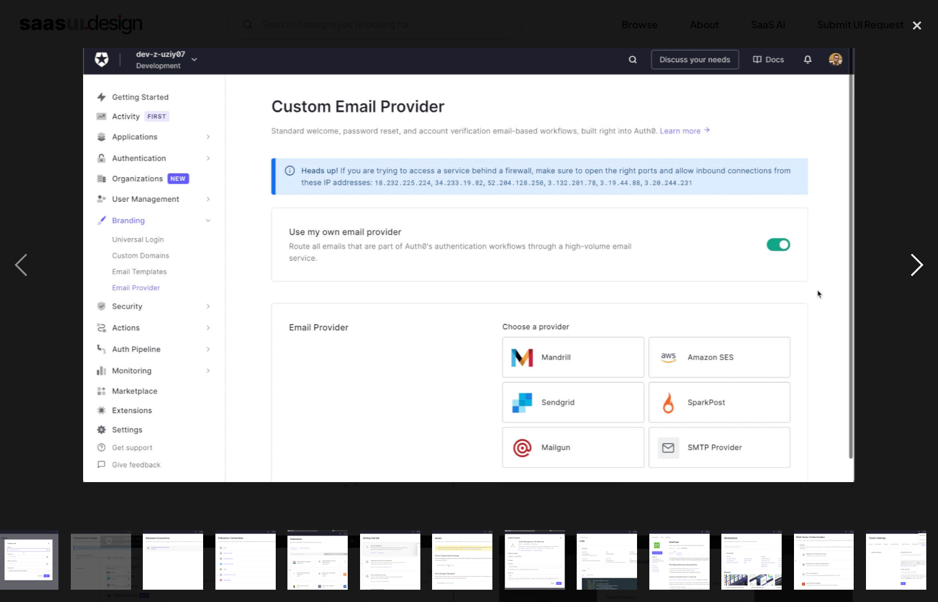
click at [912, 267] on div "next image" at bounding box center [917, 265] width 42 height 506
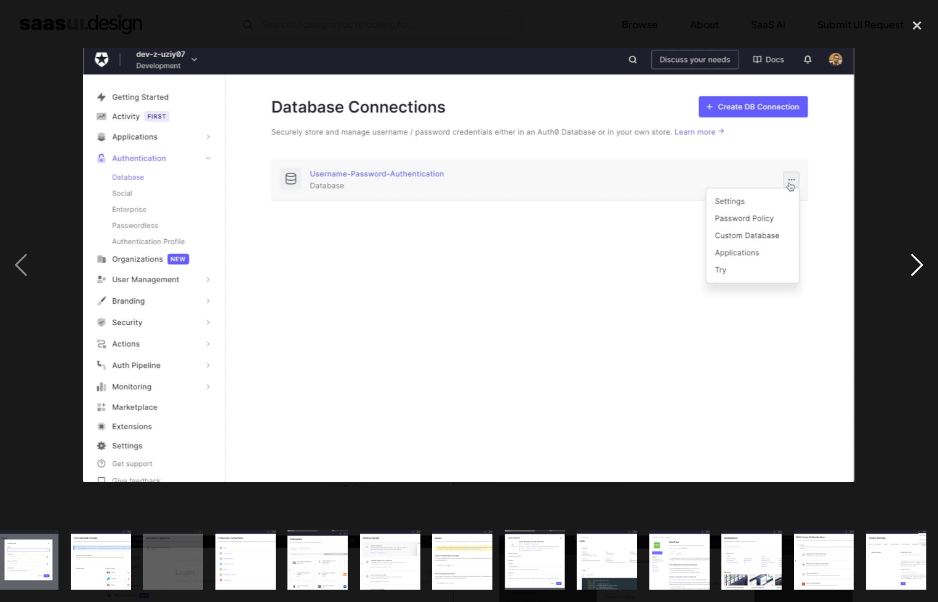
click at [912, 267] on div "next image" at bounding box center [917, 265] width 42 height 506
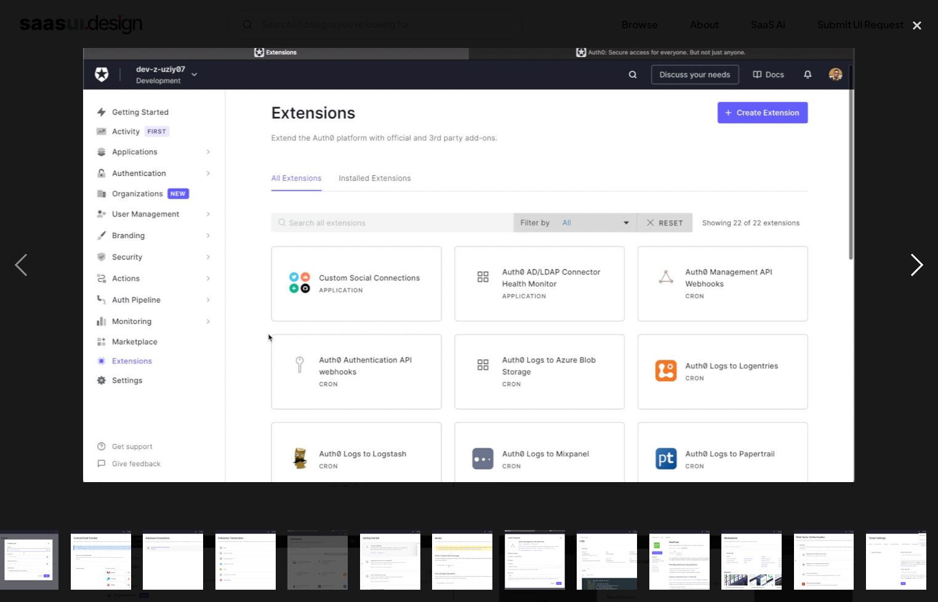
click at [912, 267] on div "next image" at bounding box center [917, 265] width 42 height 506
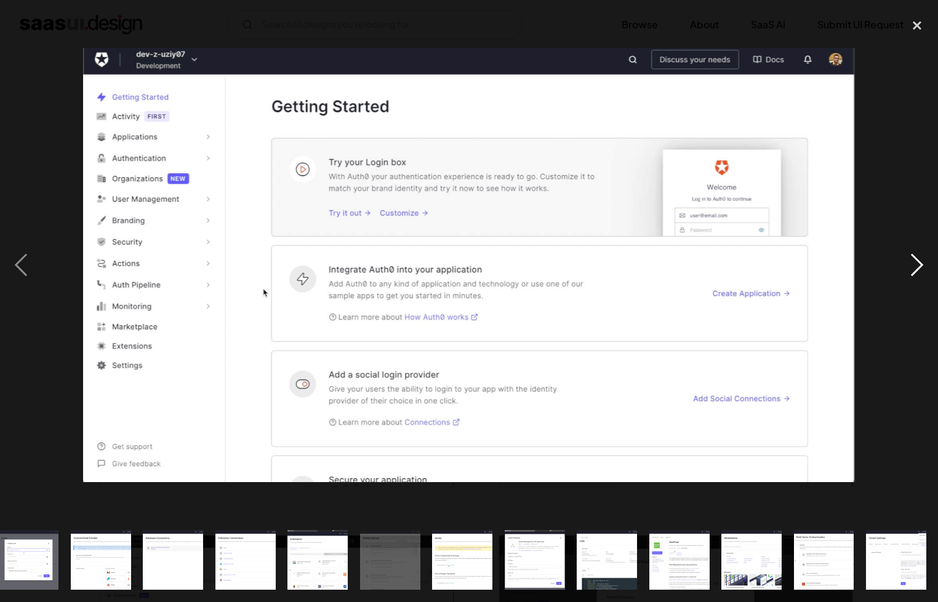
click at [912, 267] on div "next image" at bounding box center [917, 265] width 42 height 506
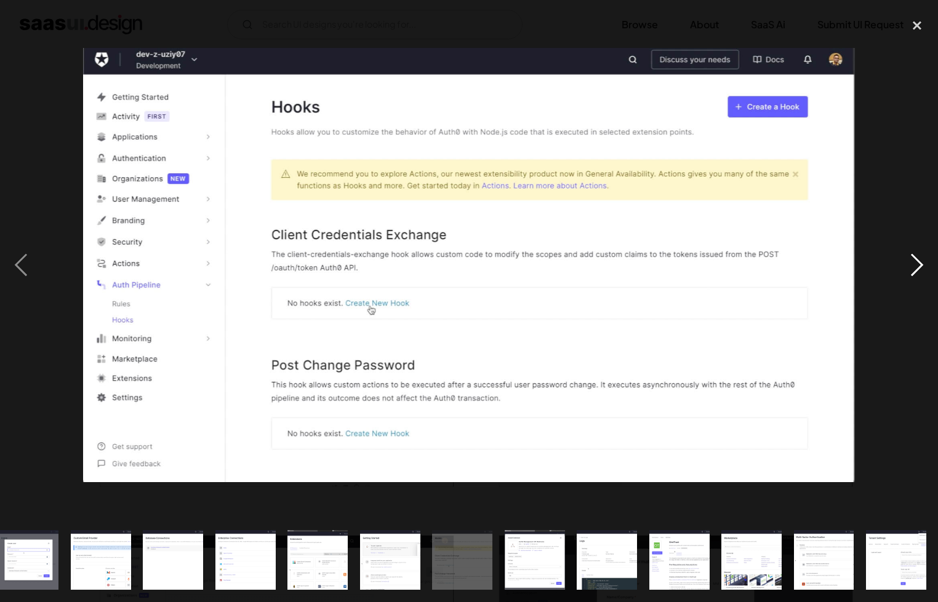
click at [912, 267] on div "next image" at bounding box center [917, 265] width 42 height 506
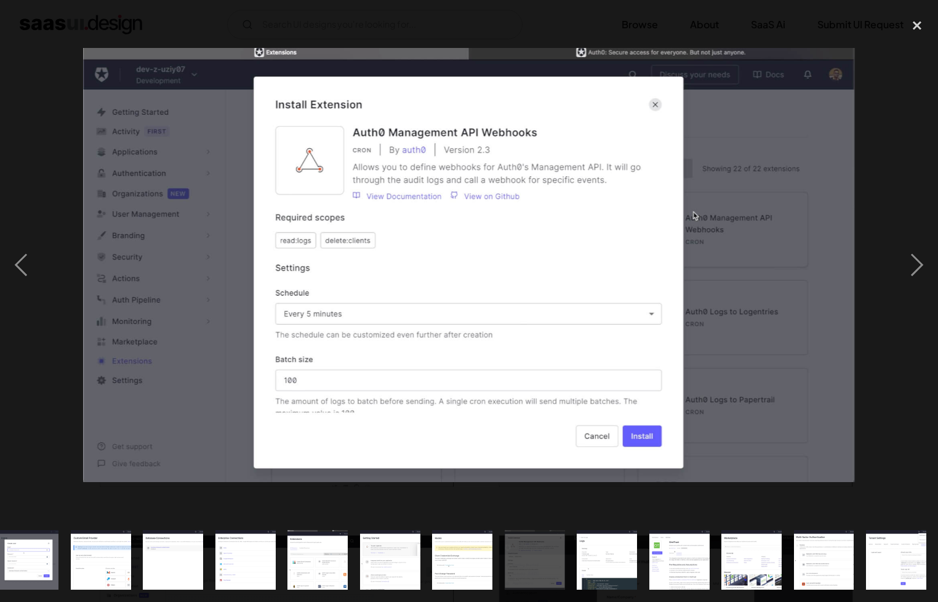
click at [343, 36] on div at bounding box center [469, 265] width 938 height 506
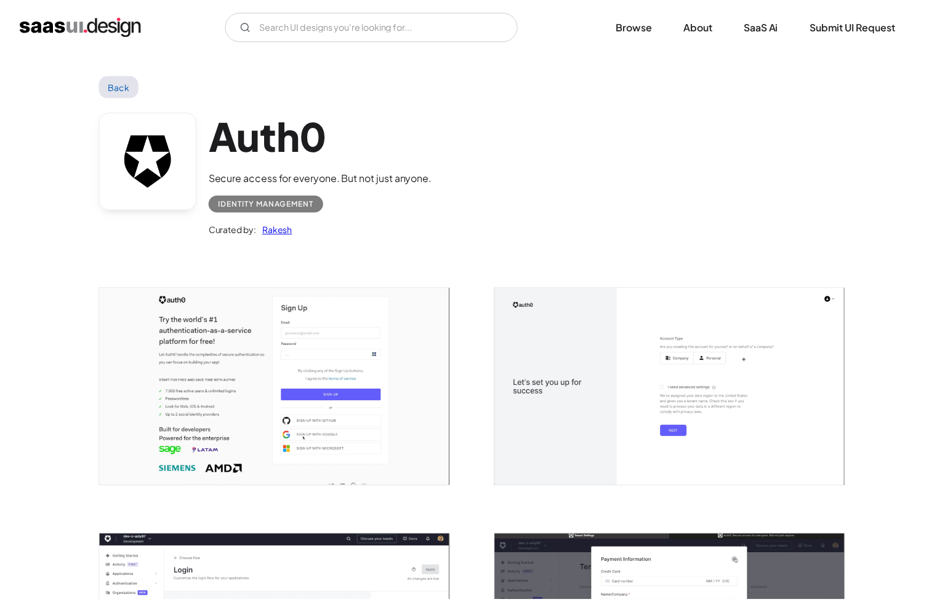
scroll to position [0, 0]
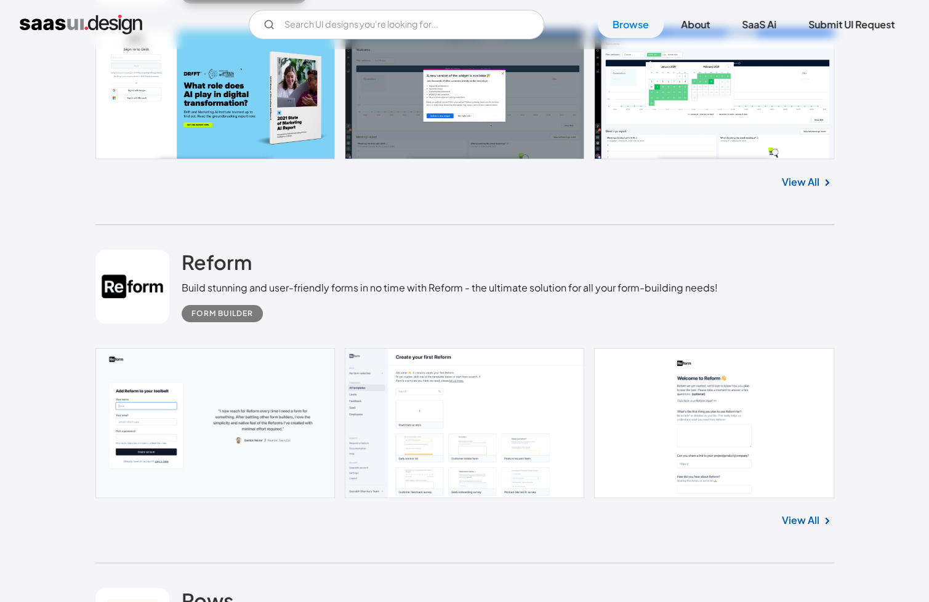
scroll to position [16569, 0]
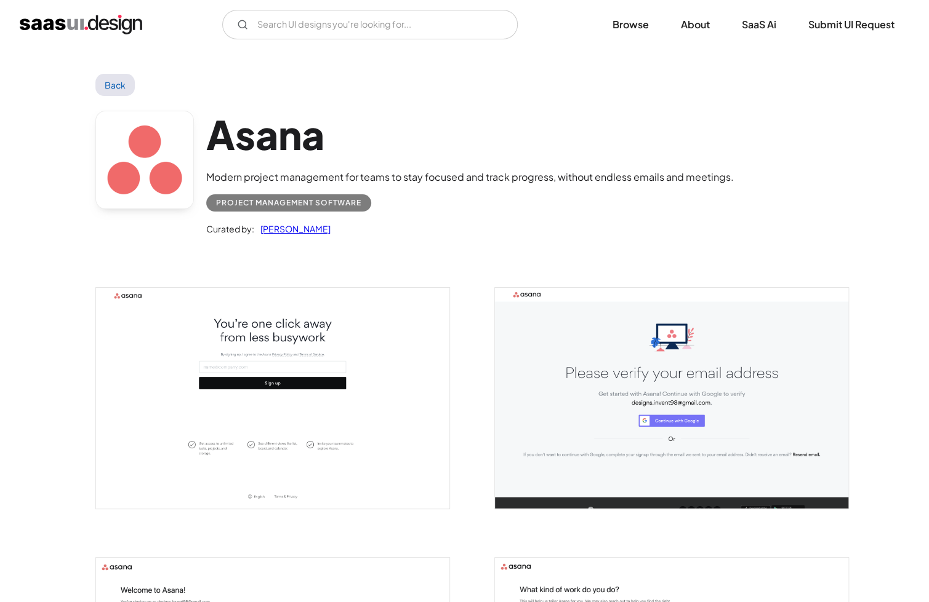
click at [612, 337] on img "open lightbox" at bounding box center [671, 398] width 353 height 221
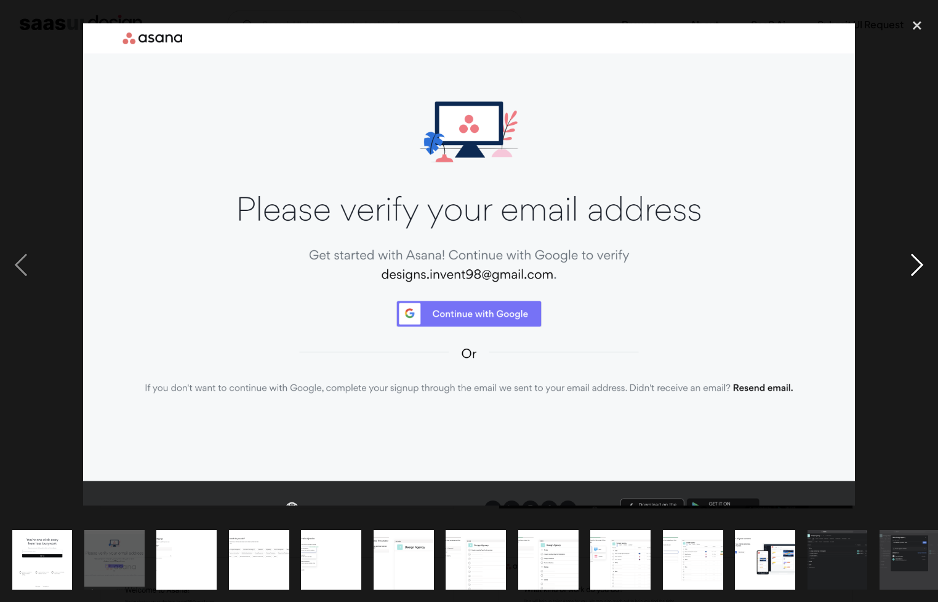
click at [908, 270] on div "next image" at bounding box center [917, 265] width 42 height 506
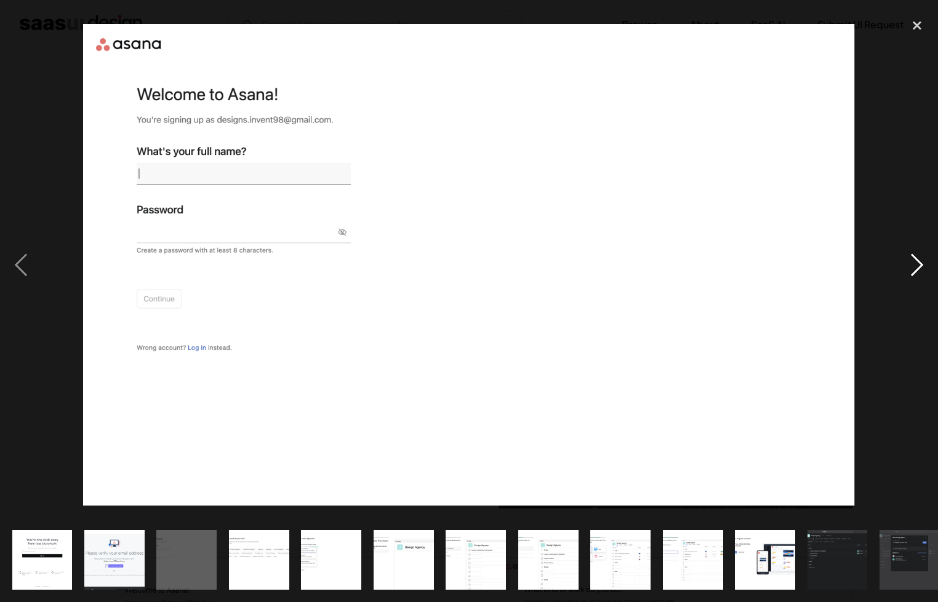
click at [908, 270] on div "next image" at bounding box center [917, 265] width 42 height 506
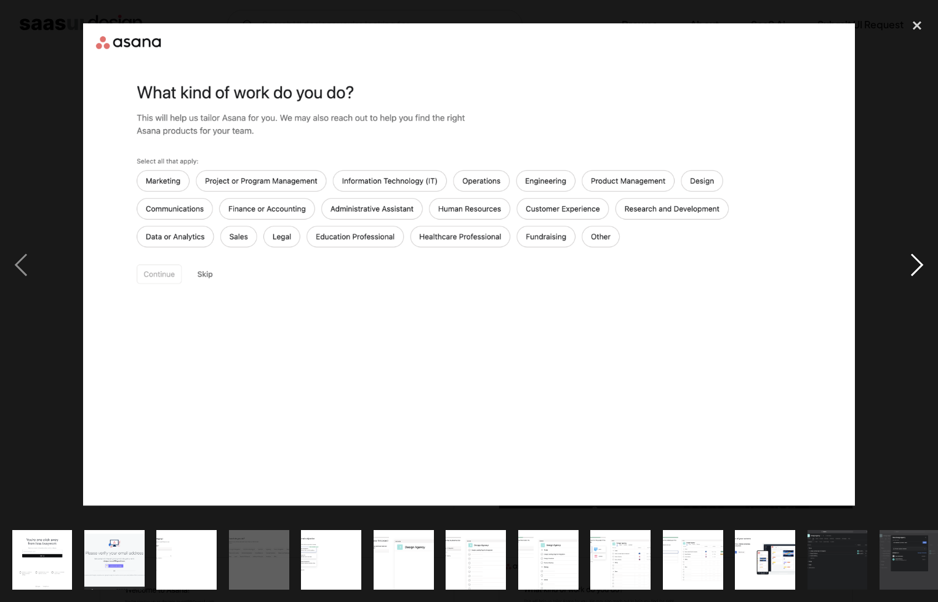
click at [908, 270] on div "next image" at bounding box center [917, 265] width 42 height 506
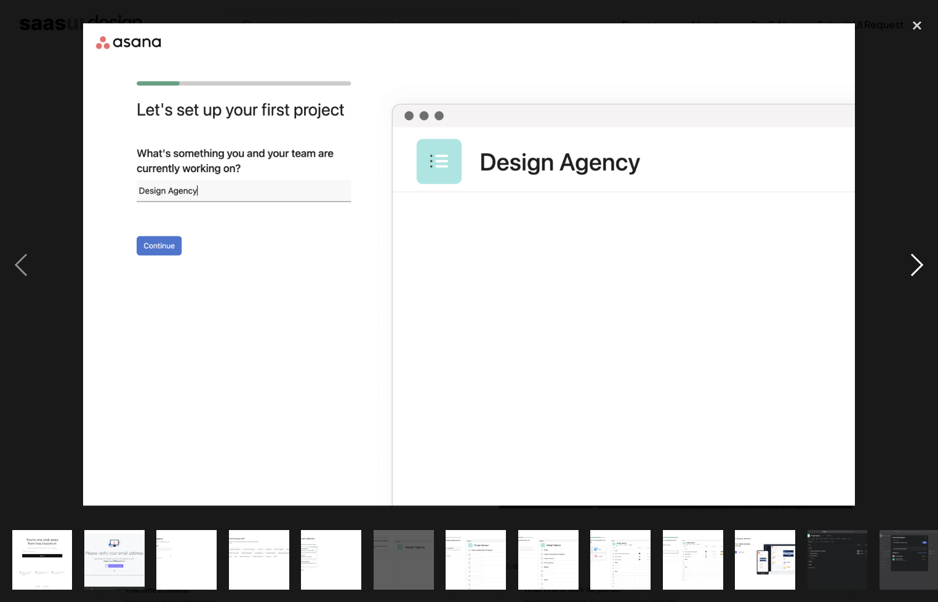
click at [908, 268] on div "next image" at bounding box center [917, 265] width 42 height 506
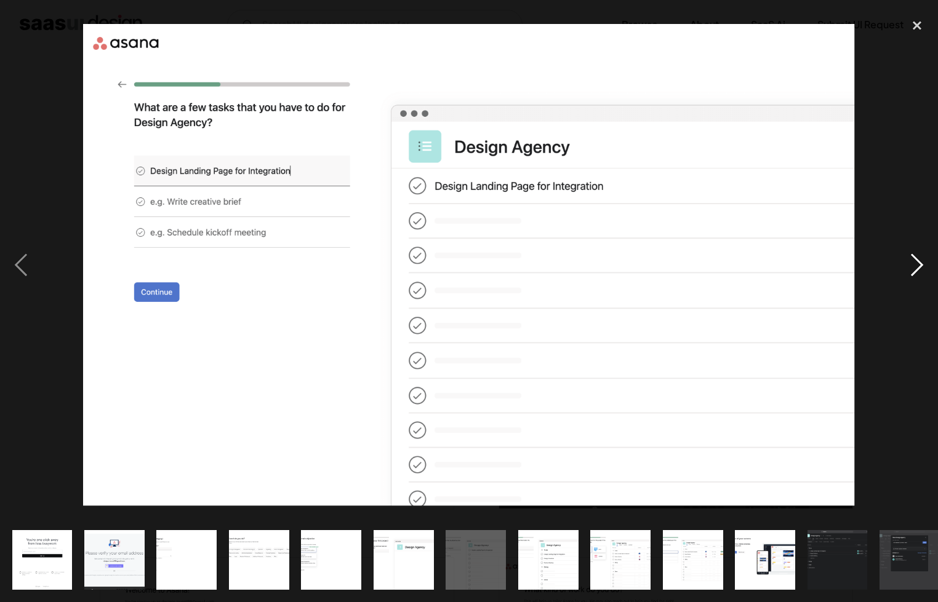
click at [908, 267] on div "next image" at bounding box center [917, 265] width 42 height 506
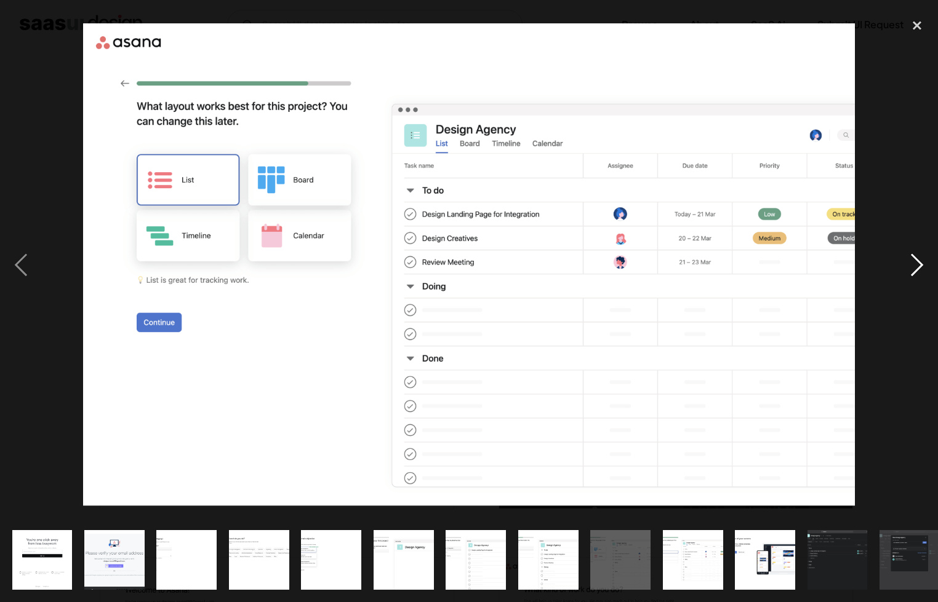
click at [909, 267] on div "next image" at bounding box center [917, 265] width 42 height 506
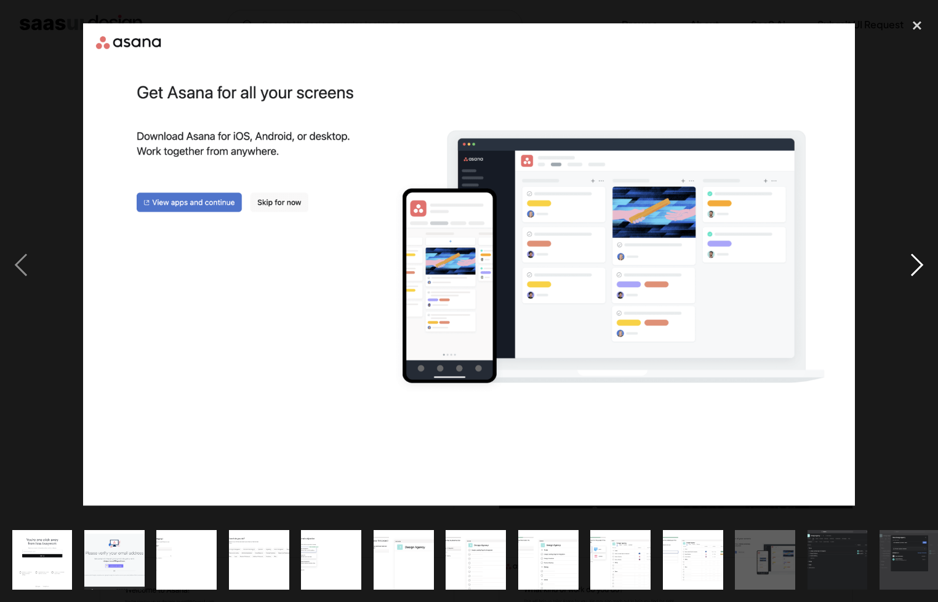
click at [910, 267] on div "next image" at bounding box center [917, 265] width 42 height 506
click at [910, 266] on div "next image" at bounding box center [917, 265] width 42 height 506
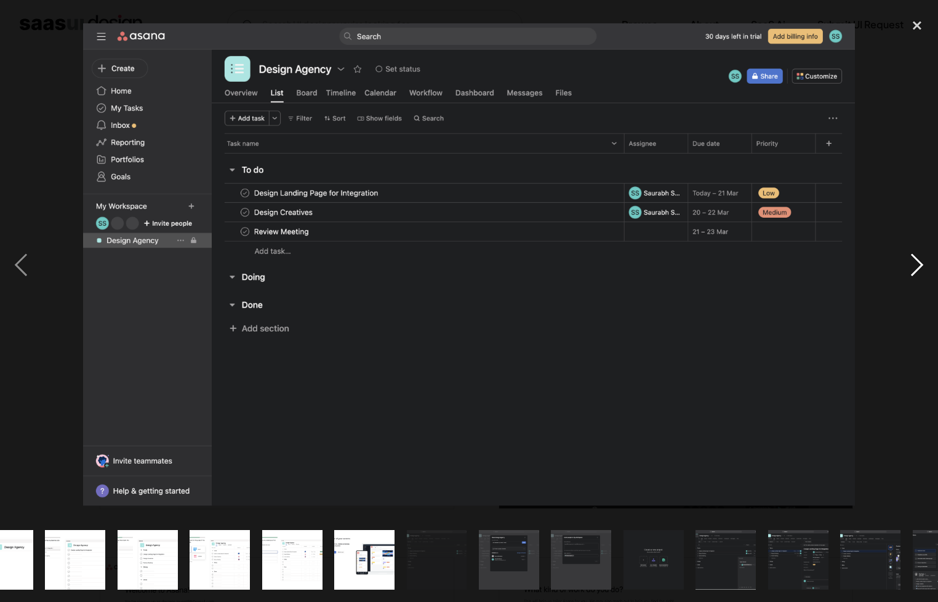
click at [910, 266] on div "next image" at bounding box center [917, 265] width 42 height 506
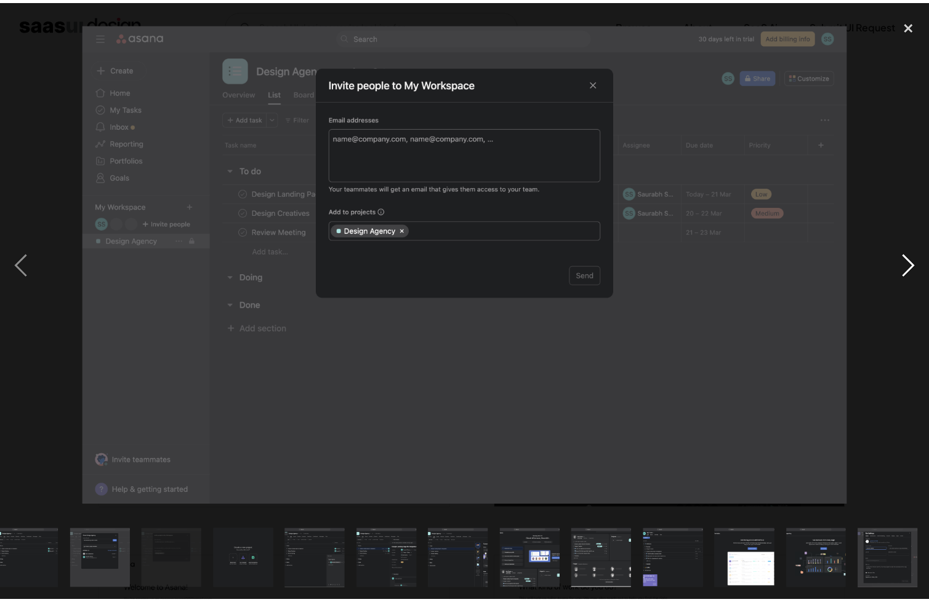
scroll to position [0, 810]
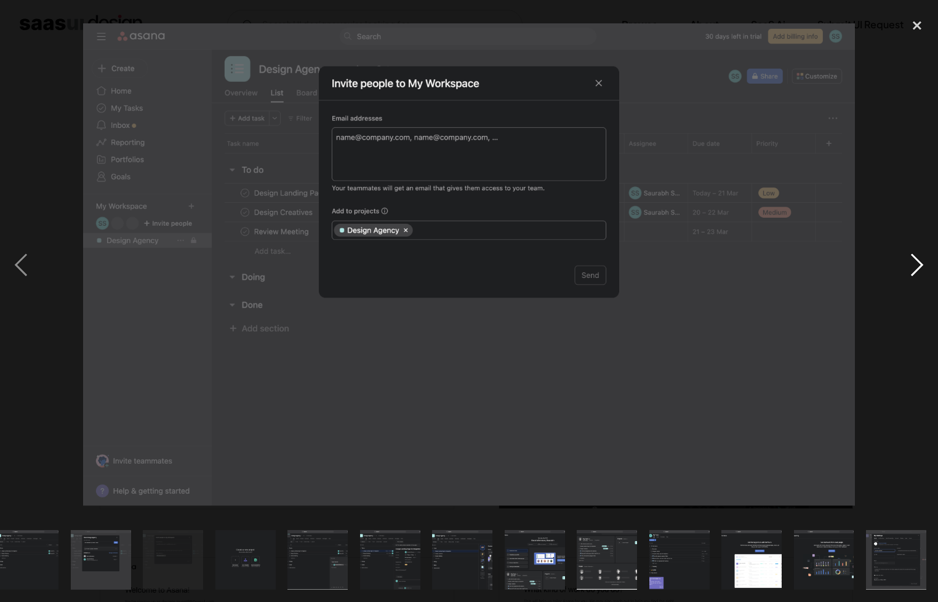
click at [914, 264] on div "next image" at bounding box center [917, 265] width 42 height 506
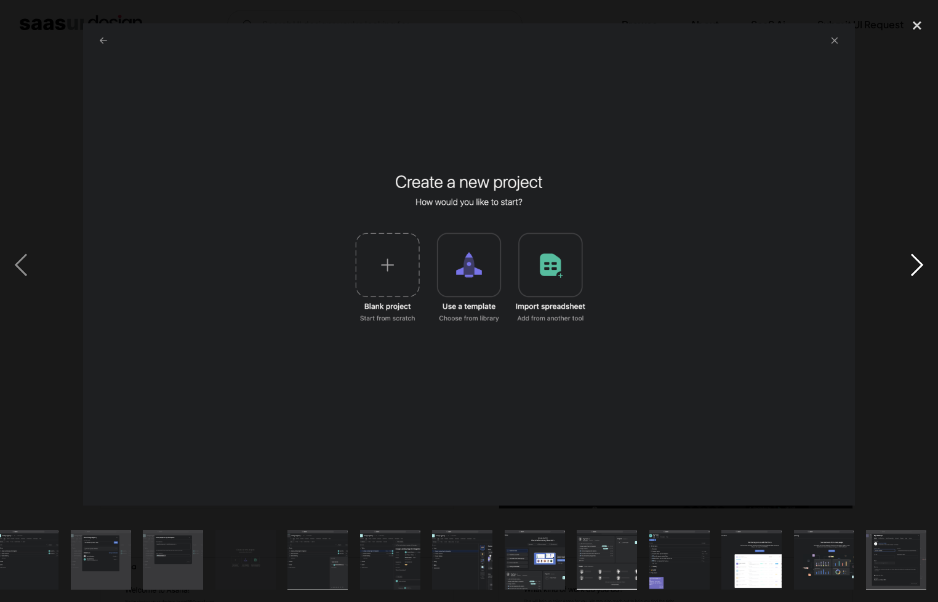
click at [914, 264] on div "next image" at bounding box center [917, 265] width 42 height 506
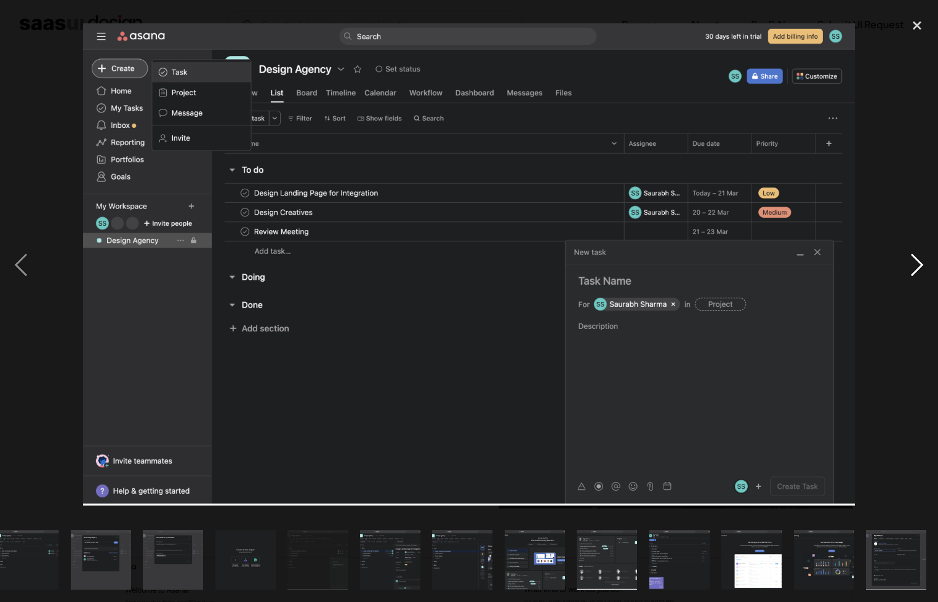
click at [914, 264] on div "next image" at bounding box center [917, 265] width 42 height 506
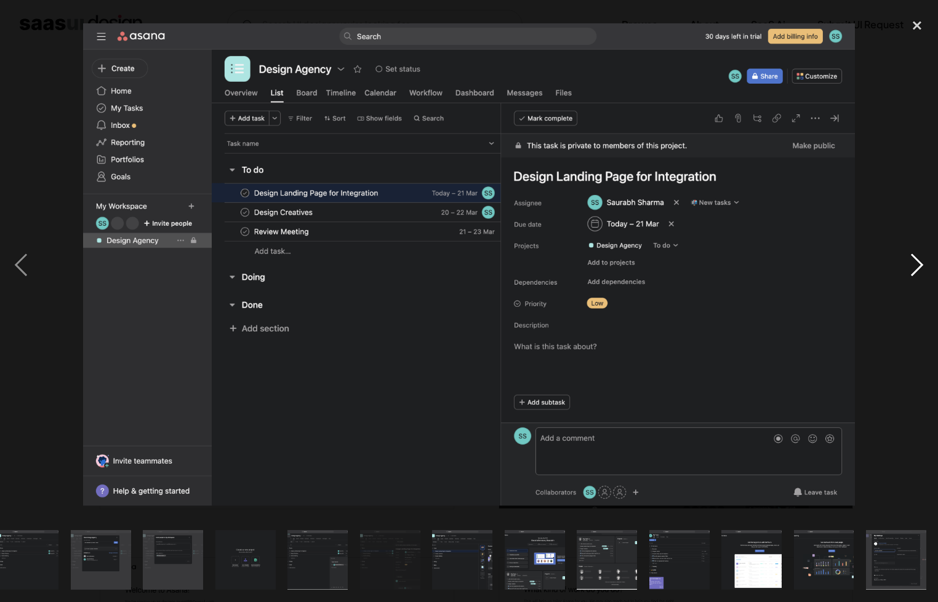
click at [914, 264] on div "next image" at bounding box center [917, 265] width 42 height 506
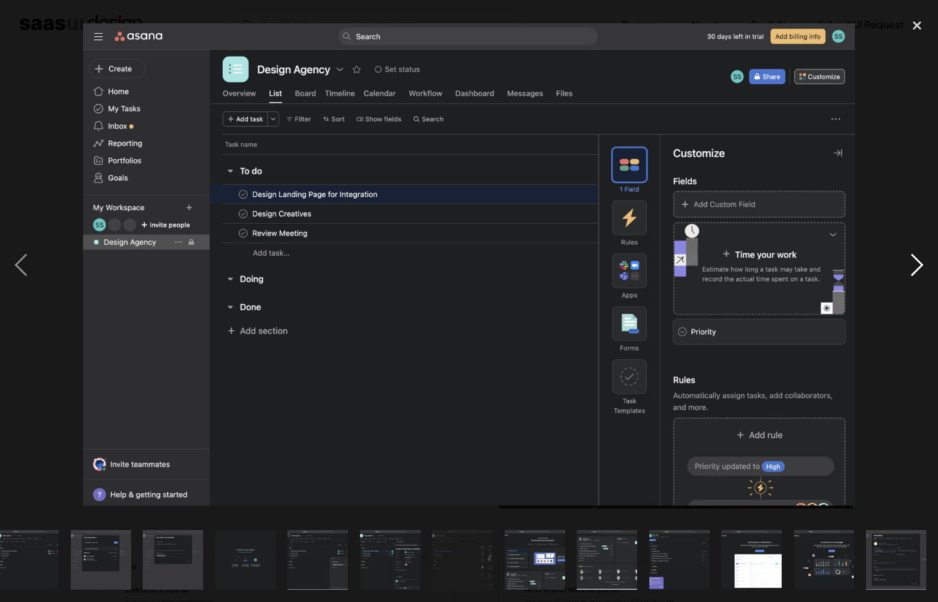
click at [914, 264] on div "next image" at bounding box center [917, 265] width 42 height 506
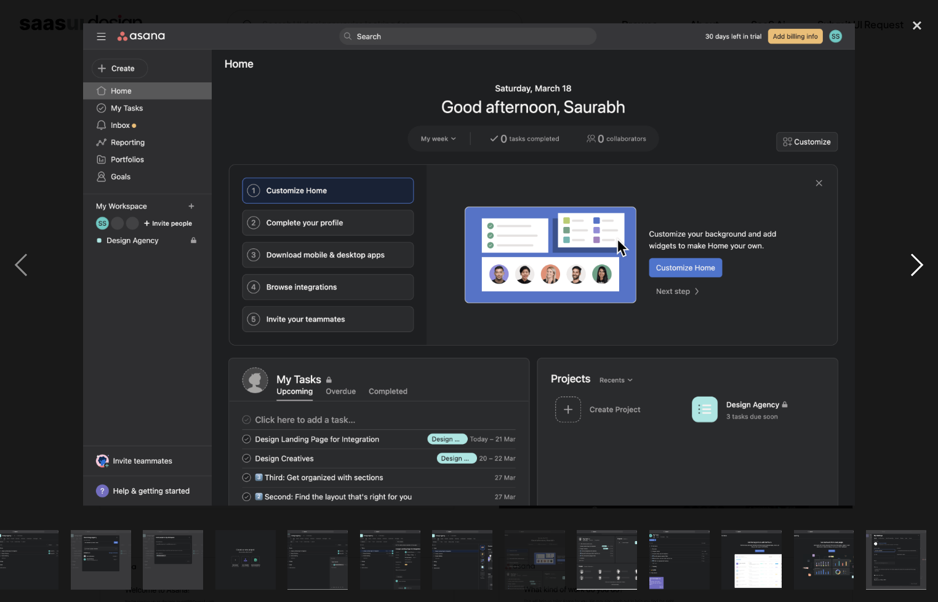
click at [914, 264] on div "next image" at bounding box center [917, 265] width 42 height 506
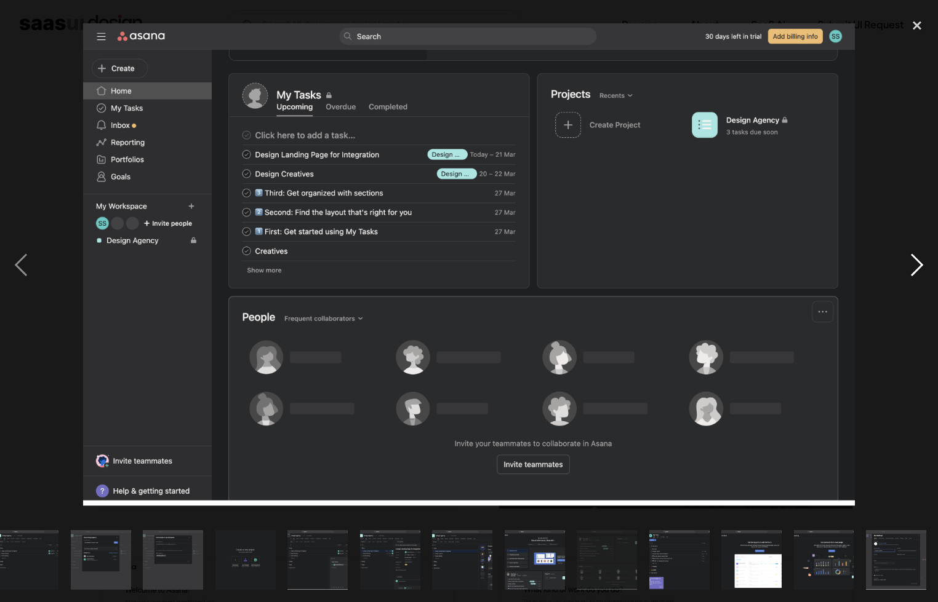
click at [914, 264] on div "next image" at bounding box center [917, 265] width 42 height 506
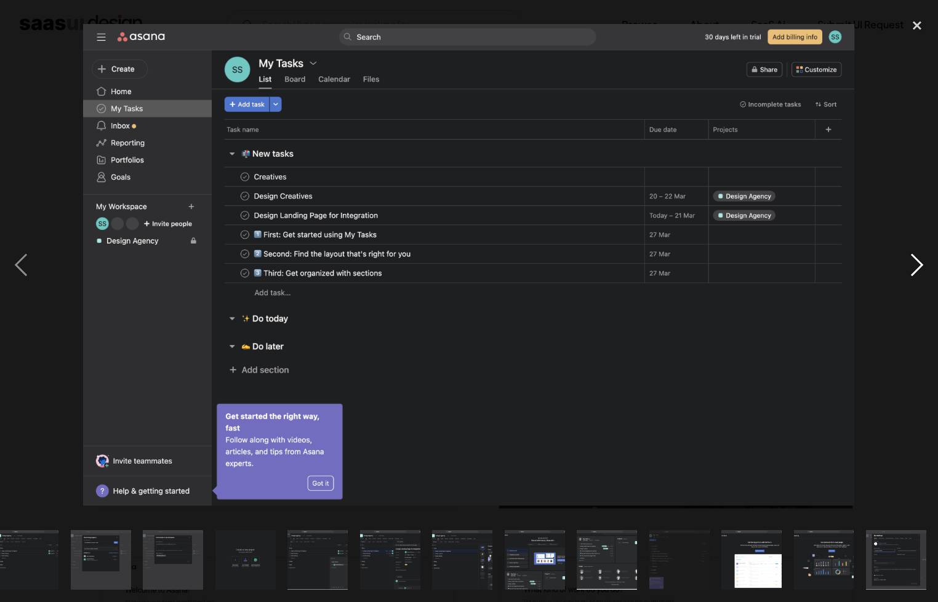
click at [914, 264] on div "next image" at bounding box center [917, 265] width 42 height 506
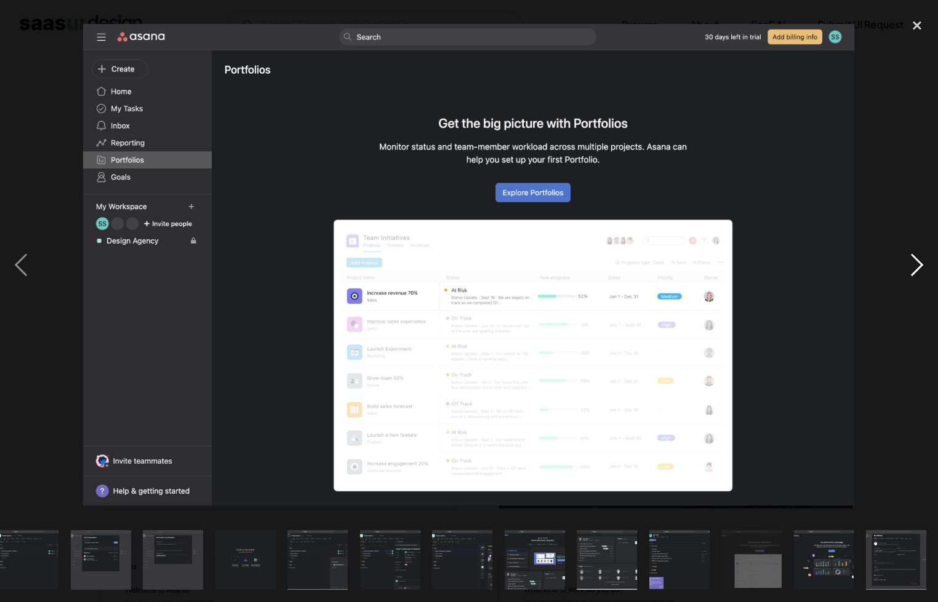
click at [914, 264] on div "next image" at bounding box center [917, 265] width 42 height 506
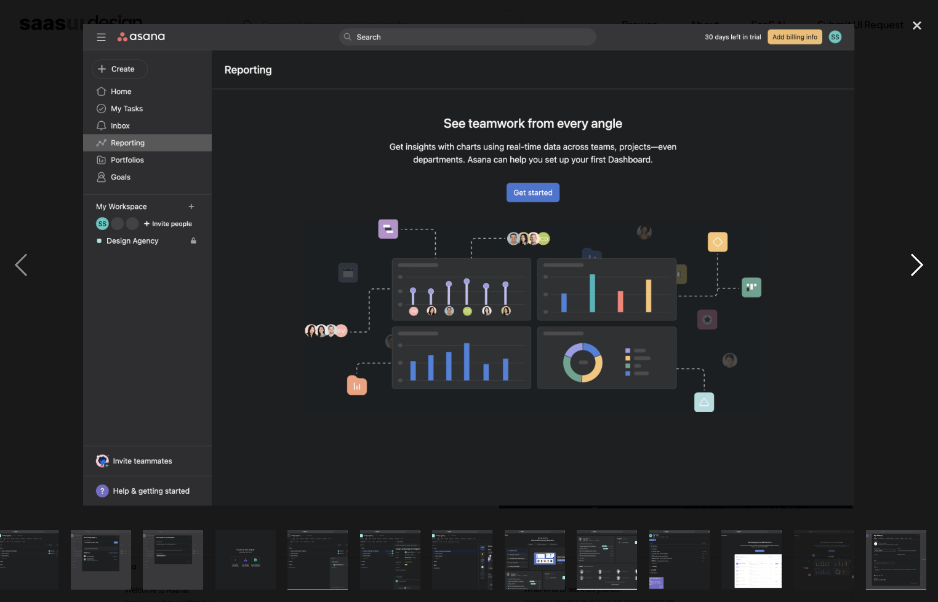
click at [914, 264] on div "next image" at bounding box center [917, 265] width 42 height 506
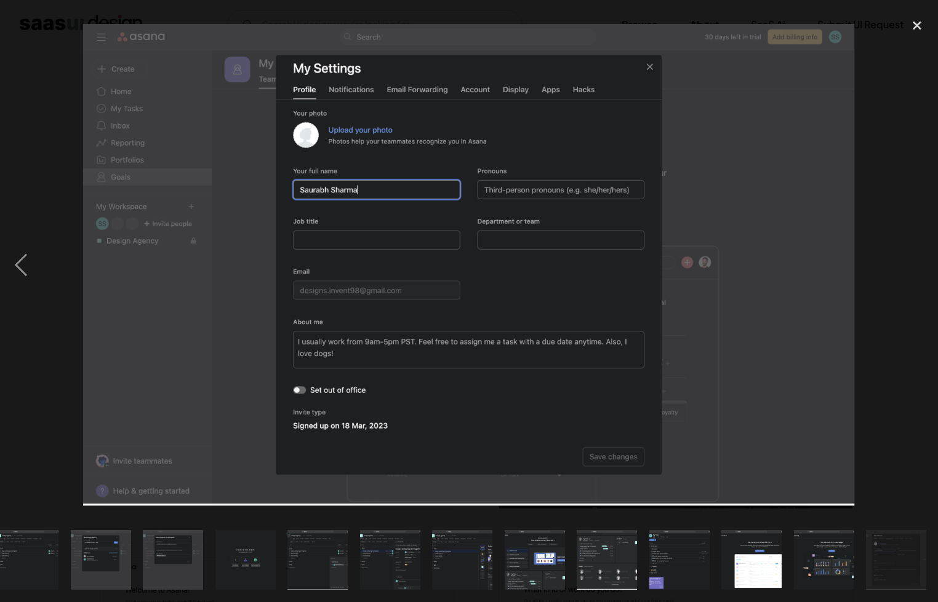
click at [914, 264] on div "next image" at bounding box center [917, 265] width 42 height 506
click at [918, 28] on div "close lightbox" at bounding box center [917, 25] width 42 height 27
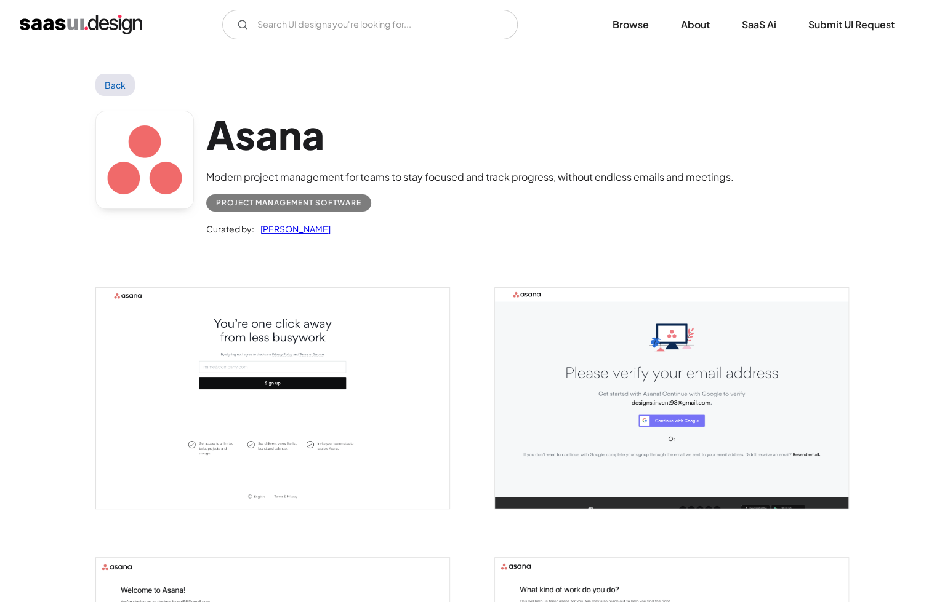
scroll to position [0, 0]
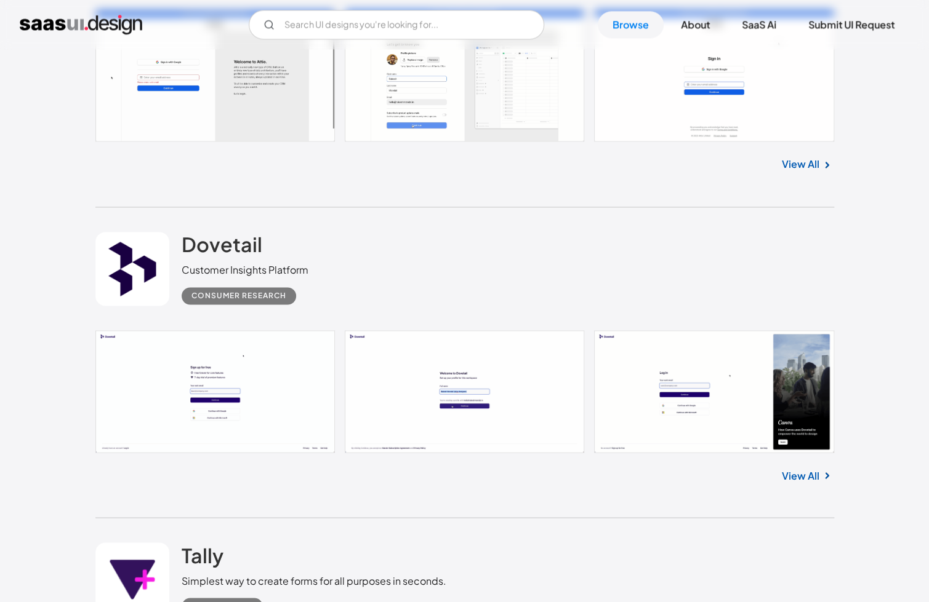
scroll to position [14955, 0]
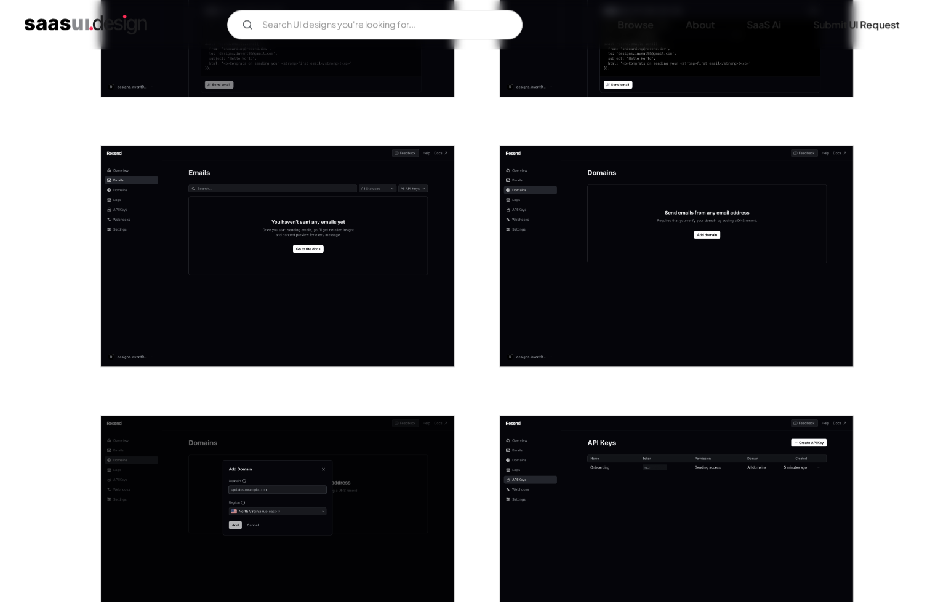
scroll to position [923, 0]
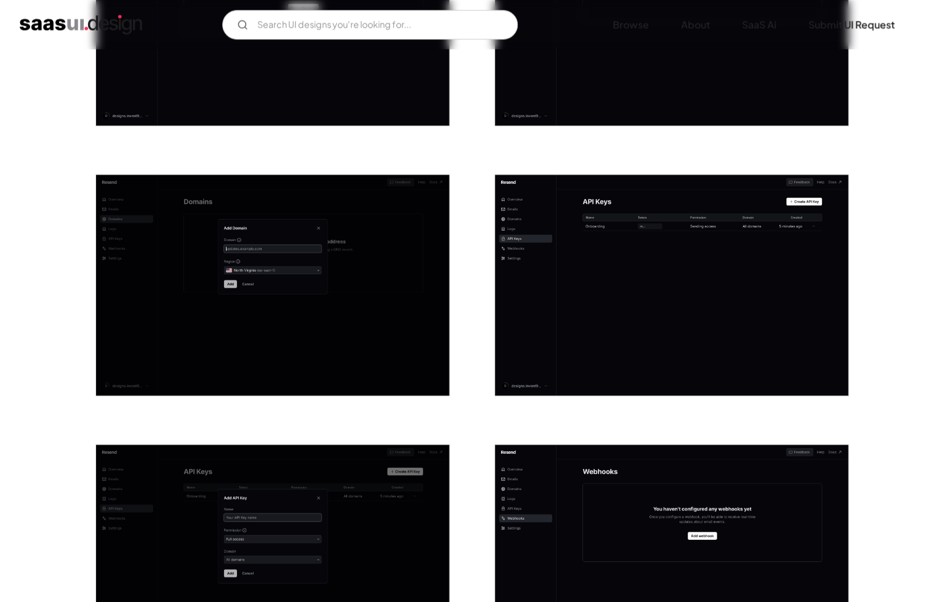
click at [671, 332] on img "open lightbox" at bounding box center [671, 285] width 353 height 221
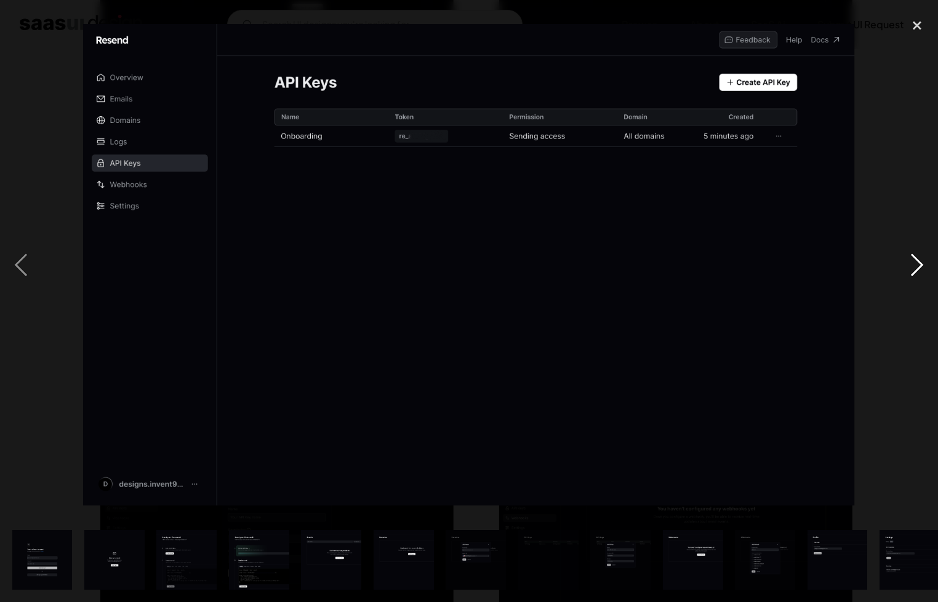
click at [912, 262] on div "next image" at bounding box center [917, 265] width 42 height 506
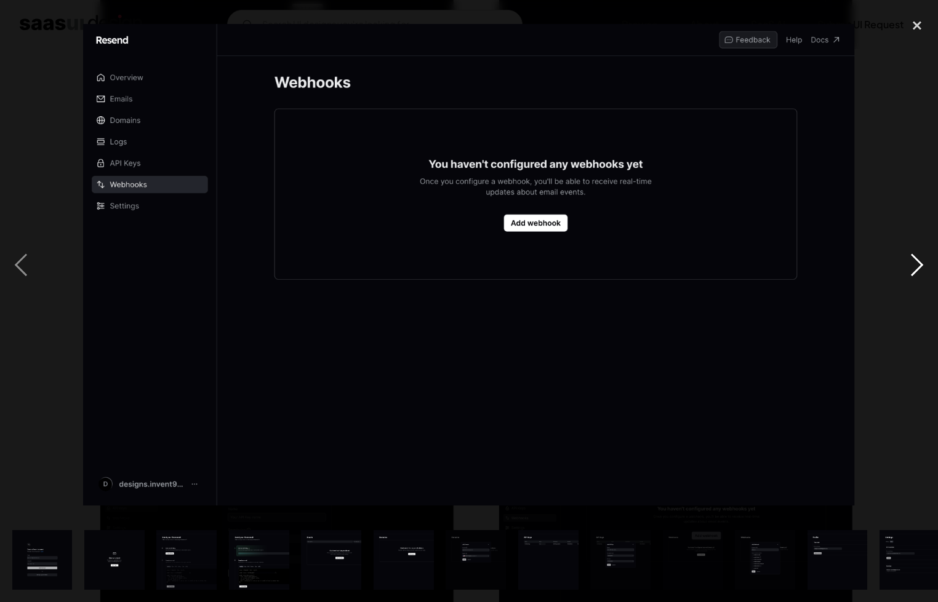
click at [912, 262] on div "next image" at bounding box center [917, 265] width 42 height 506
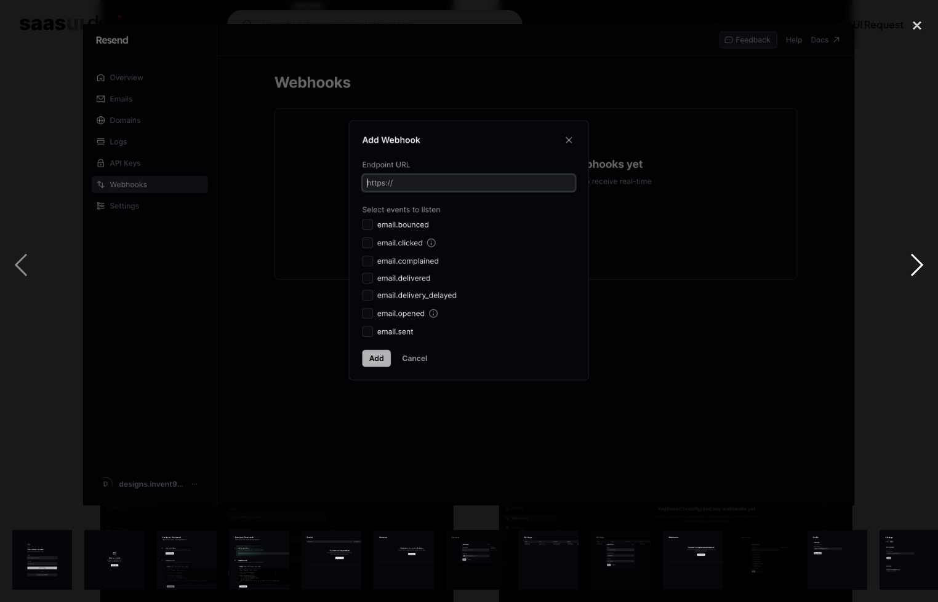
click at [912, 262] on div "next image" at bounding box center [917, 265] width 42 height 506
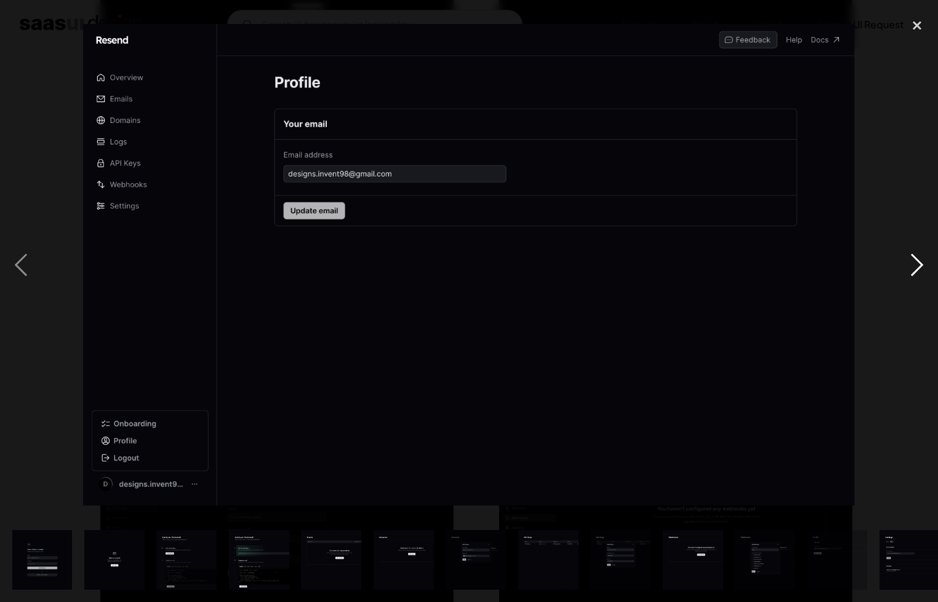
click at [912, 262] on div "next image" at bounding box center [917, 265] width 42 height 506
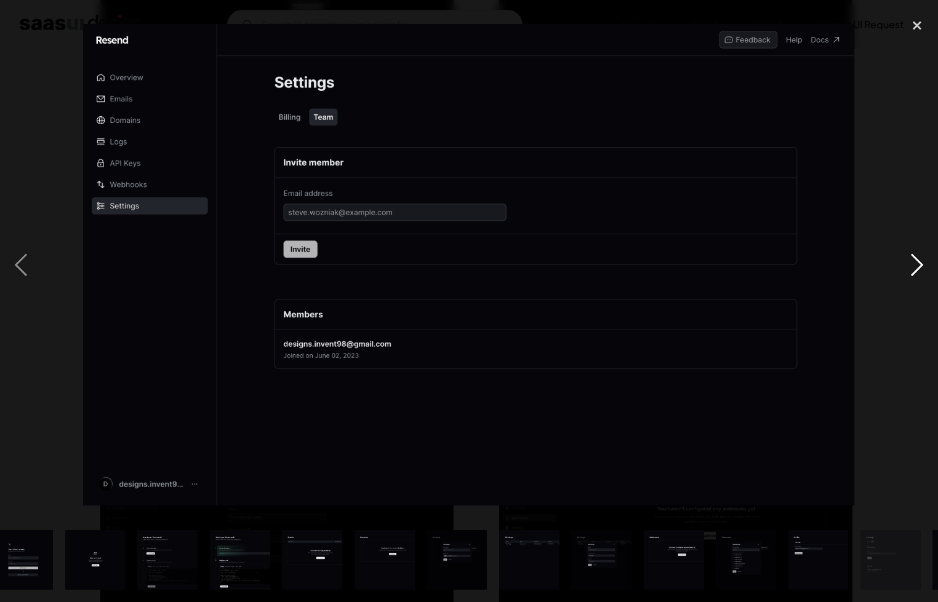
click at [912, 262] on div "next image" at bounding box center [917, 265] width 42 height 506
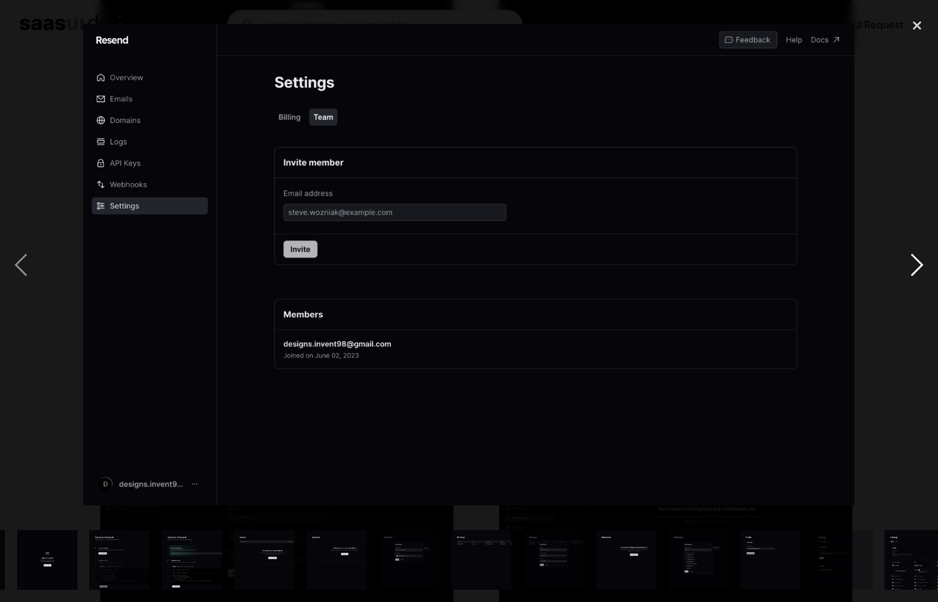
click at [912, 262] on div "next image" at bounding box center [917, 265] width 42 height 506
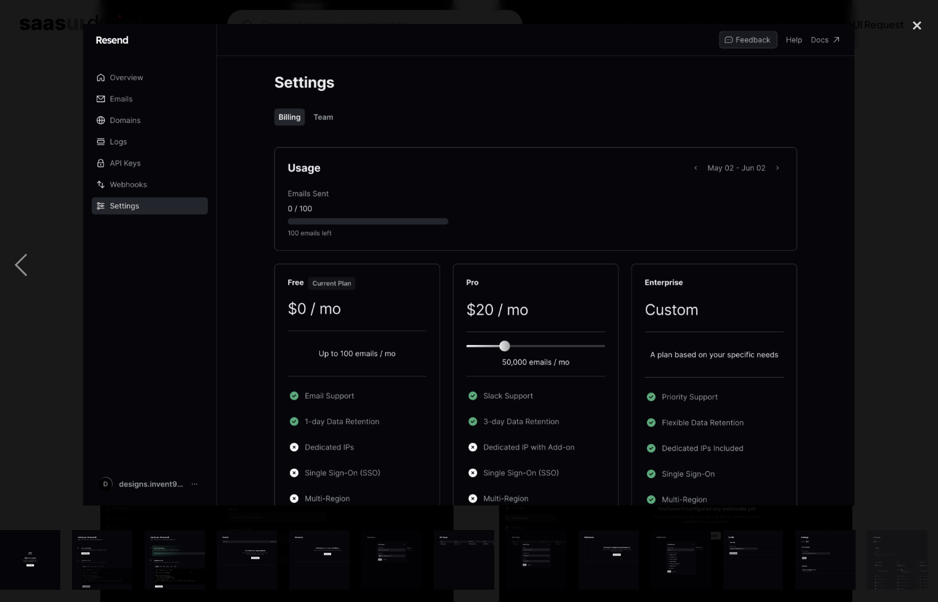
click at [912, 262] on div "next image" at bounding box center [917, 265] width 42 height 506
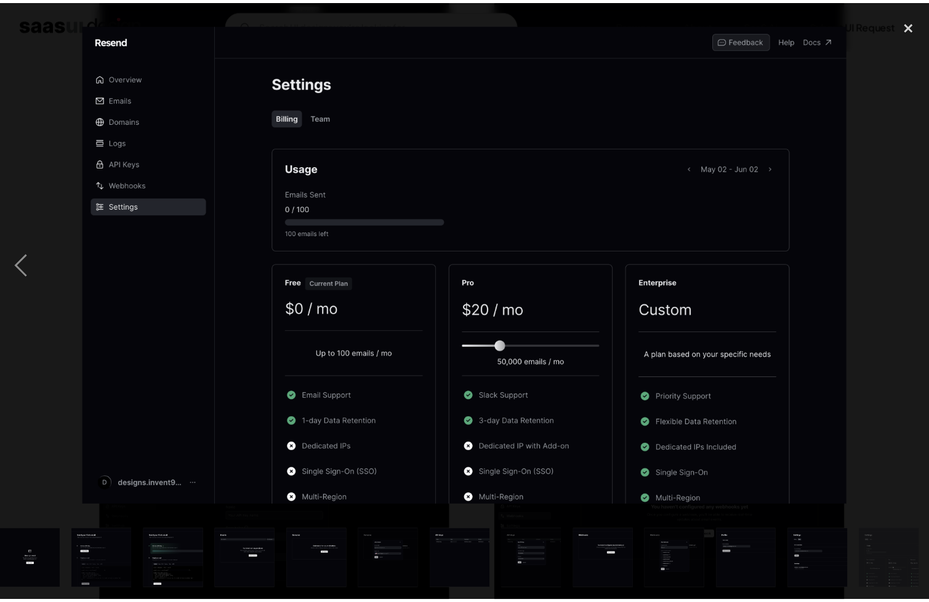
scroll to position [0, 86]
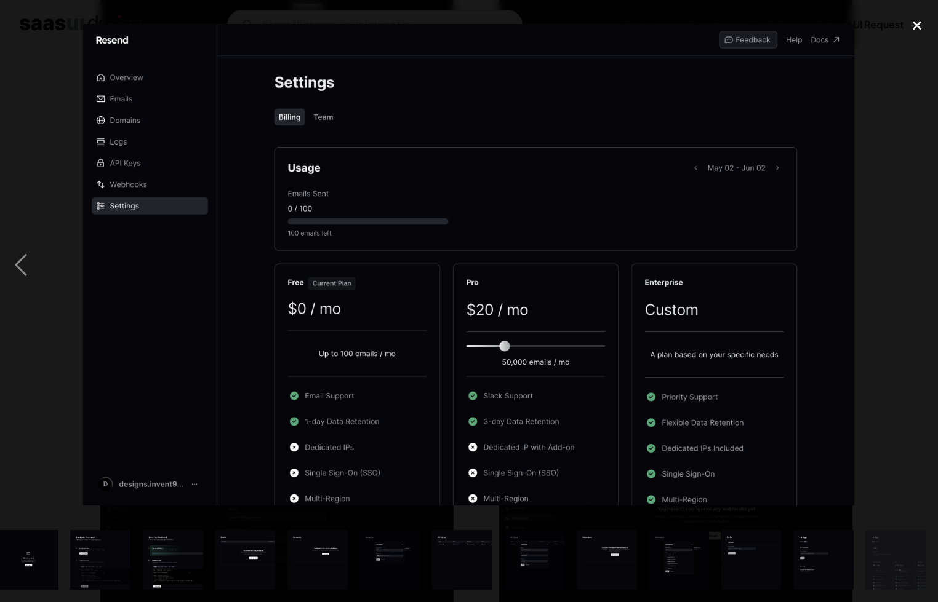
click at [911, 17] on div "close lightbox" at bounding box center [917, 25] width 42 height 27
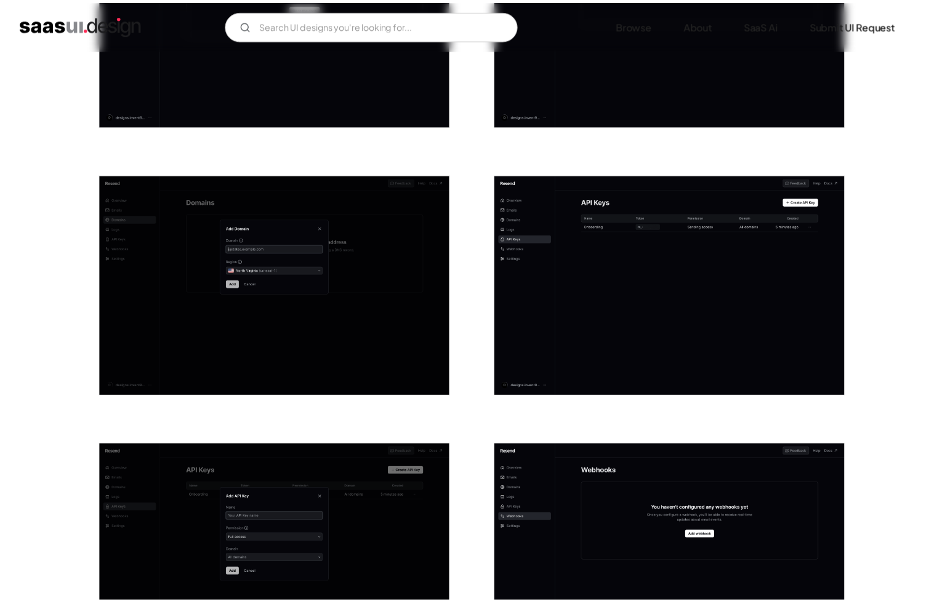
scroll to position [0, 0]
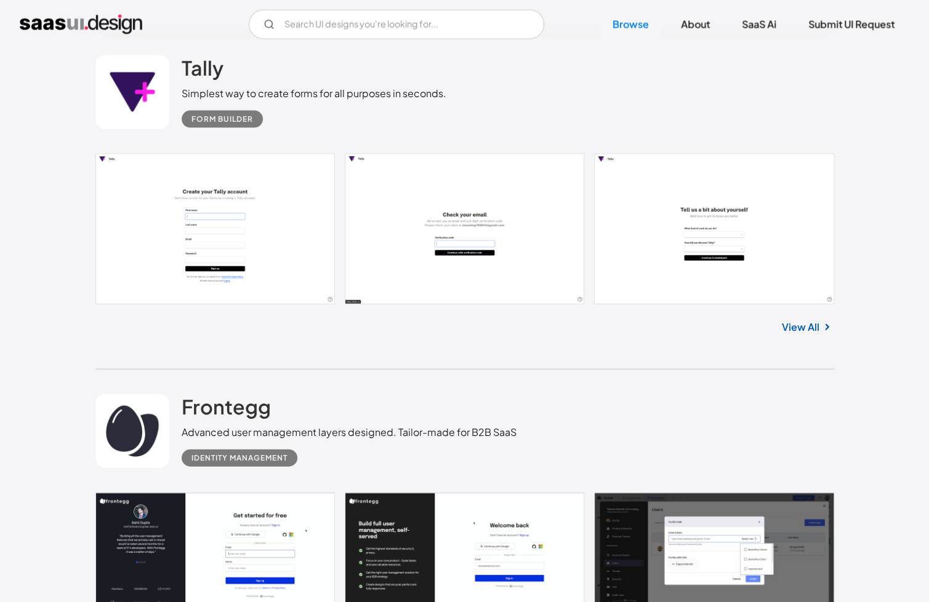
scroll to position [15939, 0]
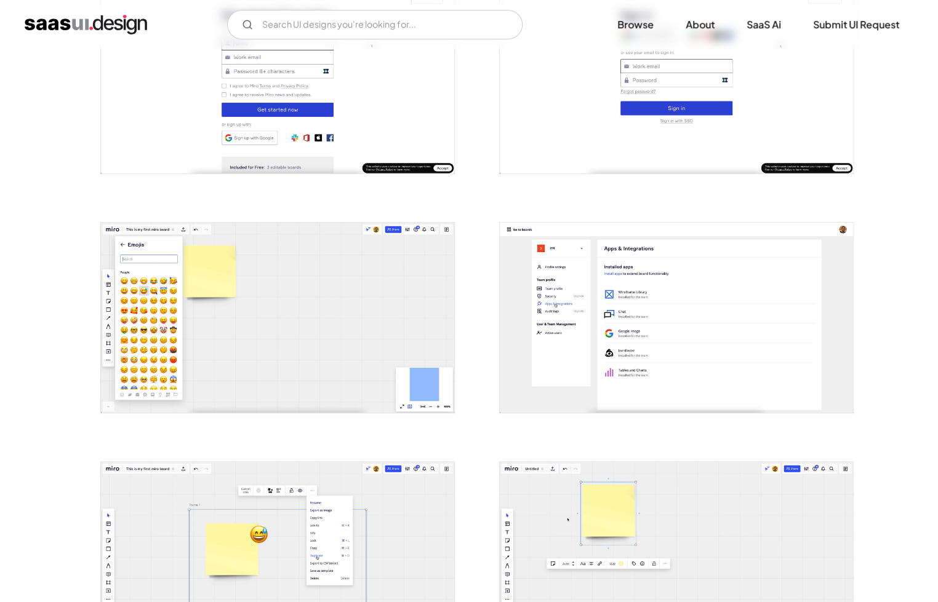
scroll to position [308, 0]
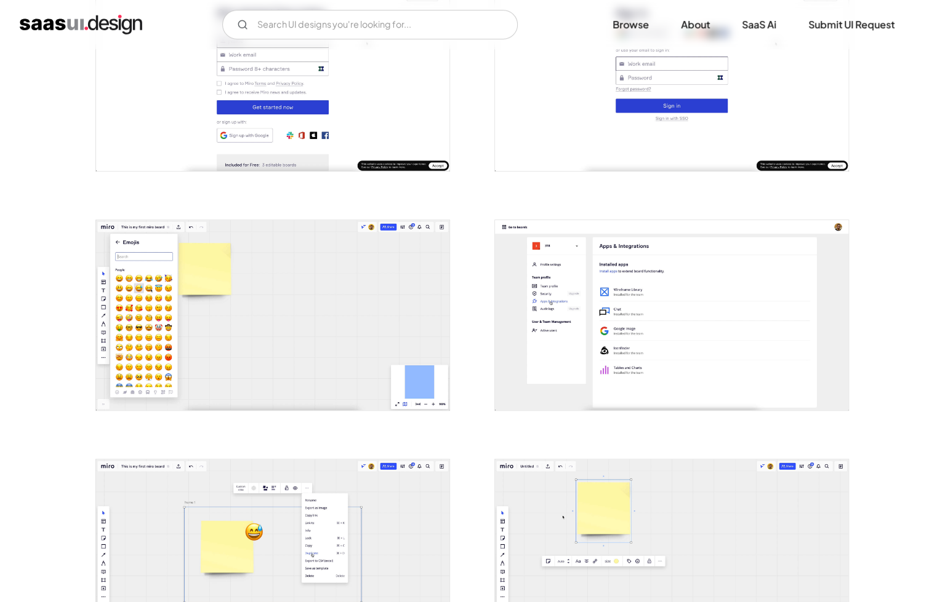
click at [329, 298] on img "open lightbox" at bounding box center [272, 315] width 353 height 190
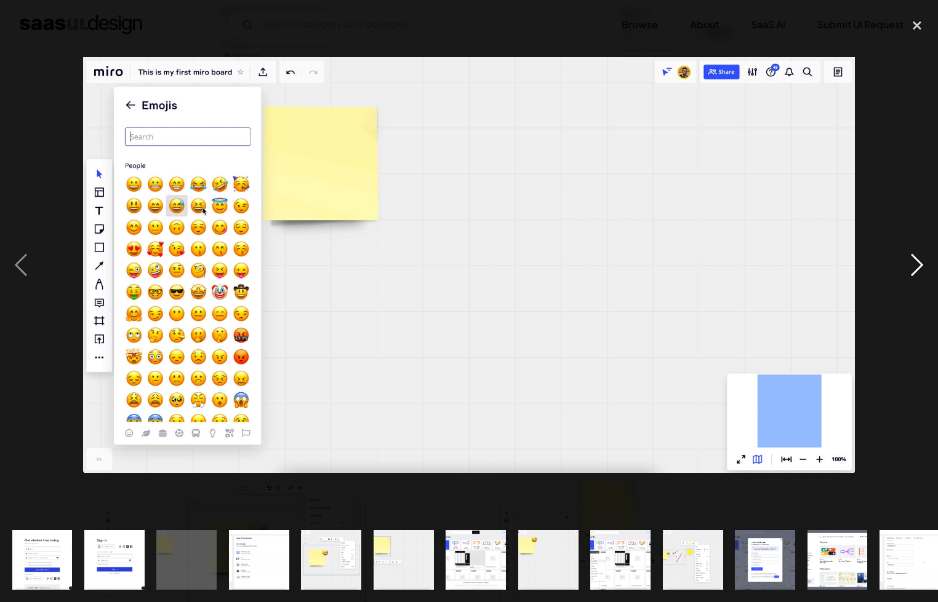
click at [916, 258] on div "next image" at bounding box center [917, 265] width 42 height 506
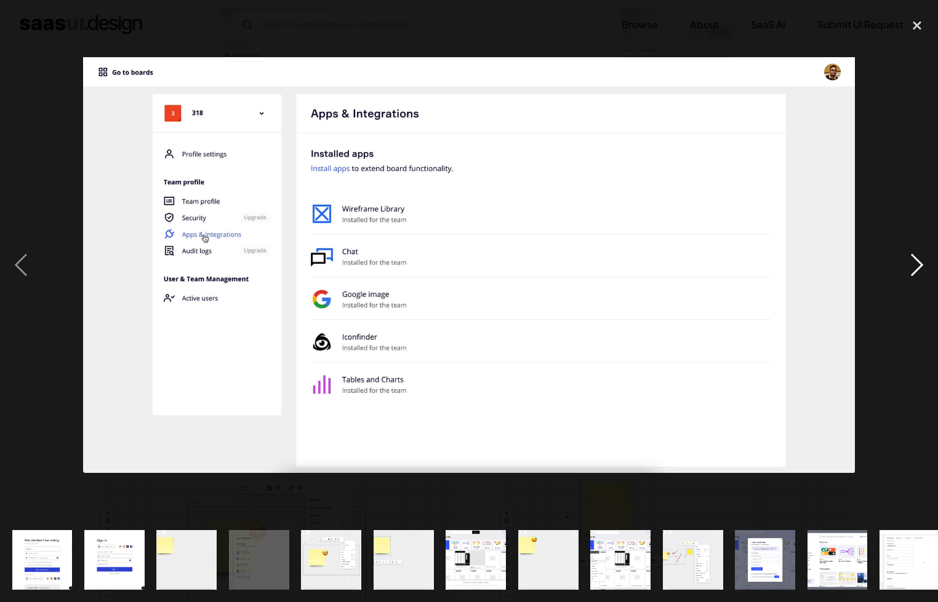
click at [916, 258] on div "next image" at bounding box center [917, 265] width 42 height 506
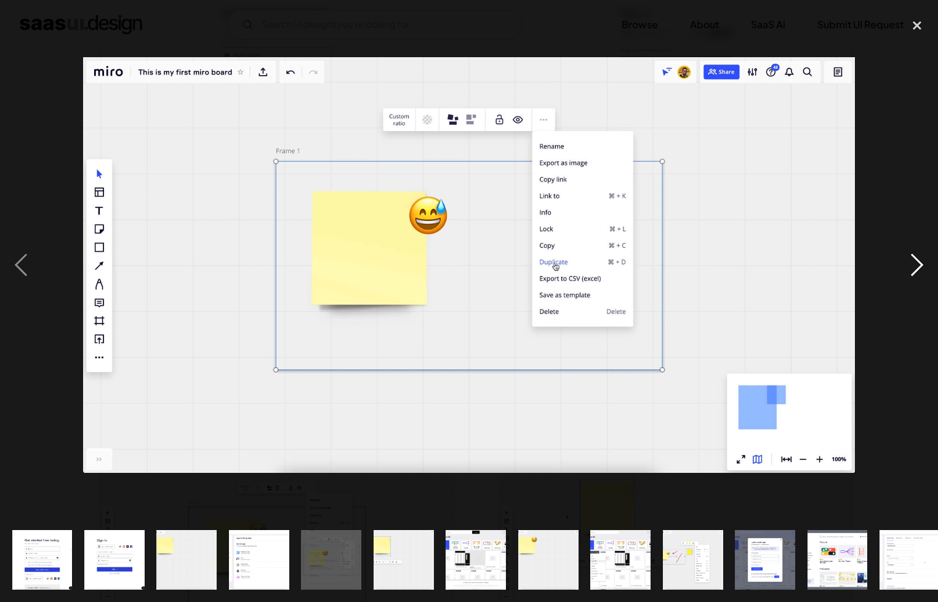
click at [916, 258] on div "next image" at bounding box center [917, 265] width 42 height 506
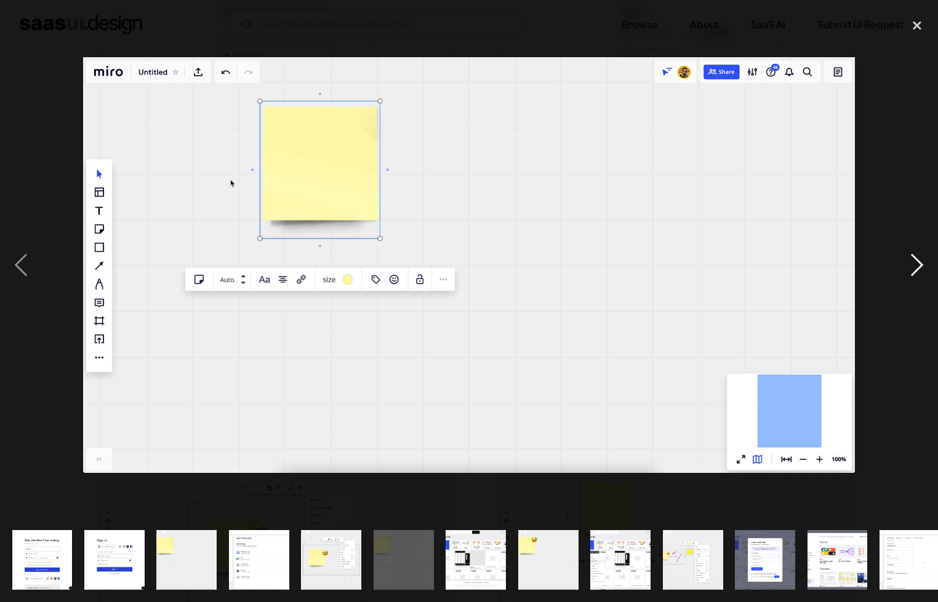
click at [916, 258] on div "next image" at bounding box center [917, 265] width 42 height 506
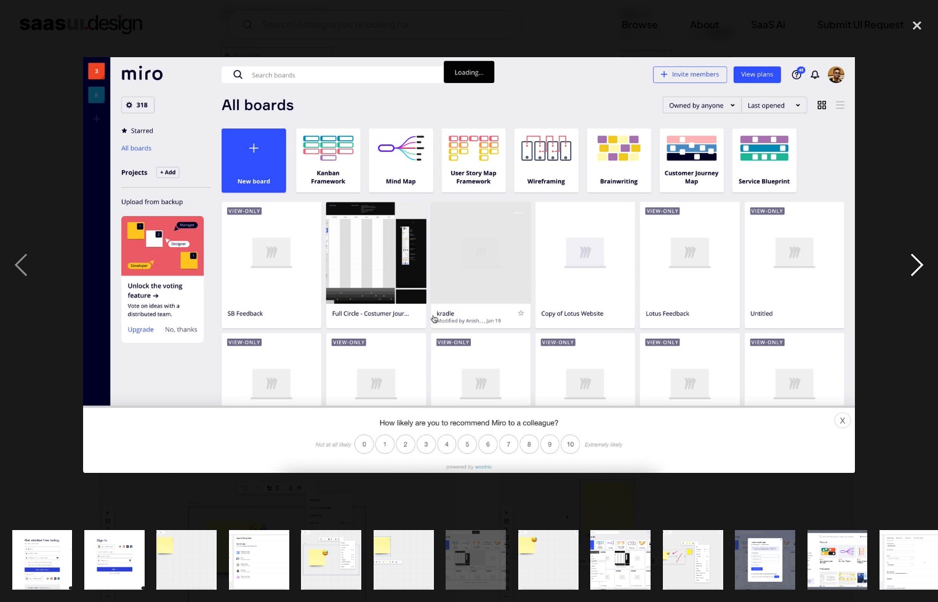
click at [916, 258] on div "next image" at bounding box center [917, 265] width 42 height 506
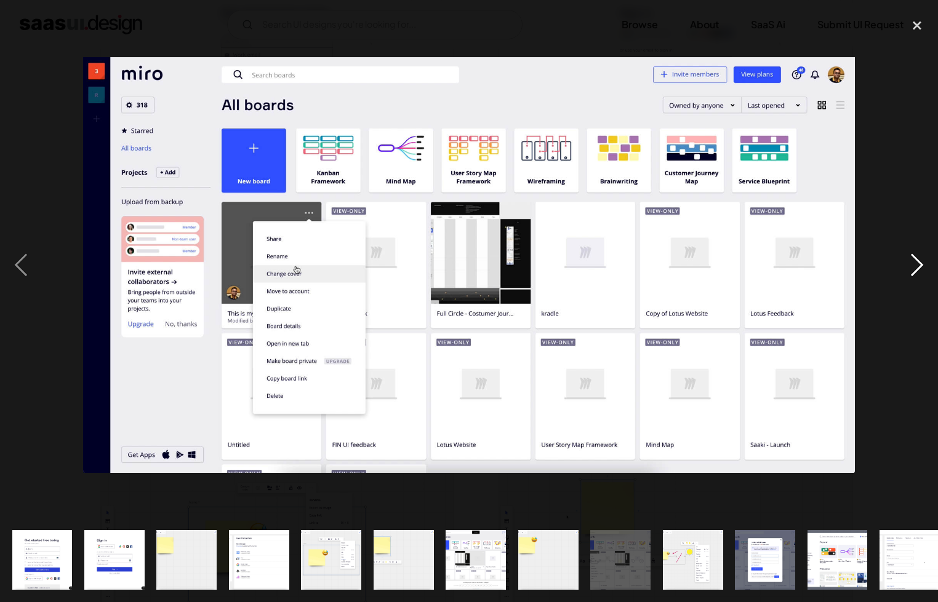
click at [916, 258] on div "next image" at bounding box center [917, 265] width 42 height 506
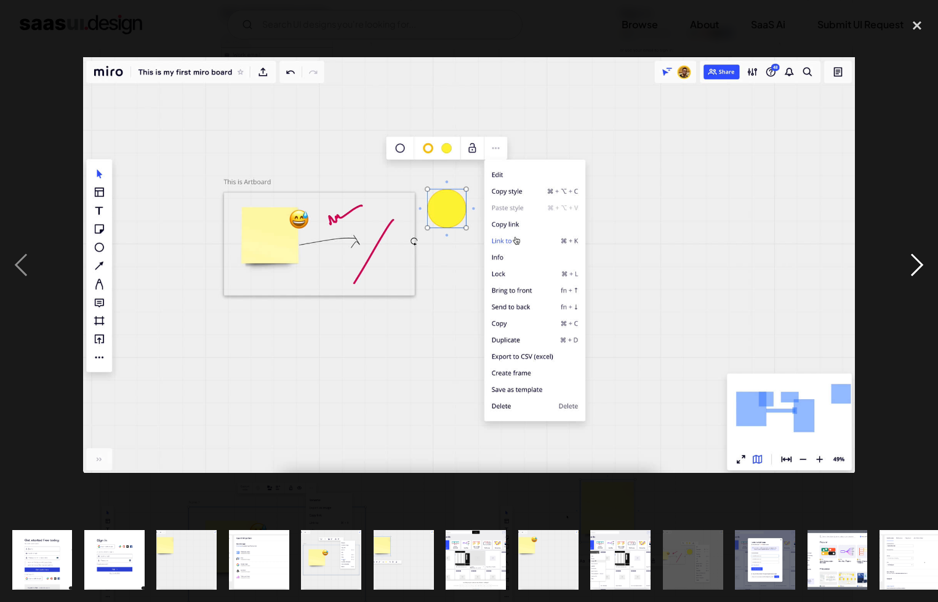
click at [916, 258] on div "next image" at bounding box center [917, 265] width 42 height 506
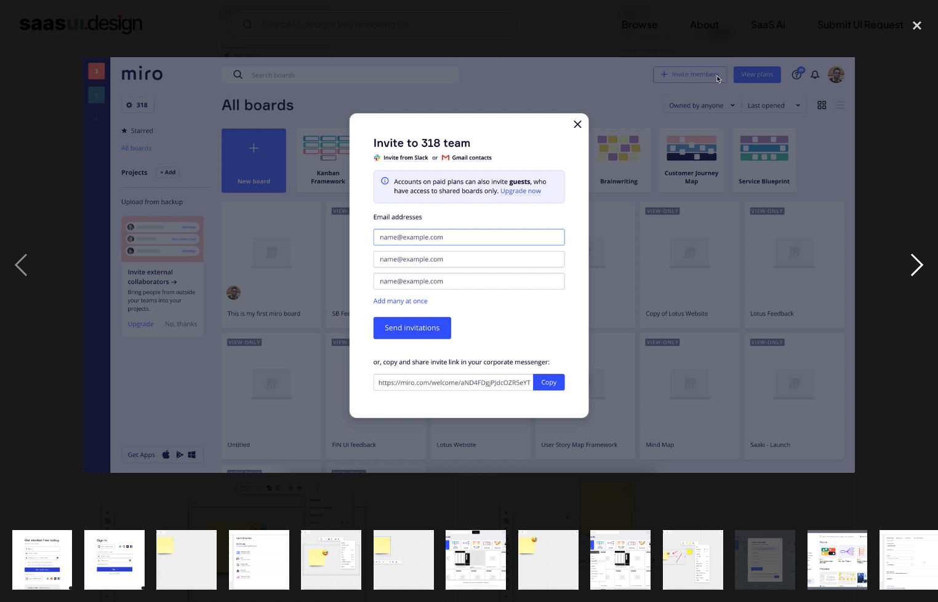
click at [916, 258] on div "next image" at bounding box center [917, 265] width 42 height 506
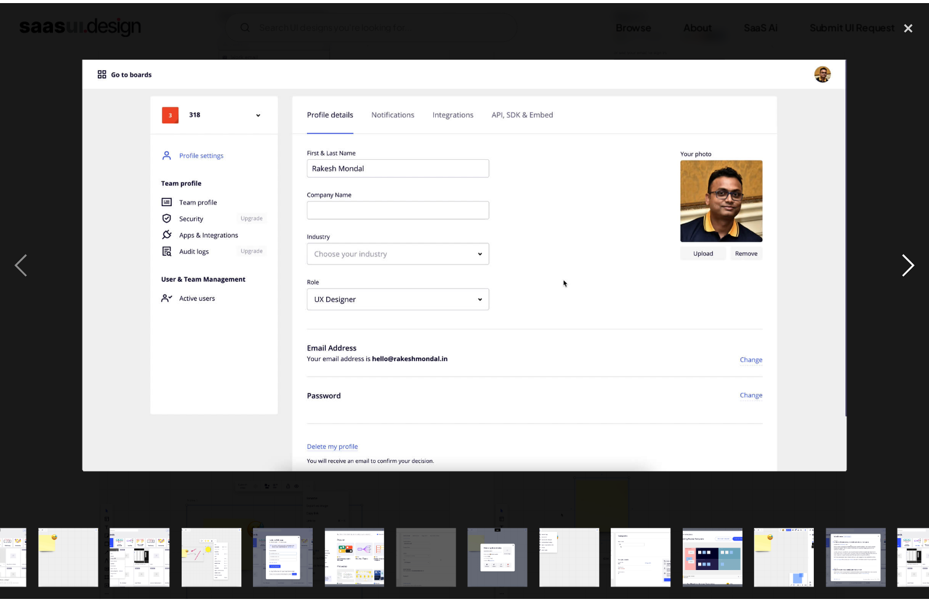
scroll to position [0, 521]
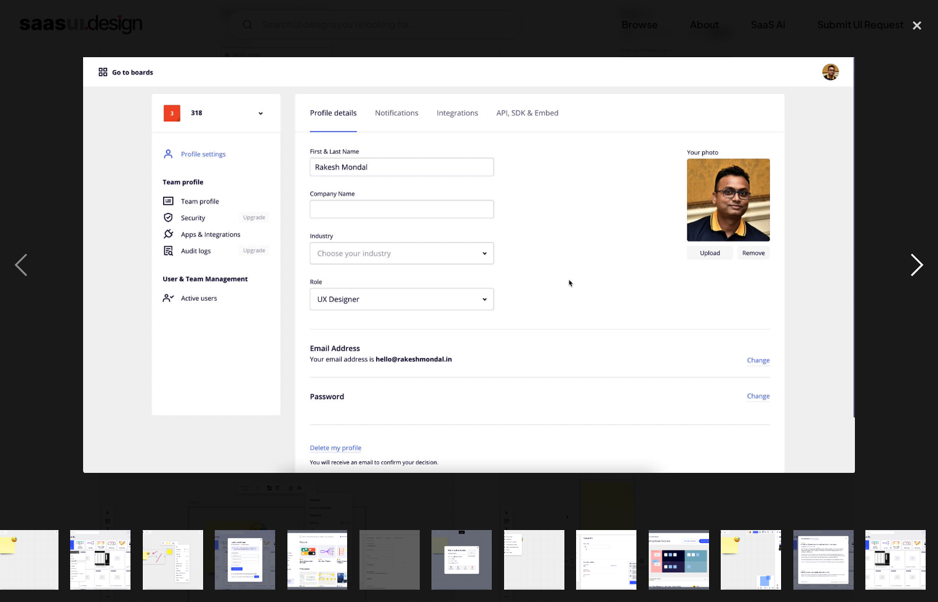
click at [916, 258] on div "next image" at bounding box center [917, 265] width 42 height 506
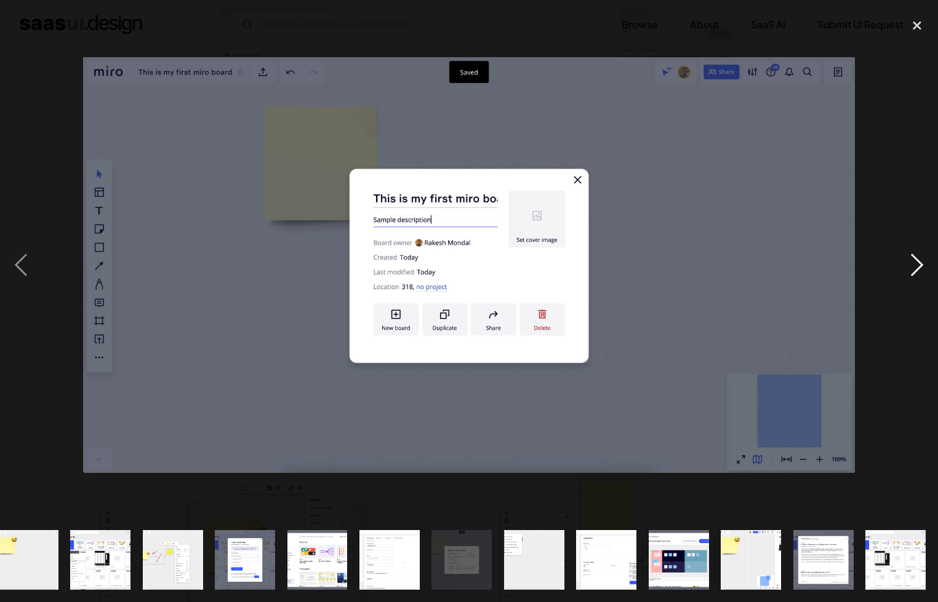
click at [916, 258] on div "next image" at bounding box center [917, 265] width 42 height 506
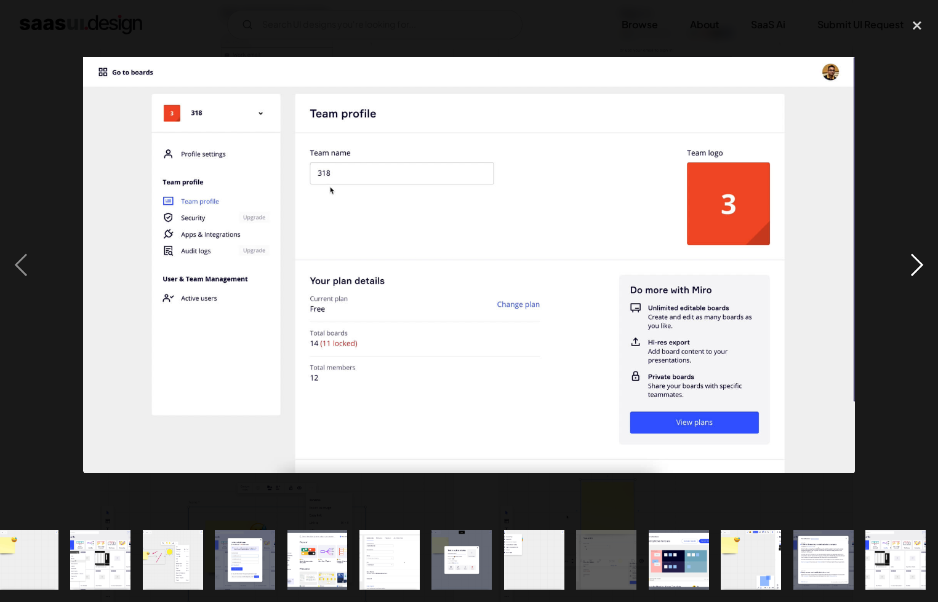
click at [916, 258] on div "next image" at bounding box center [917, 265] width 42 height 506
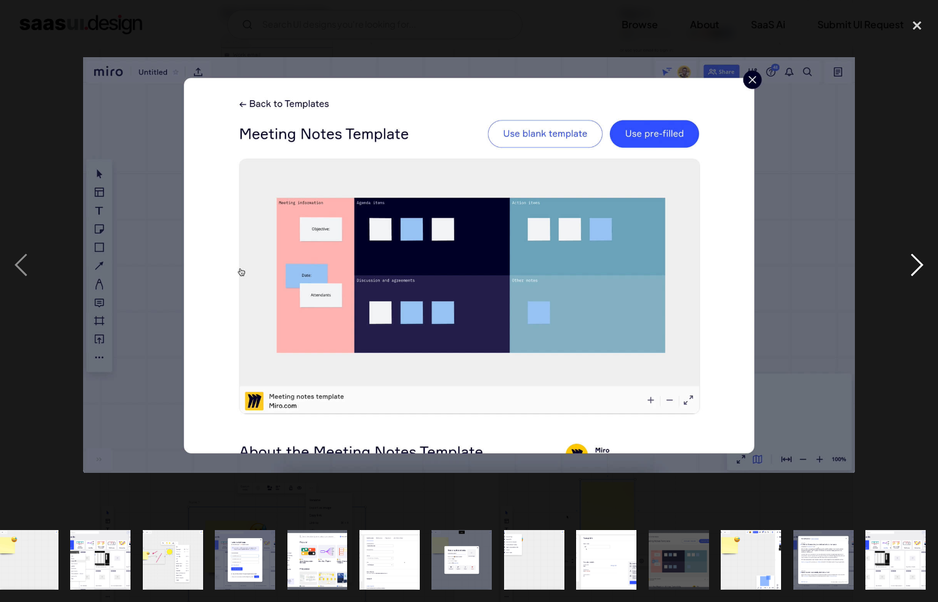
click at [916, 258] on div "next image" at bounding box center [917, 265] width 42 height 506
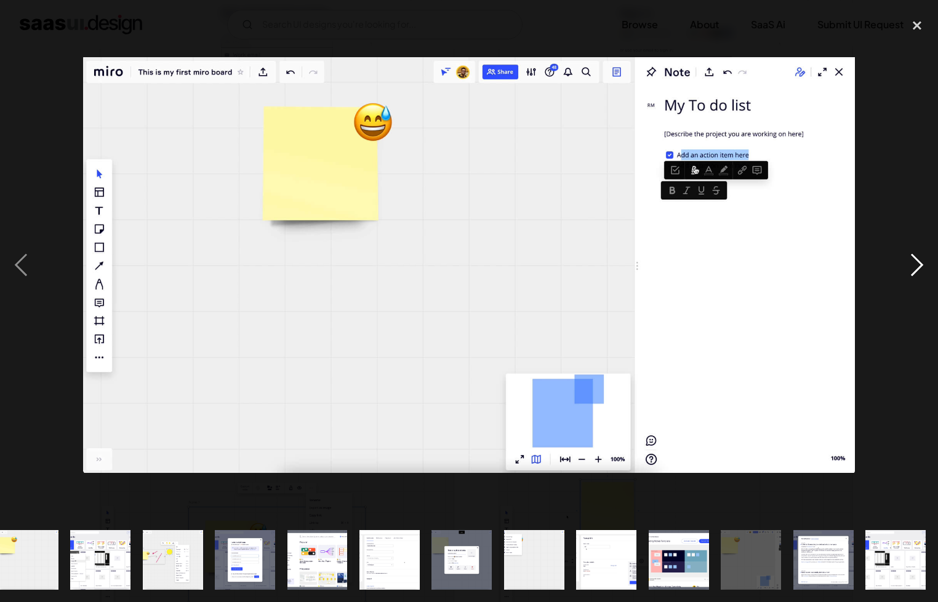
click at [916, 258] on div "next image" at bounding box center [917, 265] width 42 height 506
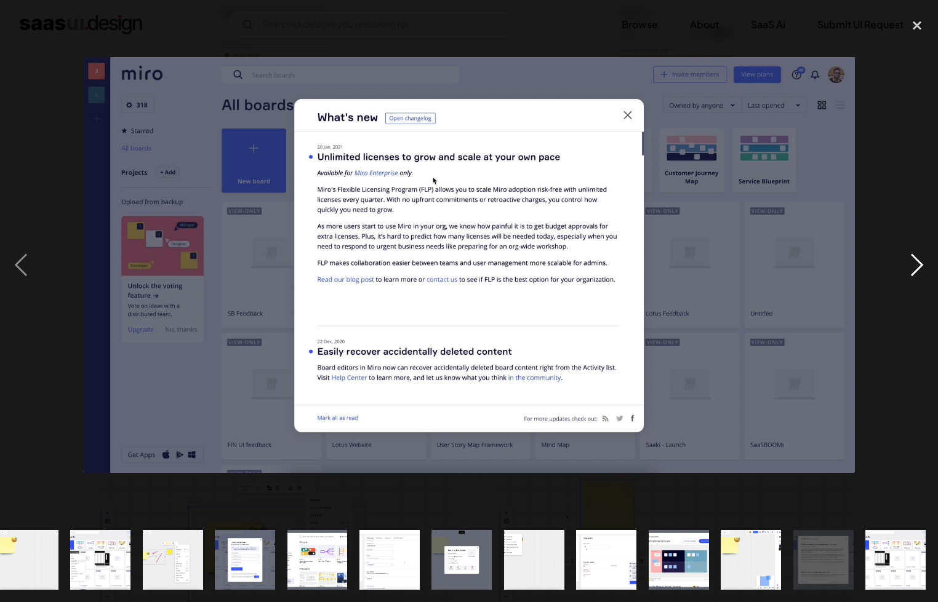
click at [916, 258] on div "next image" at bounding box center [917, 265] width 42 height 506
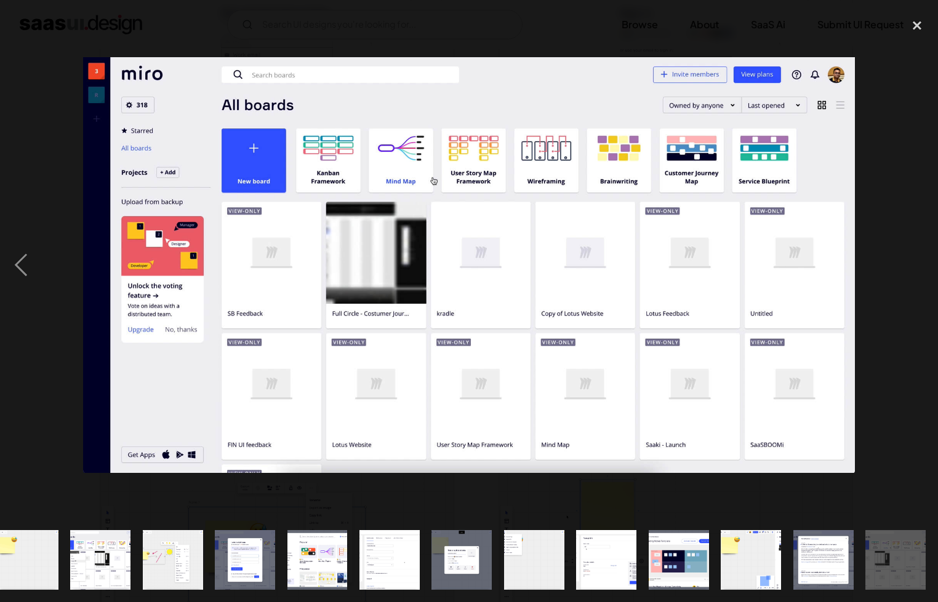
click at [916, 258] on div "next image" at bounding box center [917, 265] width 42 height 506
drag, startPoint x: 913, startPoint y: 27, endPoint x: 863, endPoint y: 26, distance: 49.9
click at [913, 27] on div "close lightbox" at bounding box center [917, 25] width 42 height 27
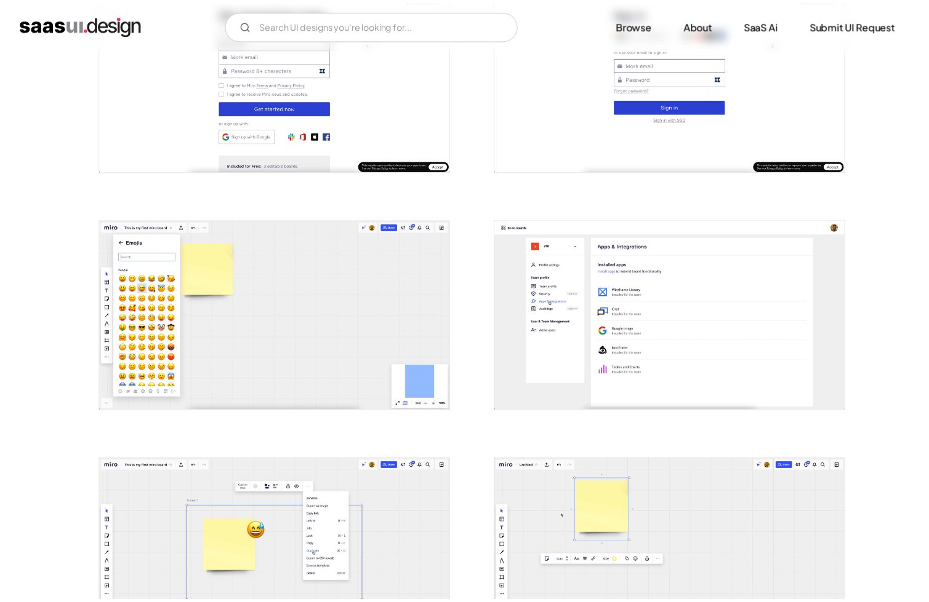
scroll to position [0, 0]
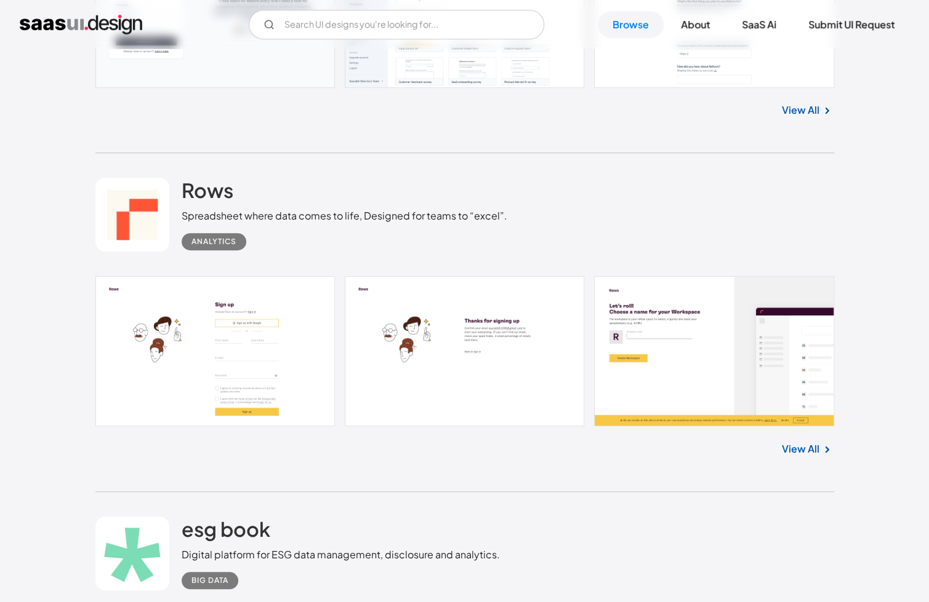
scroll to position [17108, 0]
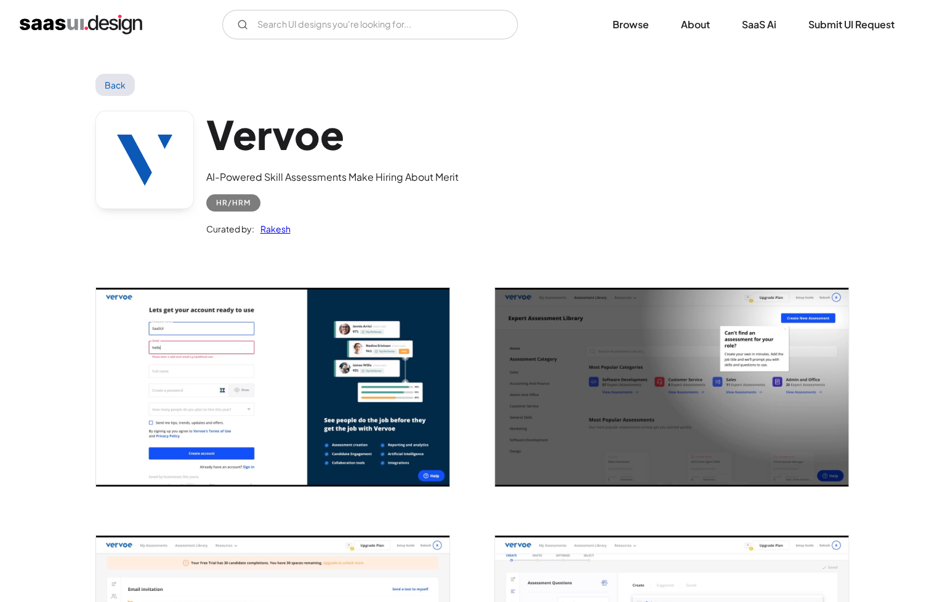
click at [508, 340] on img "open lightbox" at bounding box center [671, 387] width 353 height 199
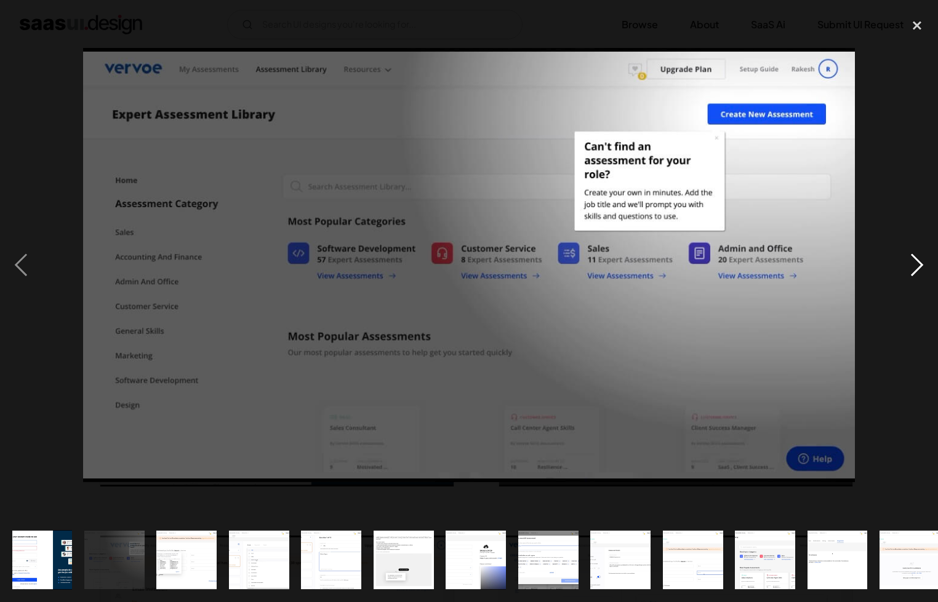
click at [905, 265] on div "next image" at bounding box center [917, 265] width 42 height 506
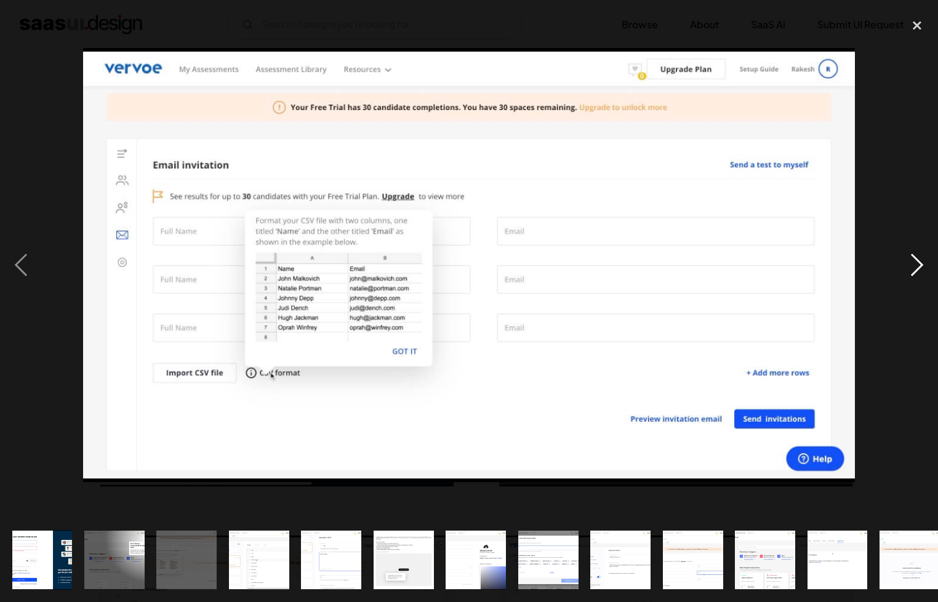
click at [905, 265] on div "next image" at bounding box center [917, 265] width 42 height 506
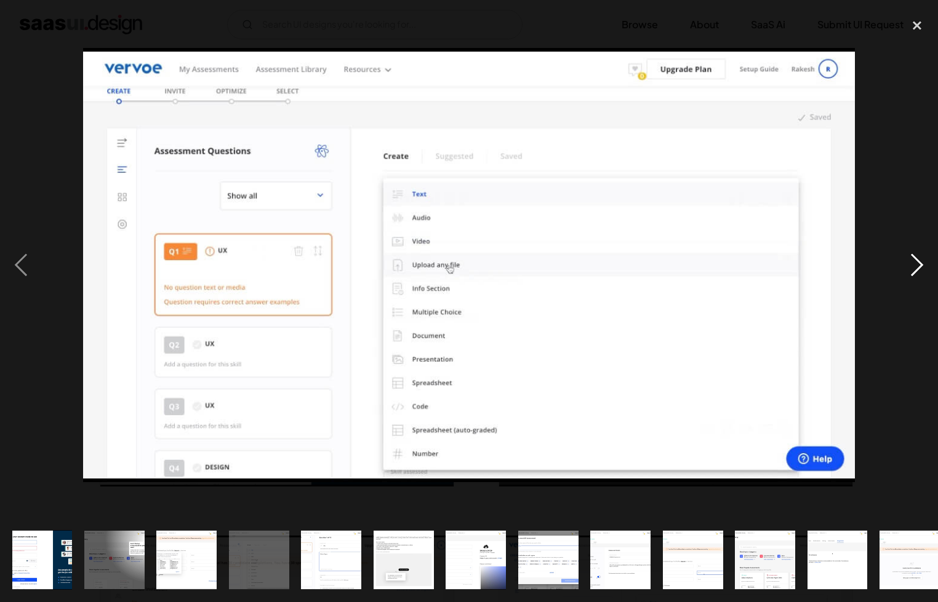
click at [905, 265] on div "next image" at bounding box center [917, 265] width 42 height 506
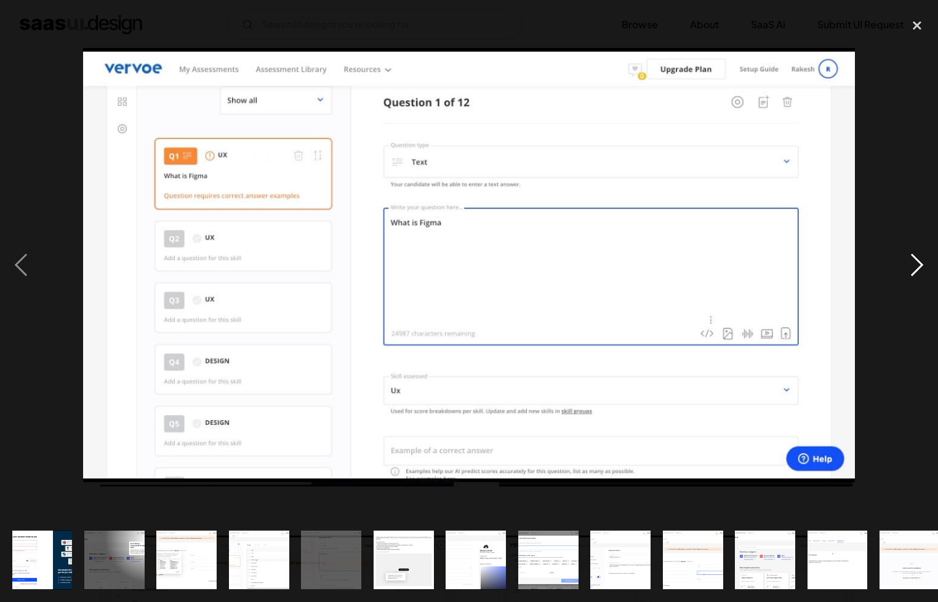
click at [905, 265] on div "next image" at bounding box center [917, 265] width 42 height 506
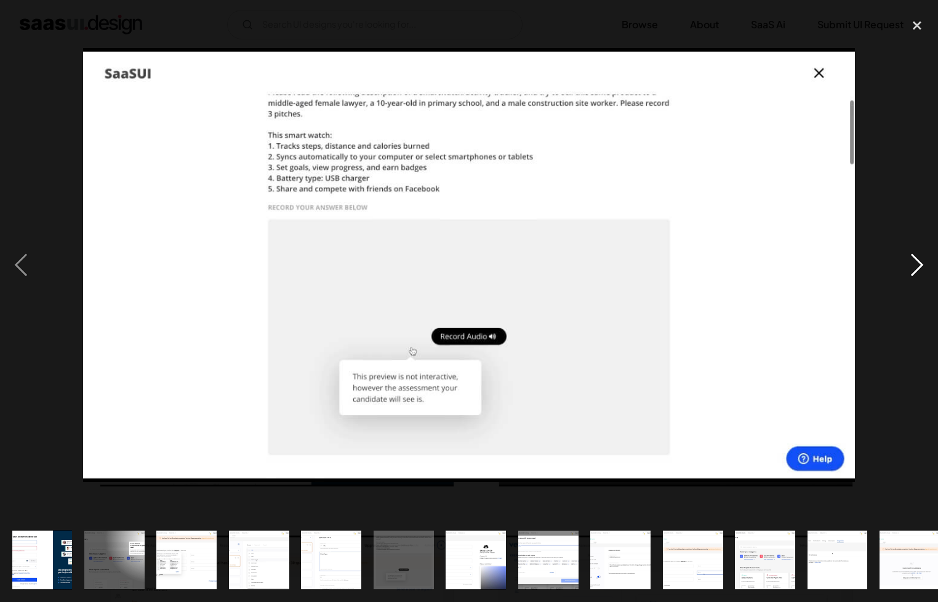
click at [905, 265] on div "next image" at bounding box center [917, 265] width 42 height 506
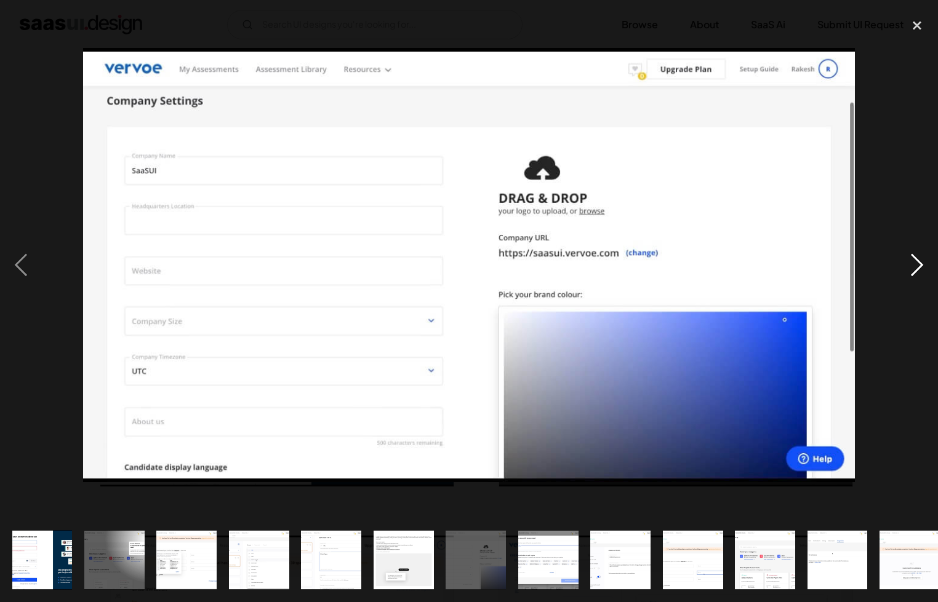
click at [905, 265] on div "next image" at bounding box center [917, 265] width 42 height 506
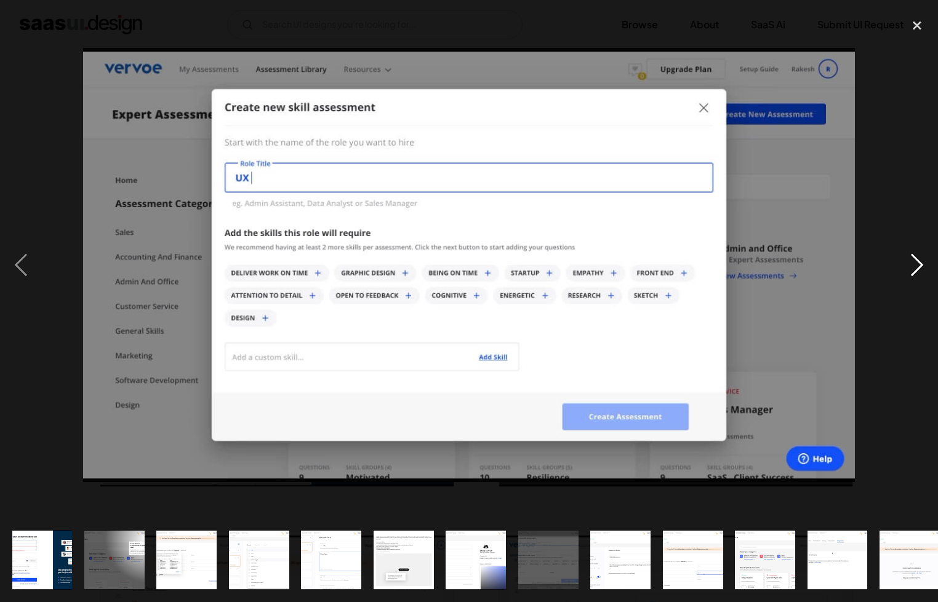
click at [905, 265] on div "next image" at bounding box center [917, 265] width 42 height 506
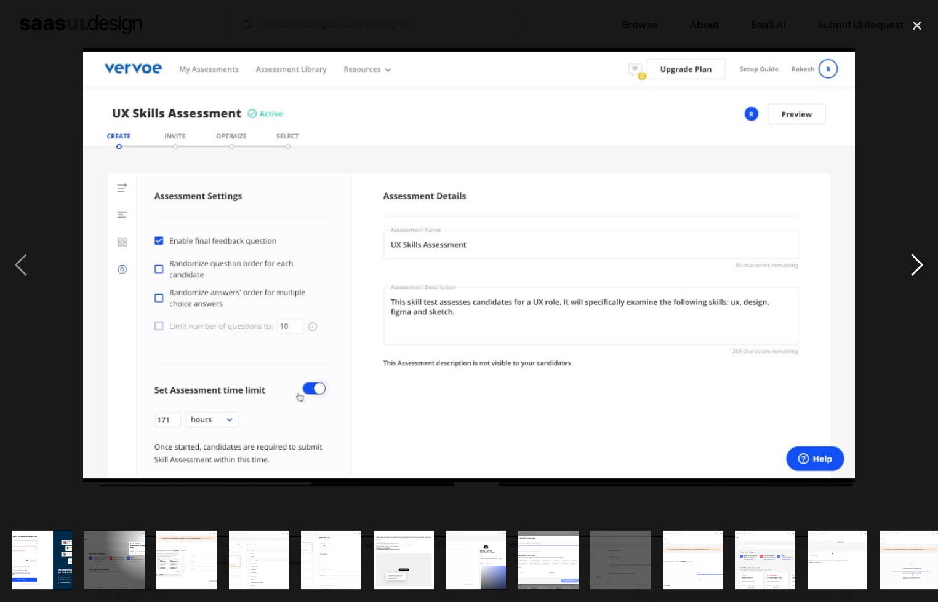
click at [905, 265] on div "next image" at bounding box center [917, 265] width 42 height 506
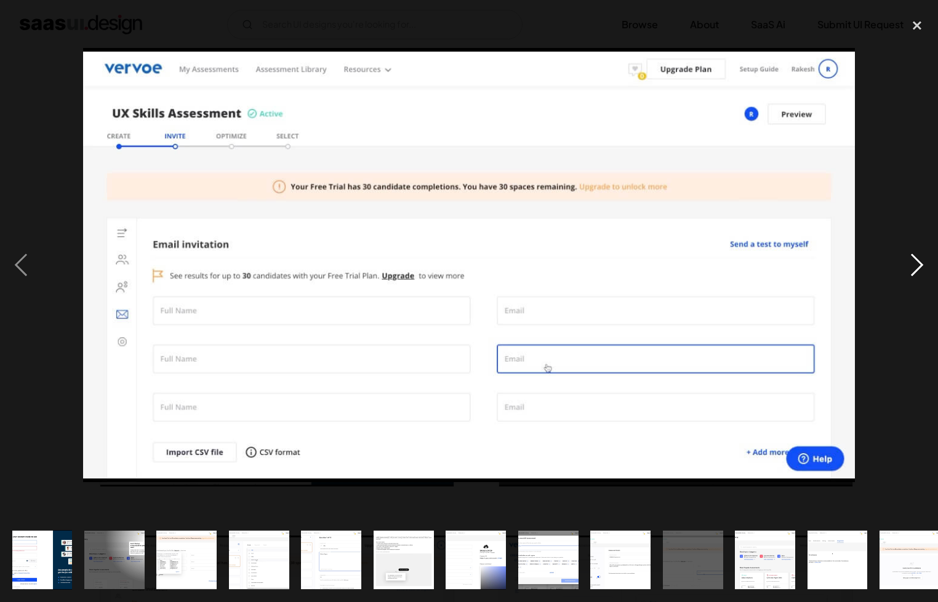
click at [905, 265] on div "next image" at bounding box center [917, 265] width 42 height 506
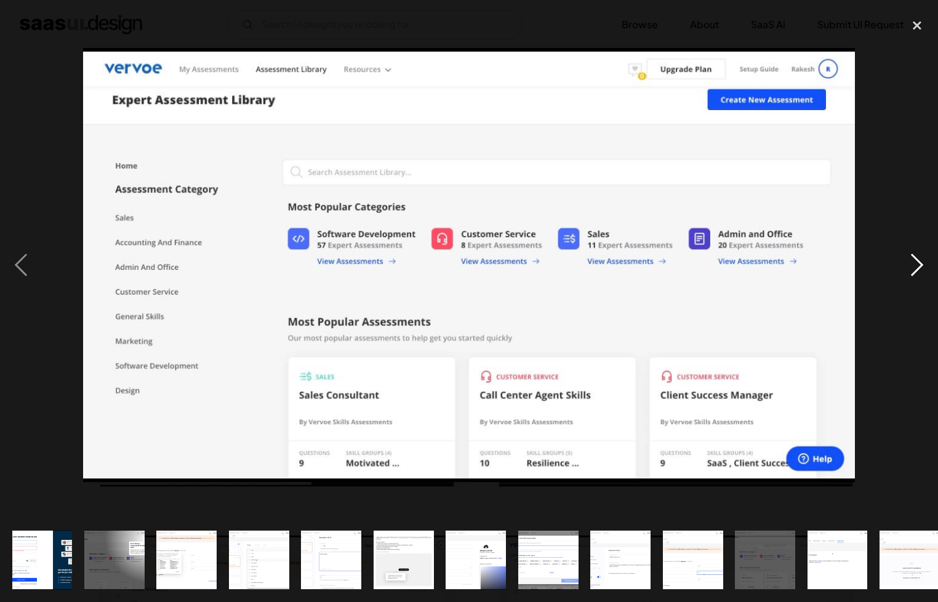
click at [905, 265] on div "next image" at bounding box center [917, 265] width 42 height 506
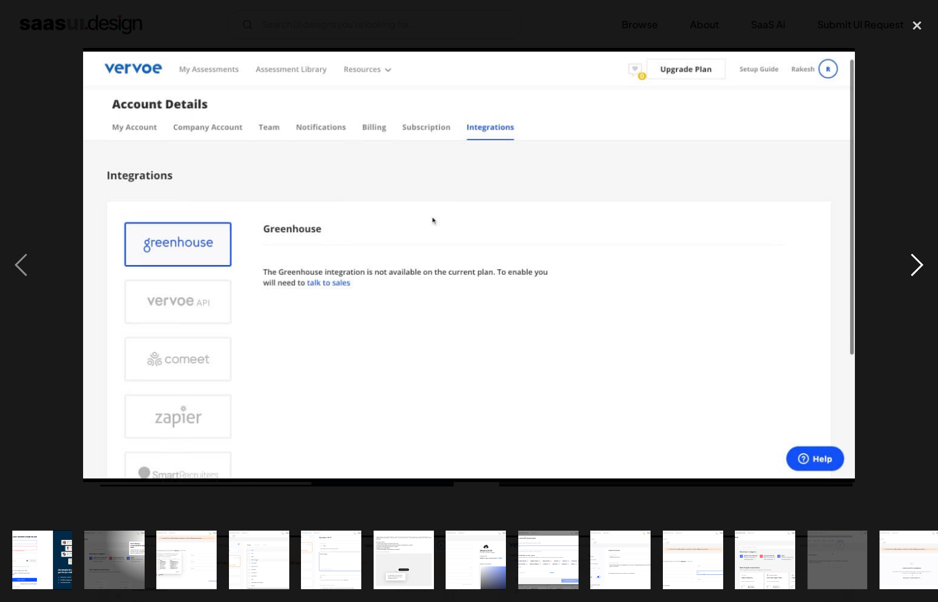
click at [905, 265] on div "next image" at bounding box center [917, 265] width 42 height 506
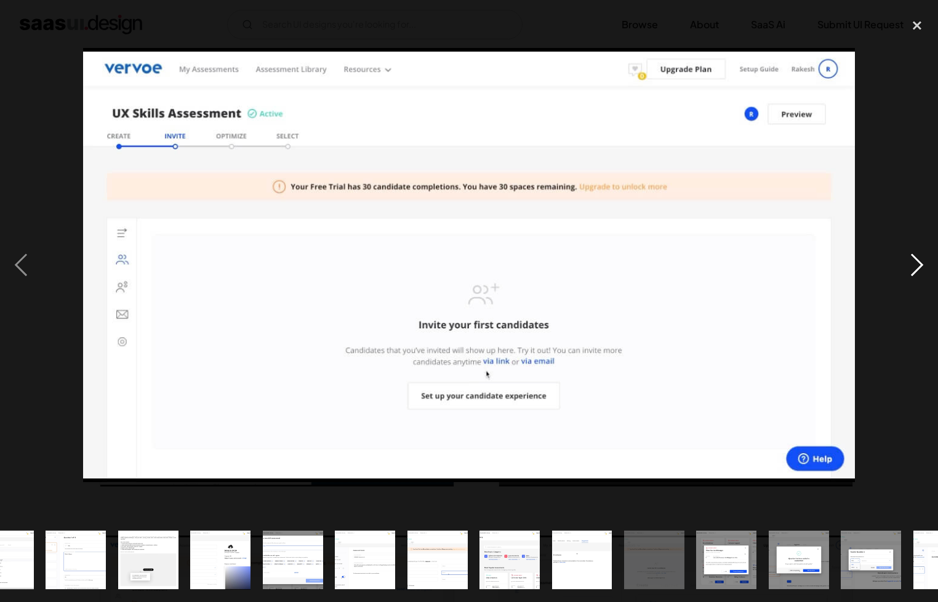
click at [905, 265] on div "next image" at bounding box center [917, 265] width 42 height 506
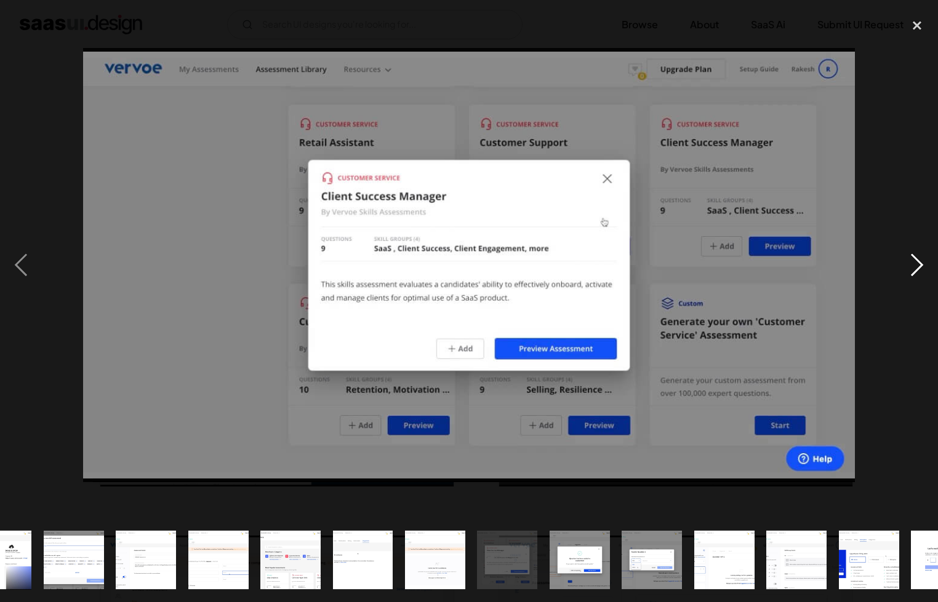
click at [905, 265] on div "next image" at bounding box center [917, 265] width 42 height 506
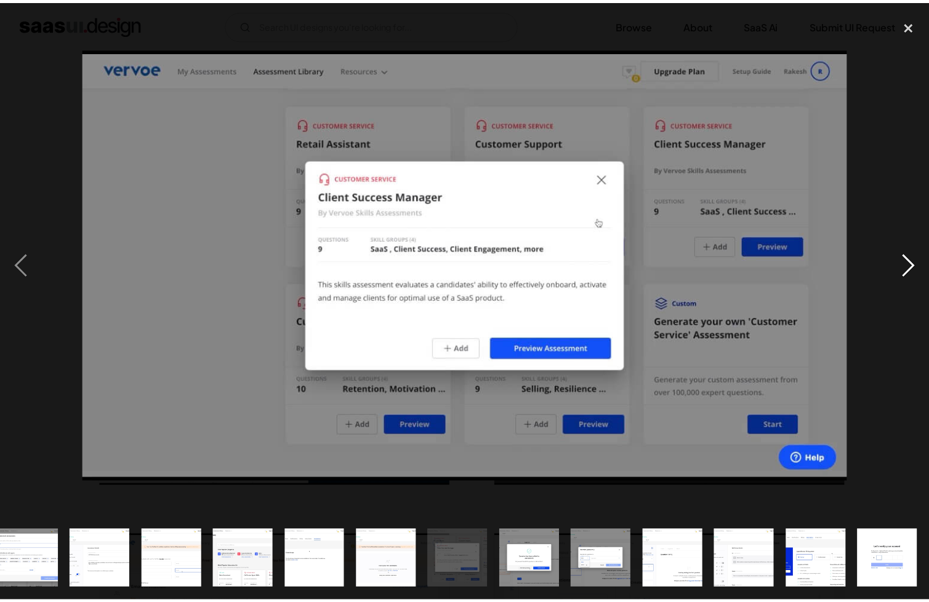
scroll to position [0, 521]
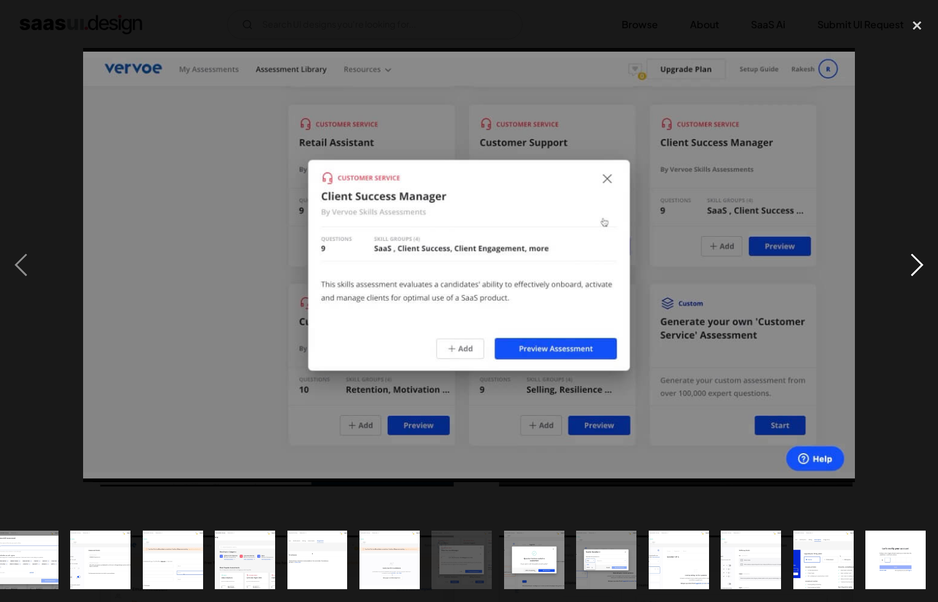
click at [905, 265] on div "next image" at bounding box center [917, 265] width 42 height 506
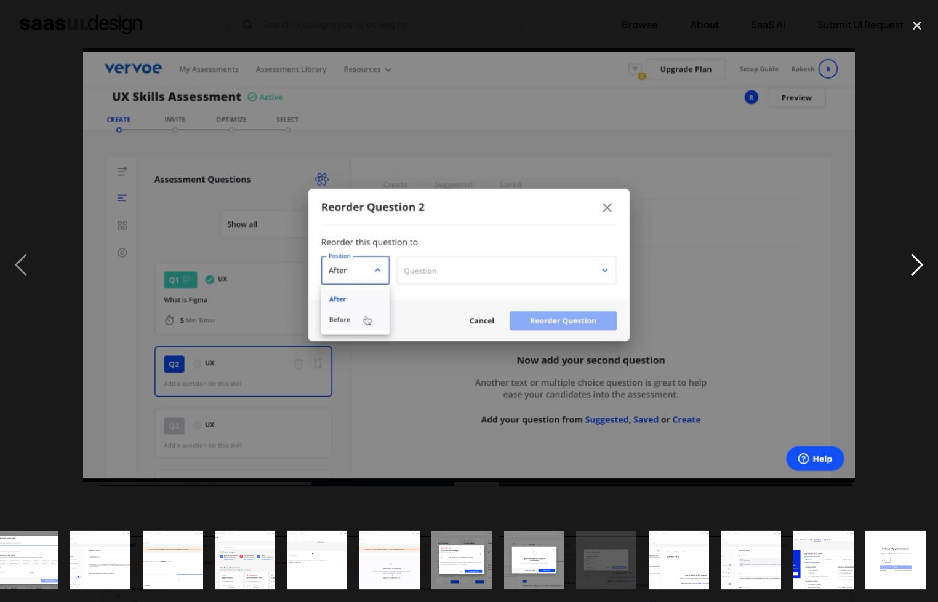
click at [905, 265] on div "next image" at bounding box center [917, 265] width 42 height 506
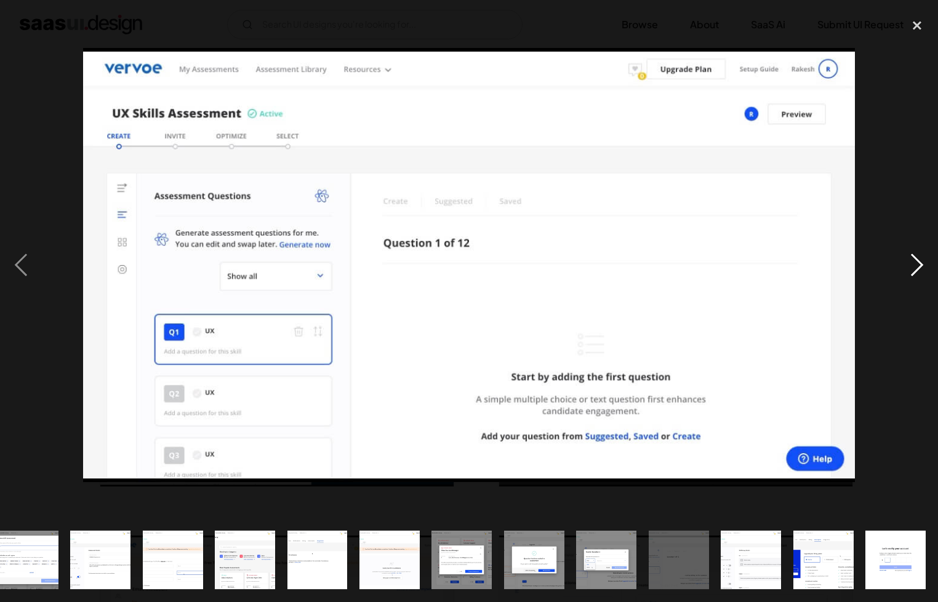
click at [905, 265] on div "next image" at bounding box center [917, 265] width 42 height 506
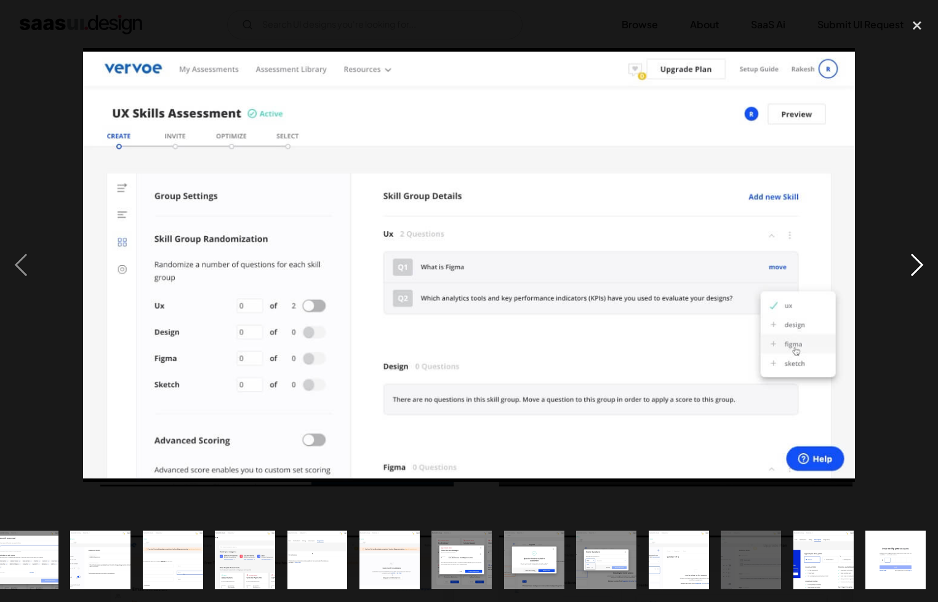
click at [905, 265] on div "next image" at bounding box center [917, 265] width 42 height 506
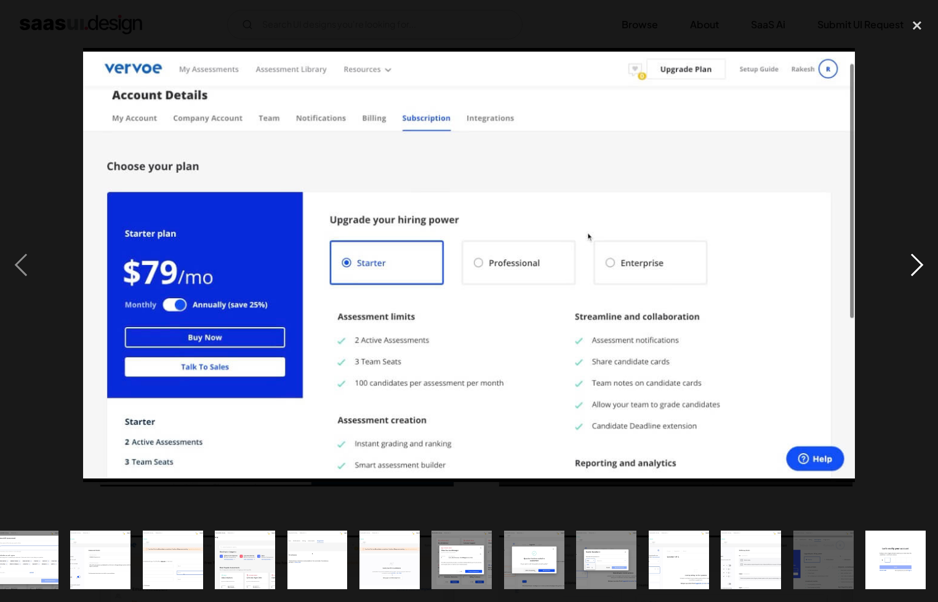
click at [905, 265] on div "next image" at bounding box center [917, 265] width 42 height 506
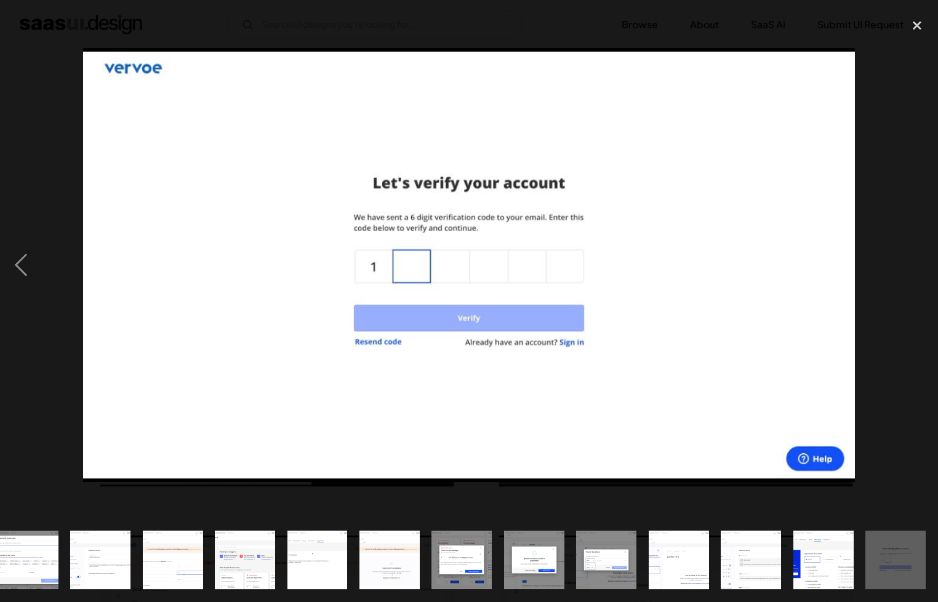
click at [905, 265] on div "next image" at bounding box center [917, 265] width 42 height 506
drag, startPoint x: 917, startPoint y: 25, endPoint x: 833, endPoint y: 4, distance: 86.9
click at [917, 25] on div "close lightbox" at bounding box center [917, 25] width 42 height 27
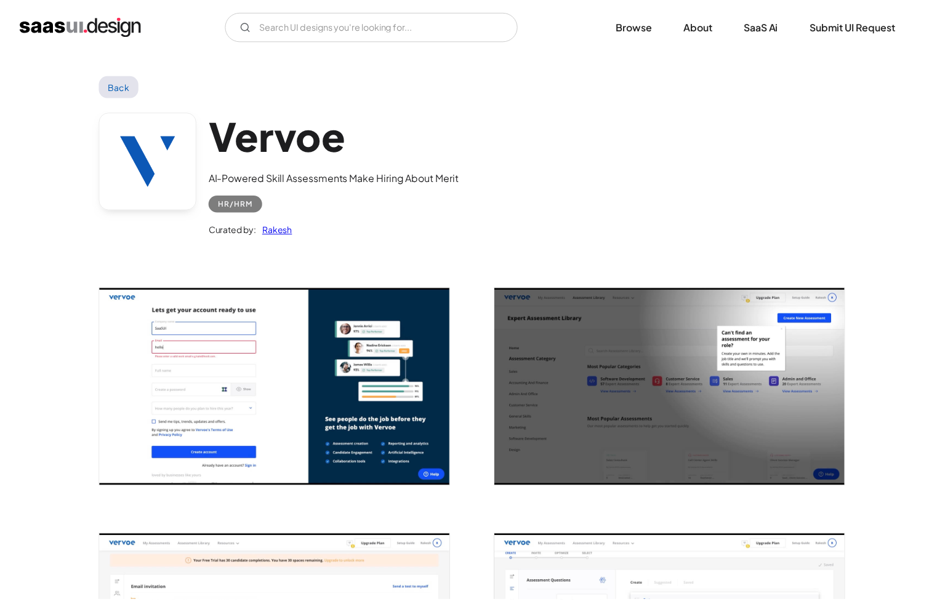
scroll to position [0, 0]
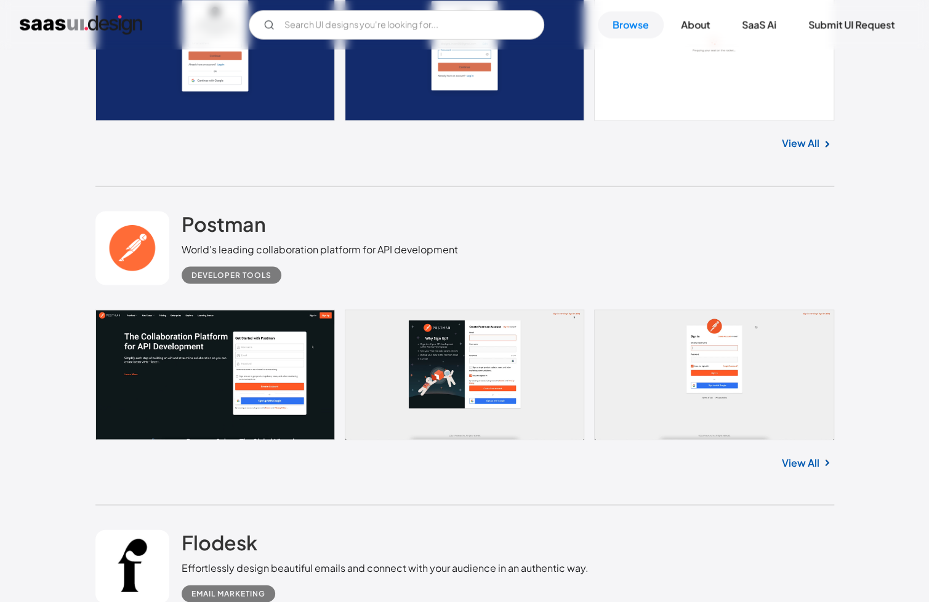
scroll to position [18093, 0]
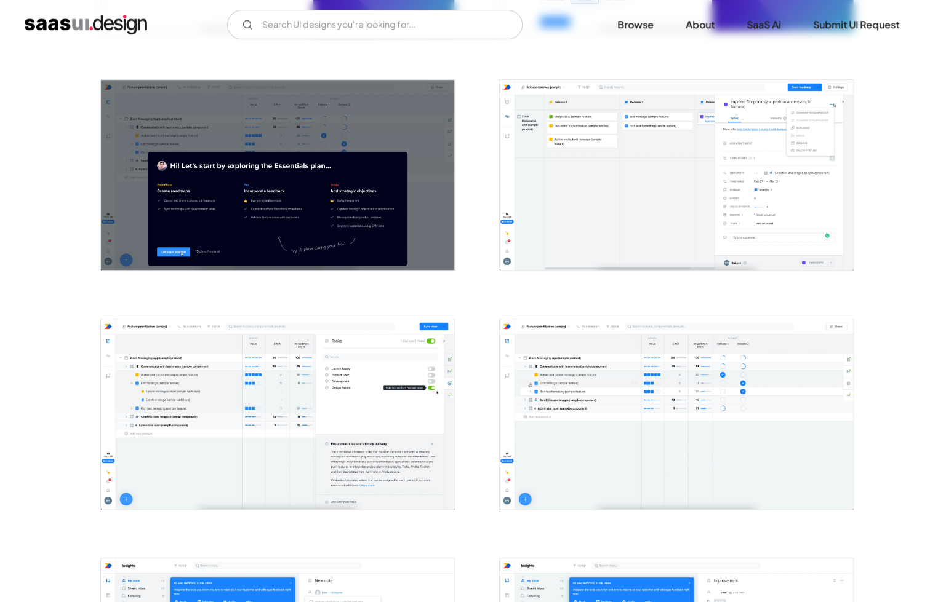
scroll to position [431, 0]
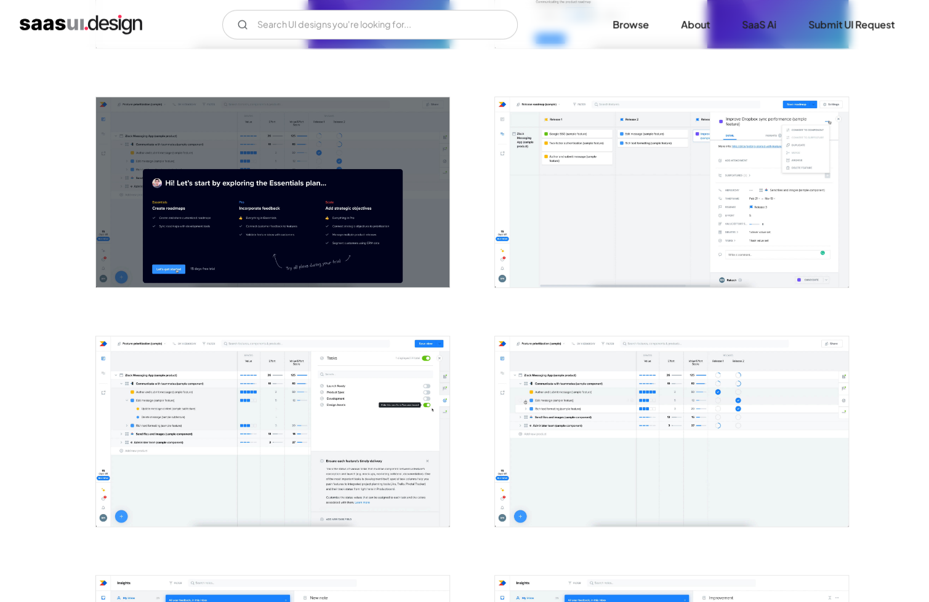
click at [616, 197] on img "open lightbox" at bounding box center [671, 192] width 353 height 190
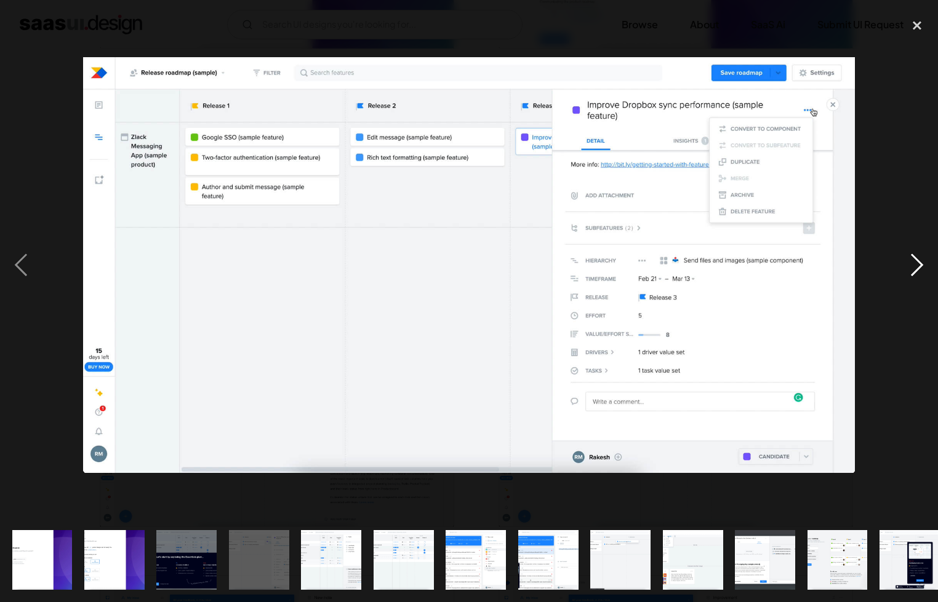
click at [911, 263] on div "next image" at bounding box center [917, 265] width 42 height 506
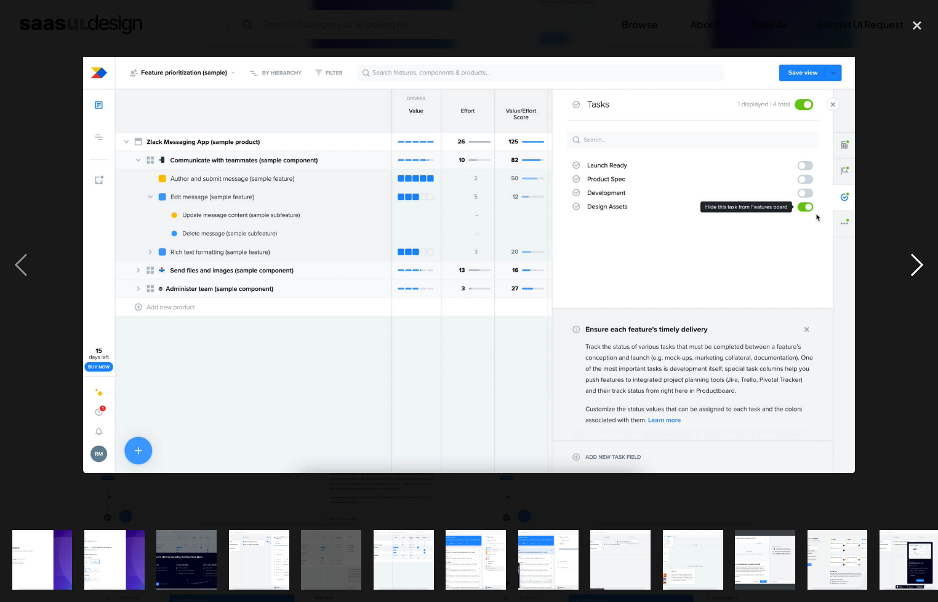
click at [911, 262] on div "next image" at bounding box center [917, 265] width 42 height 506
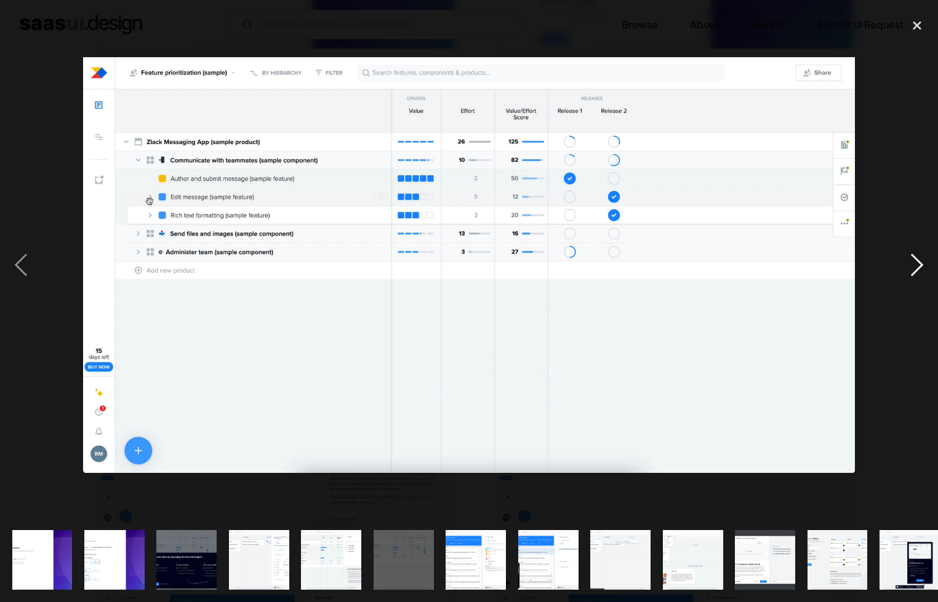
click at [911, 262] on div "next image" at bounding box center [917, 265] width 42 height 506
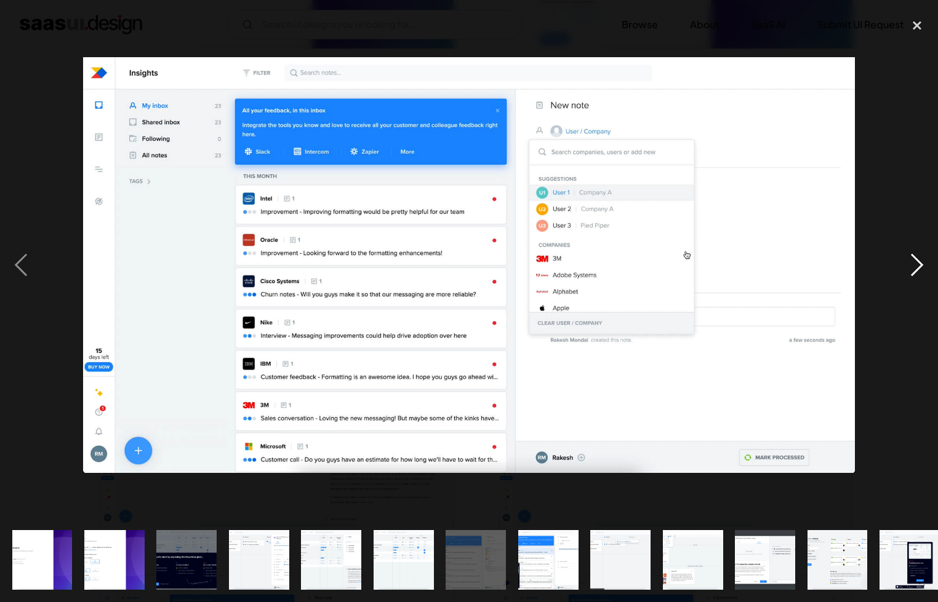
click at [911, 262] on div "next image" at bounding box center [917, 265] width 42 height 506
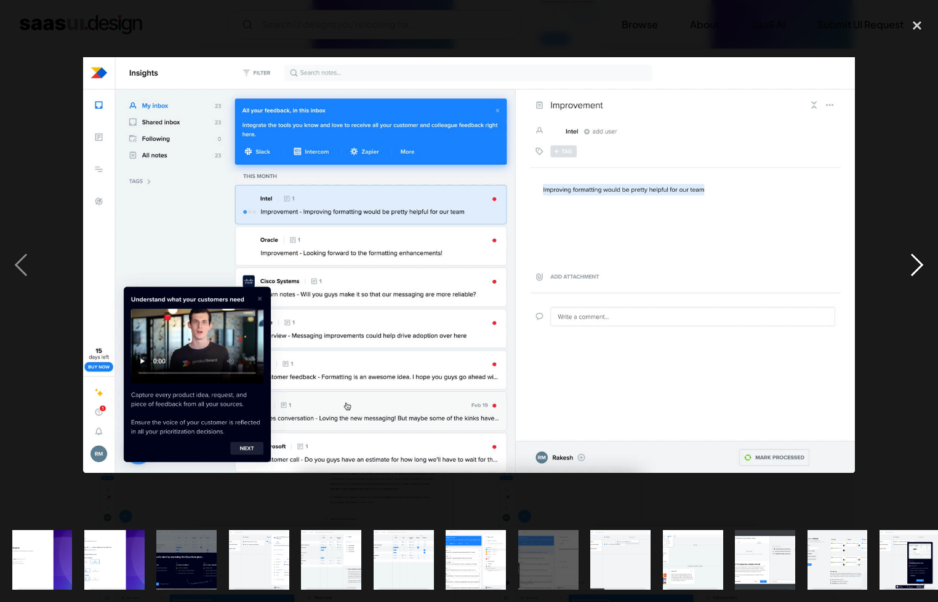
click at [911, 262] on div "next image" at bounding box center [917, 265] width 42 height 506
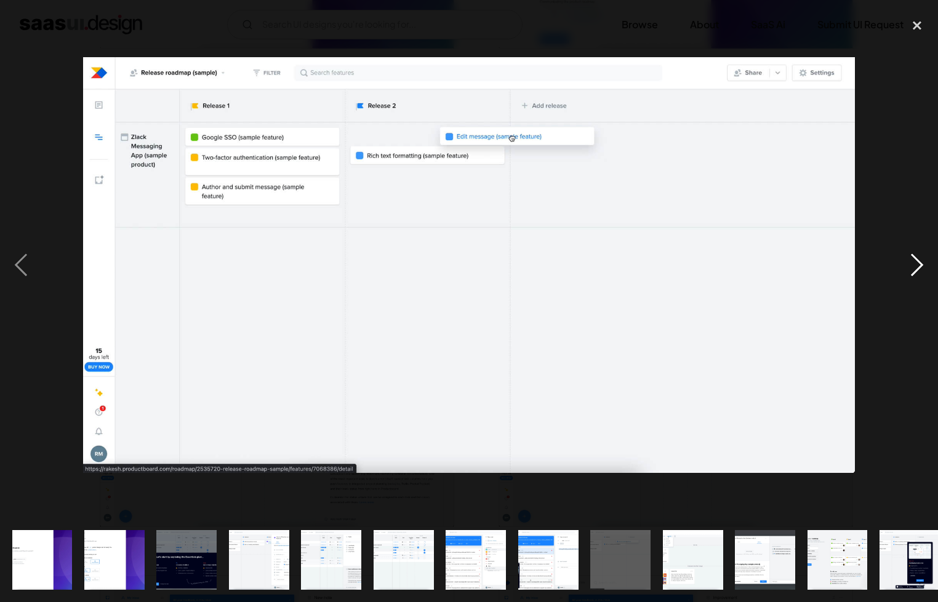
click at [911, 262] on div "next image" at bounding box center [917, 265] width 42 height 506
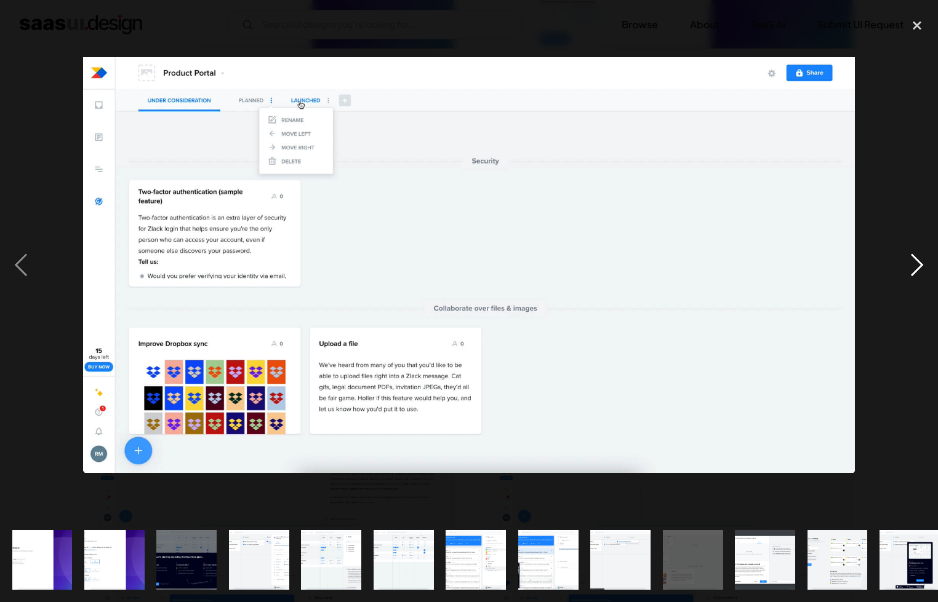
click at [911, 262] on div "next image" at bounding box center [917, 265] width 42 height 506
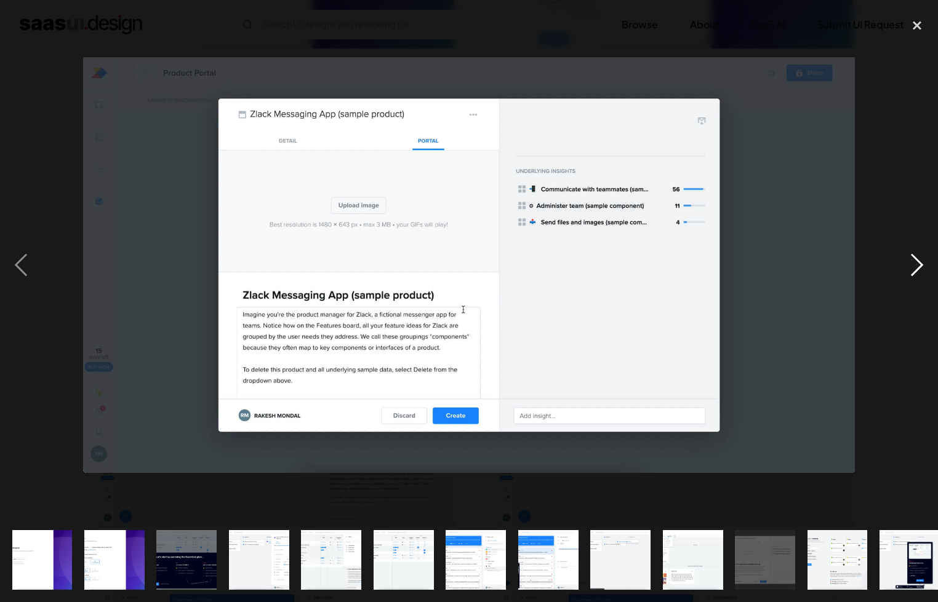
click at [911, 262] on div "next image" at bounding box center [917, 265] width 42 height 506
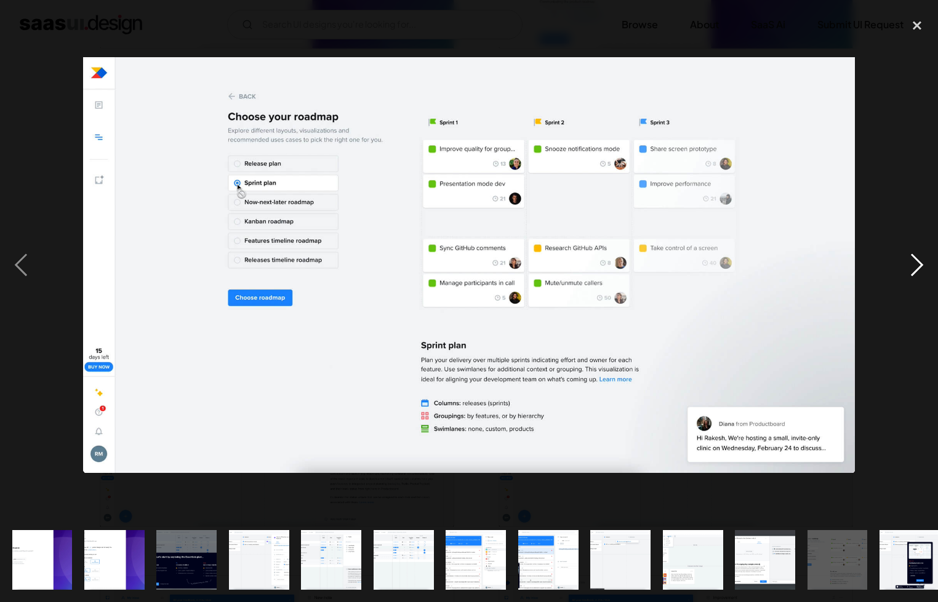
click at [911, 262] on div "next image" at bounding box center [917, 265] width 42 height 506
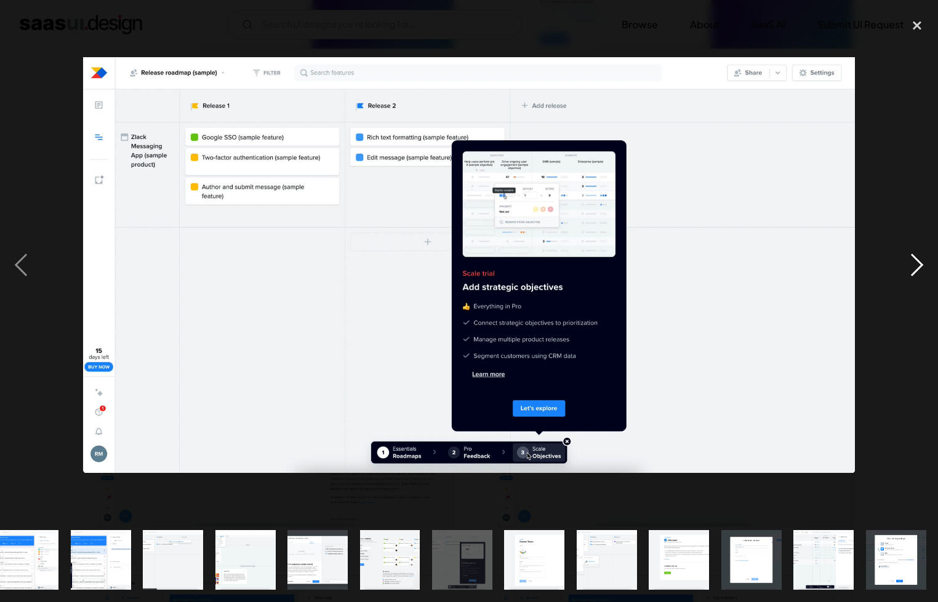
click at [911, 262] on div "next image" at bounding box center [917, 265] width 42 height 506
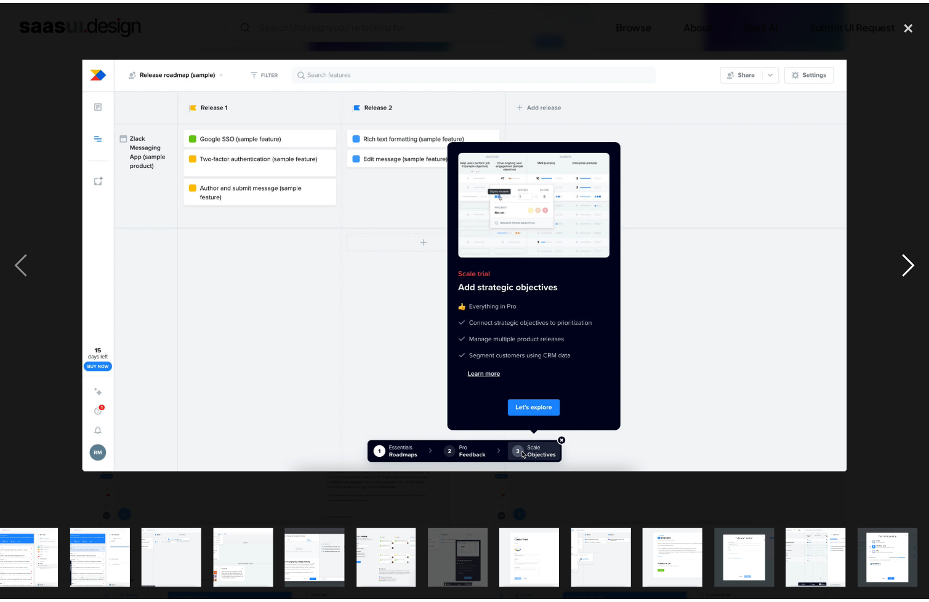
scroll to position [0, 448]
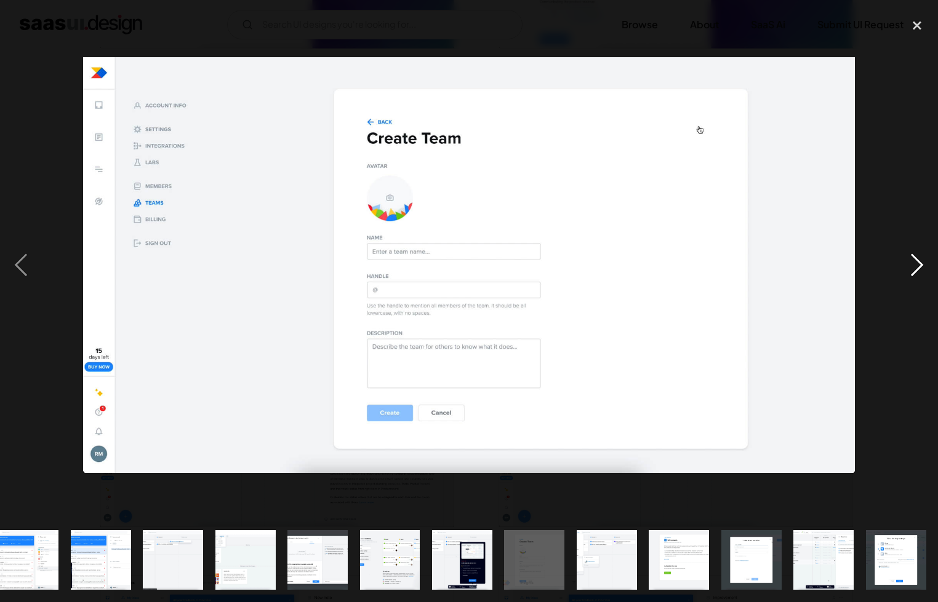
click at [911, 262] on div "next image" at bounding box center [917, 265] width 42 height 506
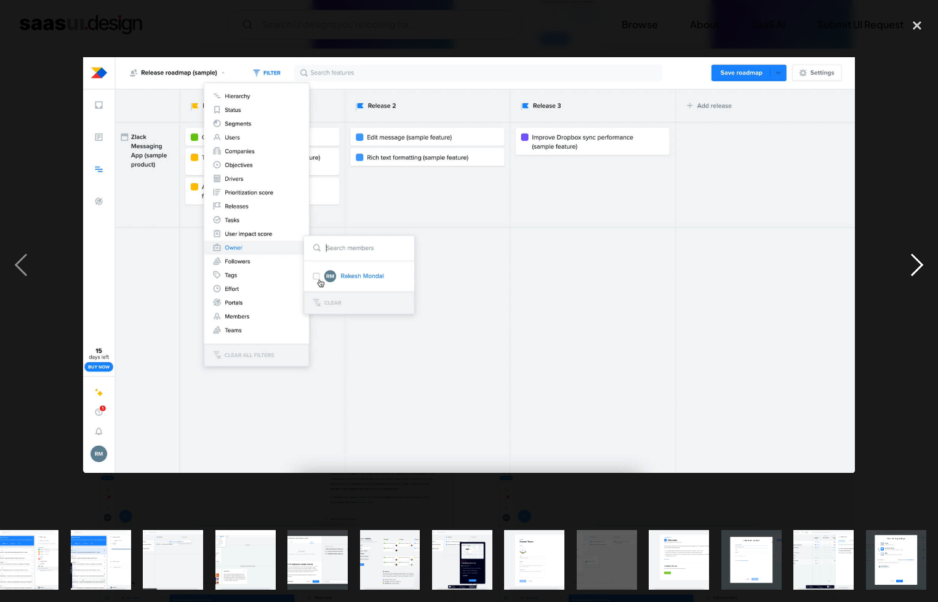
click at [911, 262] on div "next image" at bounding box center [917, 265] width 42 height 506
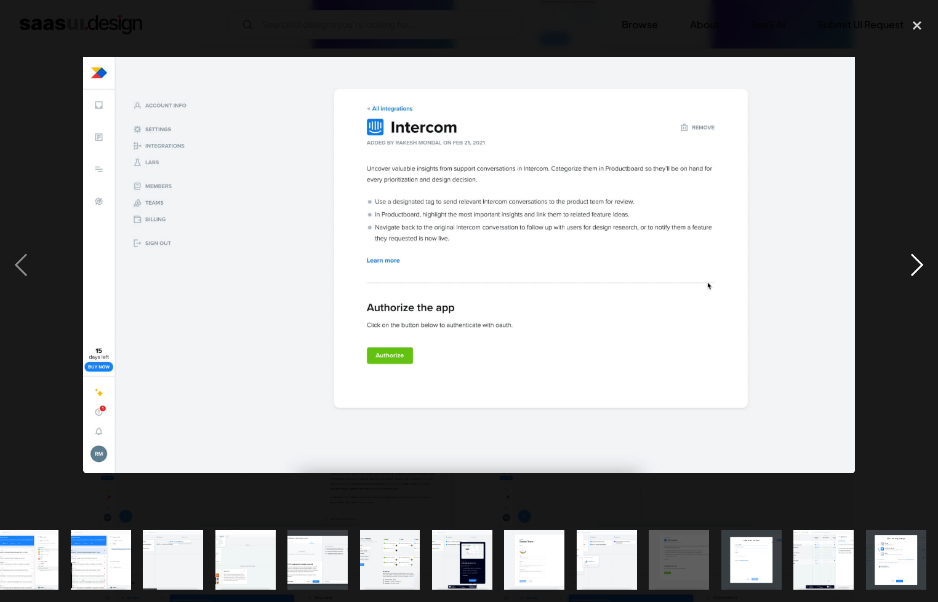
click at [911, 262] on div "next image" at bounding box center [917, 265] width 42 height 506
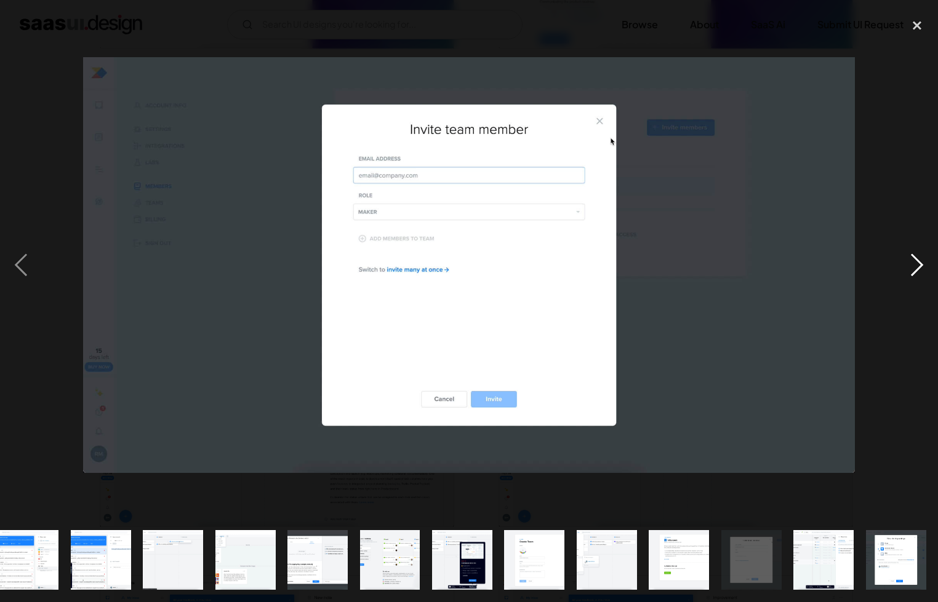
click at [911, 262] on div "next image" at bounding box center [917, 265] width 42 height 506
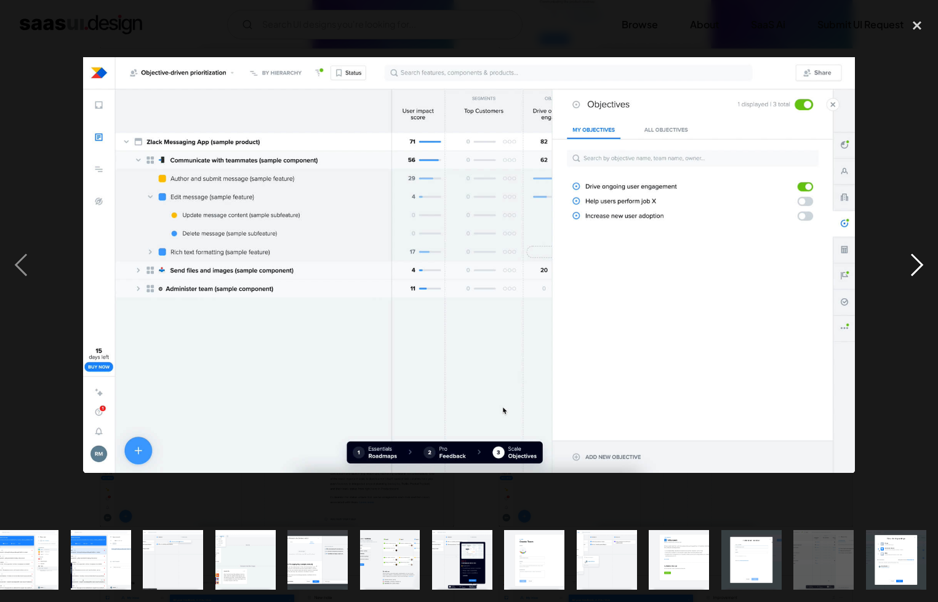
click at [911, 262] on div "next image" at bounding box center [917, 265] width 42 height 506
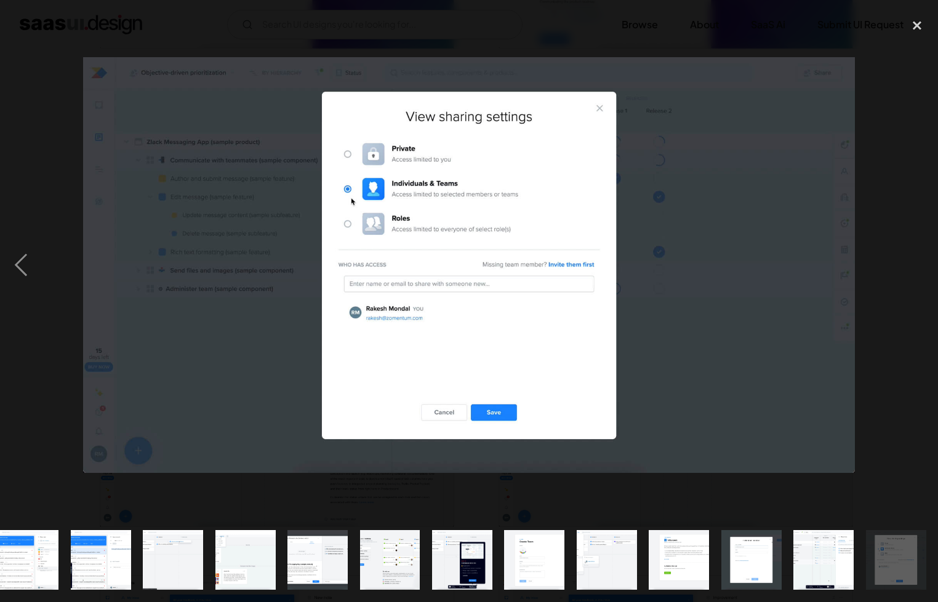
click at [911, 262] on div "next image" at bounding box center [917, 265] width 42 height 506
click at [910, 257] on div "next image" at bounding box center [917, 265] width 42 height 506
click at [878, 313] on div at bounding box center [469, 265] width 938 height 506
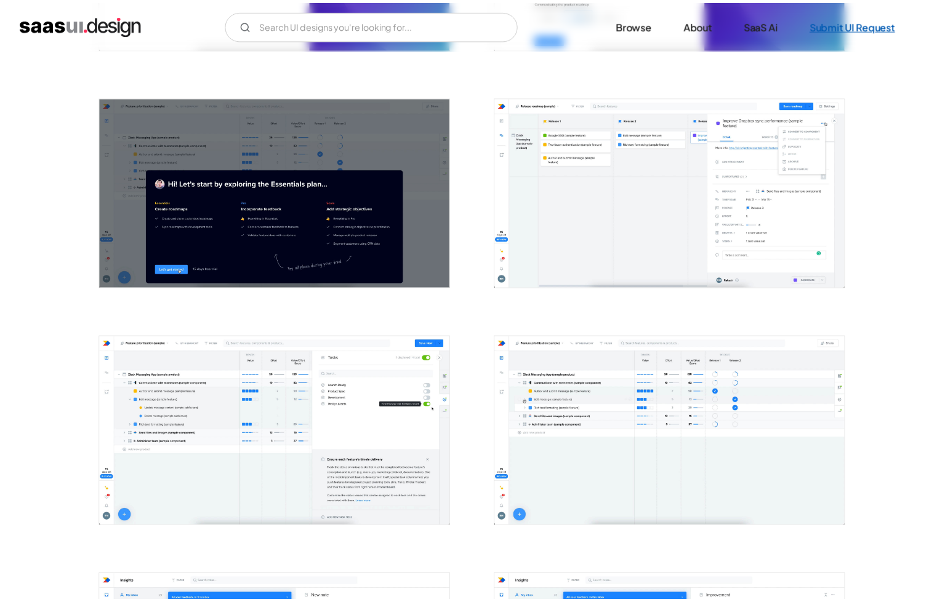
scroll to position [0, 0]
